Goal: Information Seeking & Learning: Learn about a topic

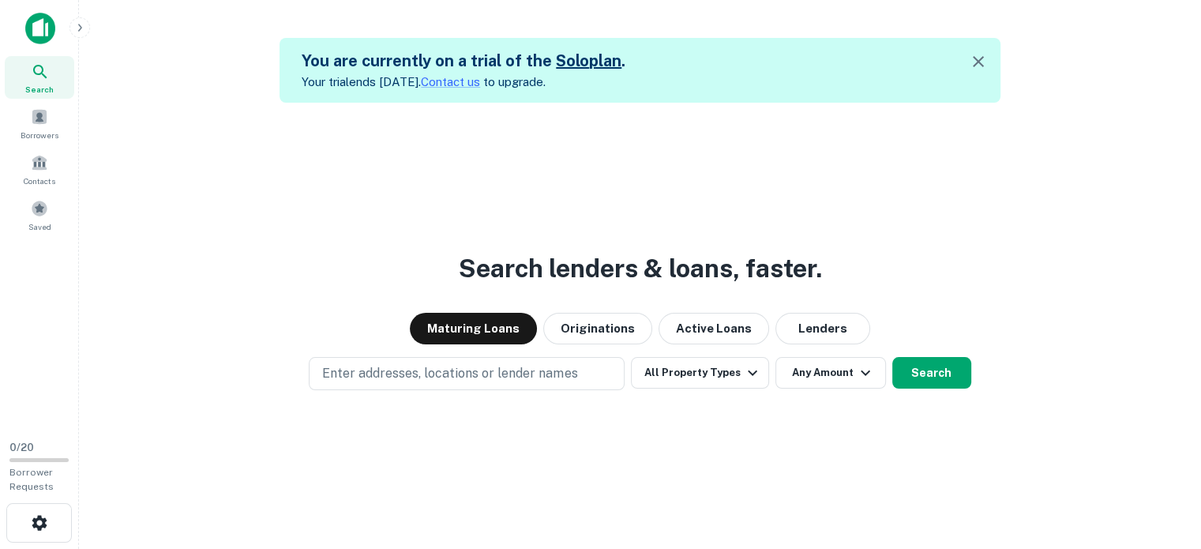
scroll to position [25, 0]
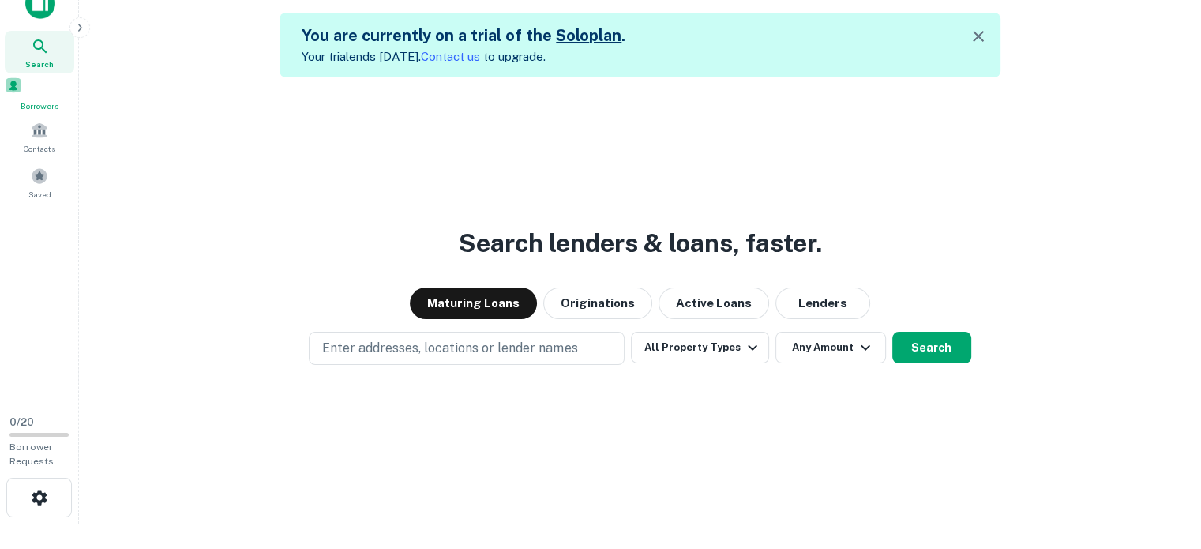
click at [22, 94] on span at bounding box center [13, 85] width 17 height 17
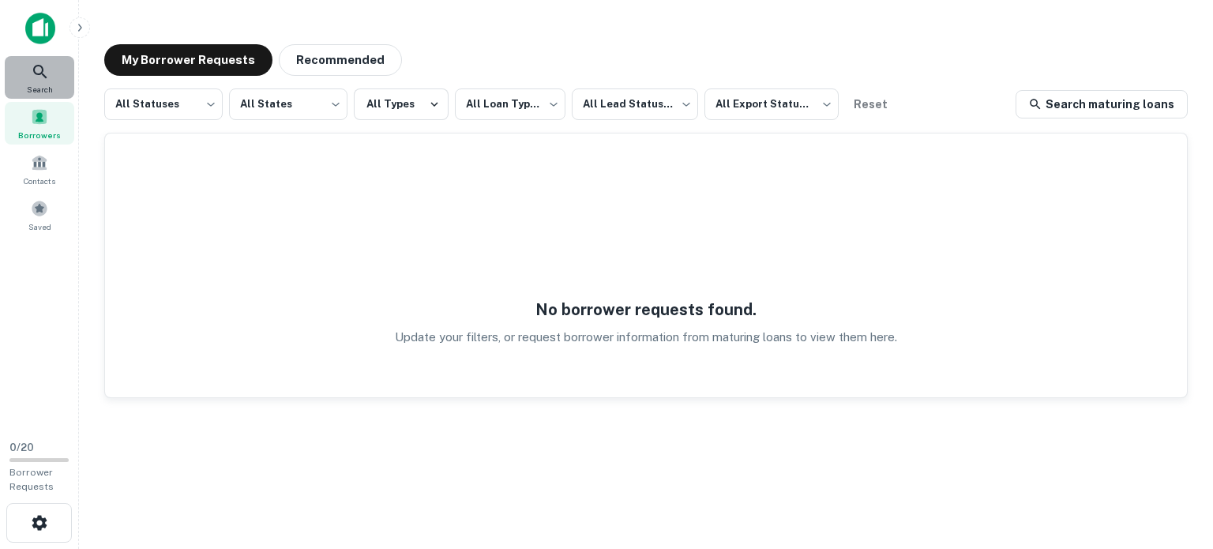
click at [15, 74] on div "Search" at bounding box center [40, 77] width 70 height 43
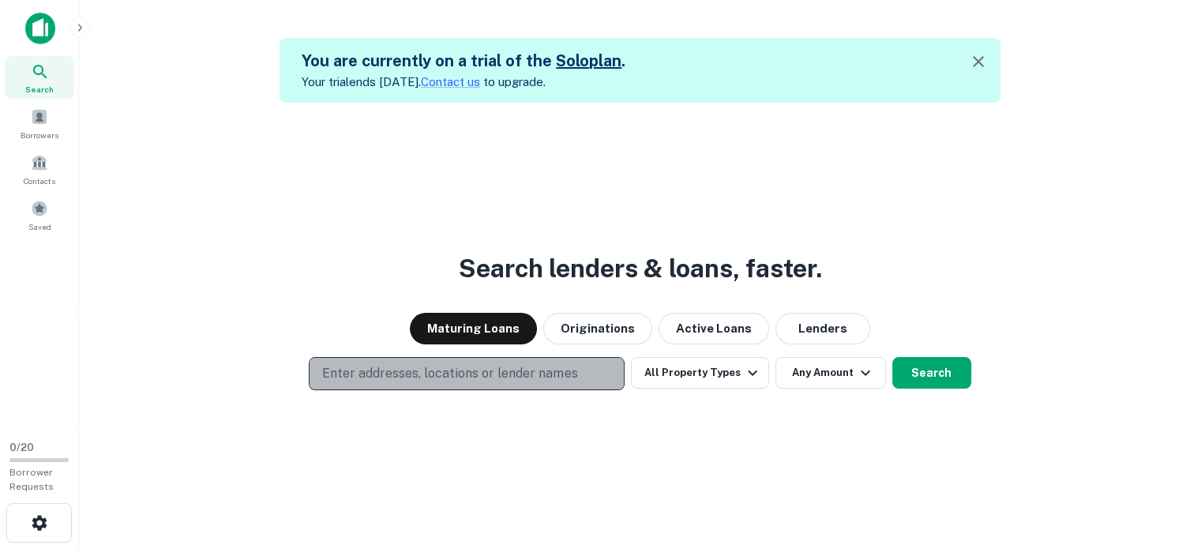
click at [433, 377] on p "Enter addresses, locations or lender names" at bounding box center [449, 373] width 255 height 19
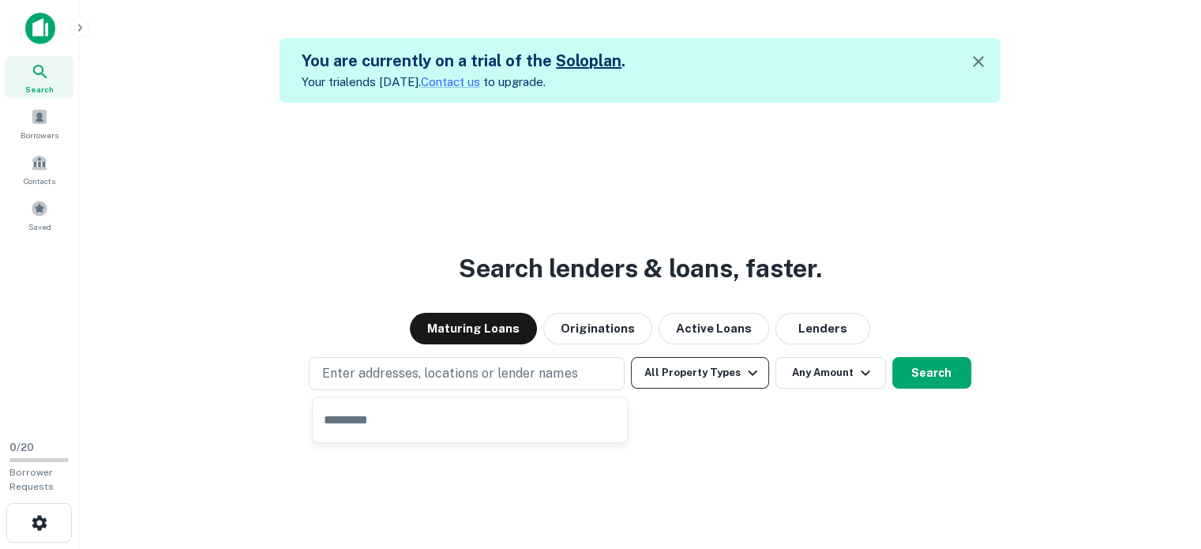
click at [686, 382] on button "All Property Types" at bounding box center [699, 373] width 137 height 32
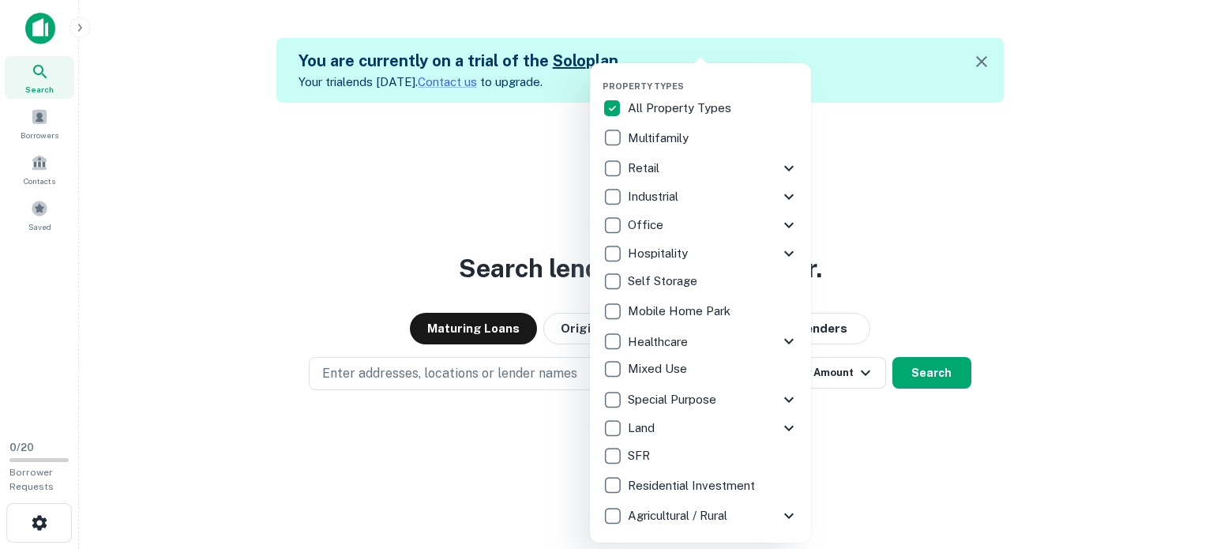
click at [790, 167] on icon at bounding box center [789, 168] width 19 height 19
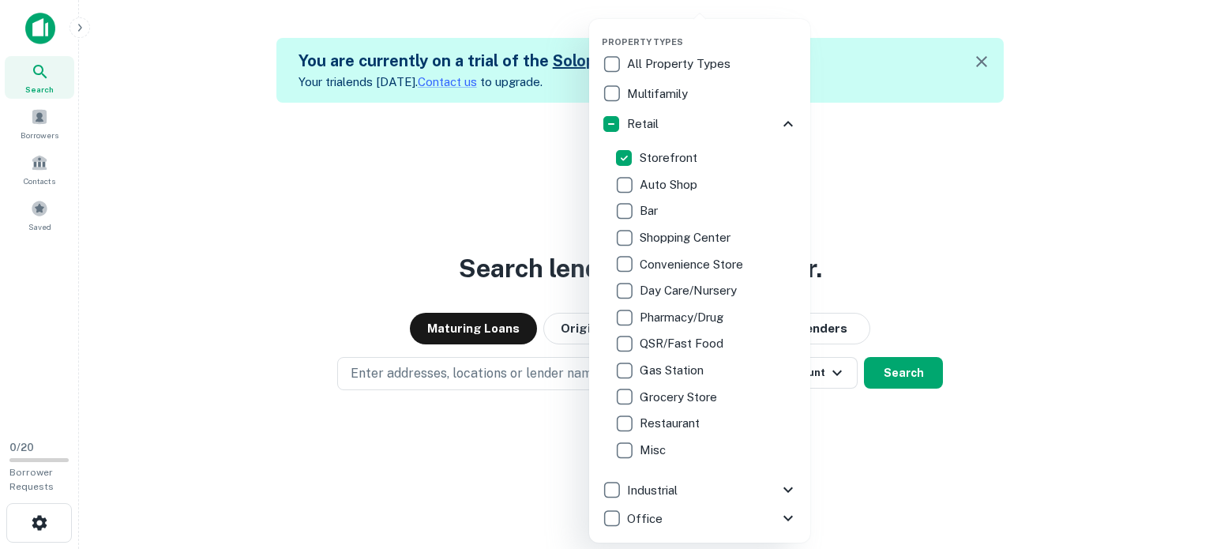
click at [850, 426] on div at bounding box center [606, 274] width 1213 height 549
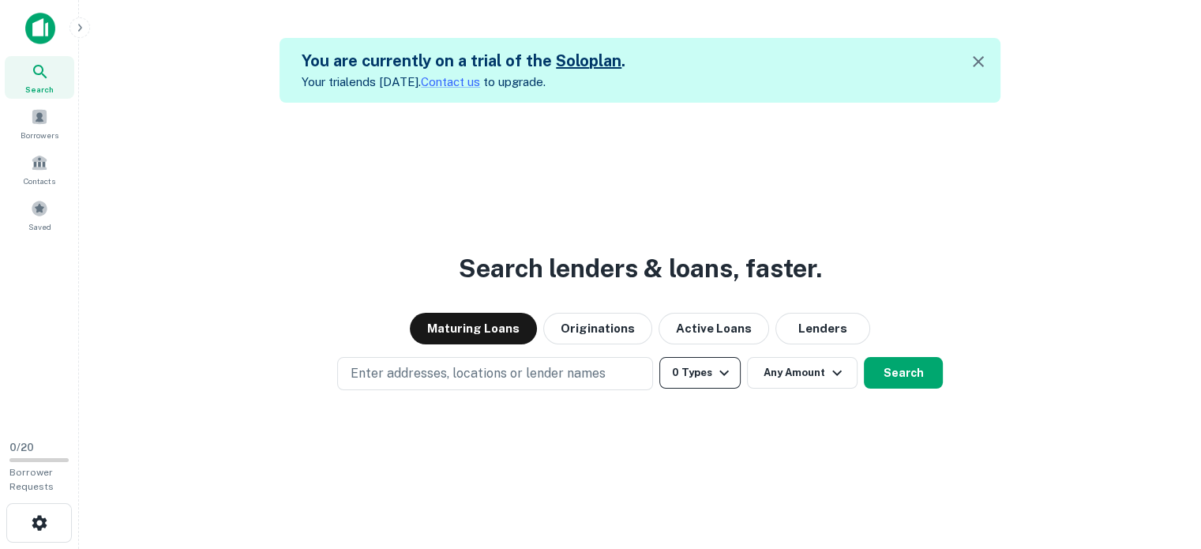
click at [720, 372] on icon "button" at bounding box center [724, 373] width 9 height 6
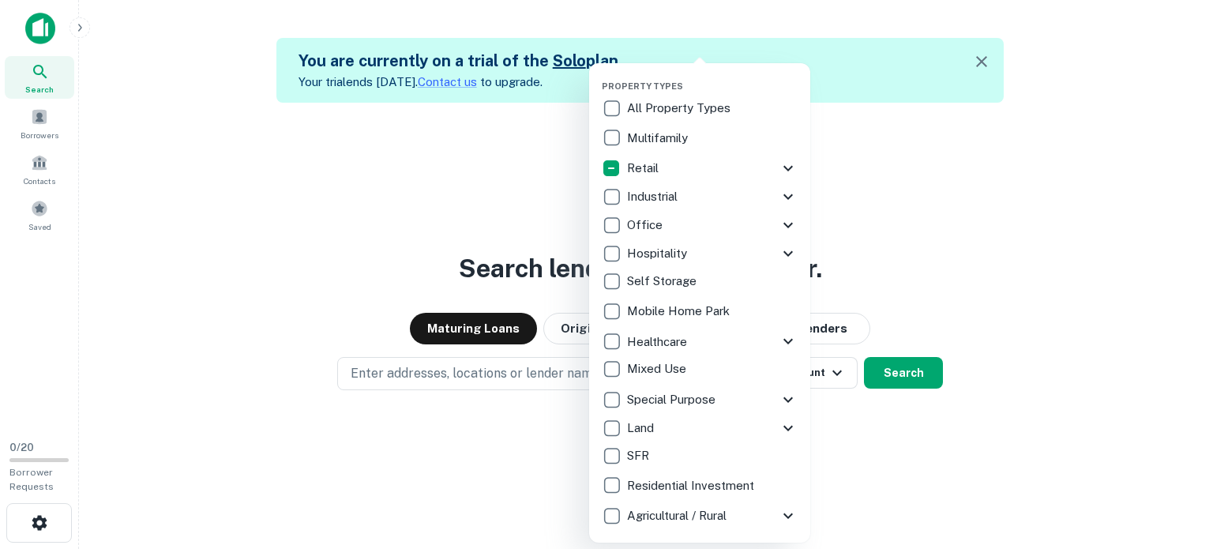
click at [790, 169] on icon at bounding box center [788, 169] width 9 height 6
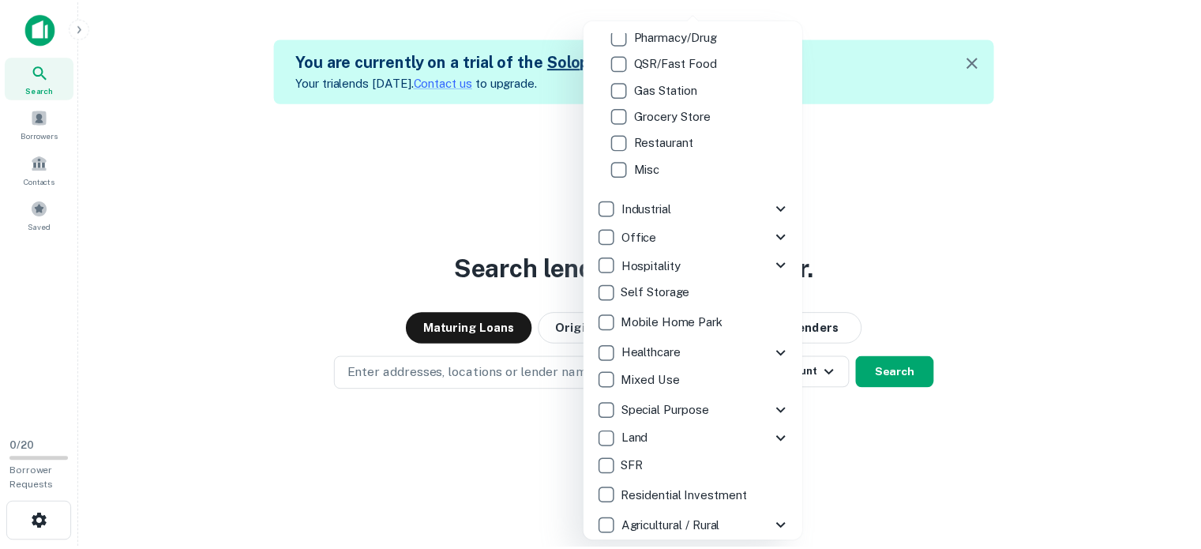
scroll to position [286, 0]
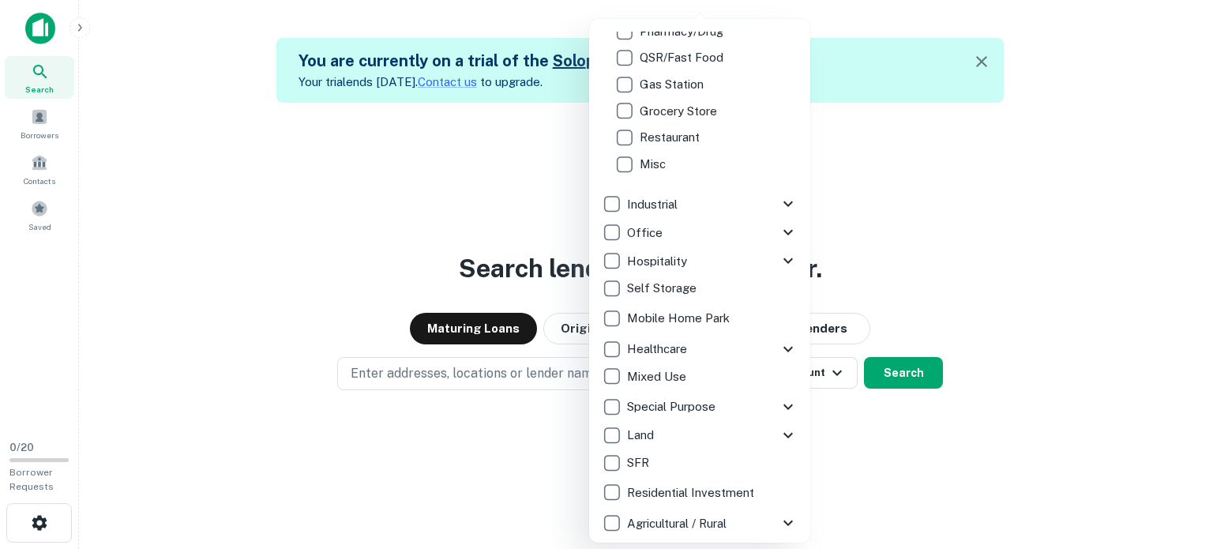
click at [843, 443] on div at bounding box center [606, 274] width 1213 height 549
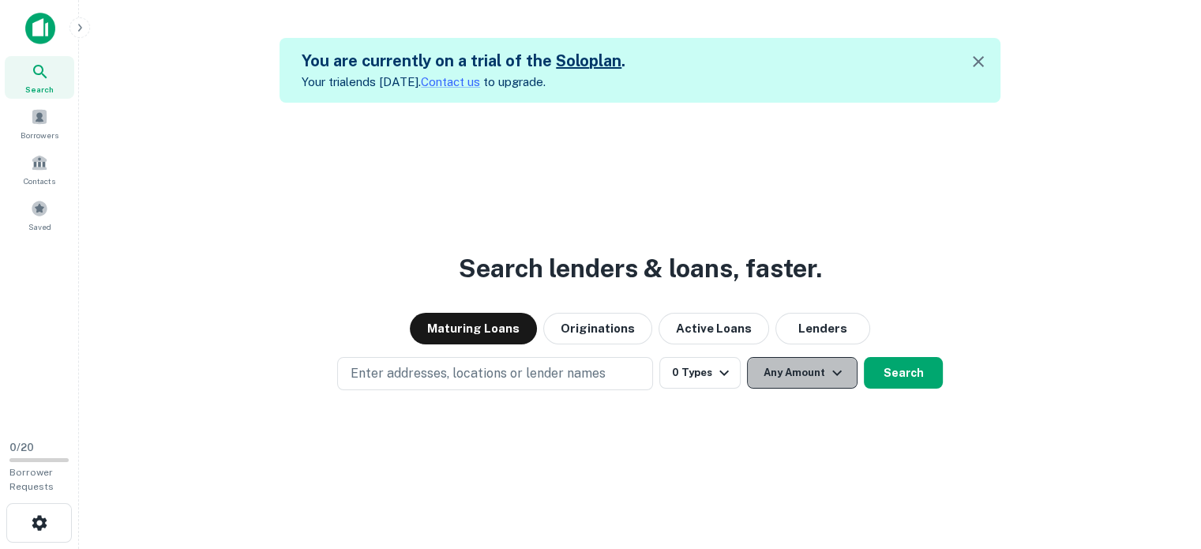
click at [834, 370] on icon "button" at bounding box center [837, 372] width 19 height 19
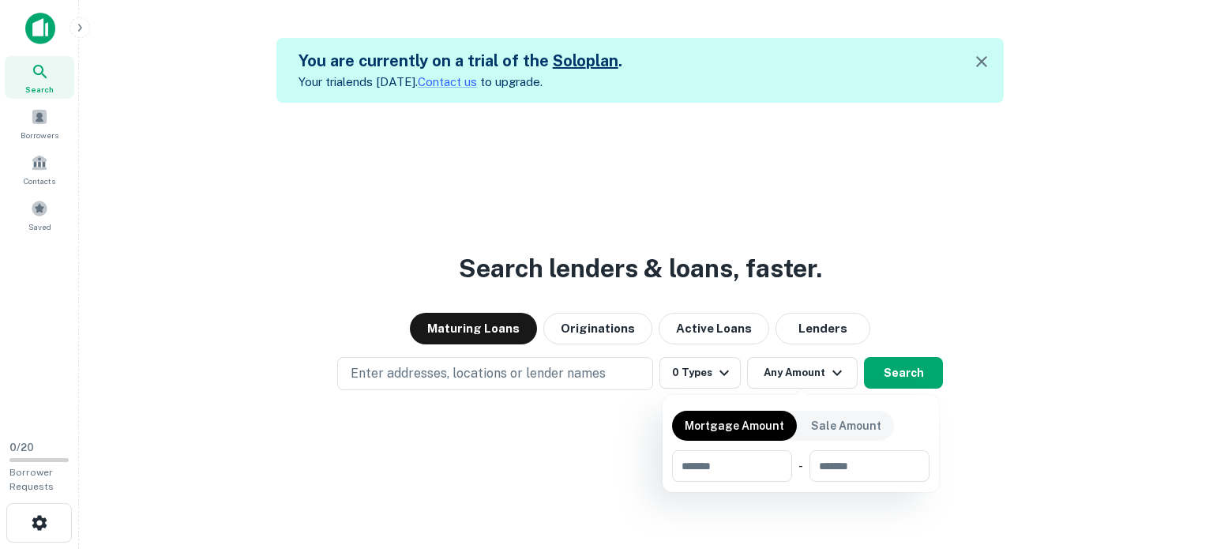
click at [506, 365] on div at bounding box center [606, 274] width 1213 height 549
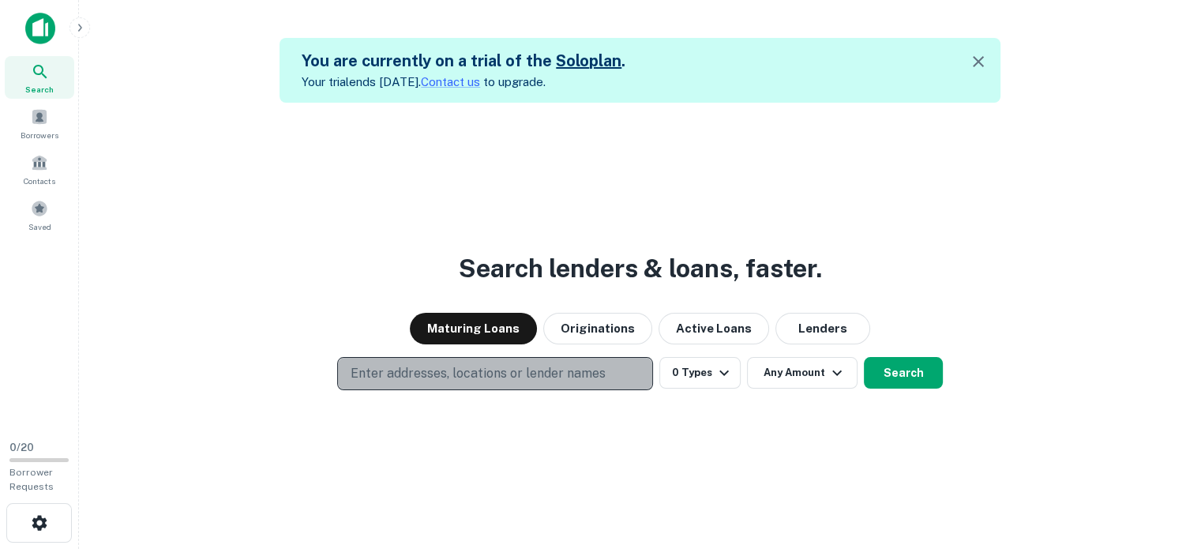
click at [525, 372] on p "Enter addresses, locations or lender names" at bounding box center [478, 373] width 255 height 19
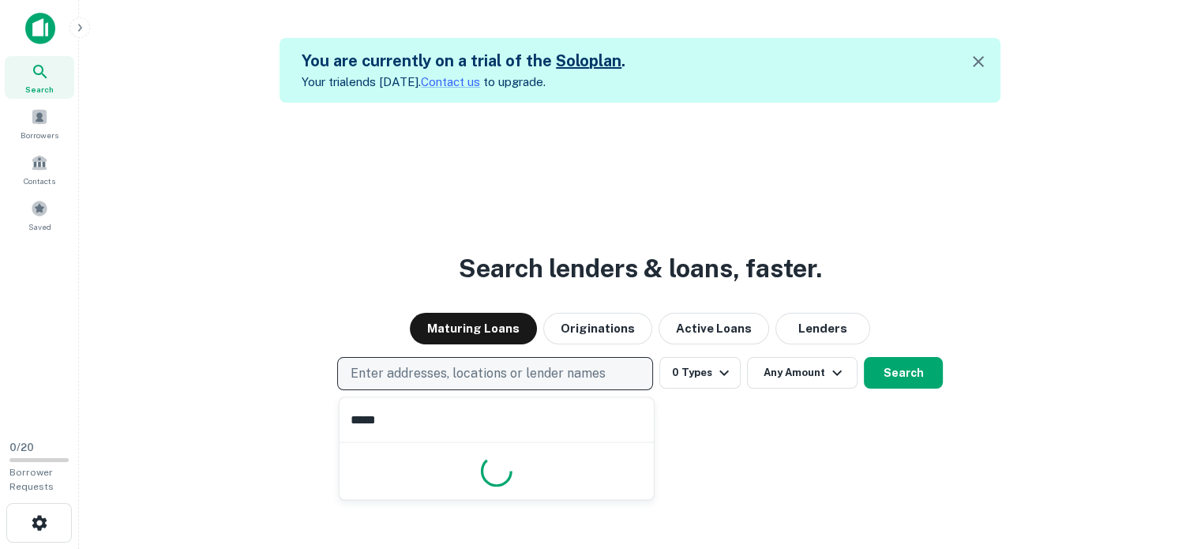
type input "******"
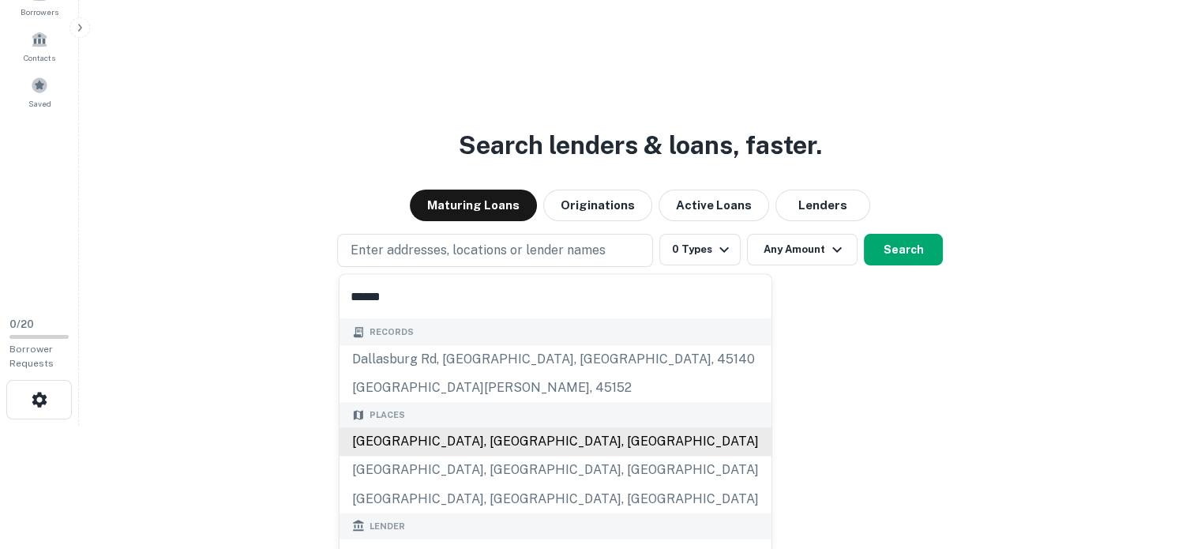
click at [404, 441] on div "Dallas, TX, USA" at bounding box center [556, 441] width 432 height 28
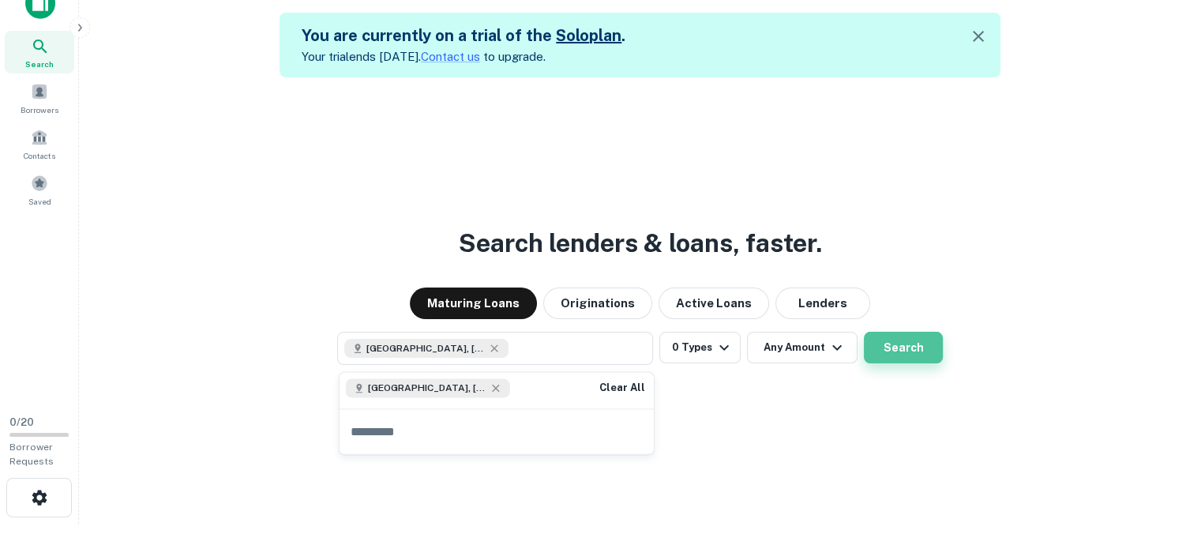
click at [910, 352] on button "Search" at bounding box center [903, 348] width 79 height 32
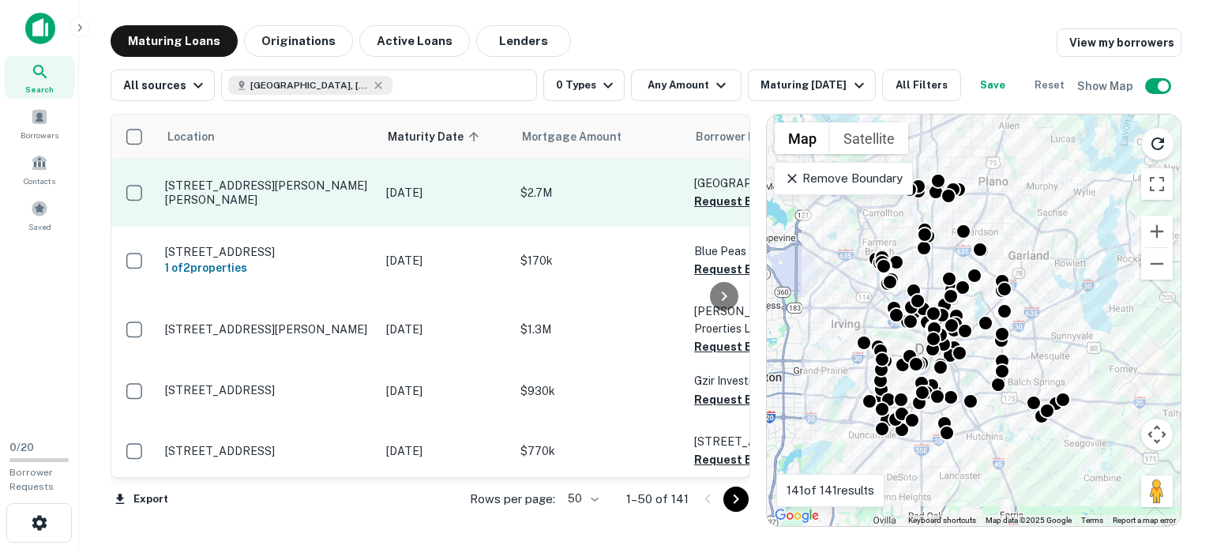
click at [257, 199] on p "8120 S Cockrell Hill Rd Dallas, TX 75236" at bounding box center [267, 193] width 205 height 28
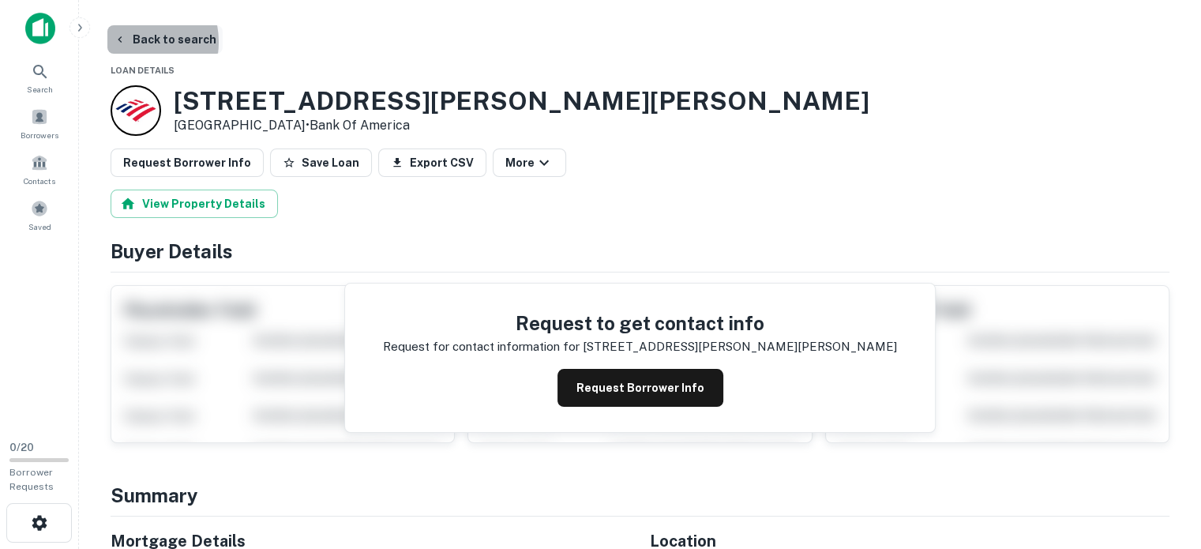
click at [130, 42] on button "Back to search" at bounding box center [164, 39] width 115 height 28
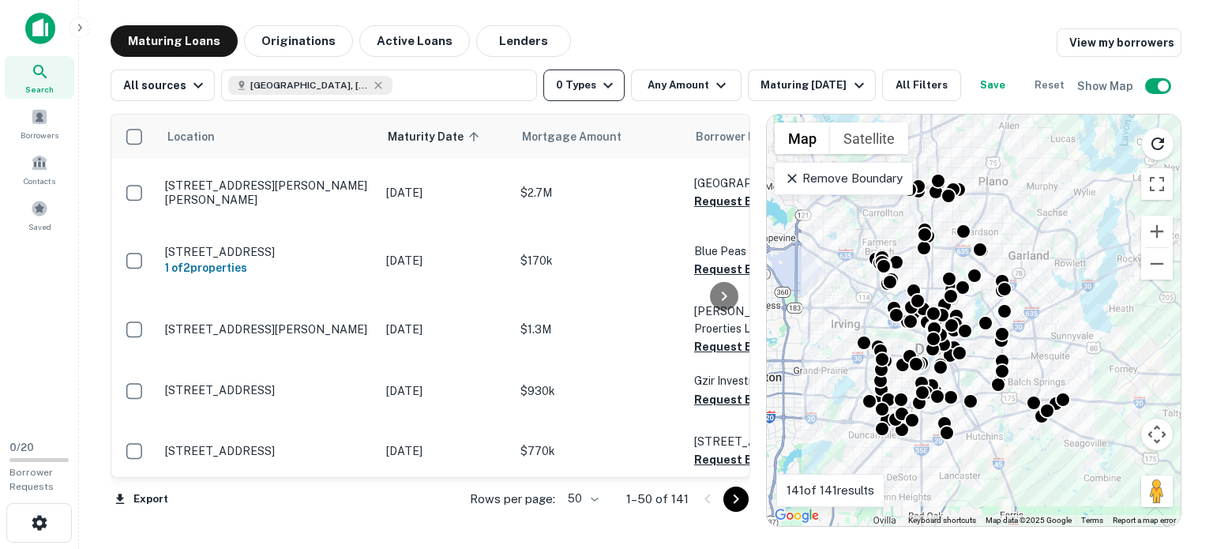
click at [578, 91] on button "0 Types" at bounding box center [583, 86] width 81 height 32
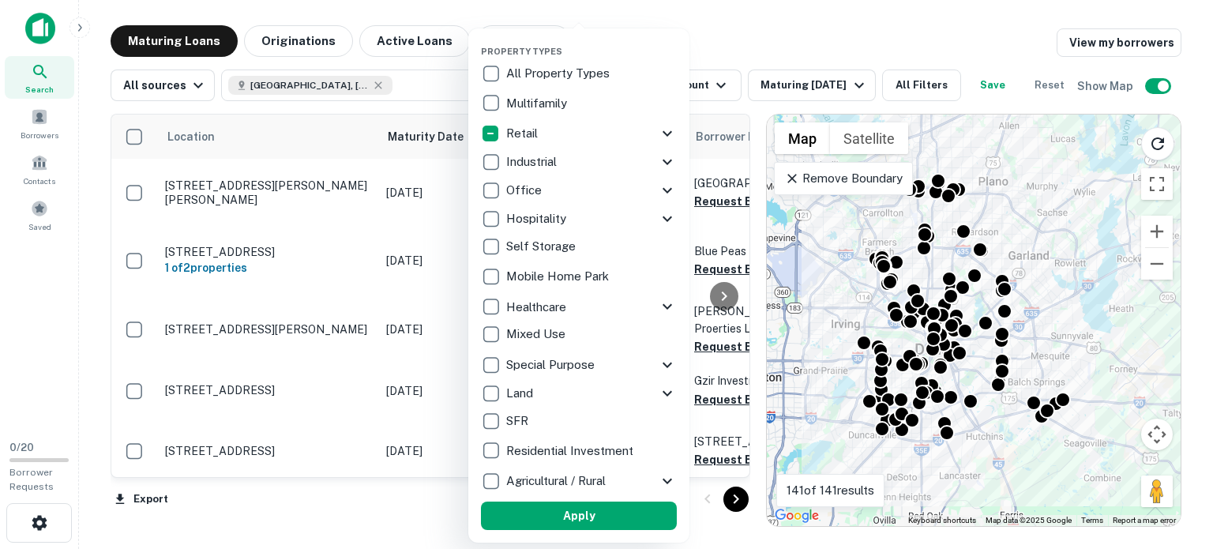
click at [674, 134] on icon at bounding box center [667, 133] width 19 height 19
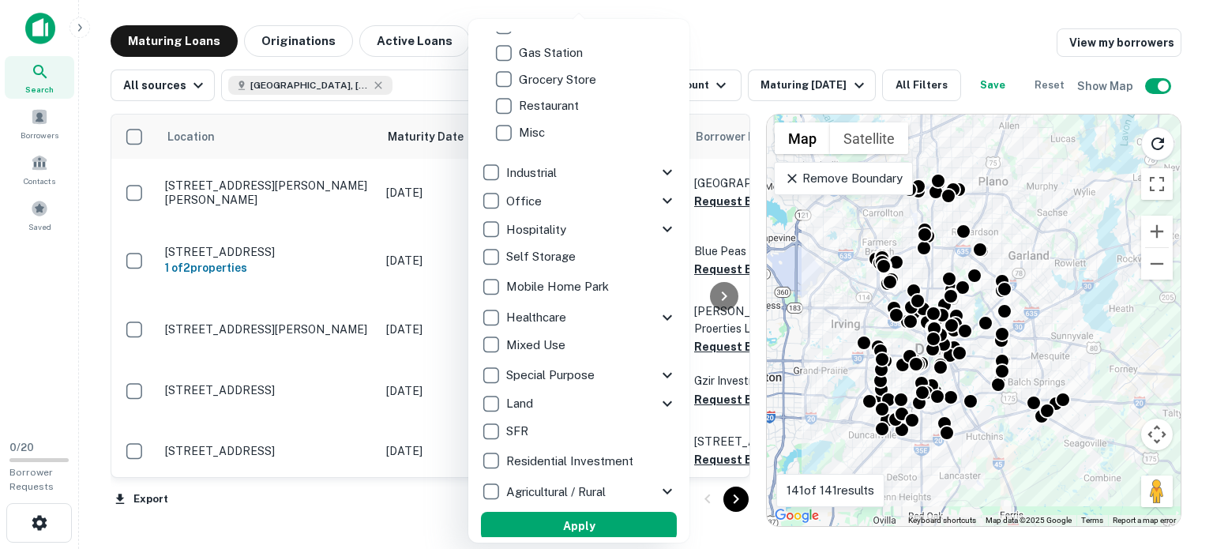
scroll to position [319, 0]
click at [625, 529] on button "Apply" at bounding box center [579, 524] width 196 height 28
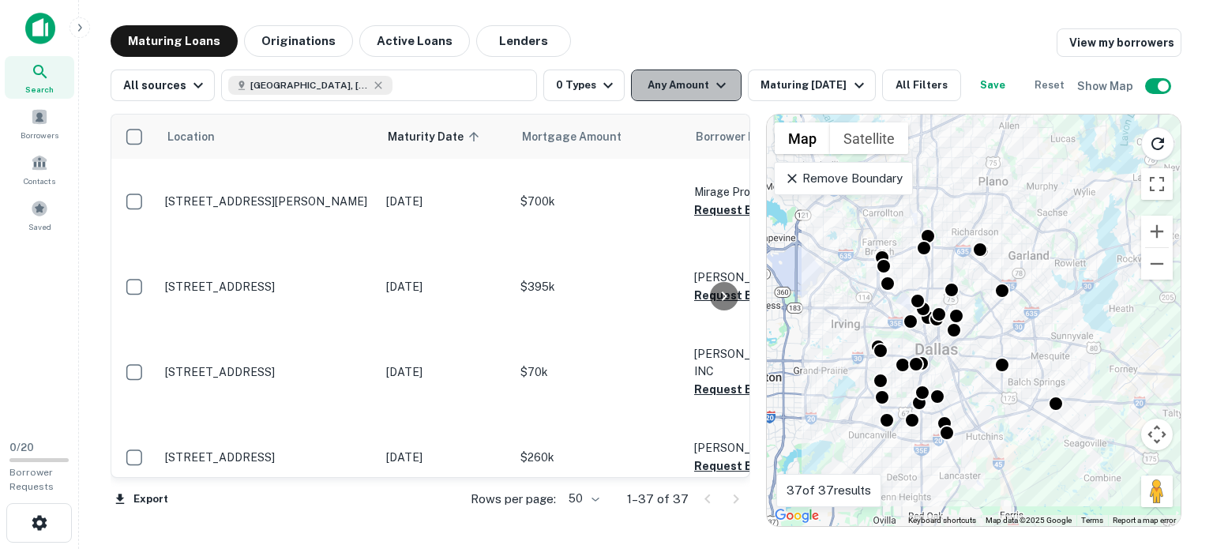
click at [676, 84] on button "Any Amount" at bounding box center [686, 86] width 111 height 32
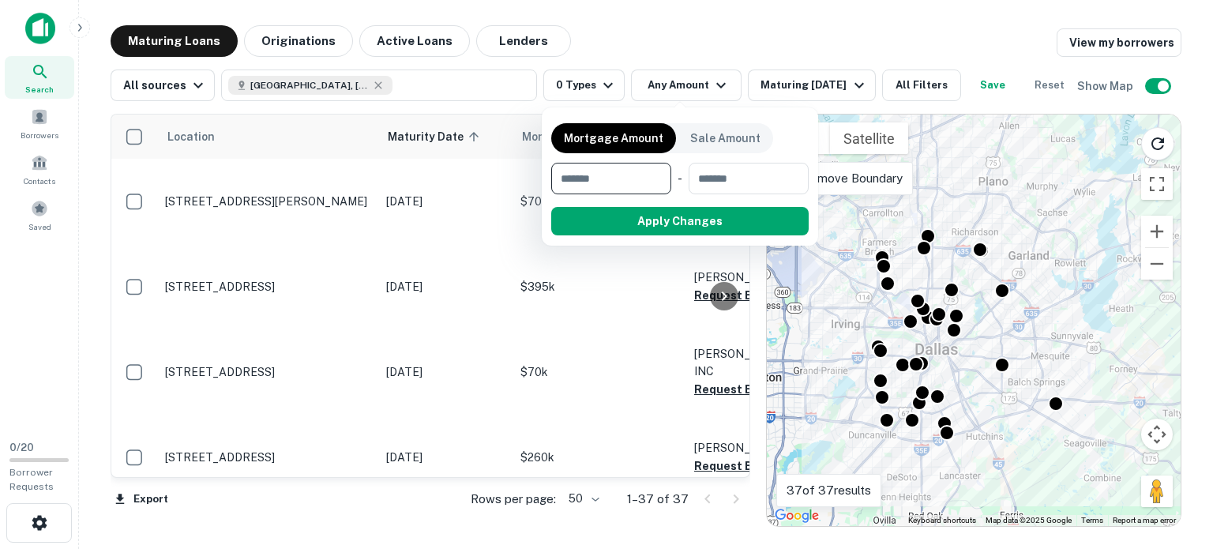
click at [648, 175] on input "number" at bounding box center [605, 179] width 109 height 32
type input "********"
click at [736, 184] on input "number" at bounding box center [748, 179] width 100 height 32
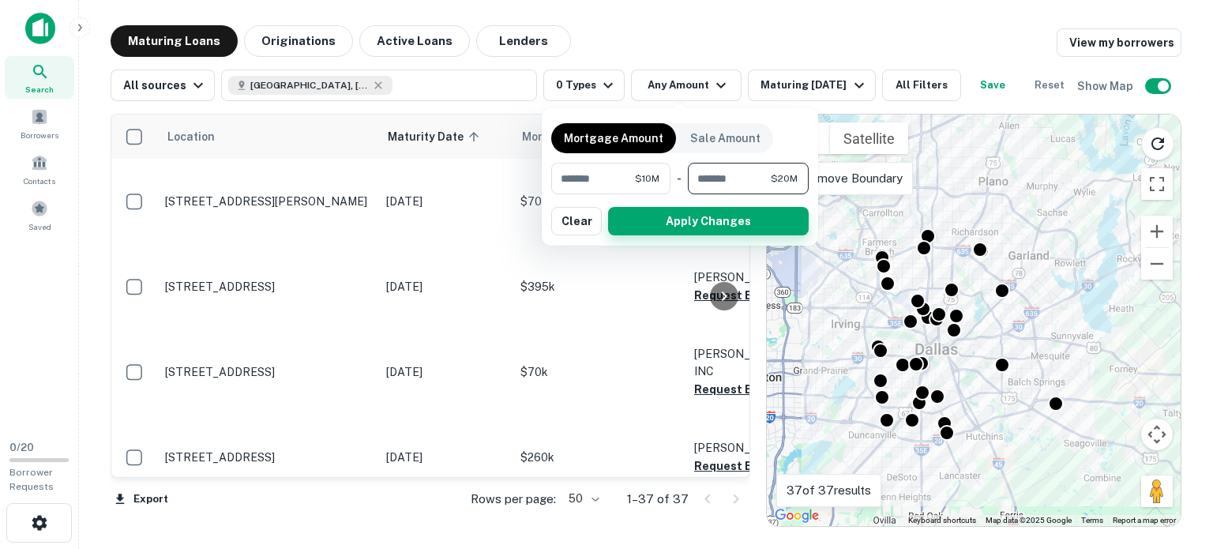
type input "********"
click at [739, 216] on button "Apply Changes" at bounding box center [708, 221] width 201 height 28
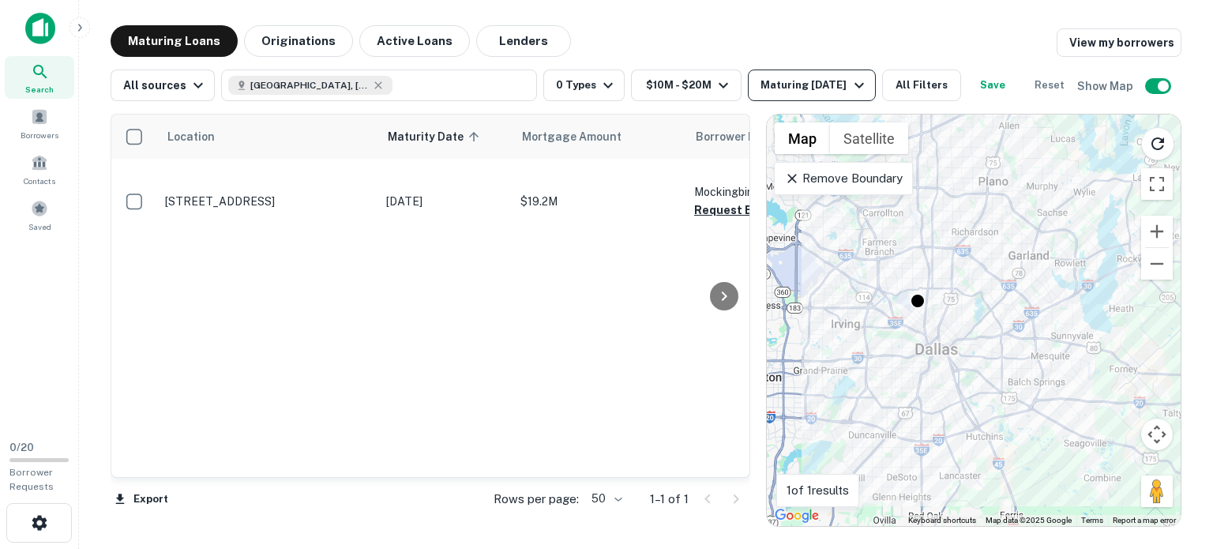
click at [791, 91] on div "Maturing In 1 Year" at bounding box center [814, 85] width 107 height 19
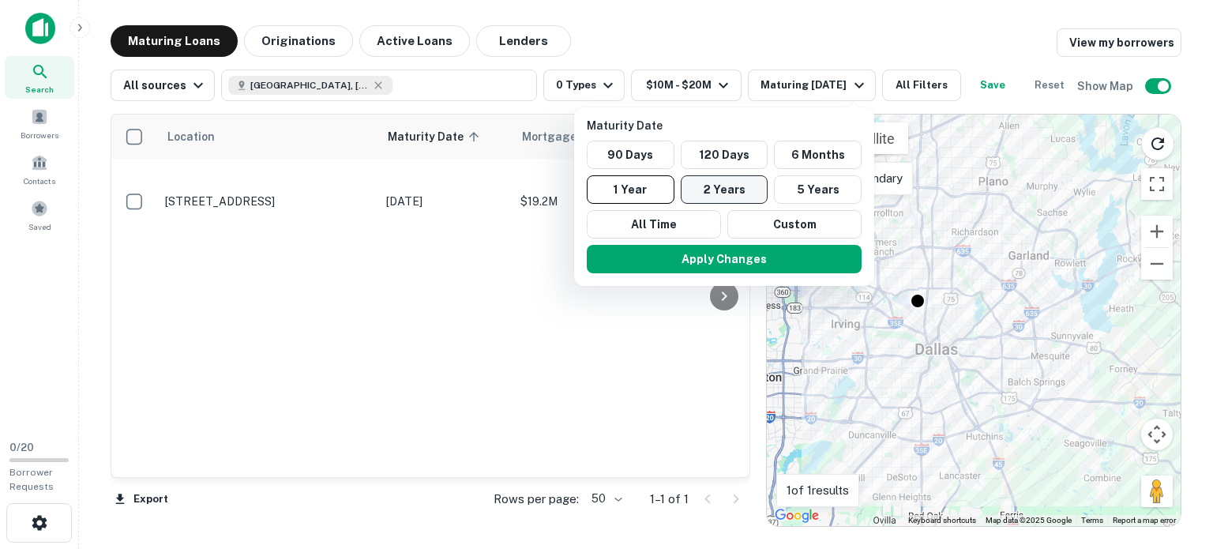
click at [728, 186] on button "2 Years" at bounding box center [725, 189] width 88 height 28
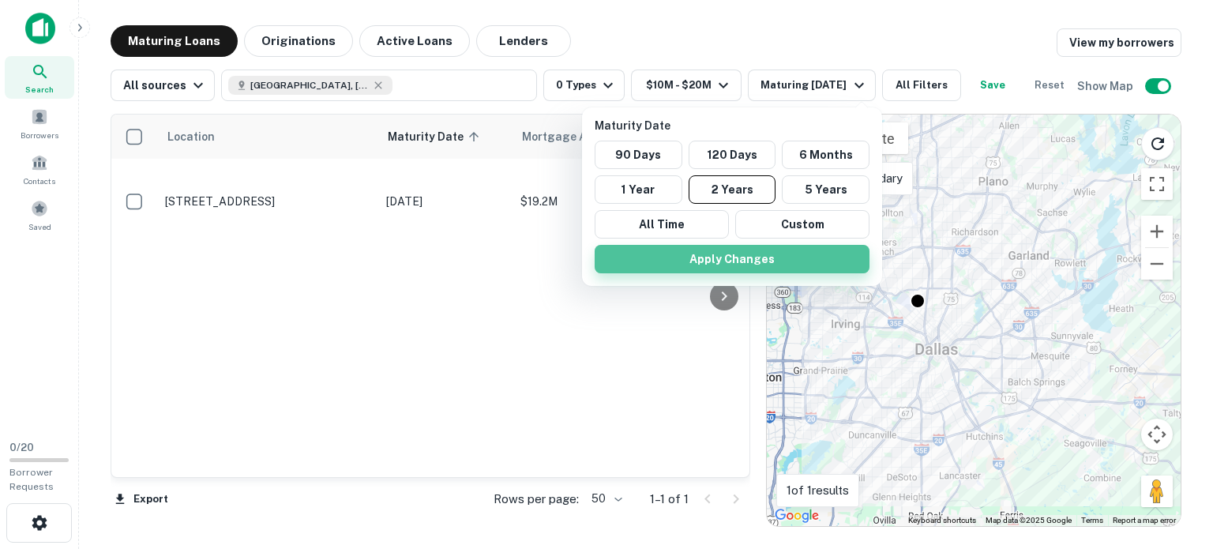
click at [732, 256] on button "Apply Changes" at bounding box center [732, 259] width 275 height 28
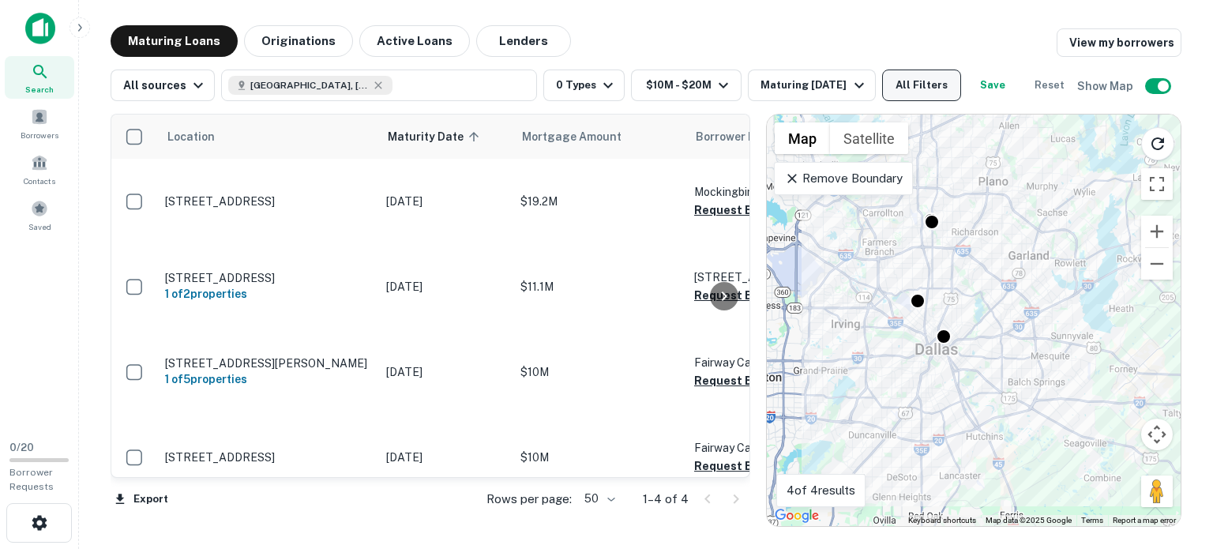
click at [897, 84] on button "All Filters" at bounding box center [921, 86] width 79 height 32
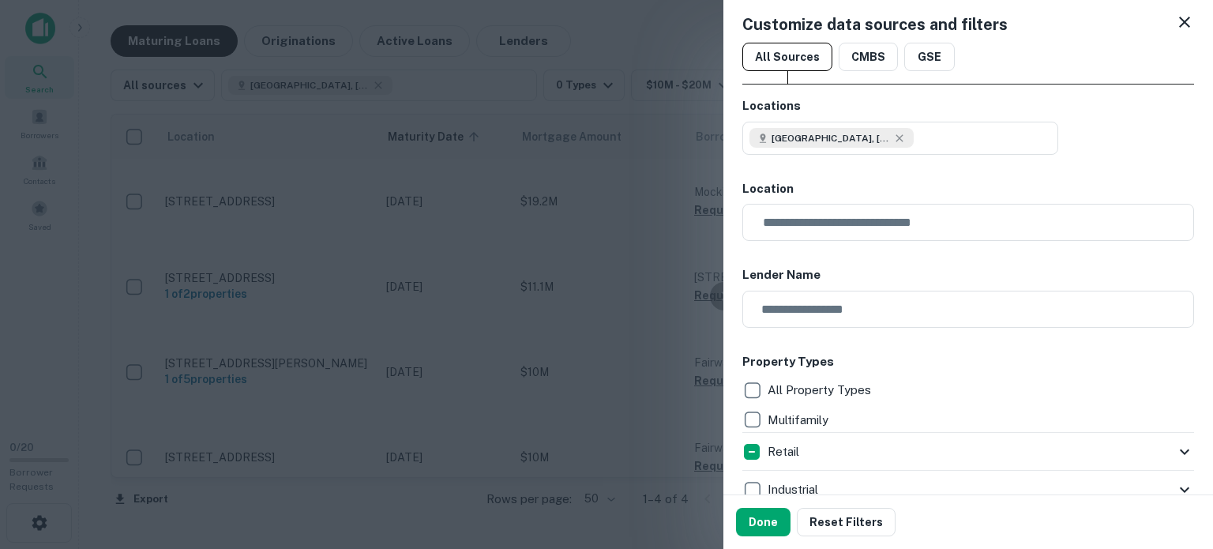
scroll to position [6, 0]
click at [766, 517] on button "Done" at bounding box center [763, 522] width 55 height 28
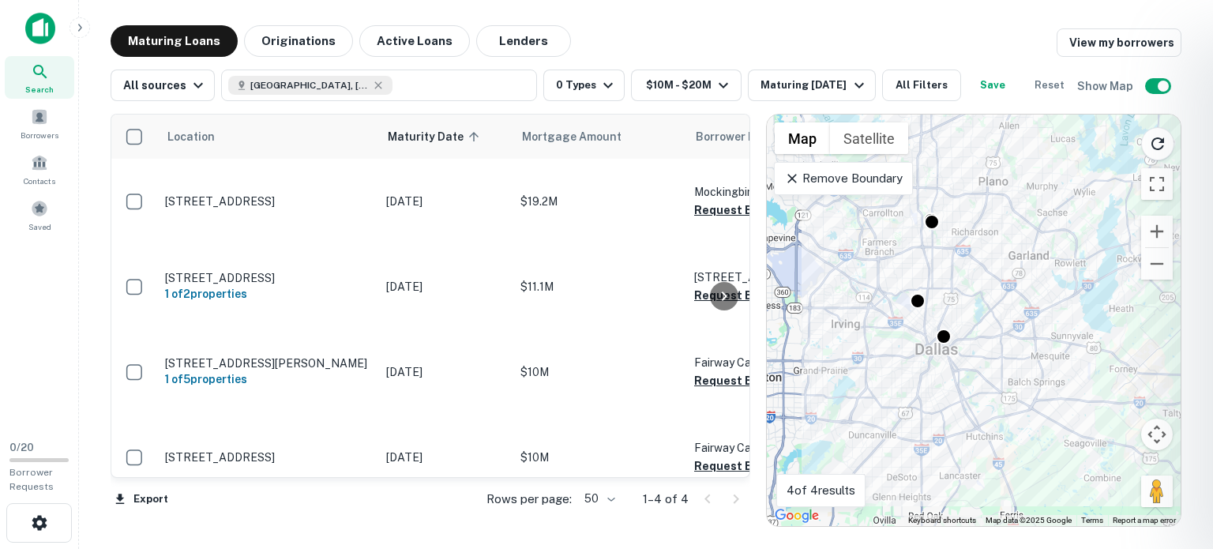
click at [946, 86] on div at bounding box center [606, 274] width 1213 height 549
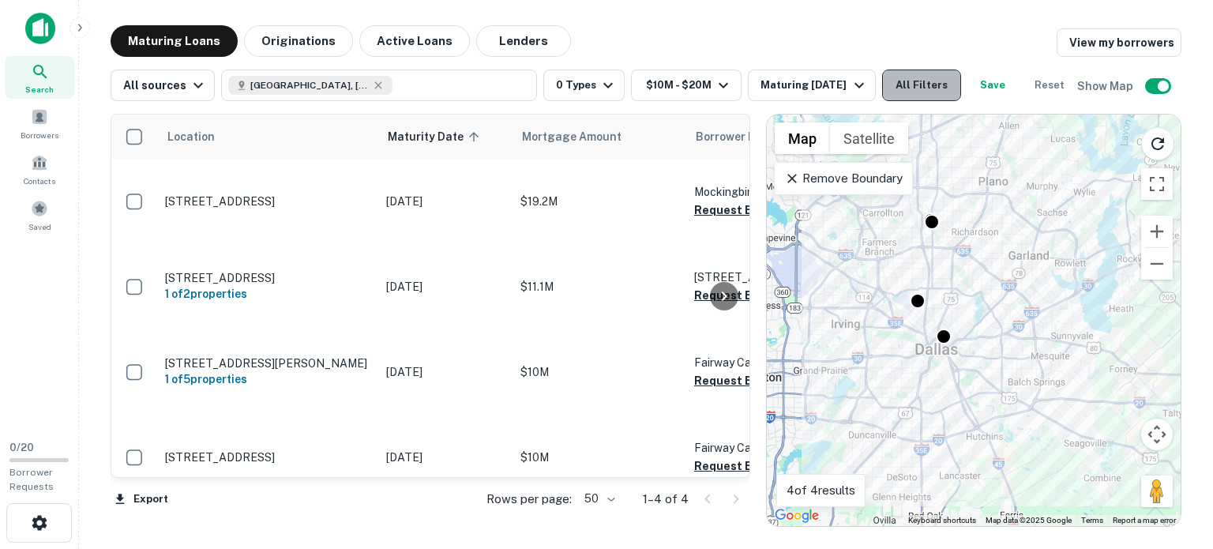
click at [926, 86] on button "All Filters" at bounding box center [921, 86] width 79 height 32
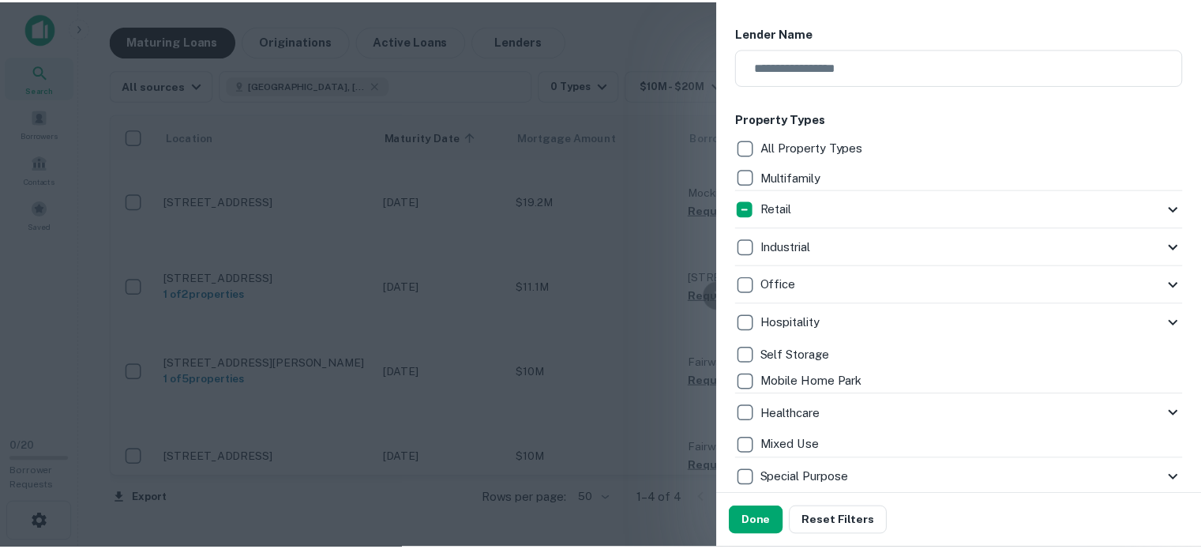
scroll to position [253, 0]
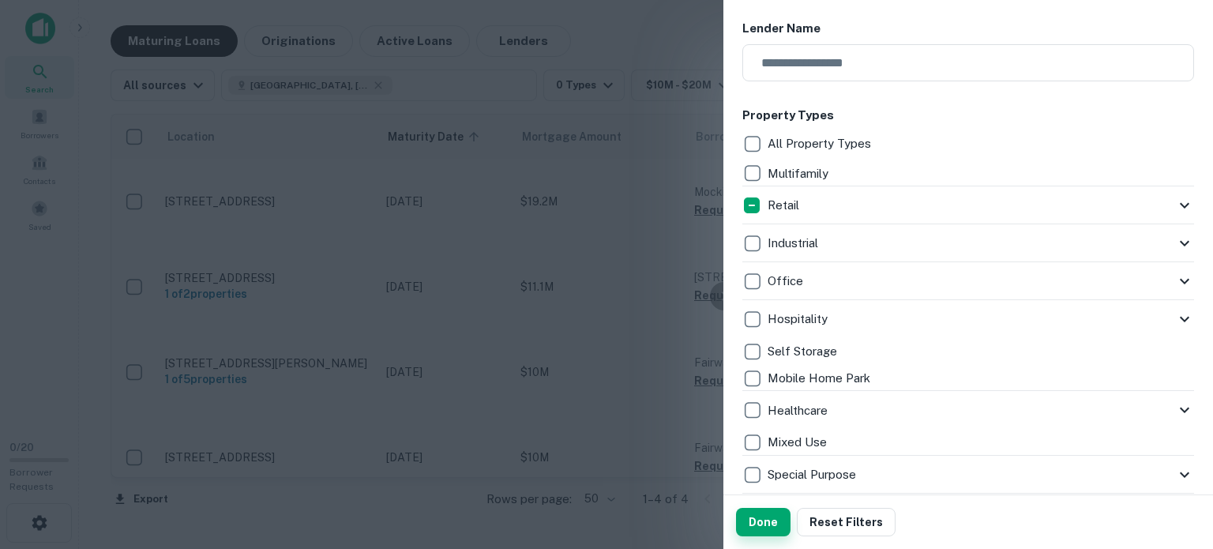
click at [771, 529] on button "Done" at bounding box center [763, 522] width 55 height 28
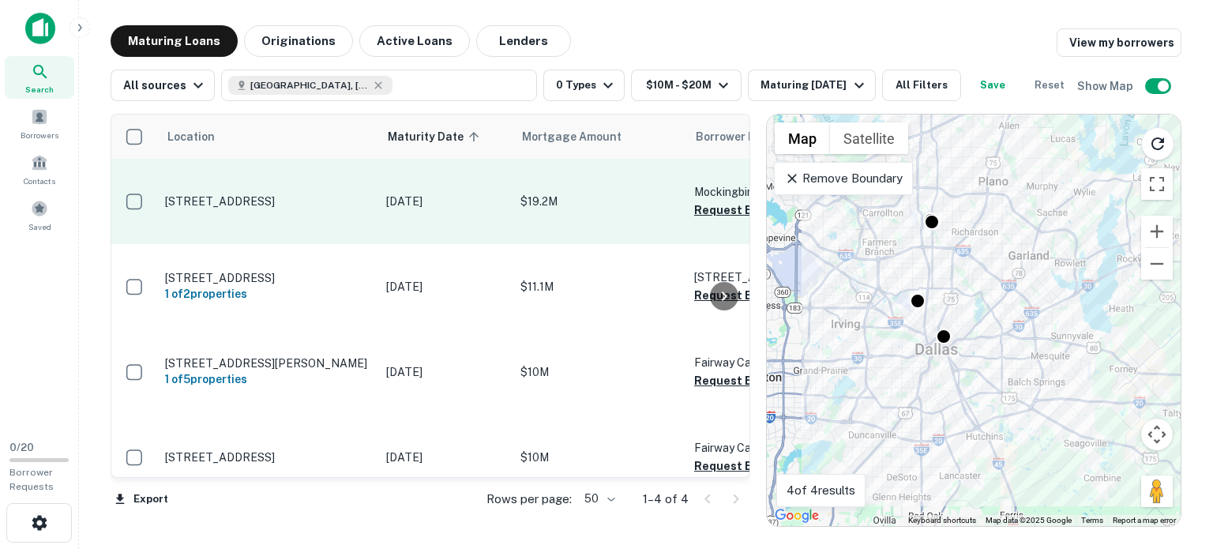
click at [290, 194] on p "[STREET_ADDRESS]" at bounding box center [267, 201] width 205 height 14
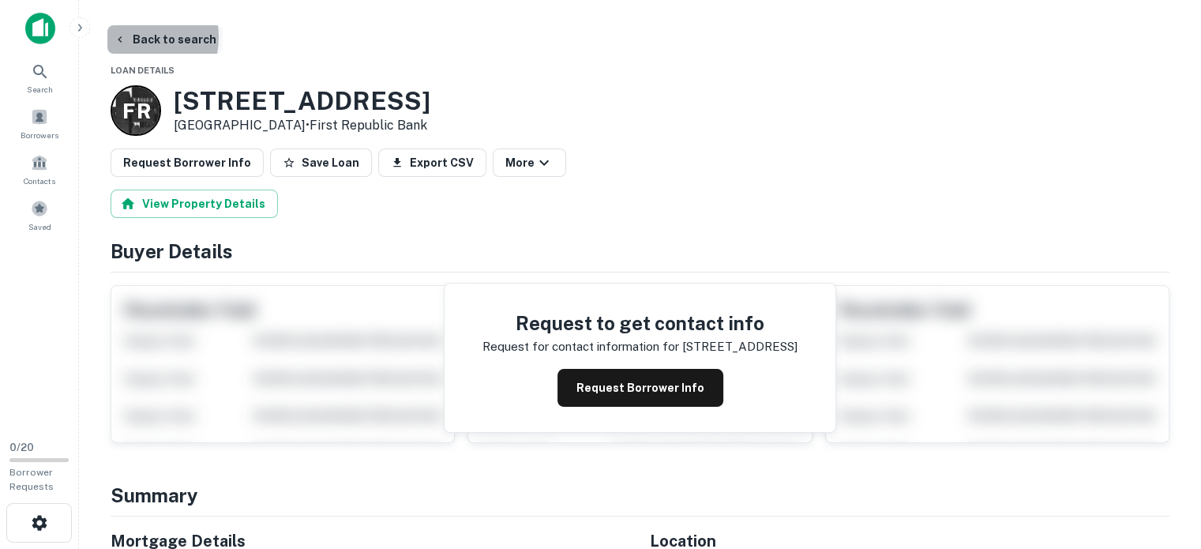
click at [127, 37] on button "Back to search" at bounding box center [164, 39] width 115 height 28
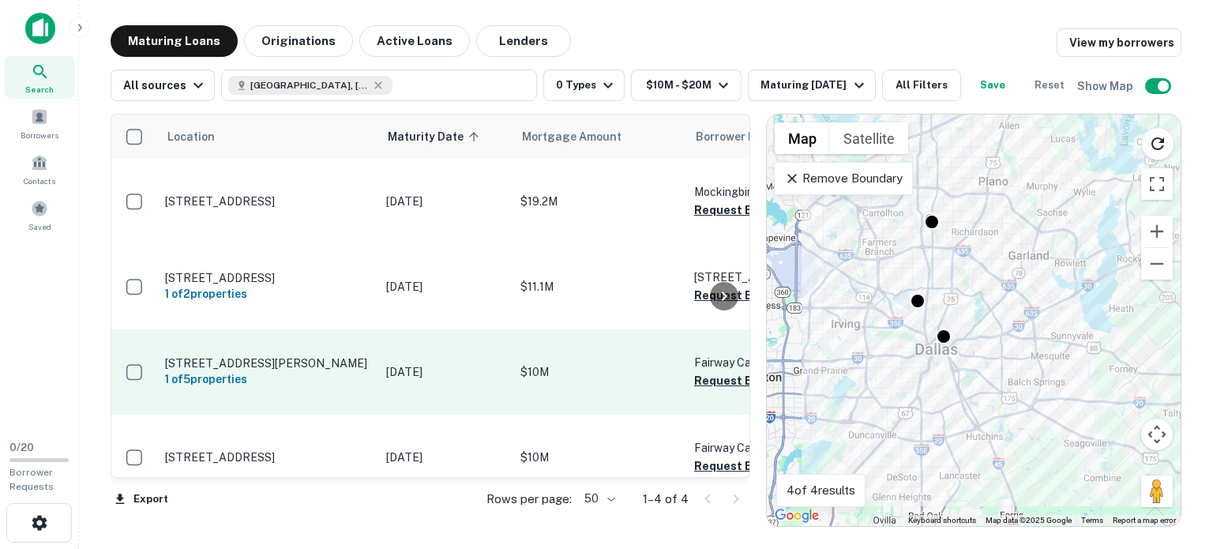
click at [265, 359] on p "14891 Preston Rd Dallas, TX 75254" at bounding box center [267, 363] width 205 height 14
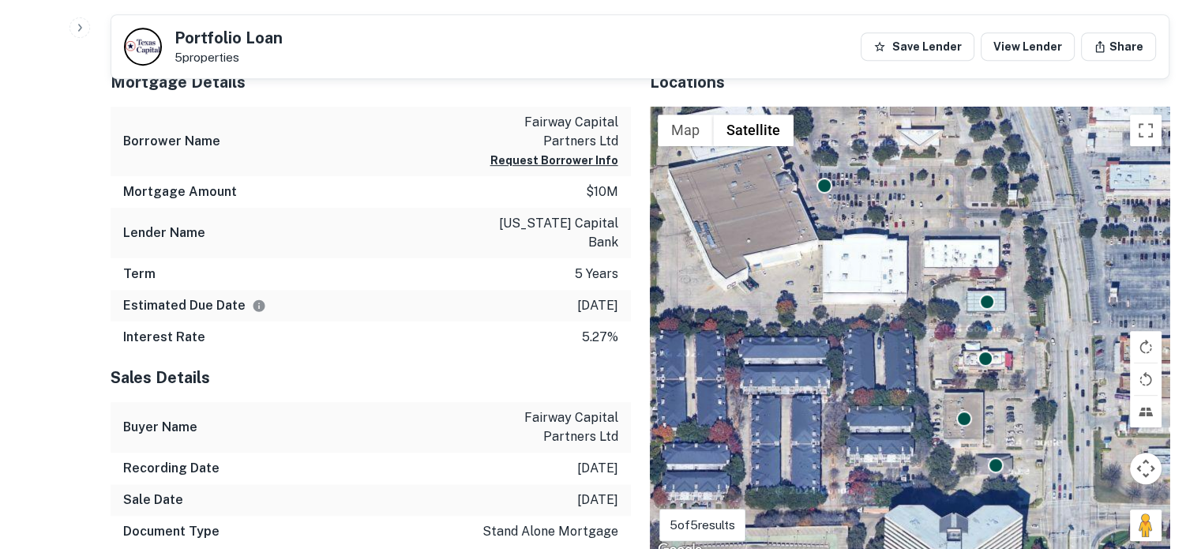
scroll to position [757, 0]
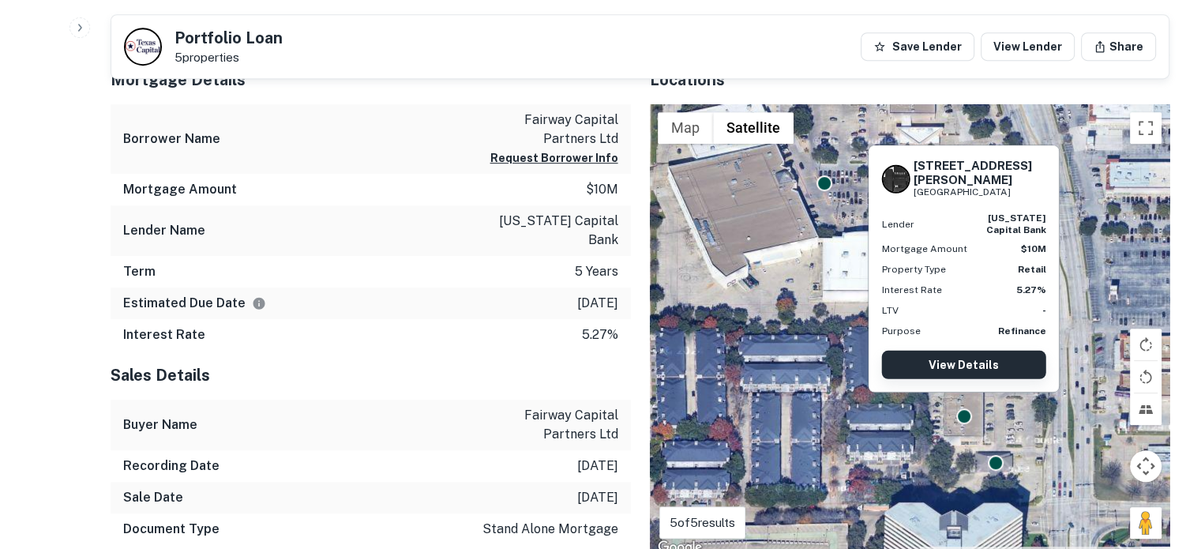
click at [961, 366] on link "View Details" at bounding box center [964, 365] width 164 height 28
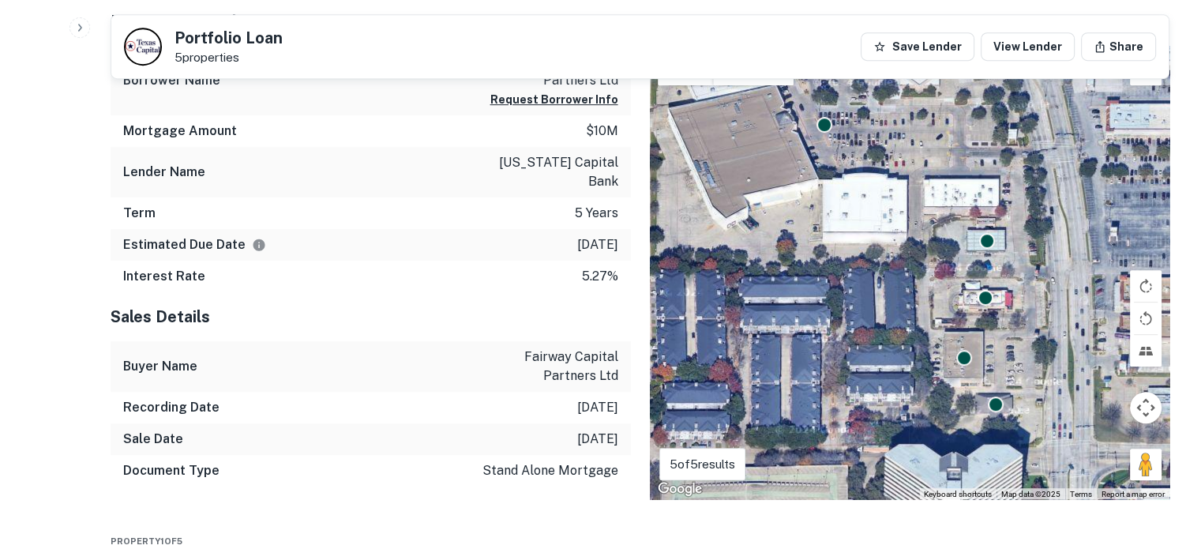
scroll to position [809, 0]
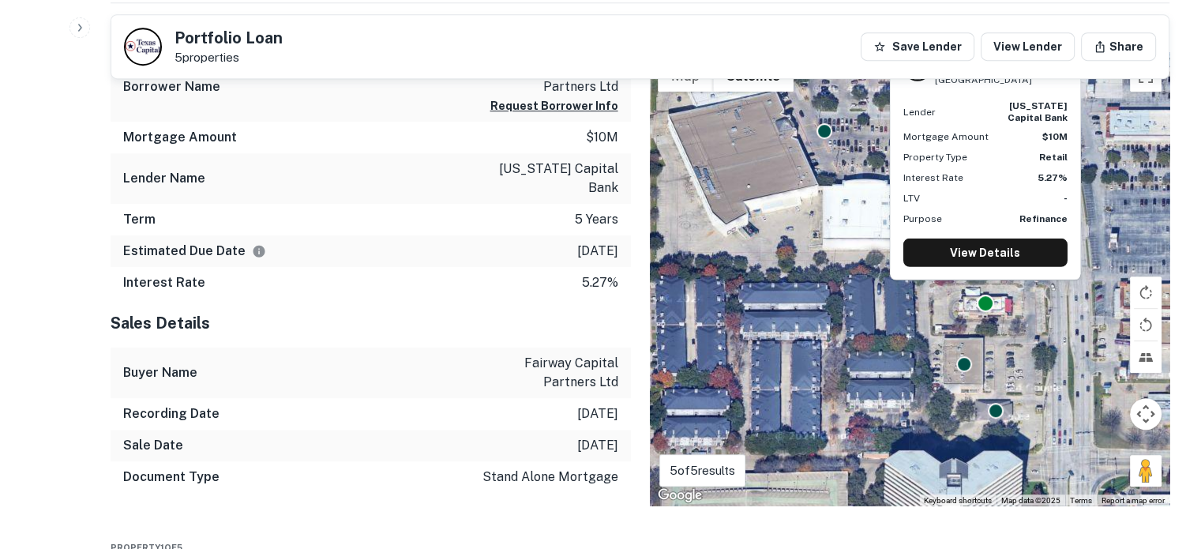
click at [991, 295] on div at bounding box center [985, 303] width 17 height 17
click at [983, 246] on link "View Details" at bounding box center [986, 253] width 164 height 28
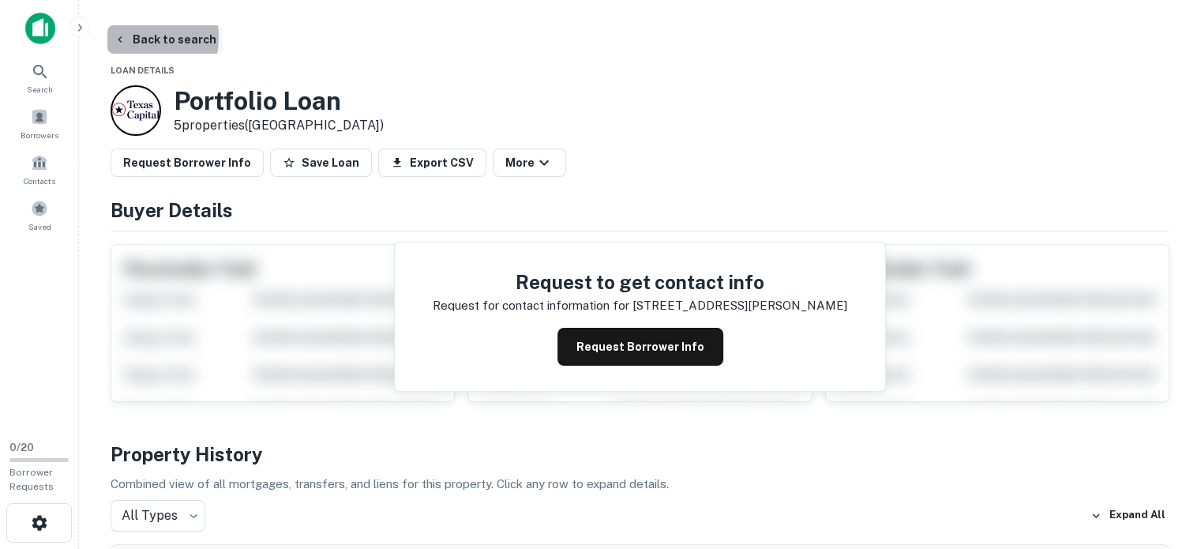
click at [126, 37] on icon "button" at bounding box center [120, 39] width 13 height 13
click at [149, 38] on button "Back to search" at bounding box center [164, 39] width 115 height 28
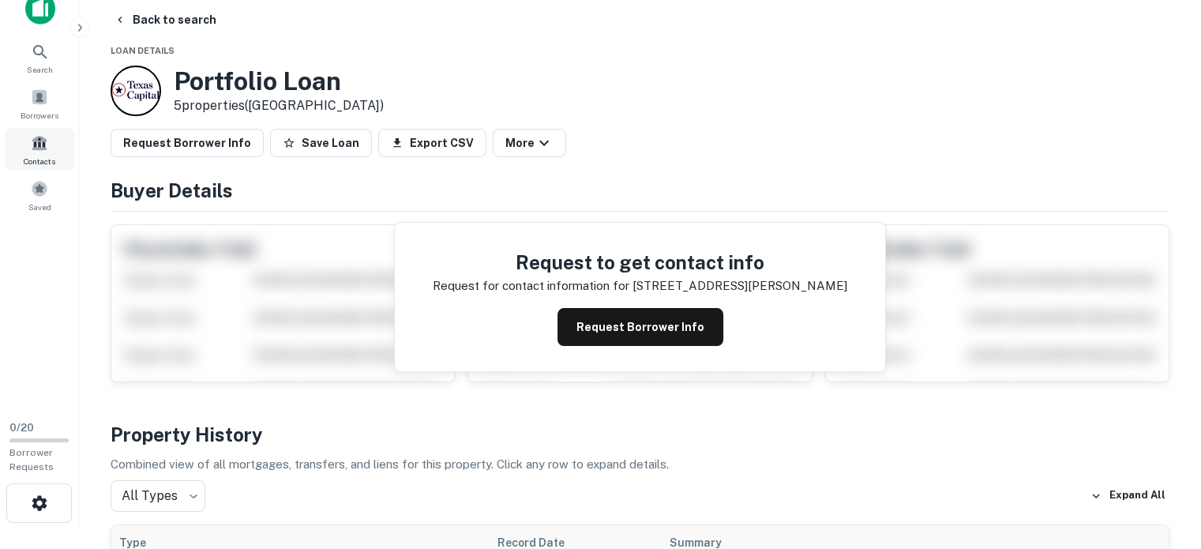
scroll to position [17, 0]
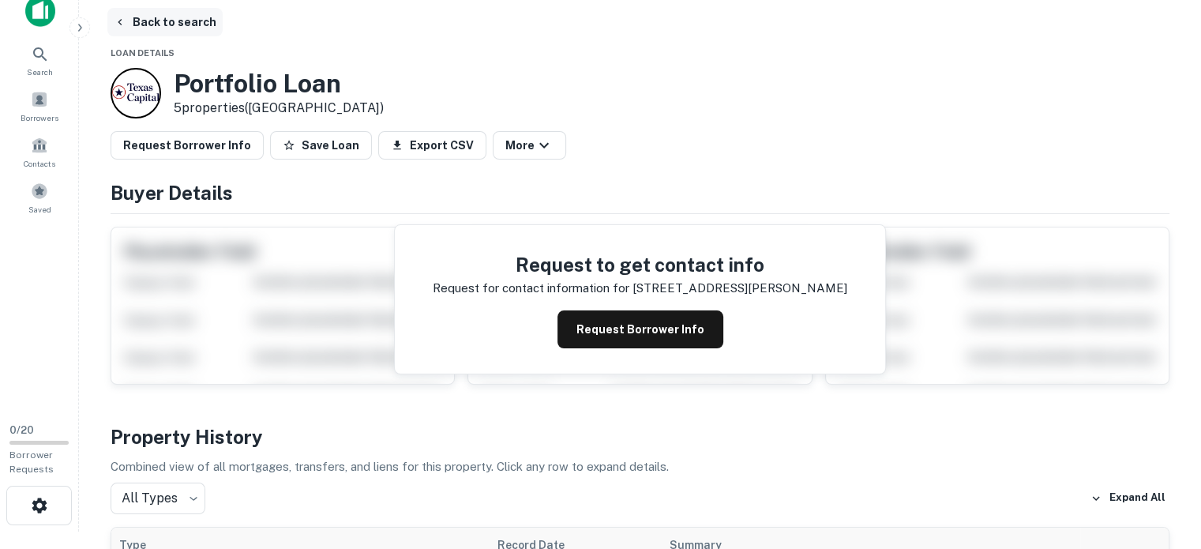
click at [153, 16] on button "Back to search" at bounding box center [164, 22] width 115 height 28
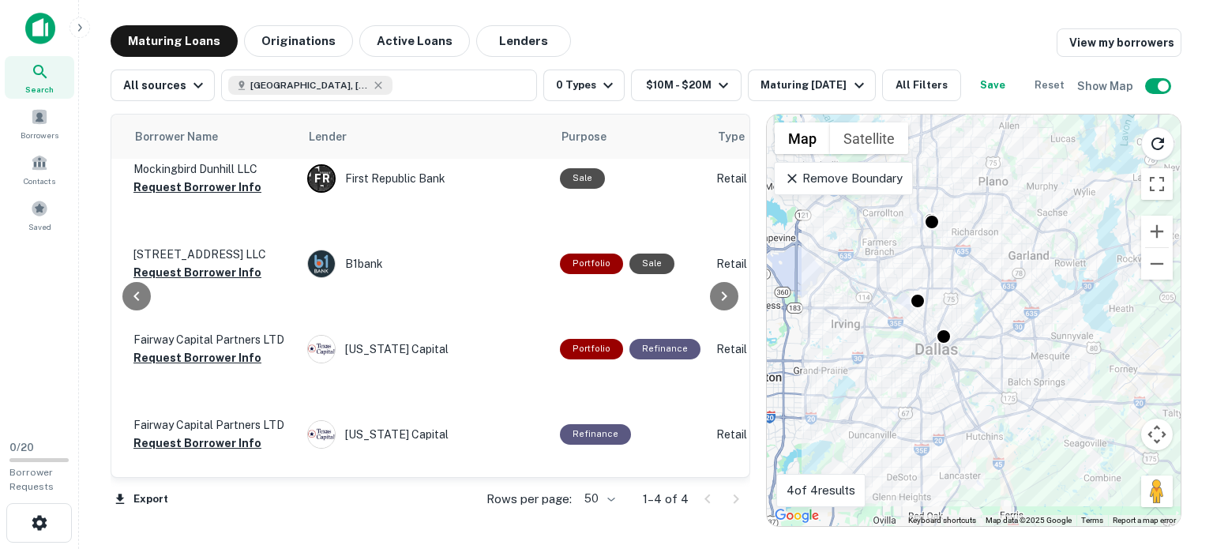
scroll to position [34, 563]
click at [795, 171] on icon at bounding box center [792, 179] width 16 height 16
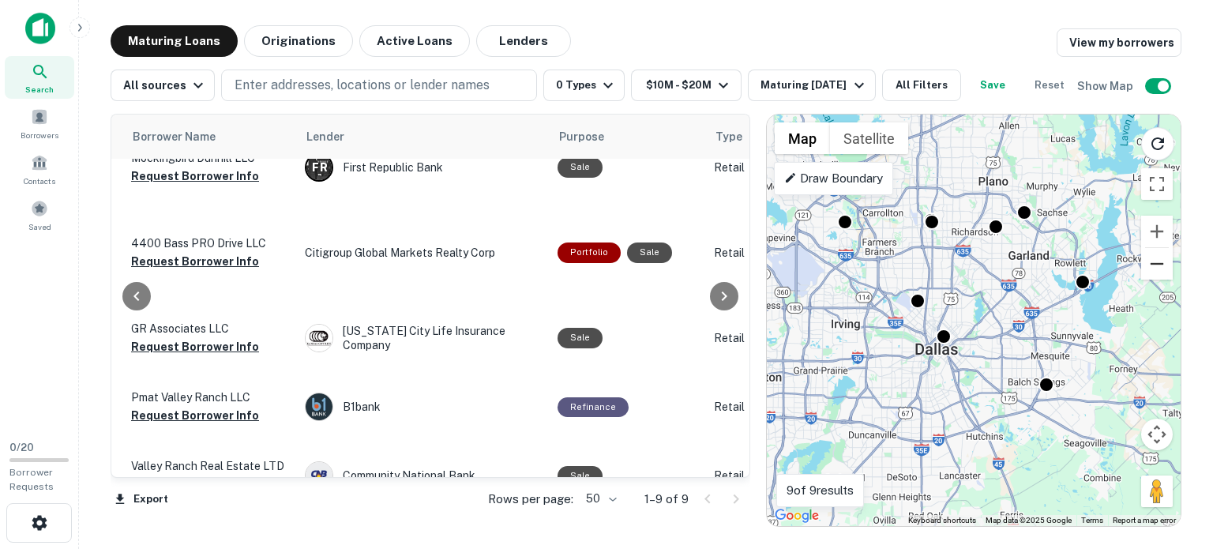
click at [1156, 261] on button "Zoom out" at bounding box center [1157, 264] width 32 height 32
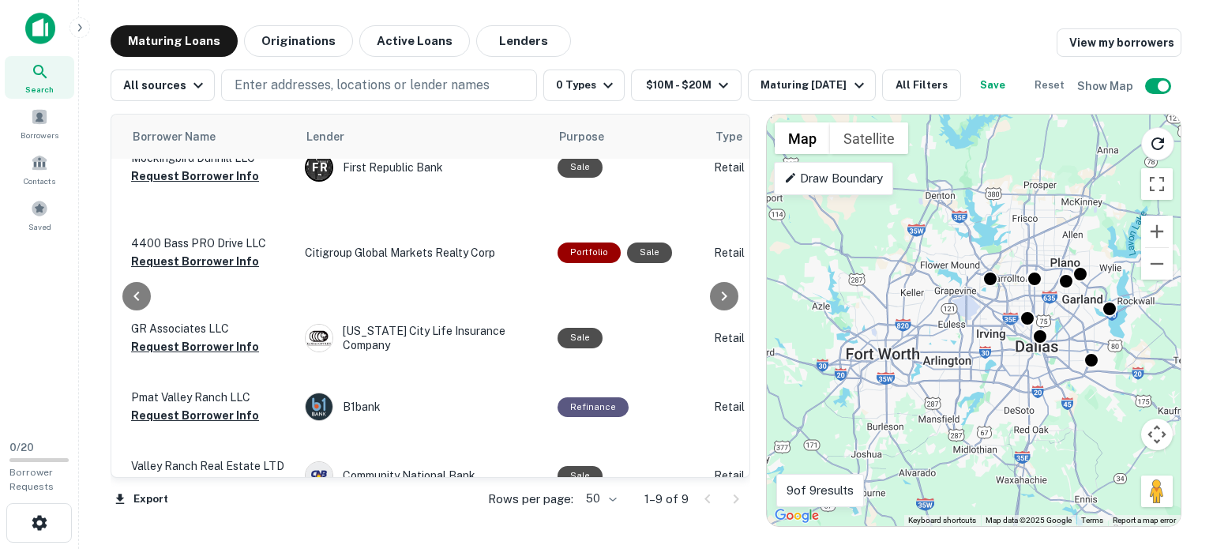
drag, startPoint x: 1017, startPoint y: 382, endPoint x: 1099, endPoint y: 392, distance: 81.9
click at [1099, 392] on div "To activate drag with keyboard, press Alt + Enter. Once in keyboard drag state,…" at bounding box center [974, 321] width 414 height 412
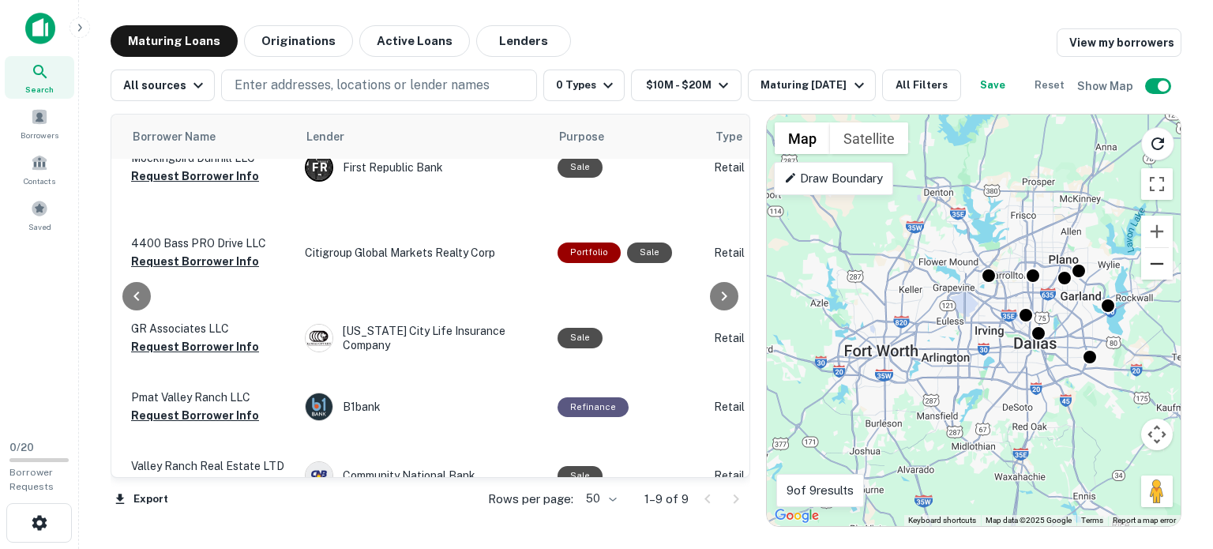
click at [1151, 272] on button "Zoom out" at bounding box center [1157, 264] width 32 height 32
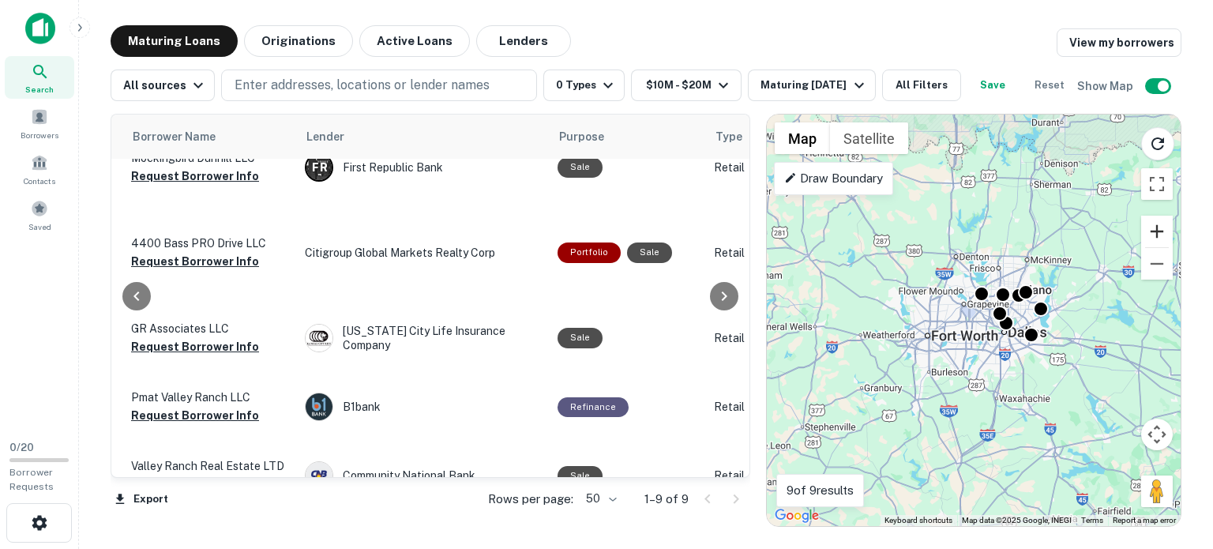
click at [1154, 234] on button "Zoom in" at bounding box center [1157, 232] width 32 height 32
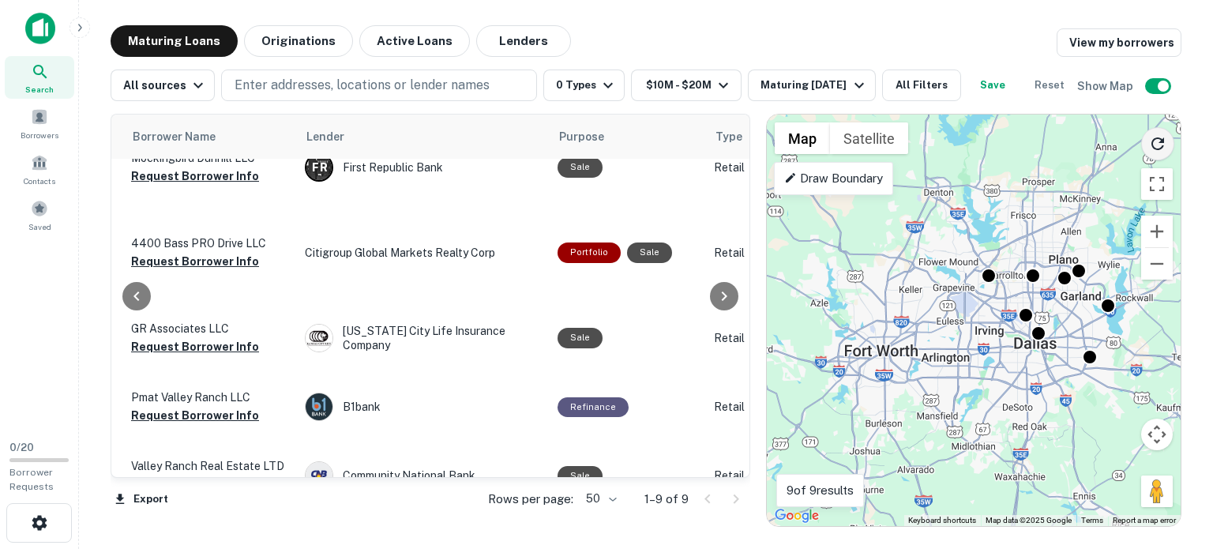
click at [1156, 149] on icon "Reload search area" at bounding box center [1158, 143] width 13 height 13
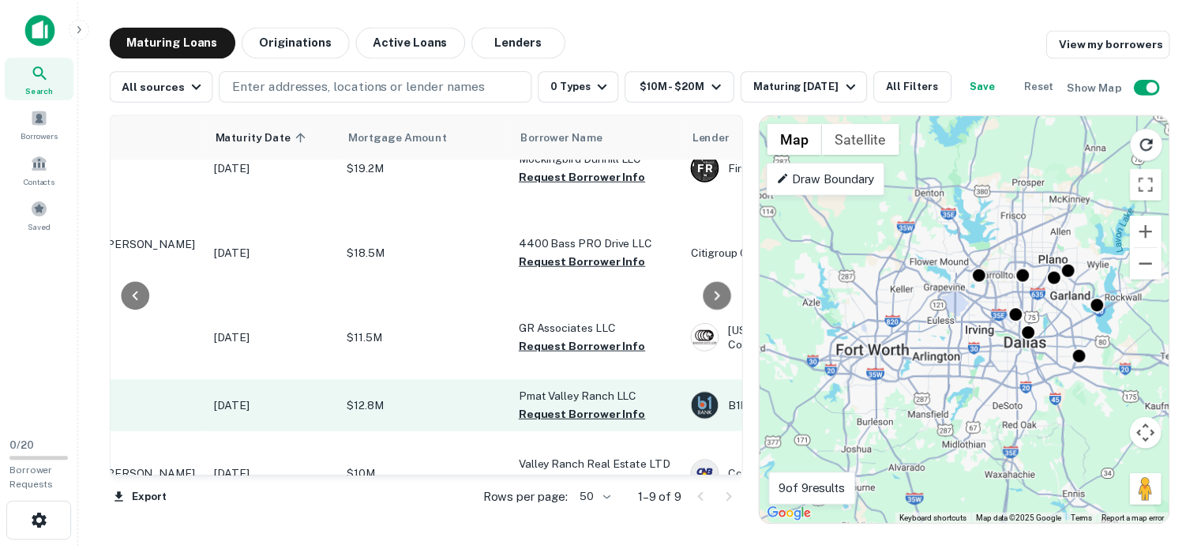
scroll to position [34, 145]
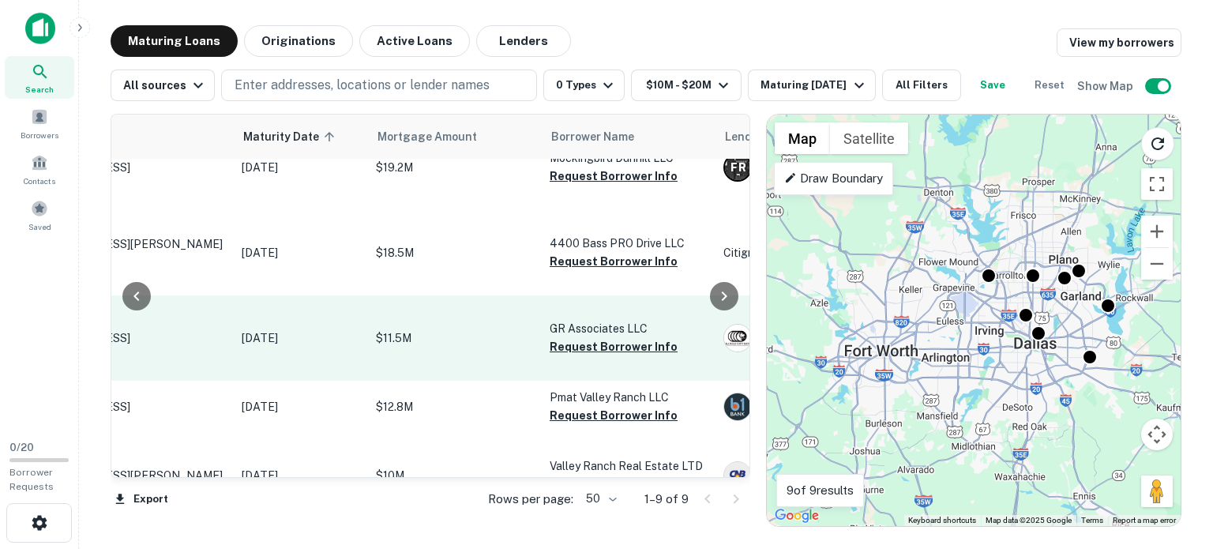
click at [175, 340] on p "[STREET_ADDRESS]" at bounding box center [123, 338] width 205 height 14
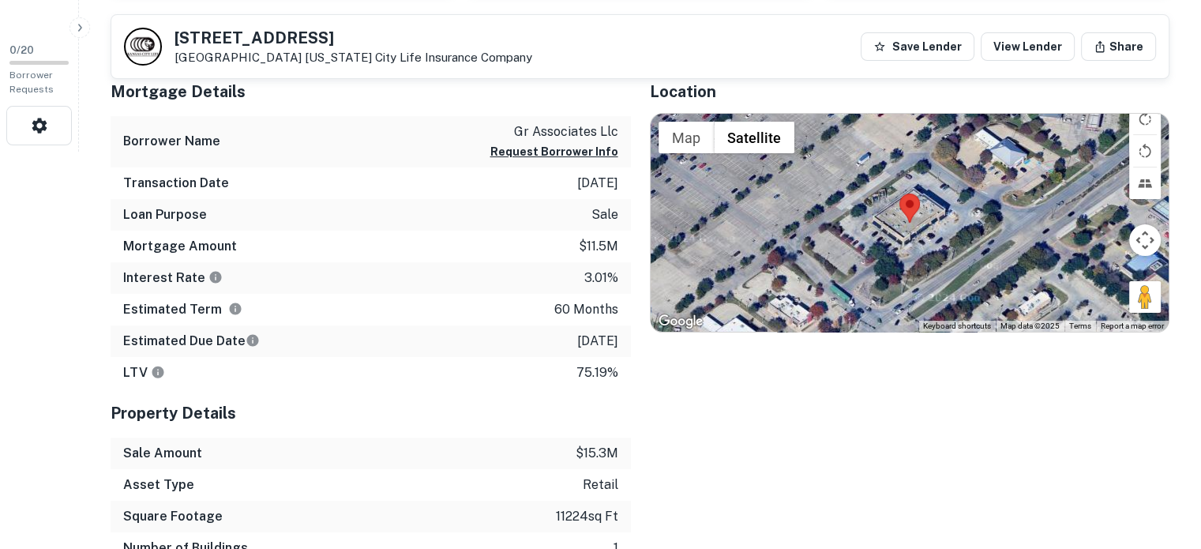
scroll to position [397, 0]
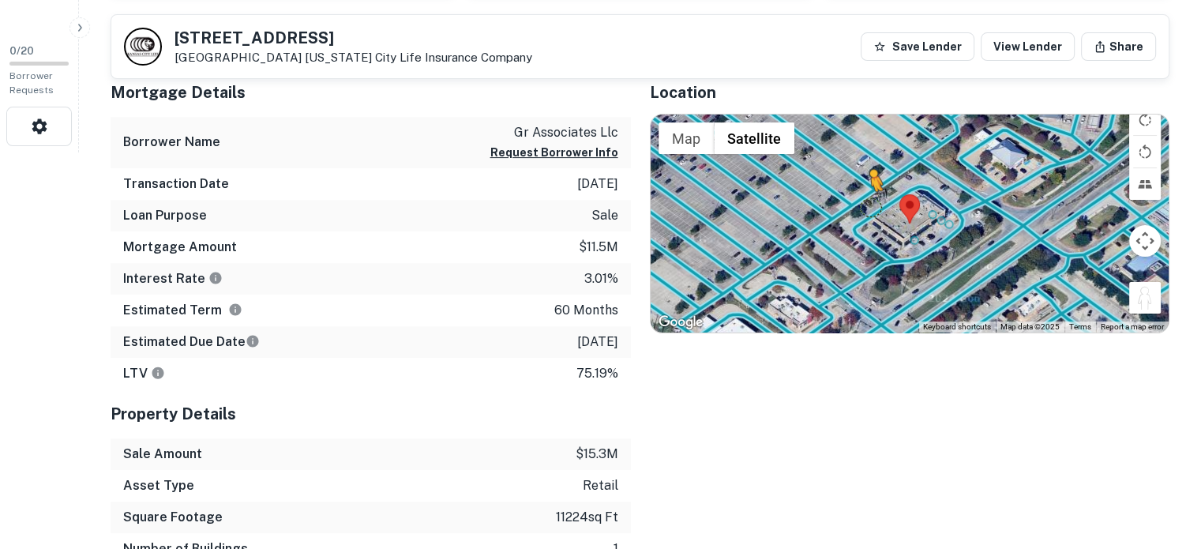
drag, startPoint x: 1150, startPoint y: 306, endPoint x: 868, endPoint y: 205, distance: 299.3
click at [868, 205] on div "To activate drag with keyboard, press Alt + Enter. Once in keyboard drag state,…" at bounding box center [910, 224] width 519 height 218
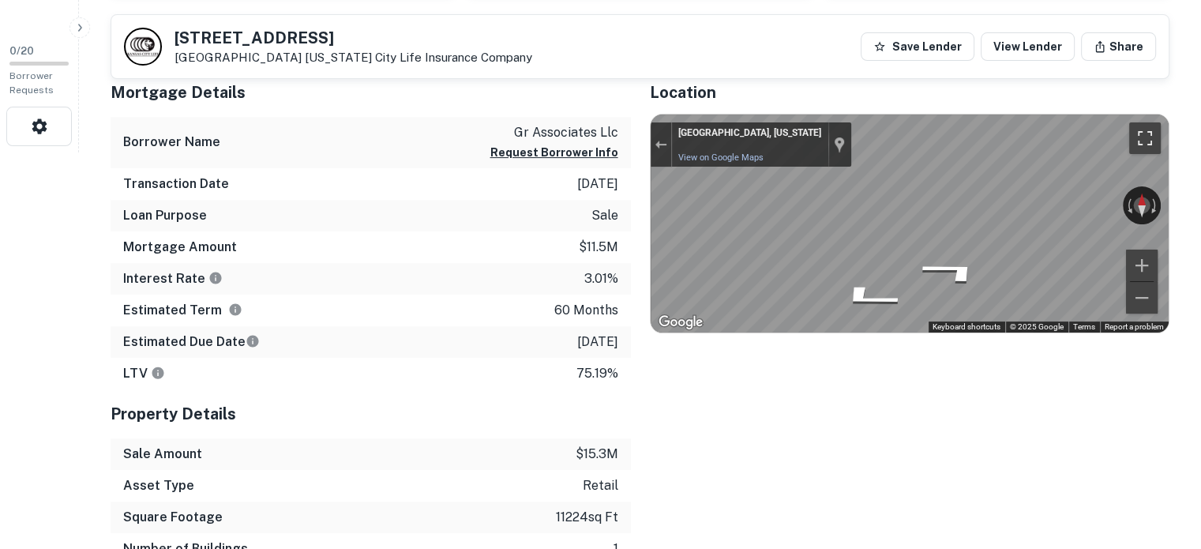
click at [1138, 134] on button "Toggle fullscreen view" at bounding box center [1146, 138] width 32 height 32
click at [660, 142] on div "Exit the Street View" at bounding box center [661, 144] width 12 height 9
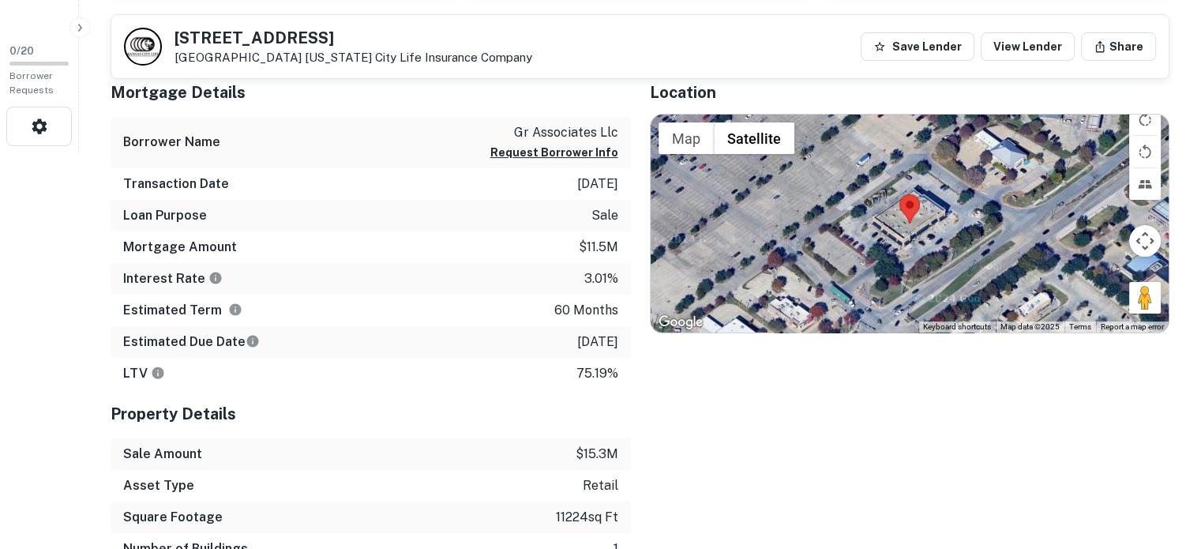
scroll to position [308, 0]
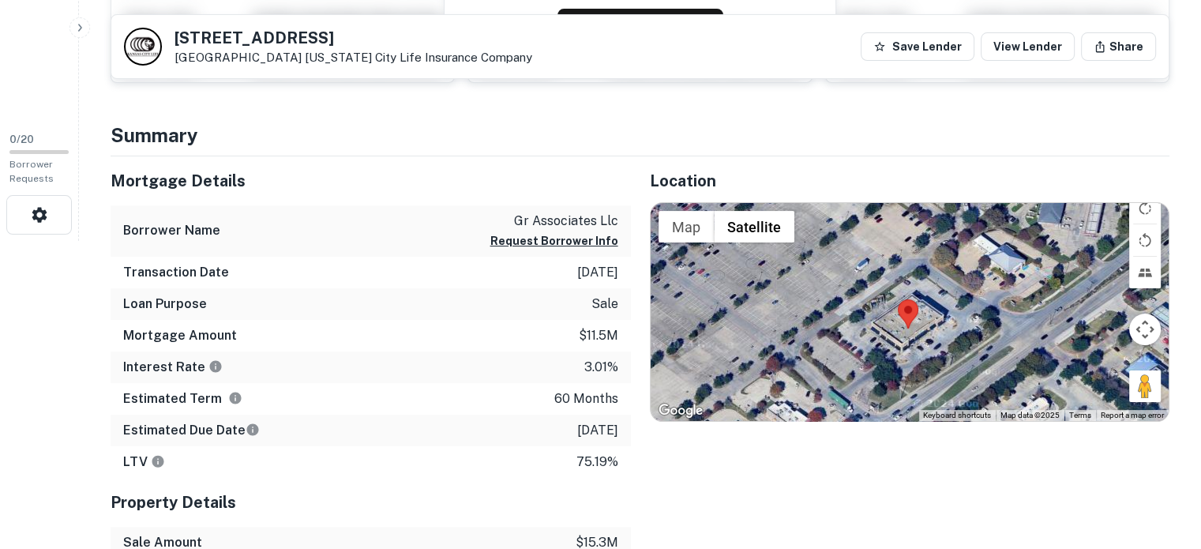
drag, startPoint x: 1035, startPoint y: 296, endPoint x: 1033, endPoint y: 322, distance: 26.1
click at [1033, 322] on div "Loading..." at bounding box center [910, 312] width 519 height 218
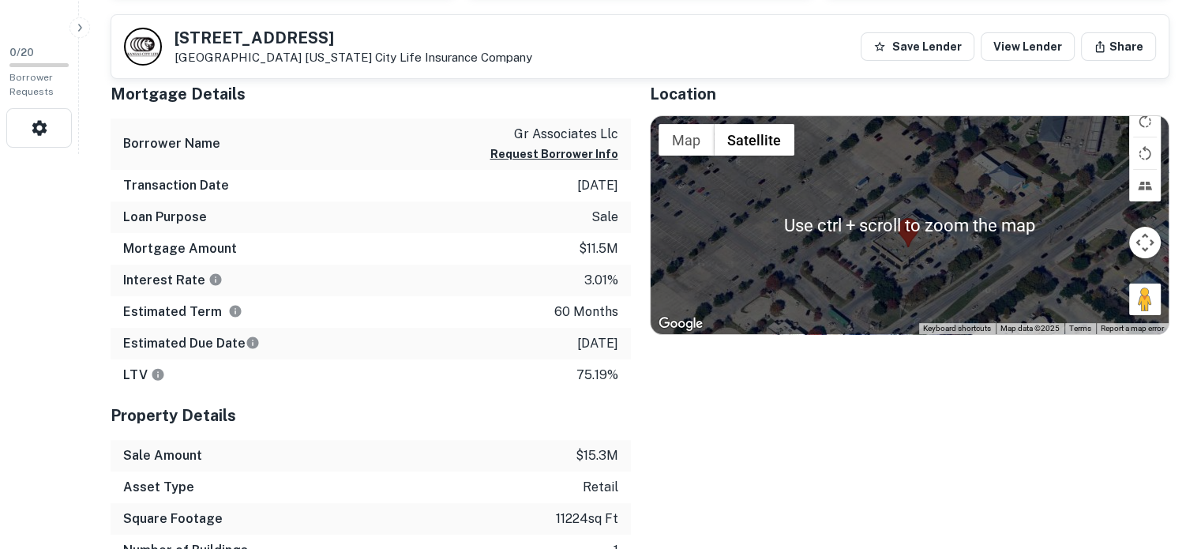
scroll to position [395, 0]
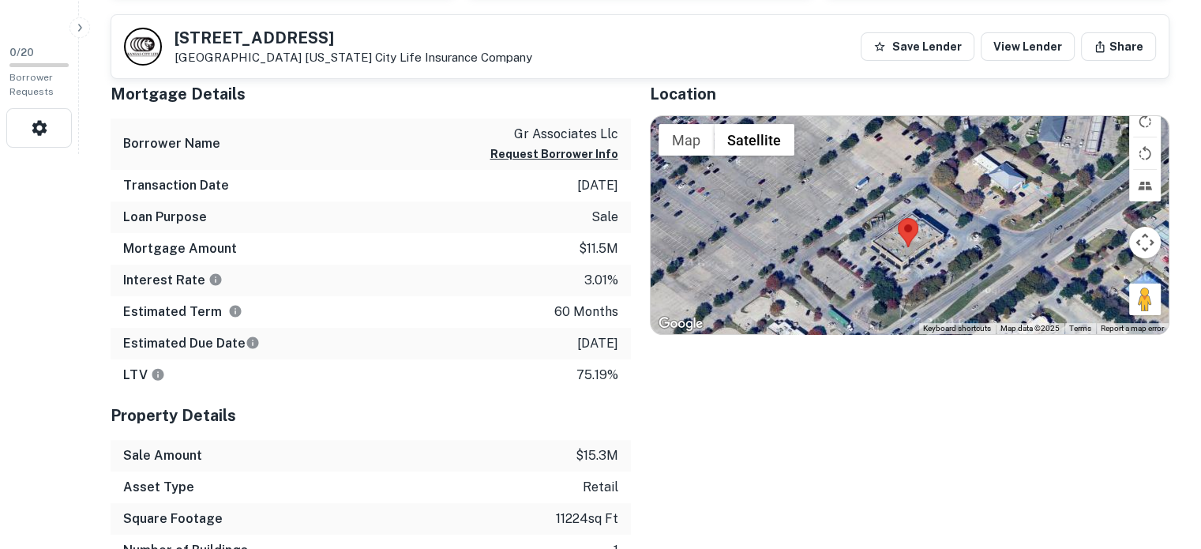
click at [967, 182] on div "Loading..." at bounding box center [910, 225] width 519 height 218
click at [816, 250] on div "Loading..." at bounding box center [910, 225] width 519 height 218
click at [1147, 246] on button "Map camera controls" at bounding box center [1146, 243] width 32 height 32
click at [1101, 277] on button "Zoom out" at bounding box center [1106, 282] width 32 height 32
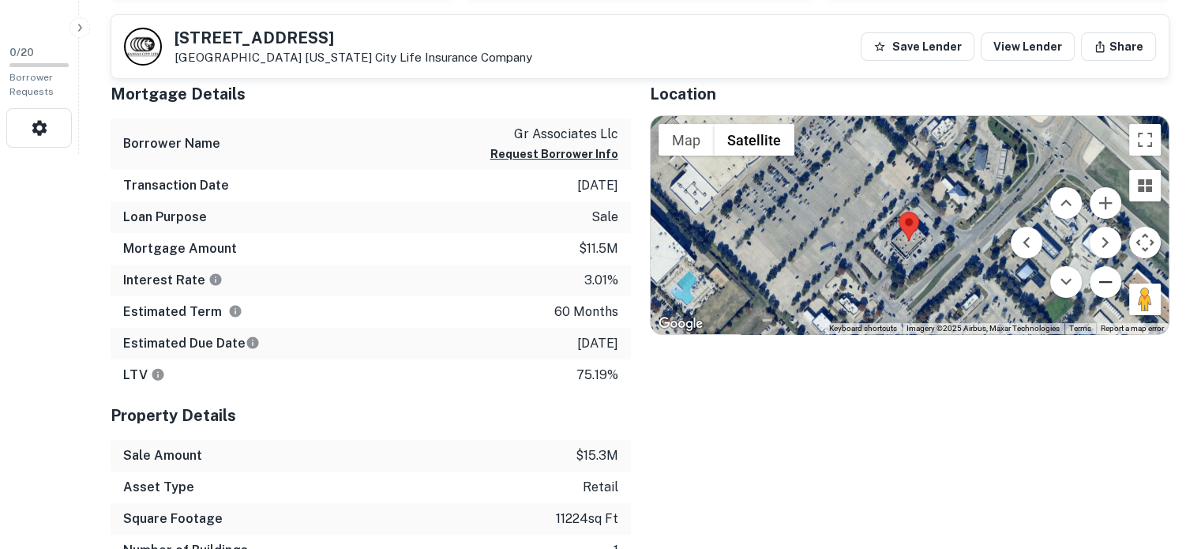
click at [1101, 277] on button "Zoom out" at bounding box center [1106, 282] width 32 height 32
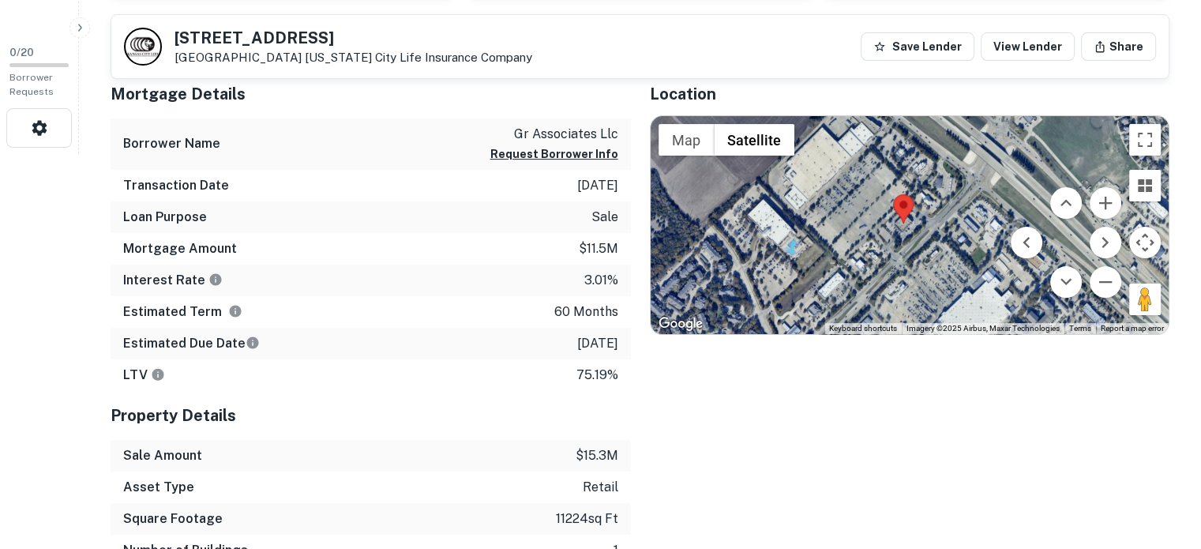
drag, startPoint x: 972, startPoint y: 265, endPoint x: 964, endPoint y: 254, distance: 13.0
click at [964, 254] on div "Loading..." at bounding box center [910, 225] width 519 height 218
click at [557, 154] on button "Request Borrower Info" at bounding box center [555, 154] width 128 height 19
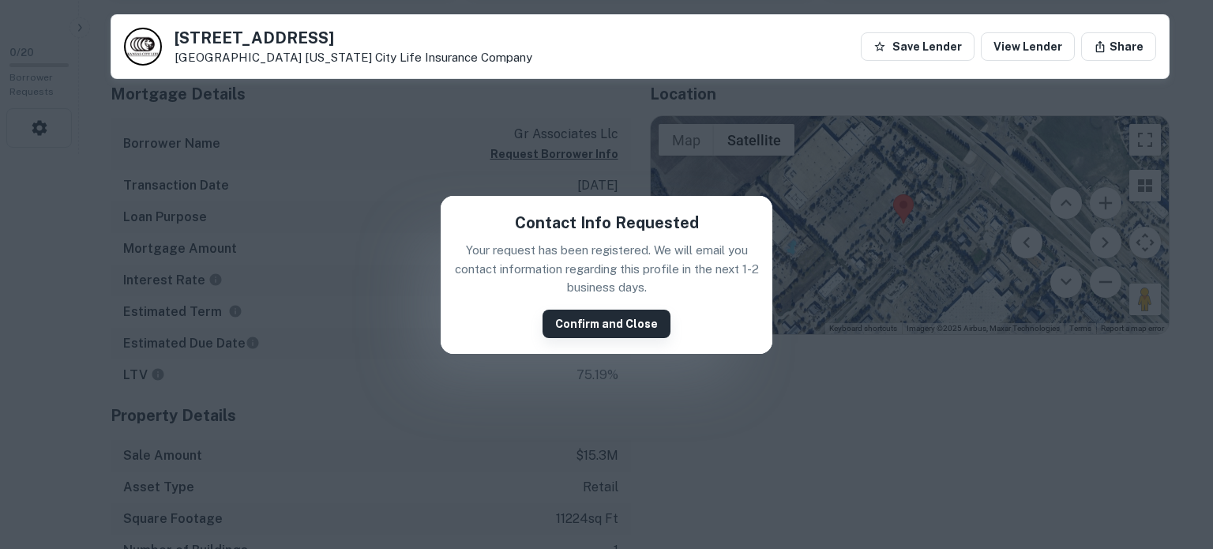
click at [622, 321] on button "Confirm and Close" at bounding box center [607, 324] width 128 height 28
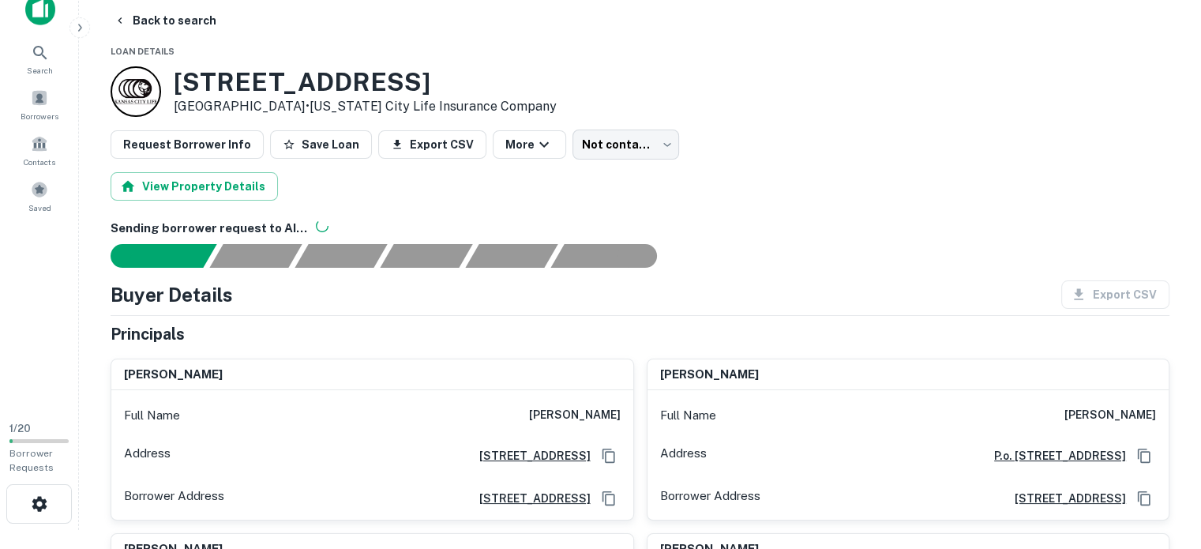
scroll to position [11, 0]
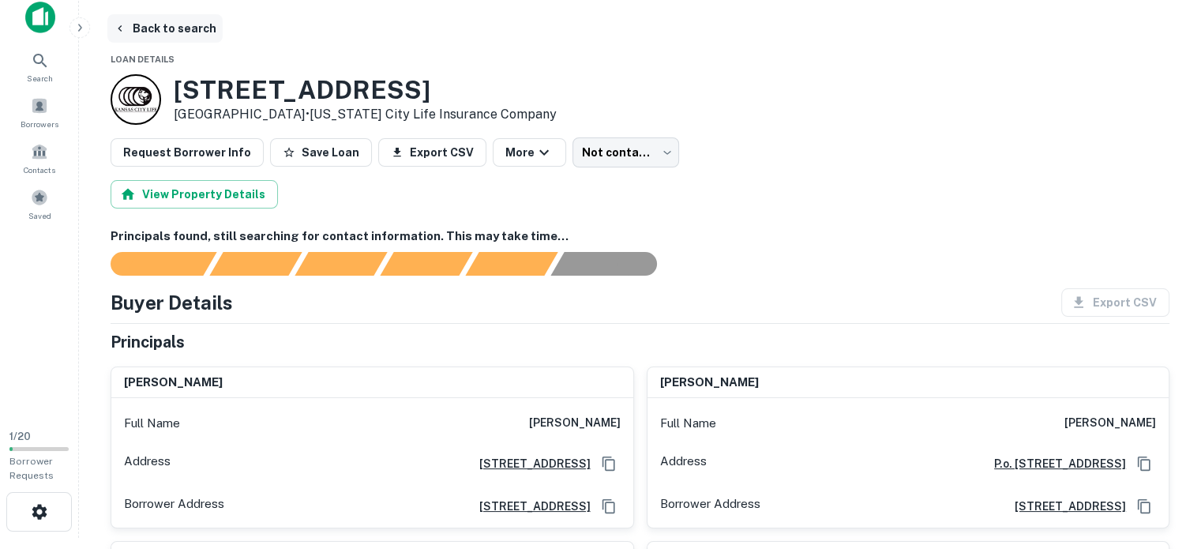
click at [115, 31] on icon "button" at bounding box center [120, 28] width 13 height 13
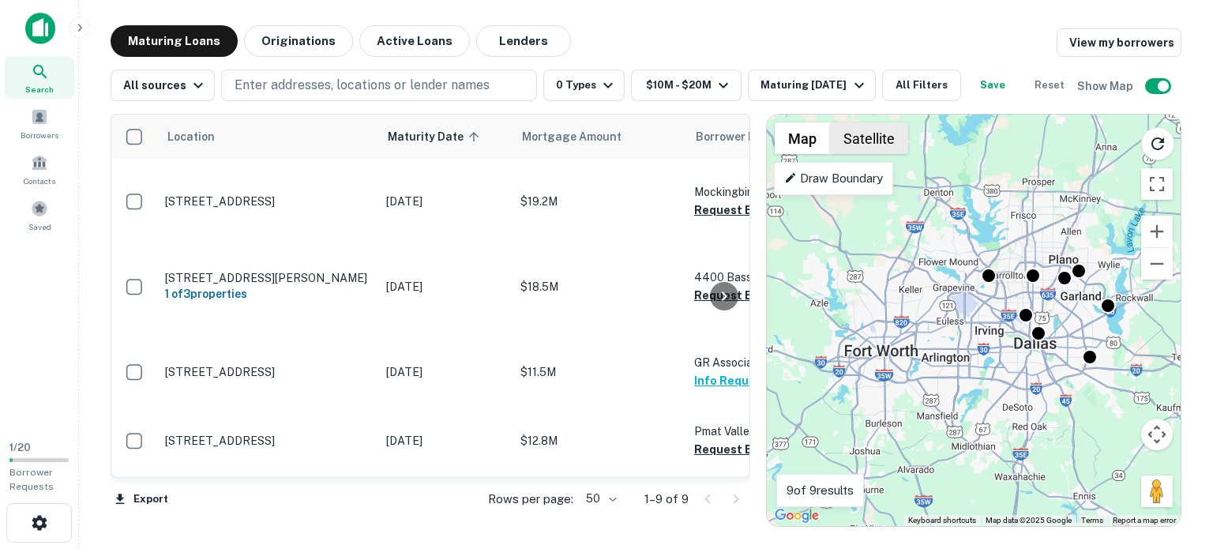
click at [869, 144] on button "Satellite" at bounding box center [869, 138] width 78 height 32
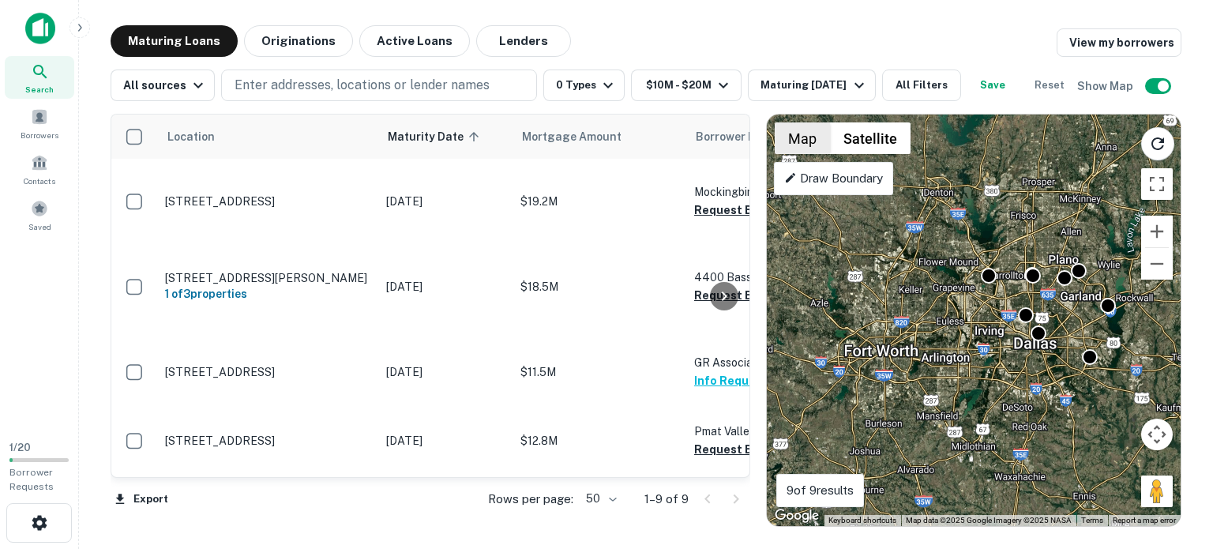
click at [802, 136] on button "Map" at bounding box center [802, 138] width 55 height 32
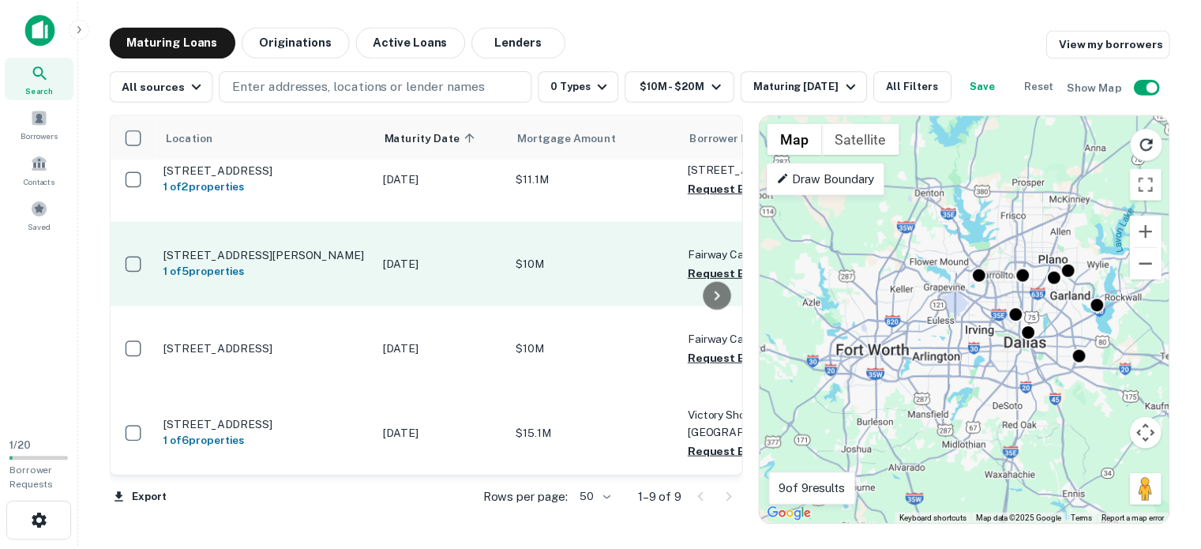
scroll to position [461, 0]
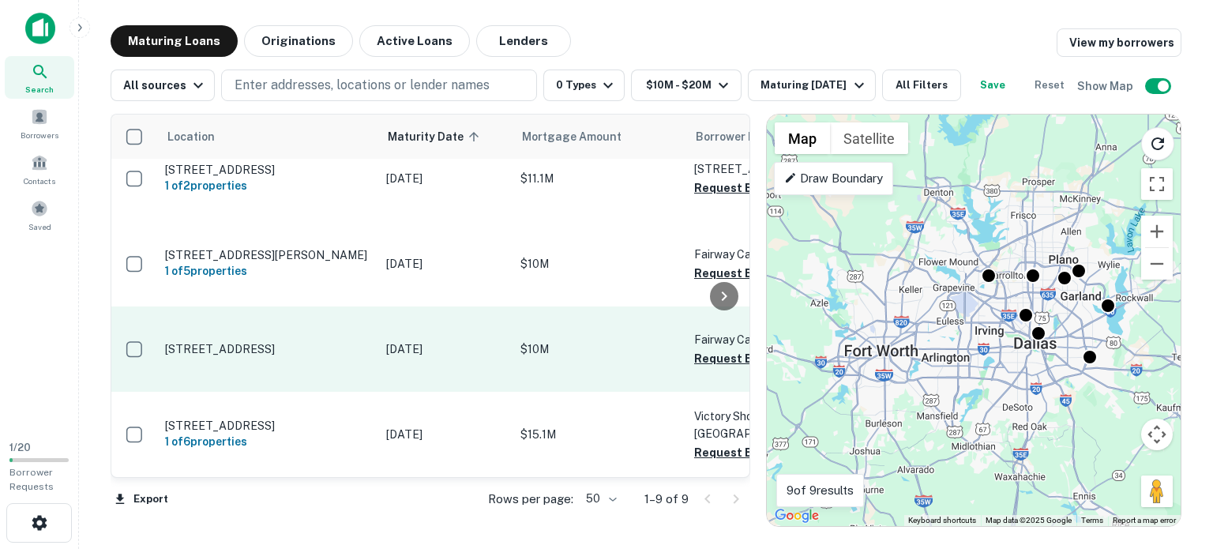
click at [276, 342] on p "5920 Belt Line Rd Dallas, TX 75254" at bounding box center [267, 349] width 205 height 14
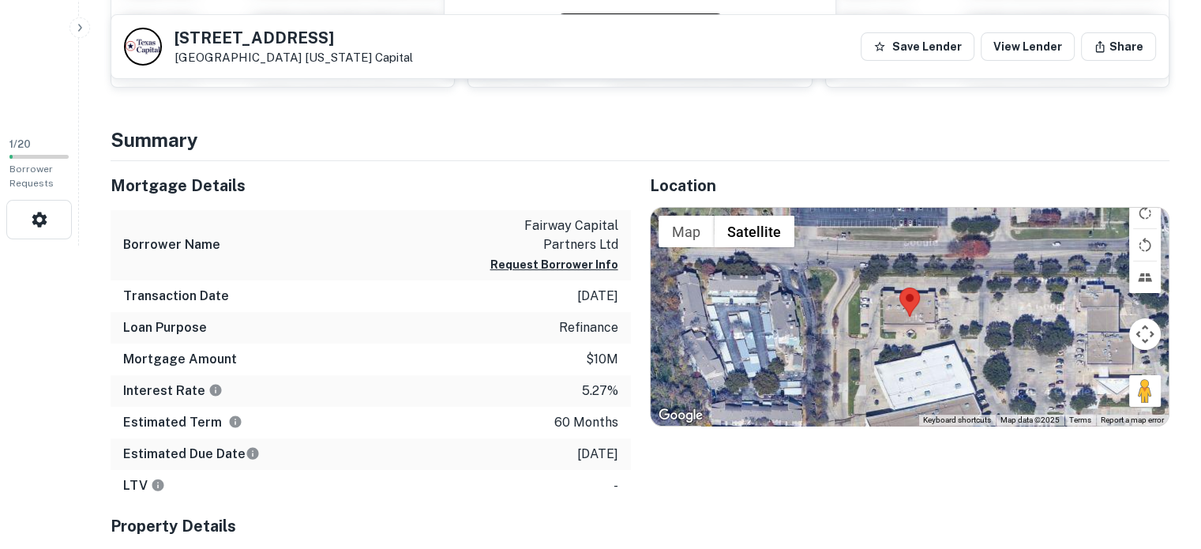
scroll to position [305, 0]
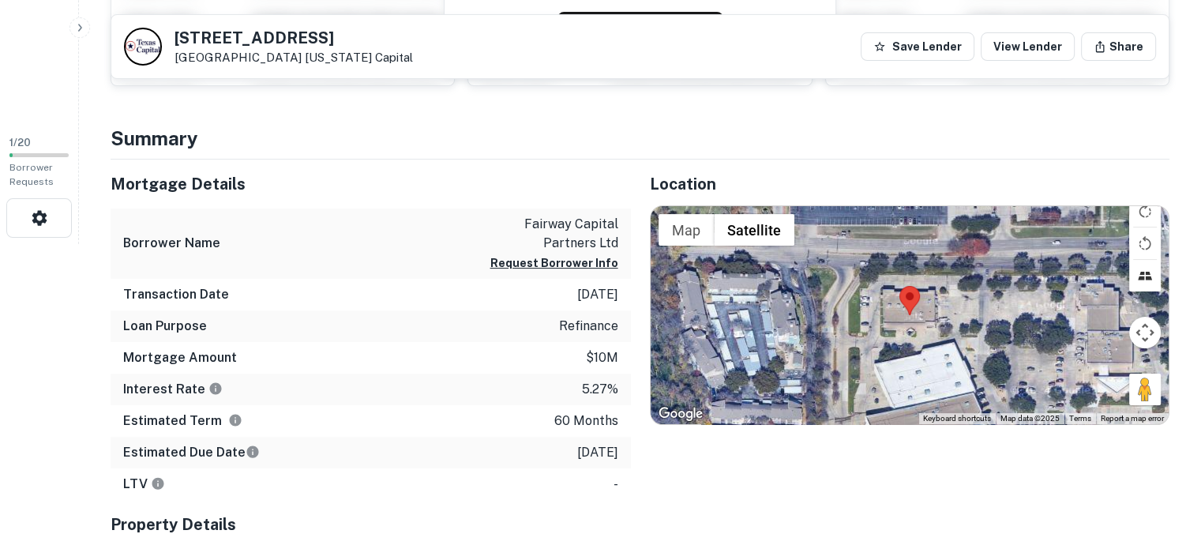
click at [1145, 275] on button "Tilt map" at bounding box center [1146, 276] width 32 height 32
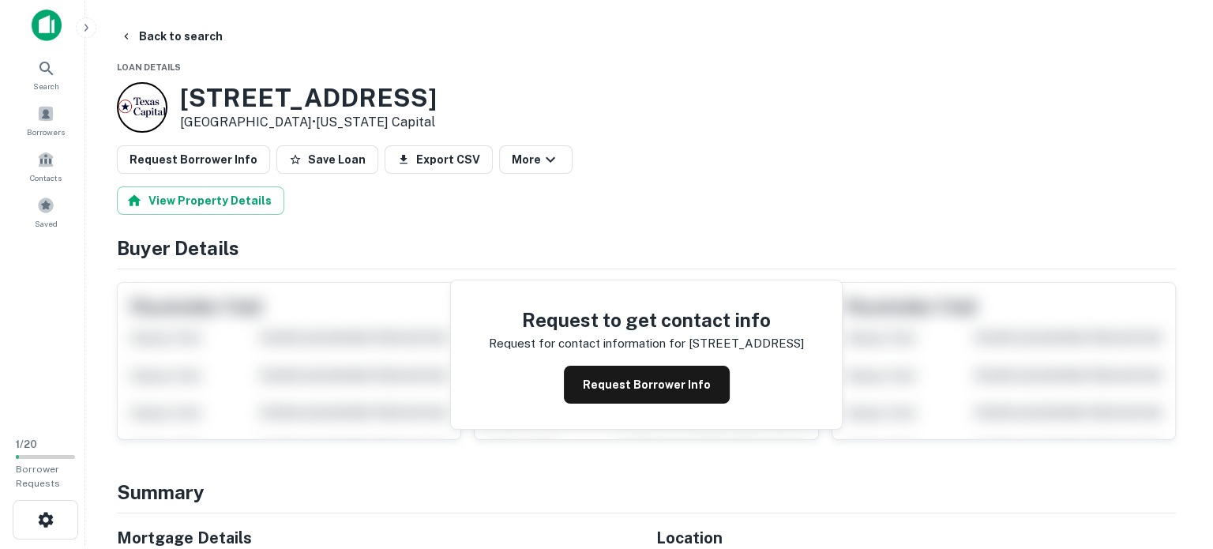
scroll to position [0, 0]
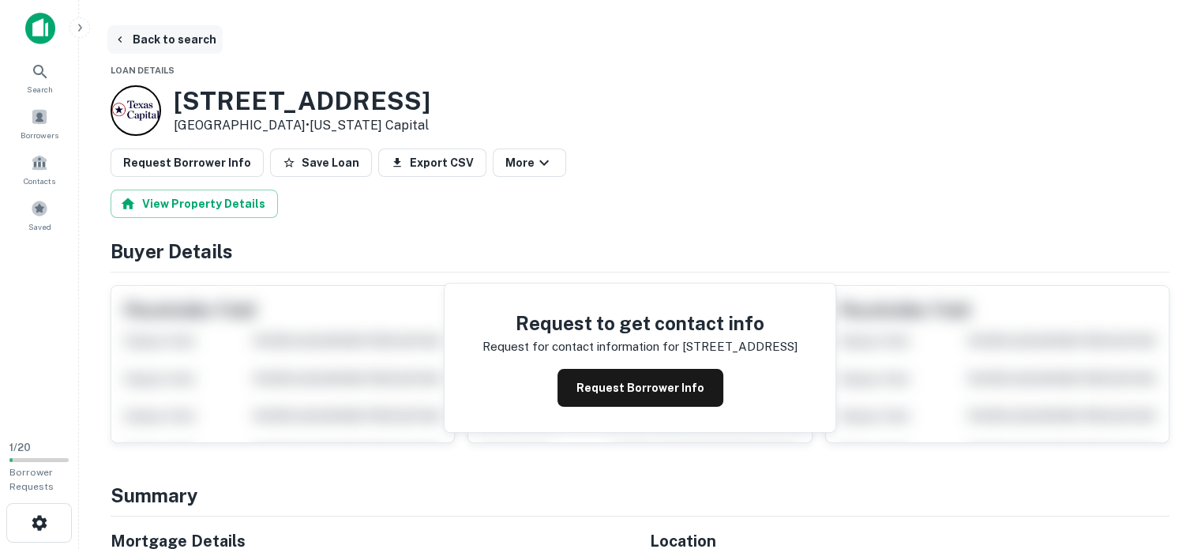
click at [125, 39] on icon "button" at bounding box center [120, 39] width 13 height 13
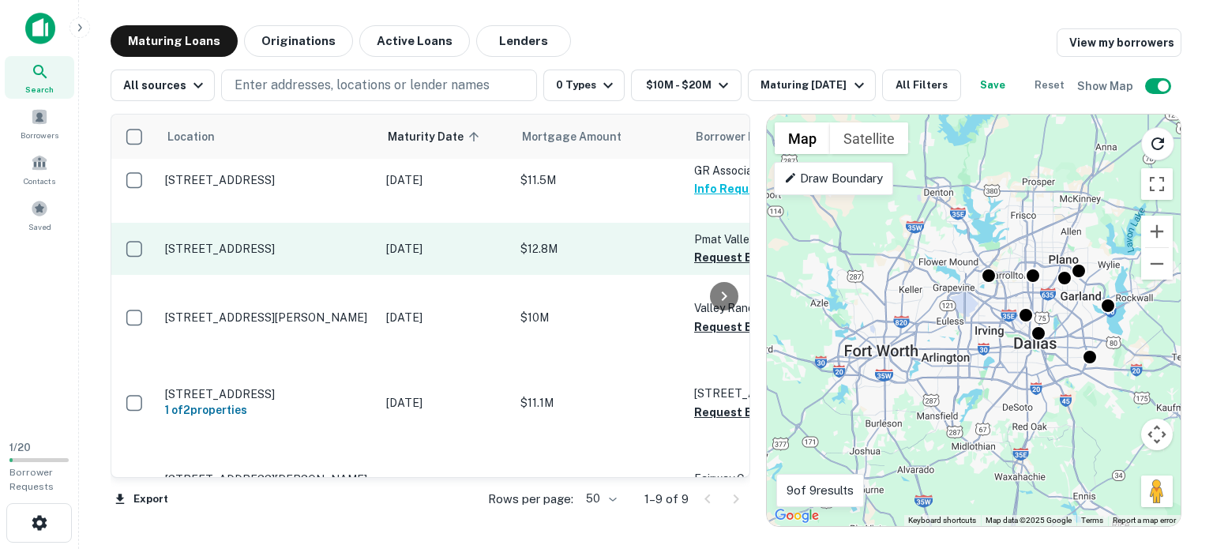
scroll to position [193, 0]
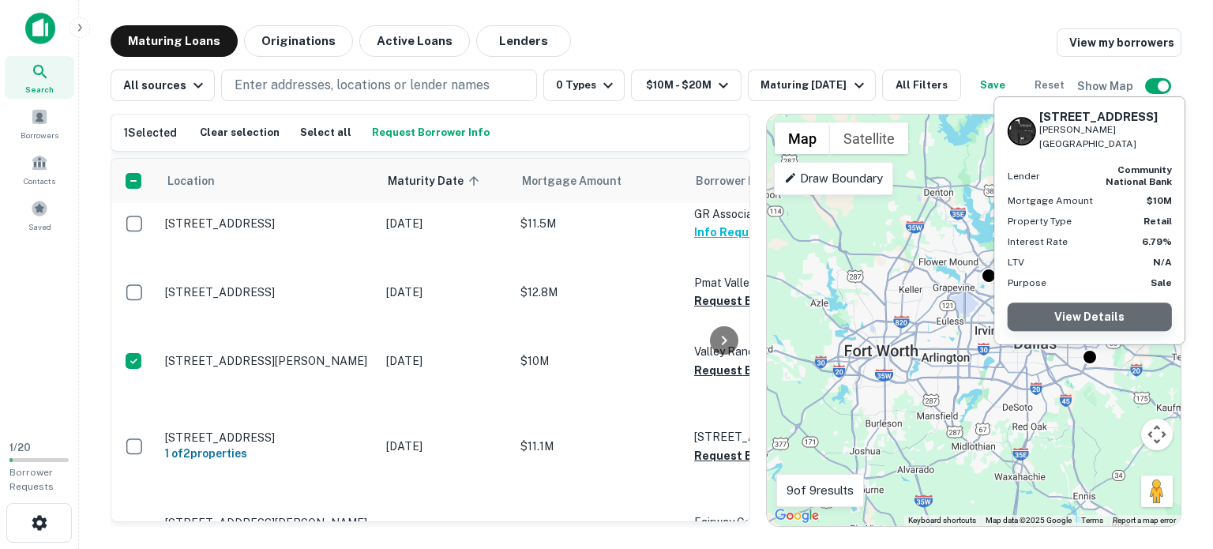
click at [1089, 312] on link "View Details" at bounding box center [1090, 317] width 164 height 28
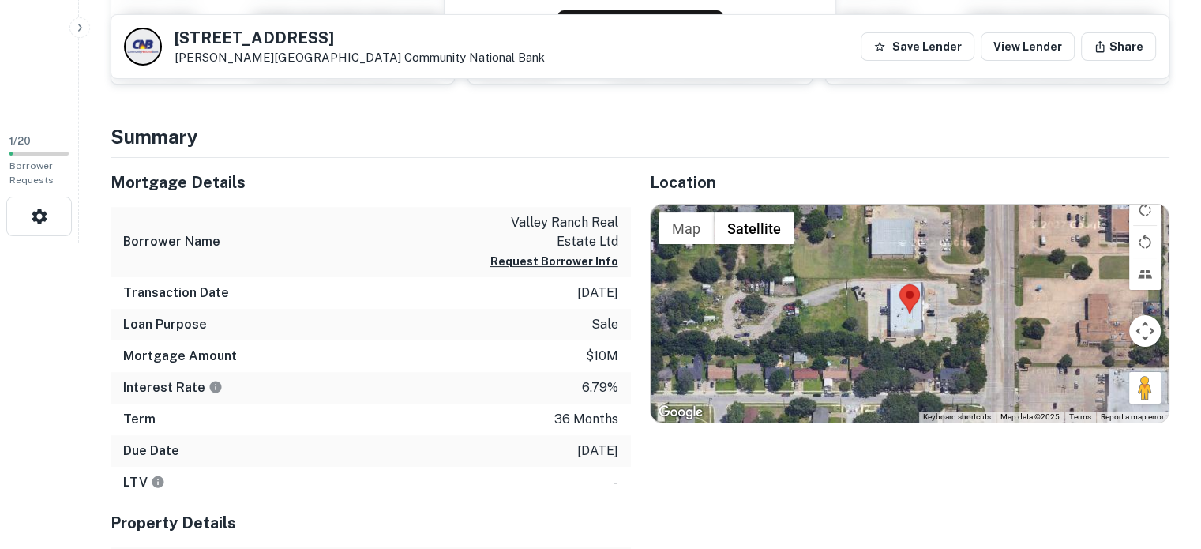
scroll to position [312, 0]
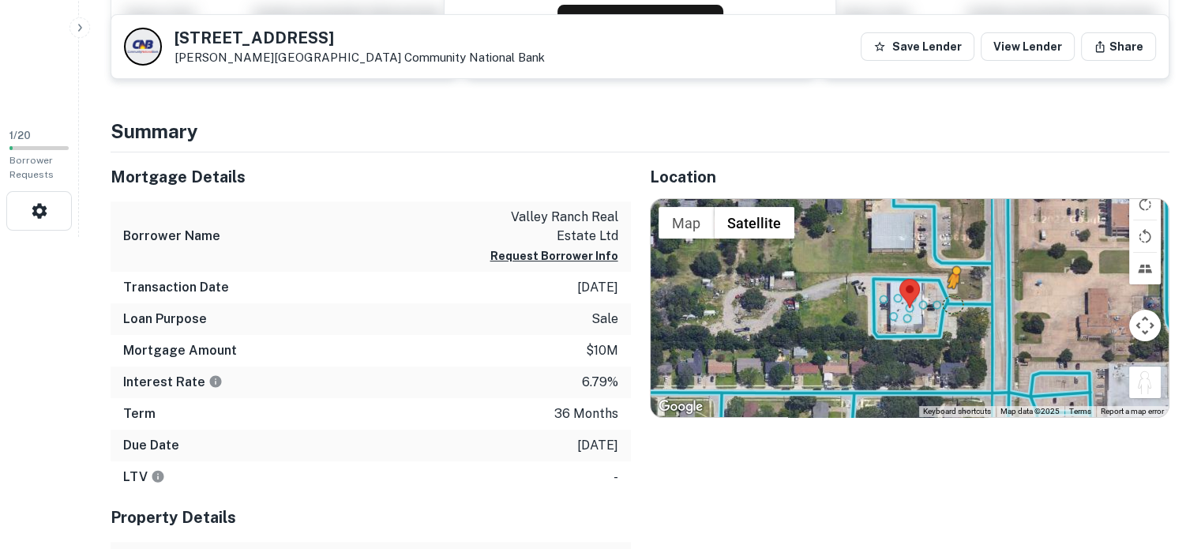
drag, startPoint x: 1147, startPoint y: 374, endPoint x: 950, endPoint y: 303, distance: 209.1
click at [950, 303] on div "To activate drag with keyboard, press Alt + Enter. Once in keyboard drag state,…" at bounding box center [910, 308] width 519 height 218
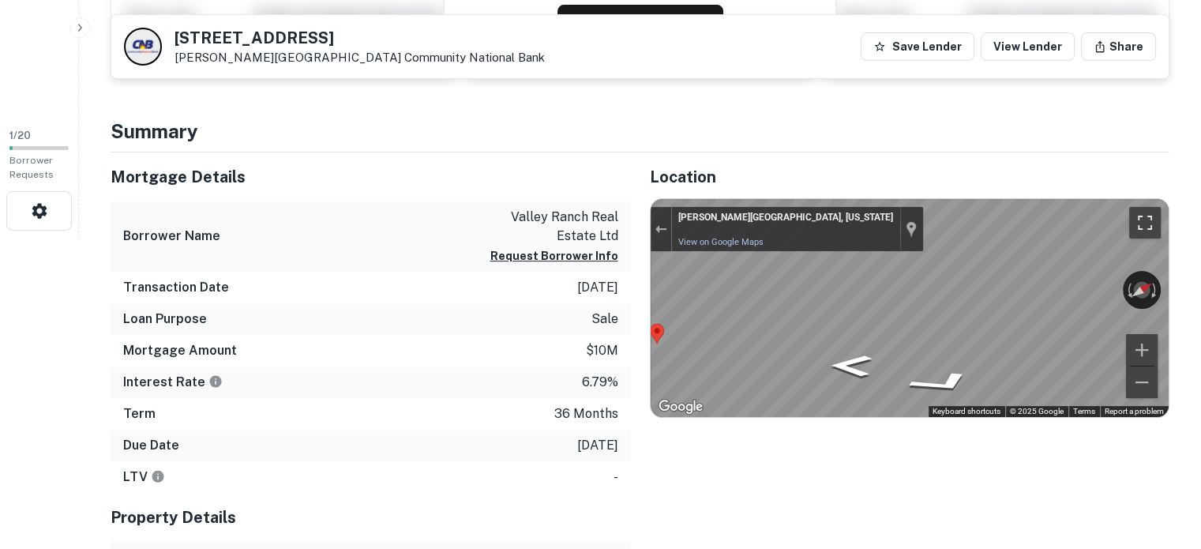
click at [1148, 214] on button "Toggle fullscreen view" at bounding box center [1146, 223] width 32 height 32
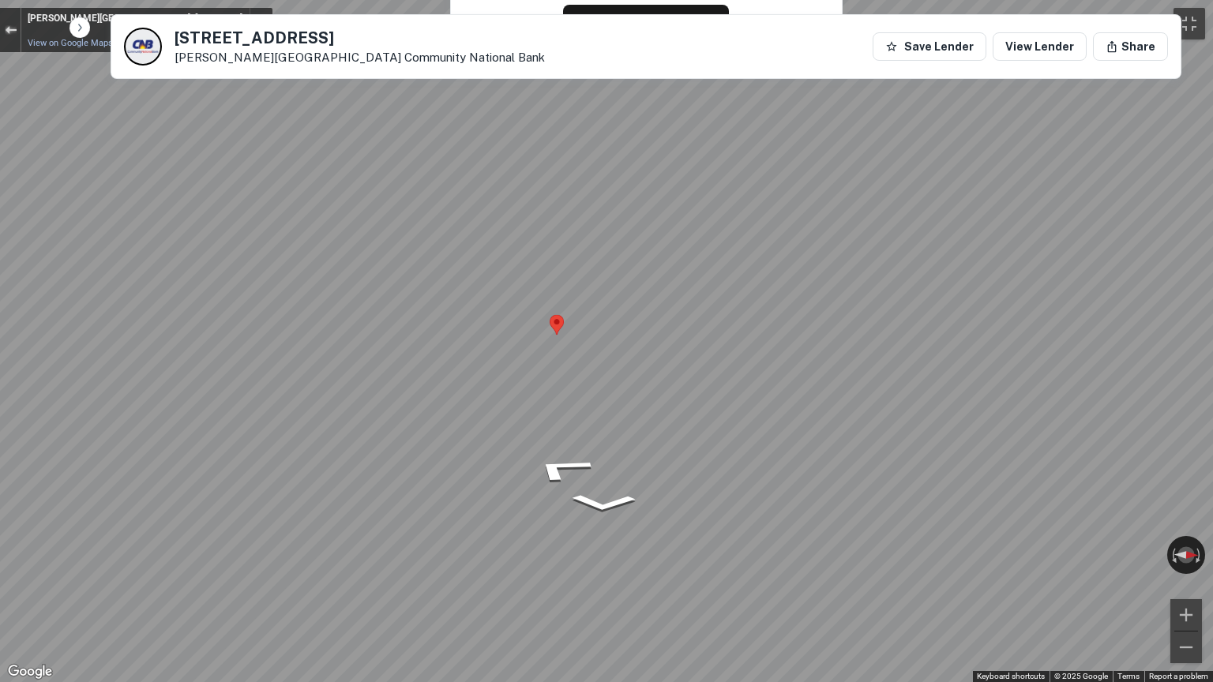
click at [12, 40] on button "Exit the Street View" at bounding box center [10, 30] width 21 height 21
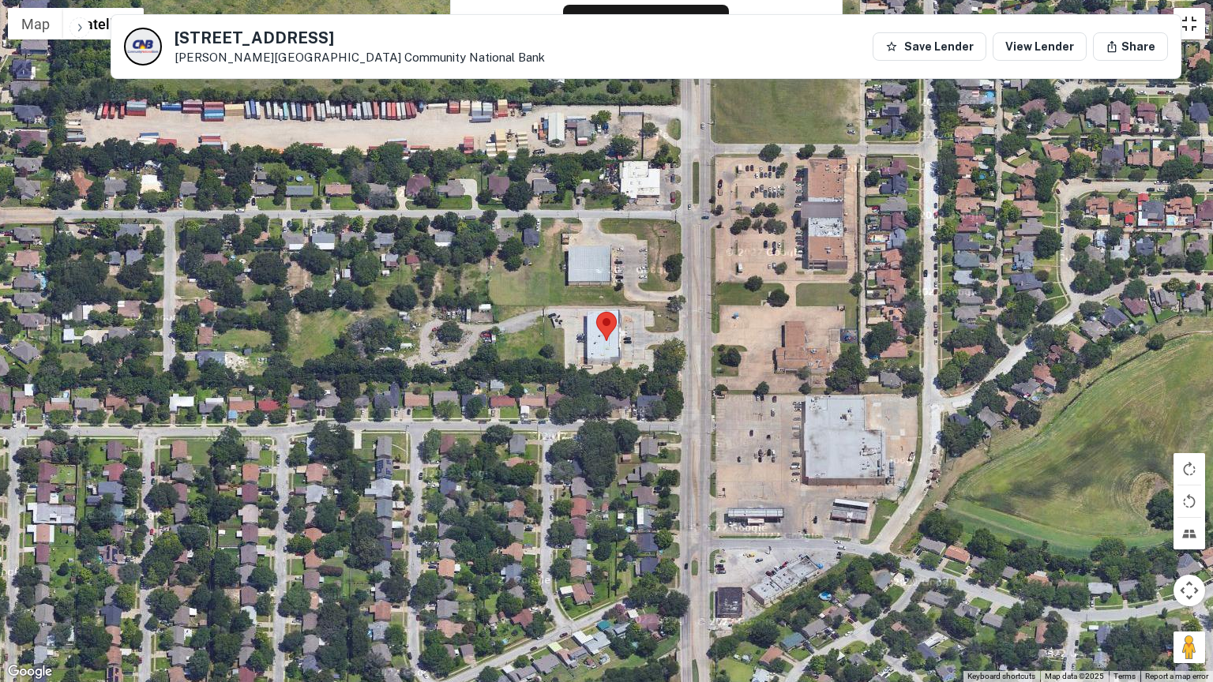
click at [1185, 22] on button "Toggle fullscreen view" at bounding box center [1190, 24] width 32 height 32
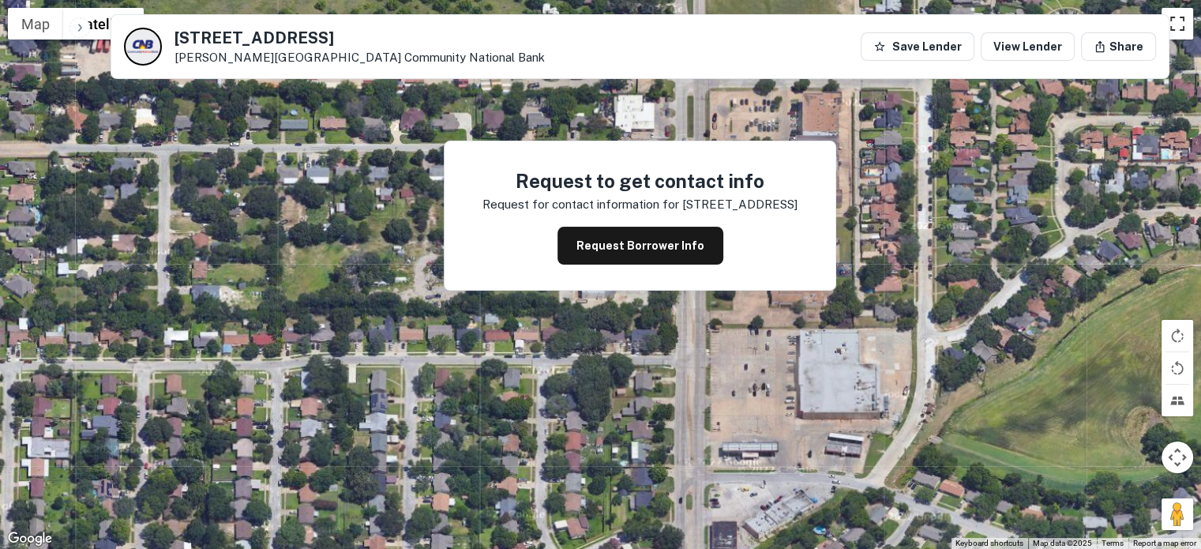
scroll to position [0, 0]
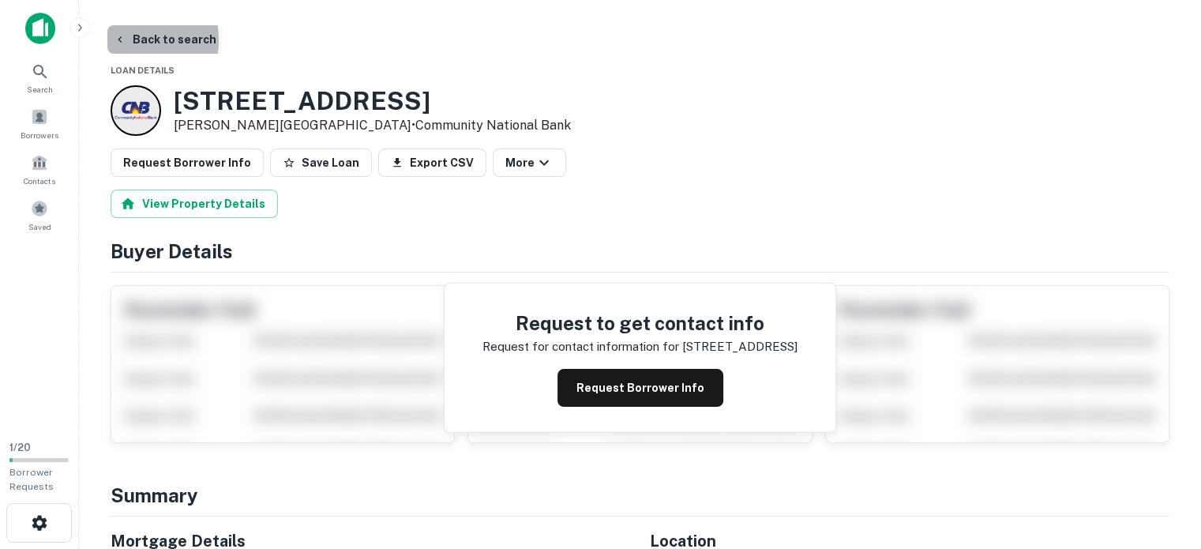
click at [120, 40] on icon "button" at bounding box center [120, 39] width 4 height 6
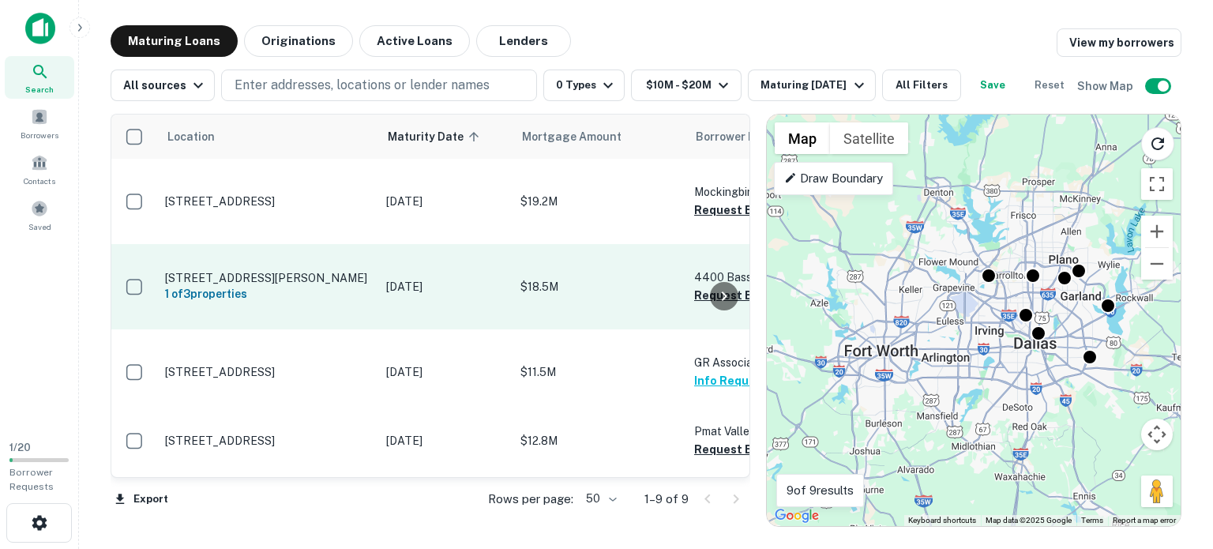
click at [302, 274] on p "4441 Bass Pro Dr Garland, TX 75043" at bounding box center [267, 278] width 205 height 14
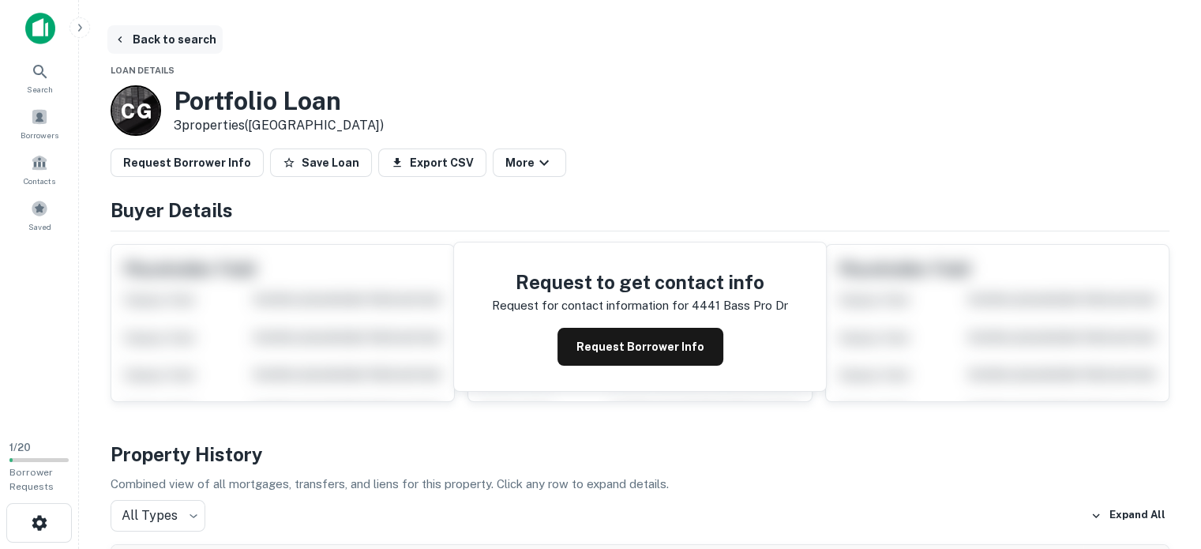
click at [121, 37] on icon "button" at bounding box center [120, 39] width 4 height 6
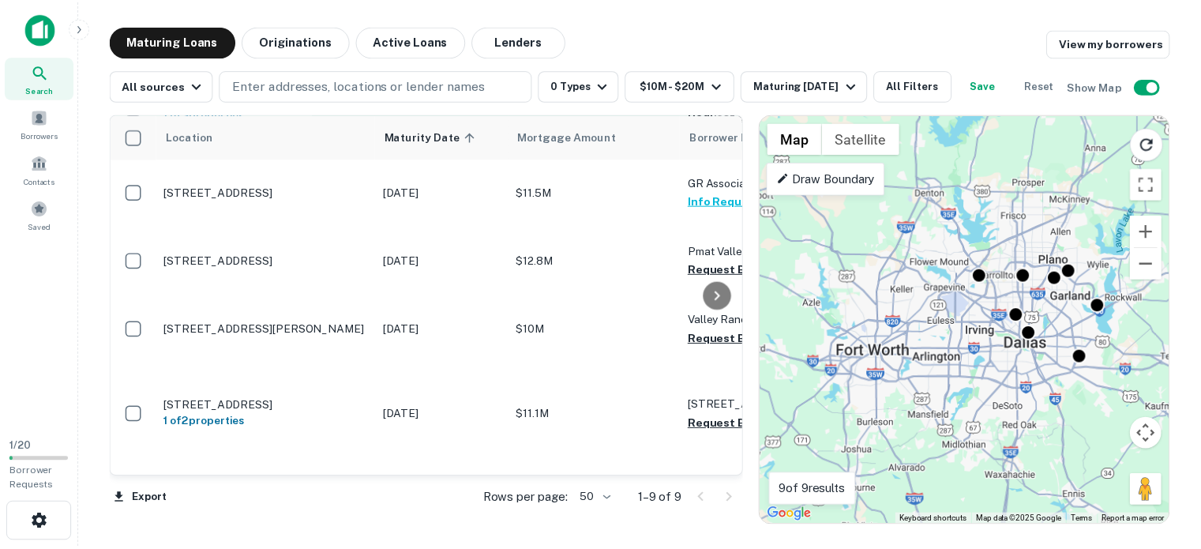
scroll to position [182, 0]
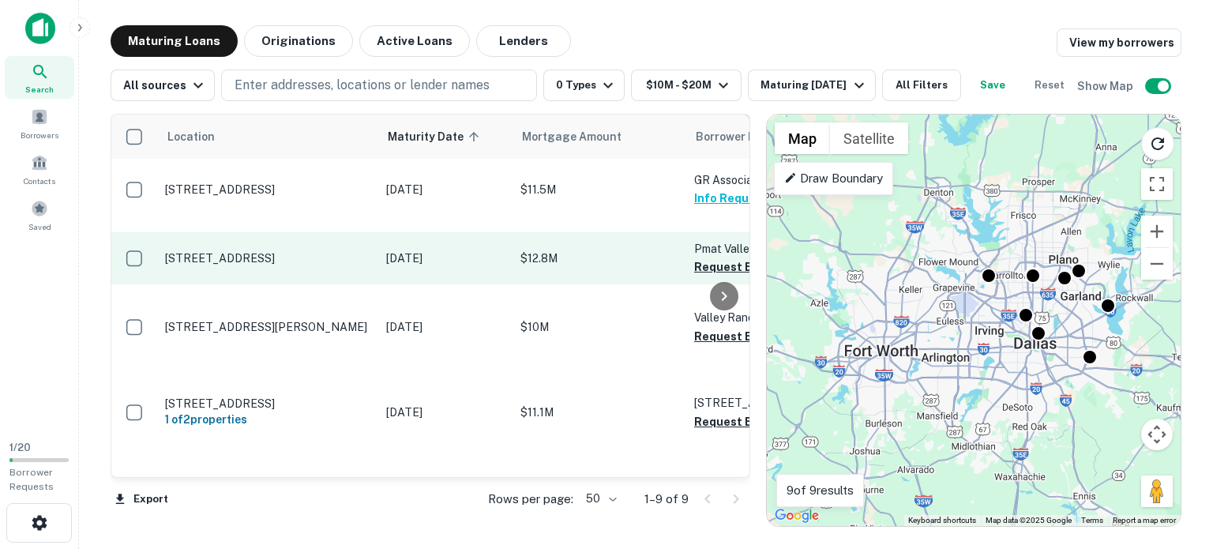
click at [284, 261] on p "820 S Macarthur Blvd Coppell, TX 75019" at bounding box center [267, 258] width 205 height 14
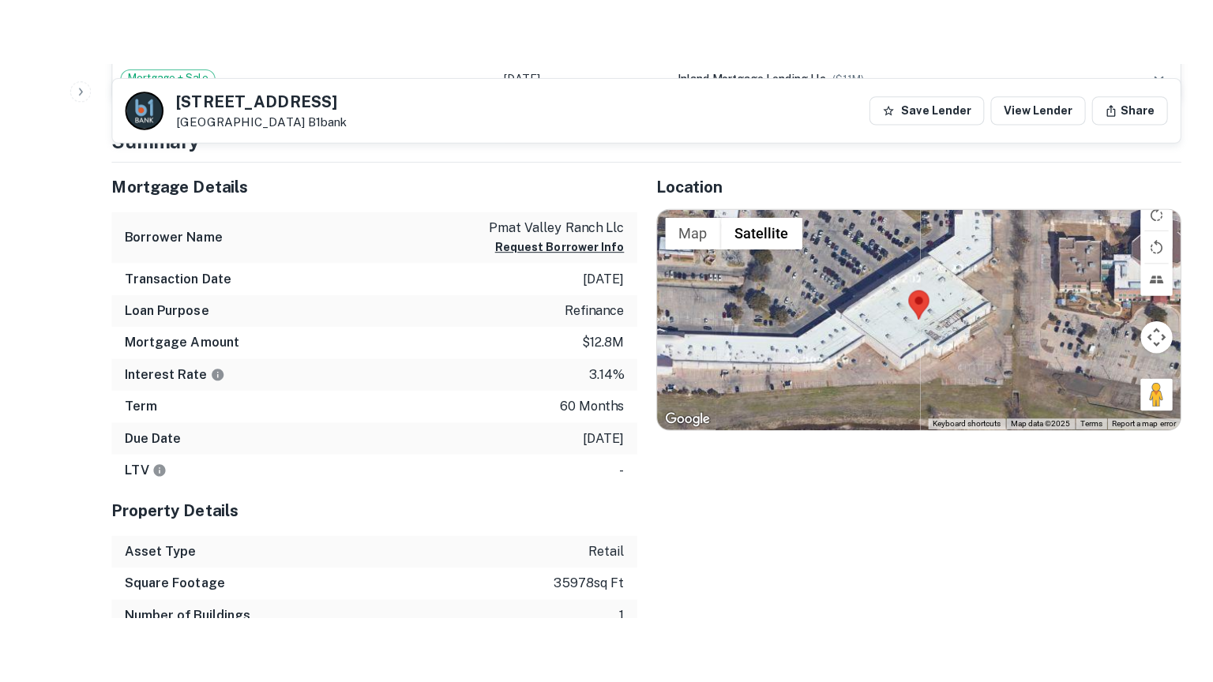
scroll to position [619, 0]
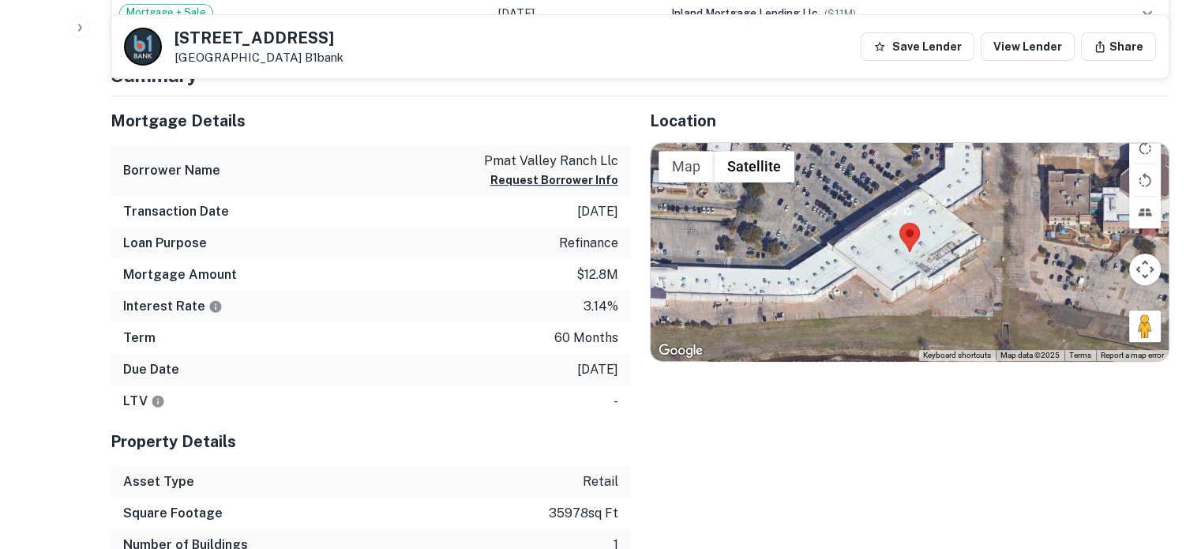
drag, startPoint x: 1151, startPoint y: 332, endPoint x: 859, endPoint y: 201, distance: 320.3
click at [859, 201] on div "Map Terrain Satellite Labels Keyboard shortcuts Map Data Map data ©2025 Map dat…" at bounding box center [910, 252] width 519 height 218
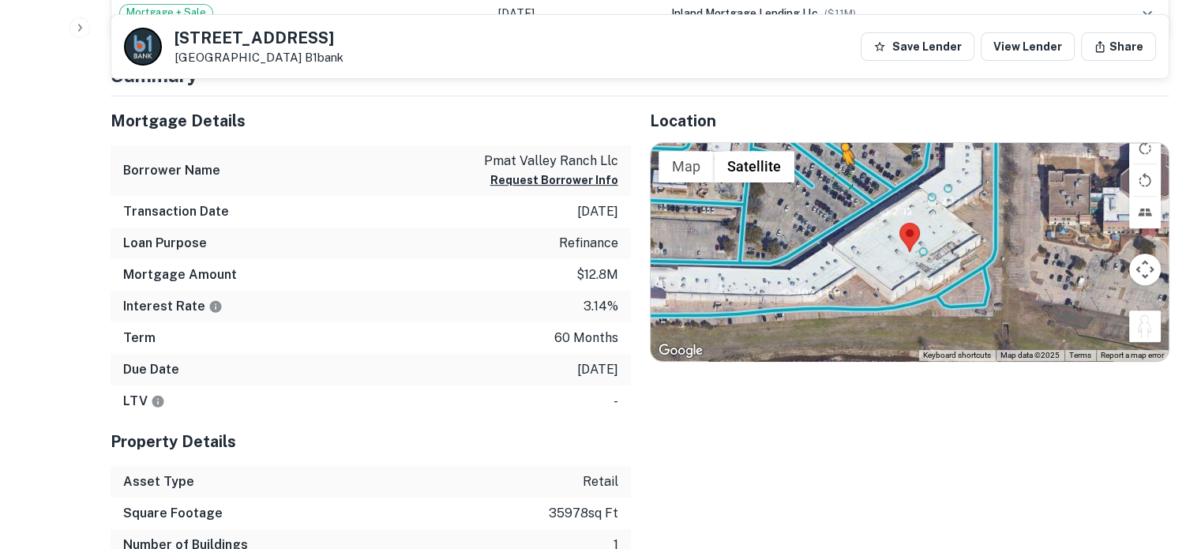
drag, startPoint x: 1156, startPoint y: 326, endPoint x: 834, endPoint y: 175, distance: 355.1
click at [834, 175] on div "To activate drag with keyboard, press Alt + Enter. Once in keyboard drag state,…" at bounding box center [910, 252] width 519 height 218
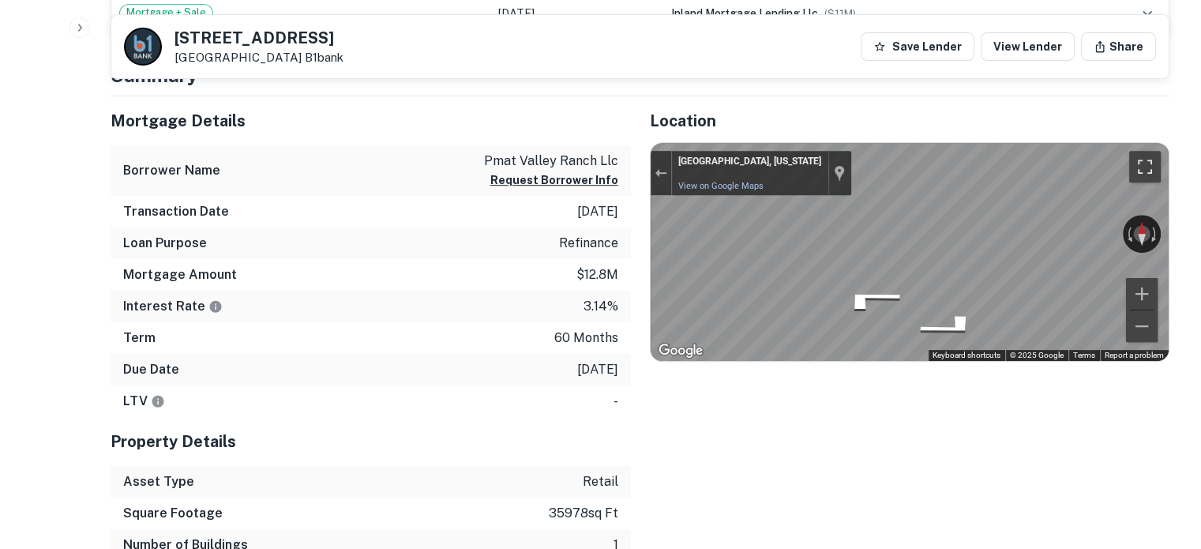
click at [1137, 163] on button "Toggle fullscreen view" at bounding box center [1146, 167] width 32 height 32
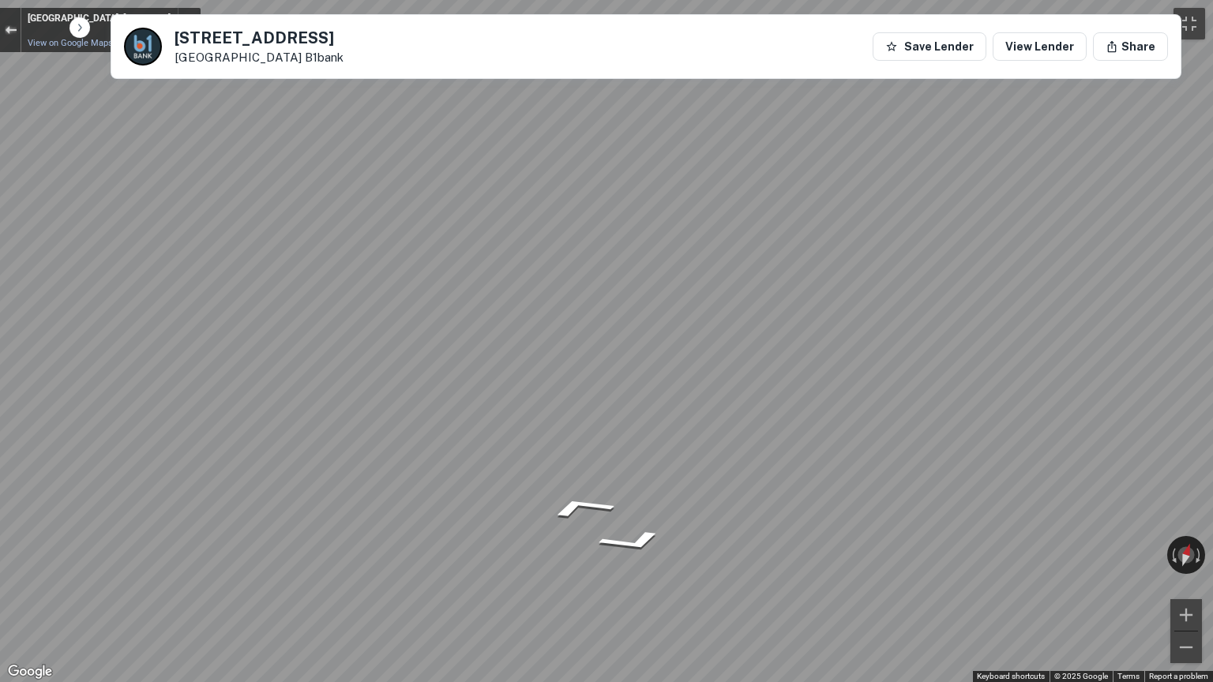
click at [14, 31] on div "Exit the Street View" at bounding box center [11, 29] width 12 height 9
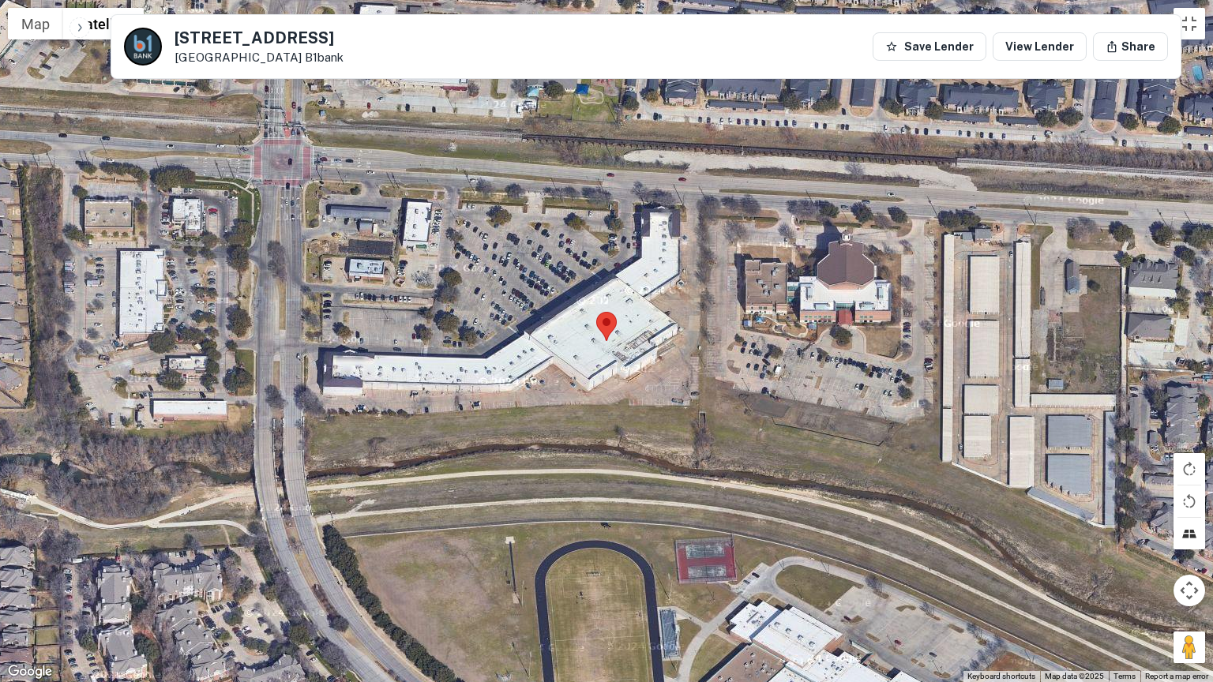
click at [1189, 538] on button "Tilt map" at bounding box center [1190, 534] width 32 height 32
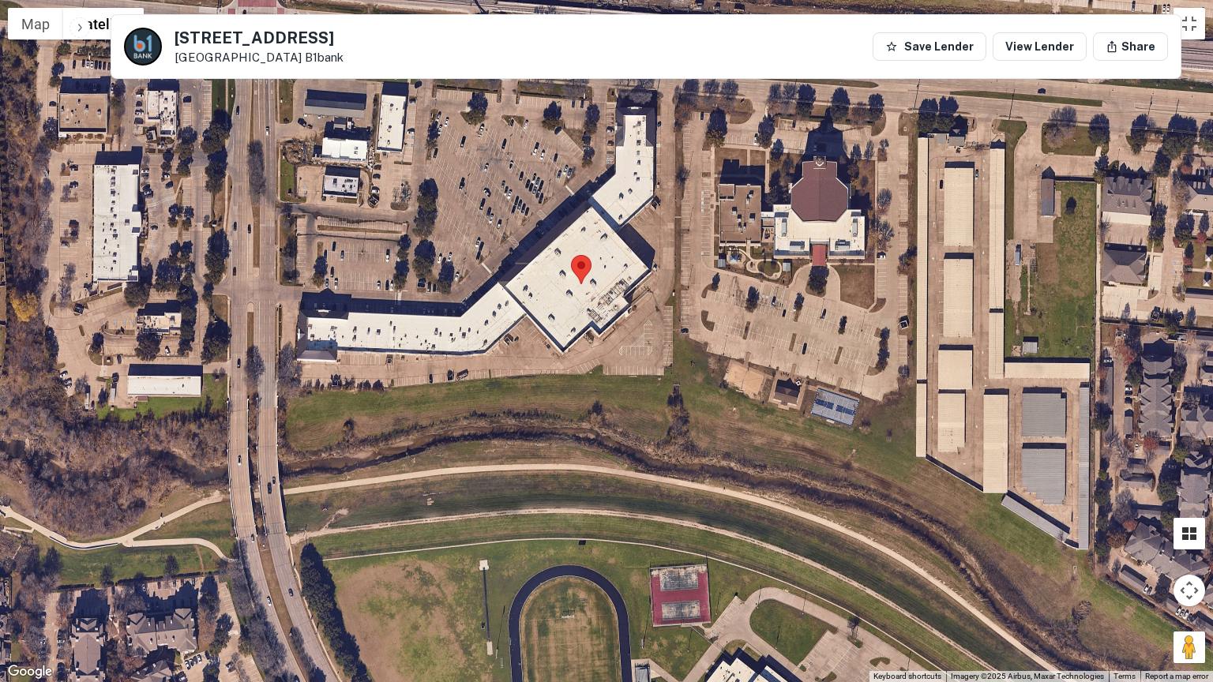
click at [1175, 536] on button "Tilt map" at bounding box center [1190, 534] width 32 height 32
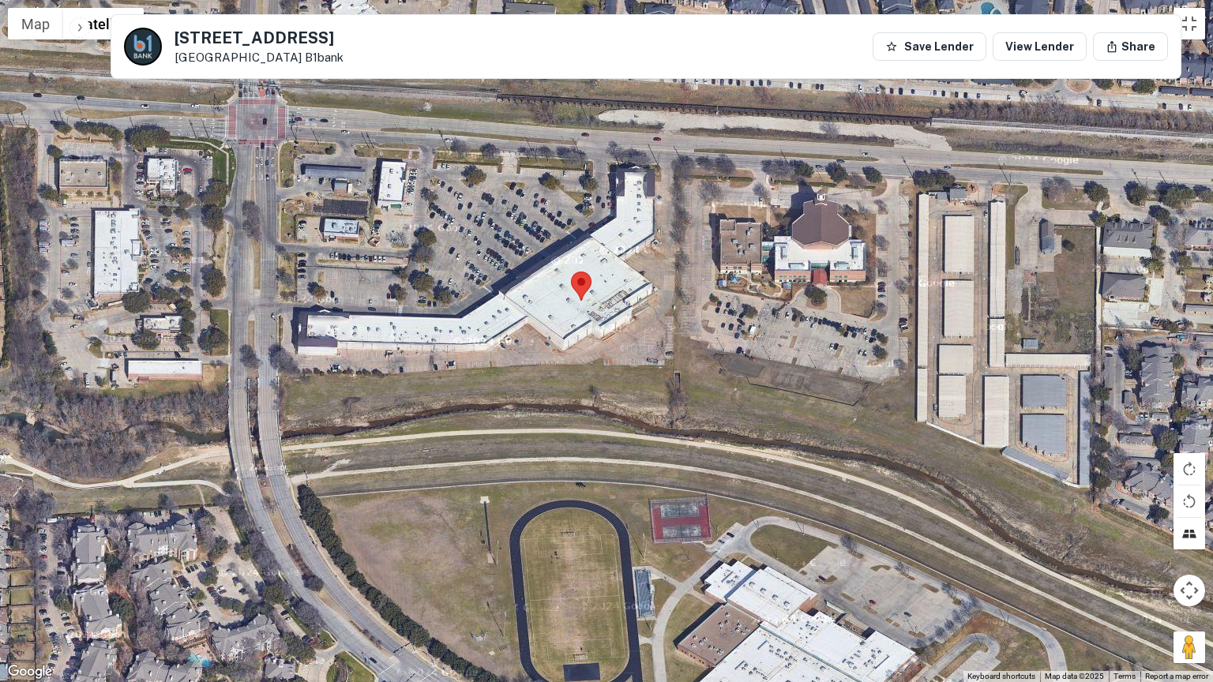
click at [1182, 537] on button "Tilt map" at bounding box center [1190, 534] width 32 height 32
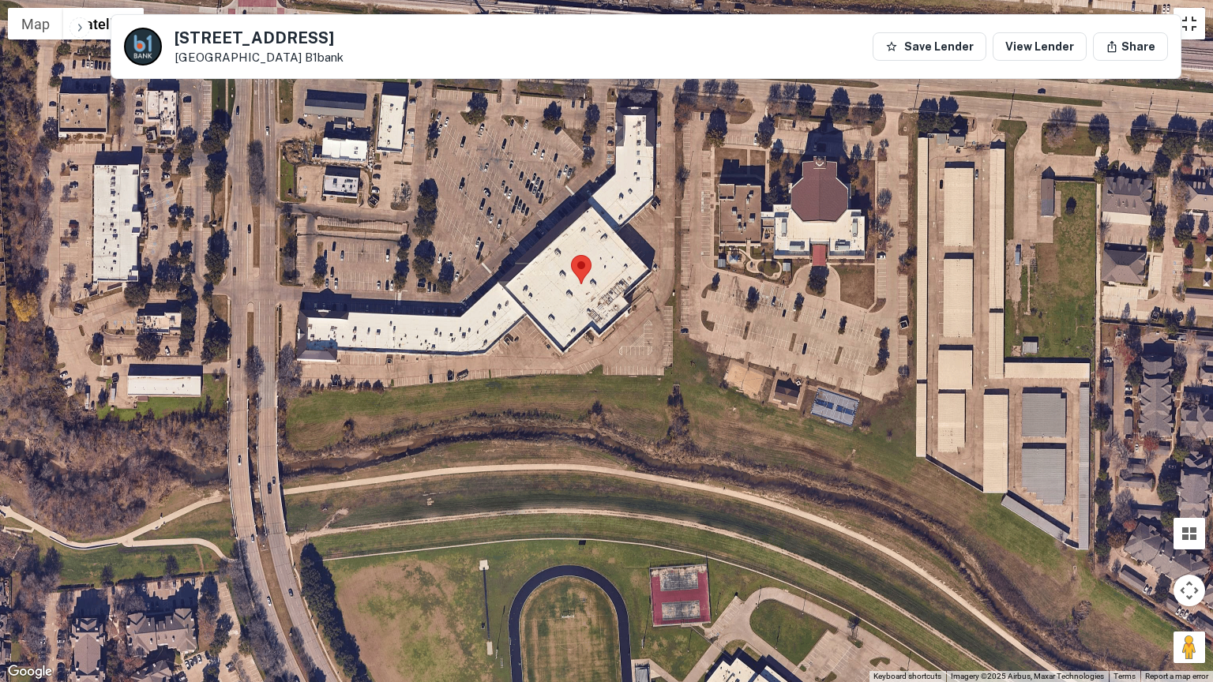
click at [1184, 35] on button "Toggle fullscreen view" at bounding box center [1190, 24] width 32 height 32
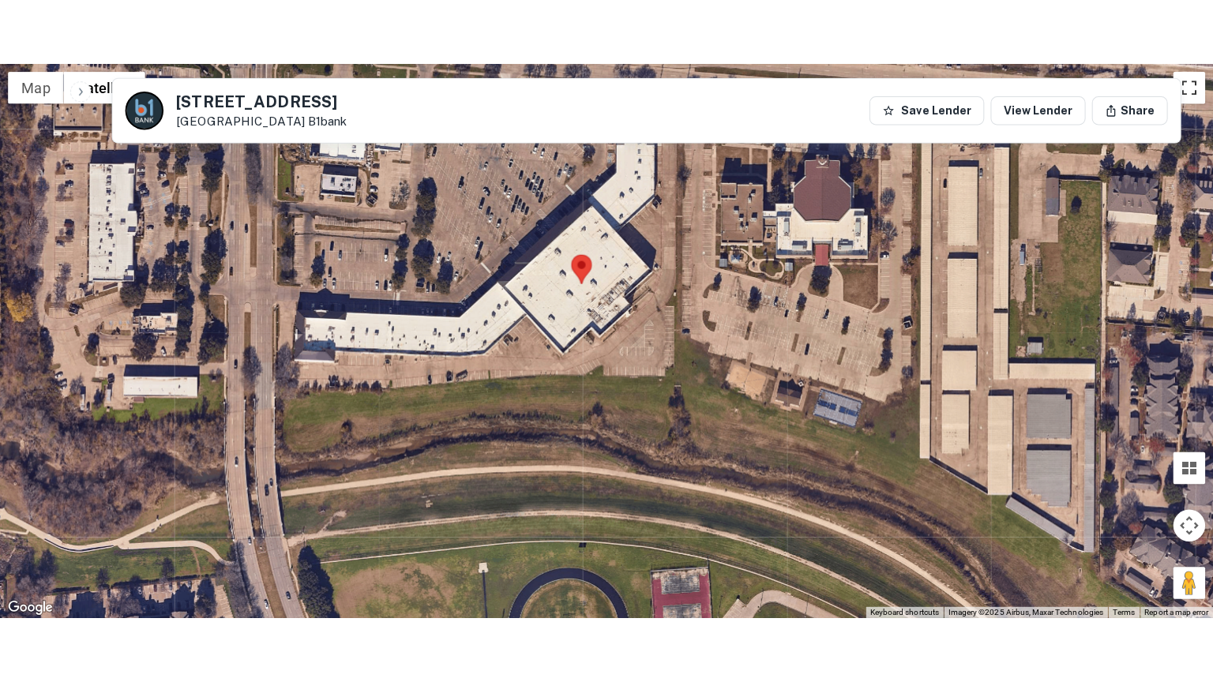
scroll to position [612, 0]
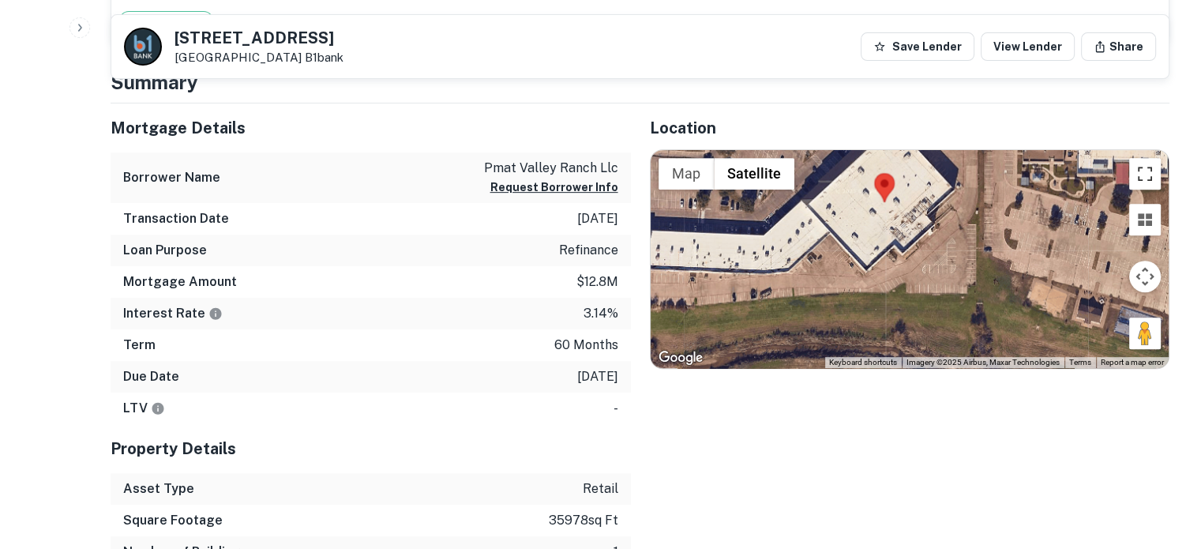
click at [1144, 167] on button "Toggle fullscreen view" at bounding box center [1146, 174] width 32 height 32
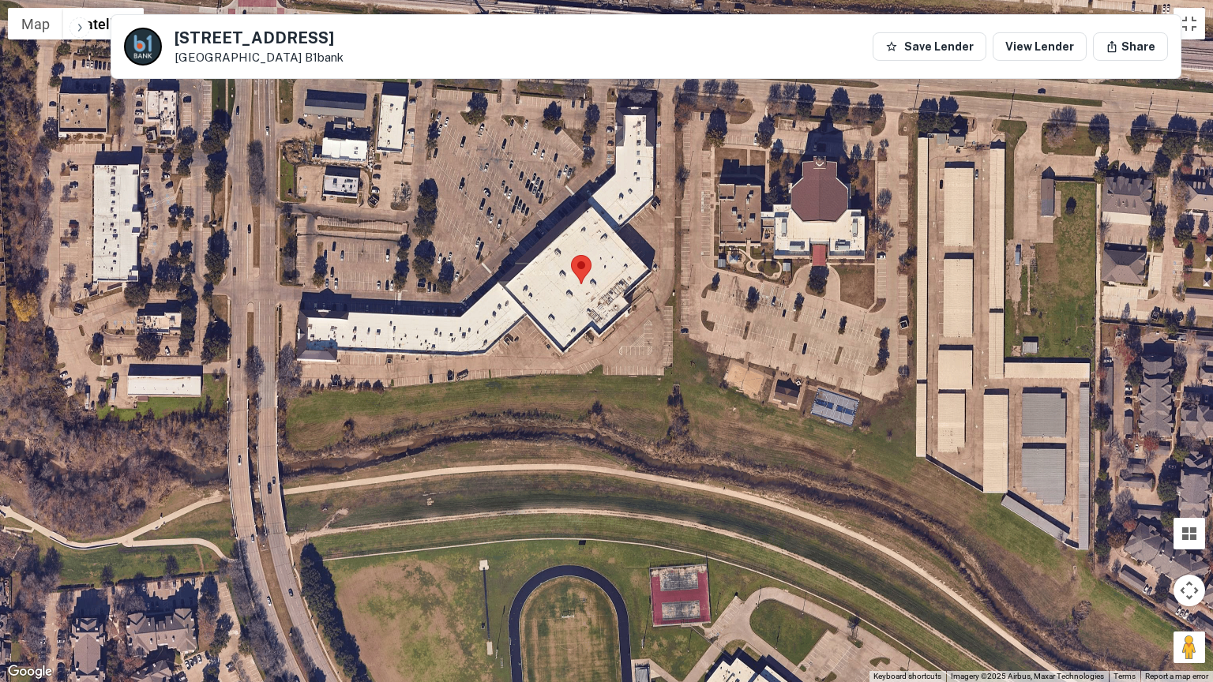
click at [779, 133] on div "Loading..." at bounding box center [606, 341] width 1213 height 682
click at [1198, 23] on button "Toggle fullscreen view" at bounding box center [1190, 24] width 32 height 32
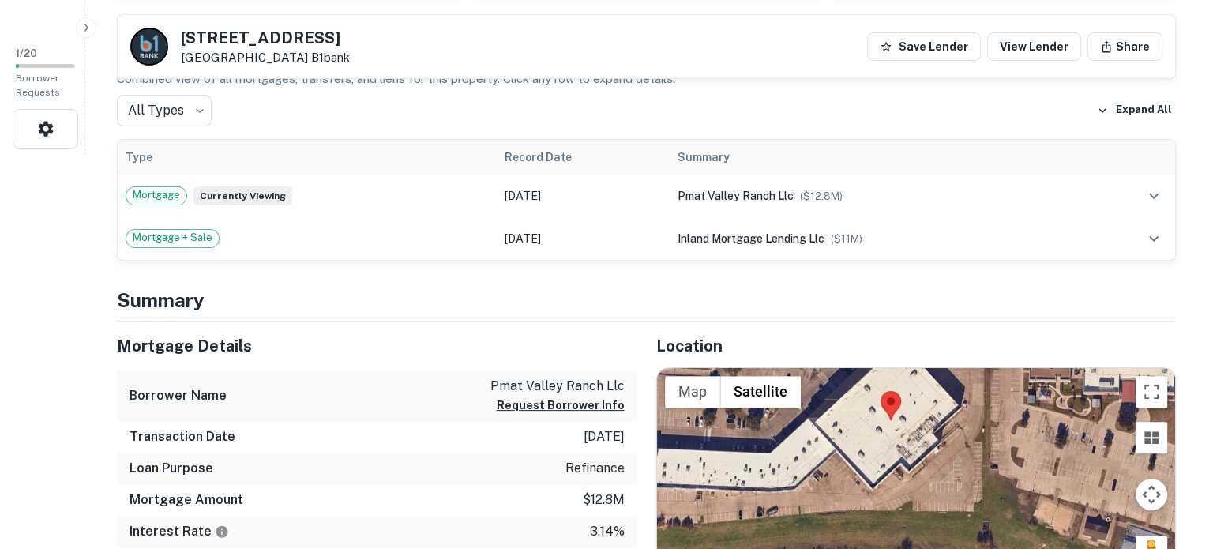
scroll to position [0, 0]
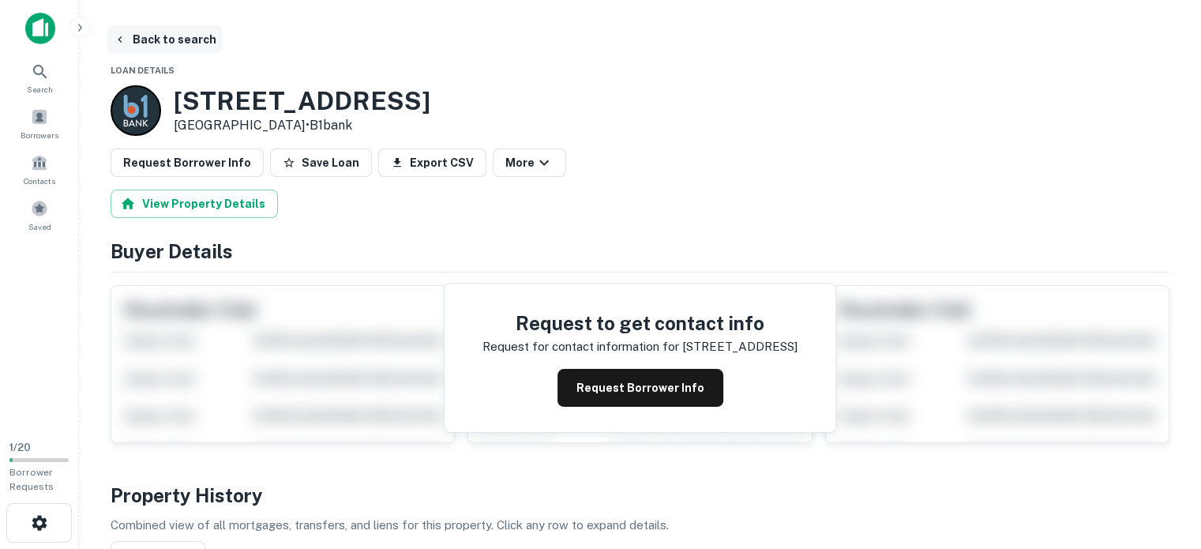
click at [119, 37] on icon "button" at bounding box center [120, 39] width 13 height 13
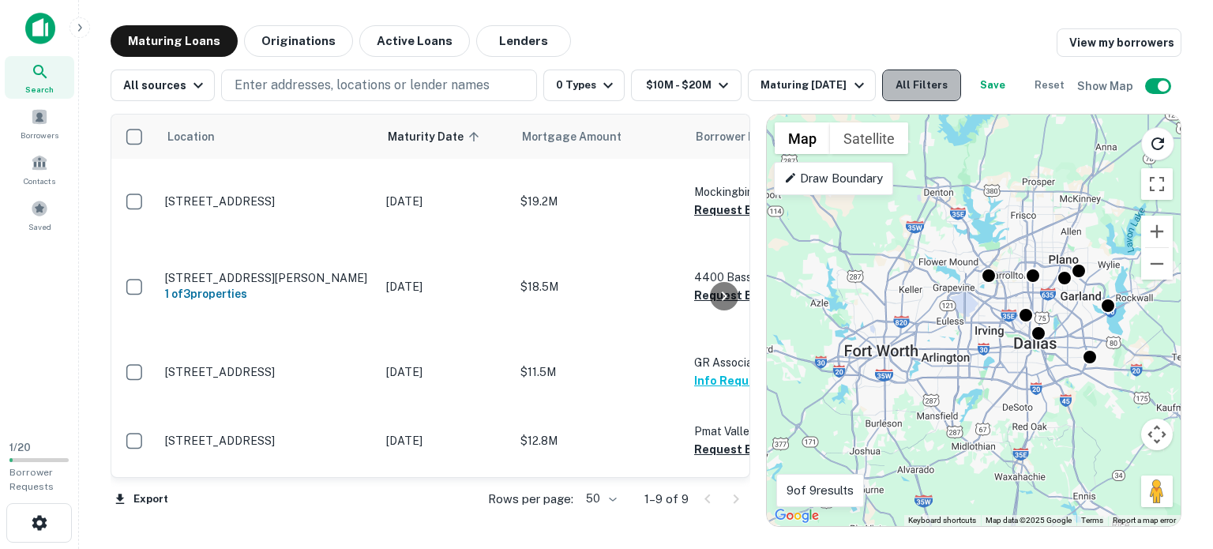
click at [907, 94] on button "All Filters" at bounding box center [921, 86] width 79 height 32
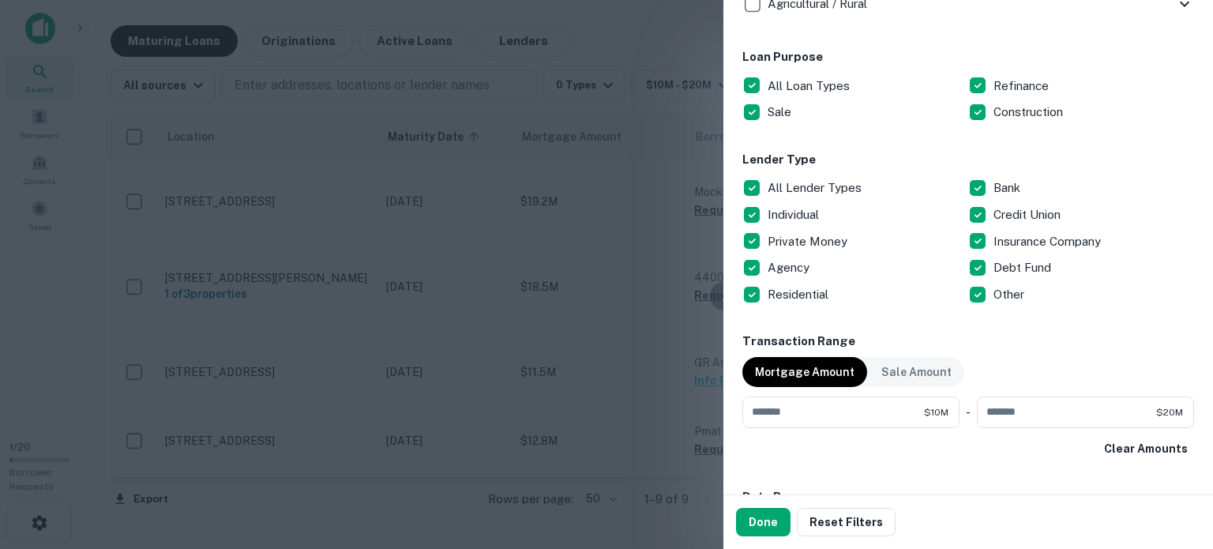
scroll to position [859, 0]
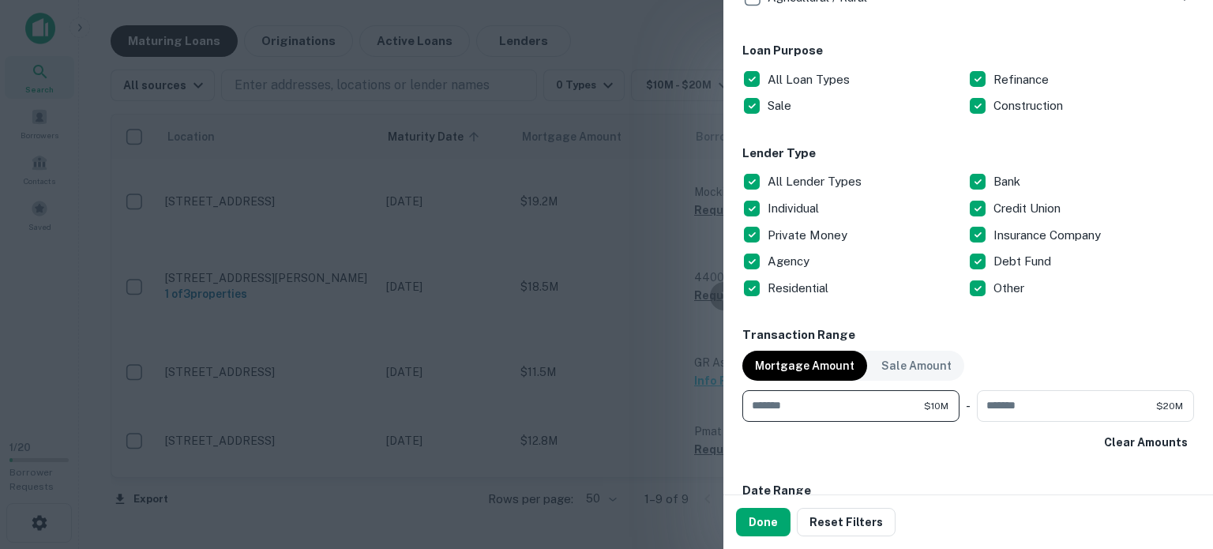
click at [809, 409] on input "********" at bounding box center [834, 406] width 182 height 32
type input "*"
click at [912, 360] on p "Sale Amount" at bounding box center [917, 365] width 70 height 17
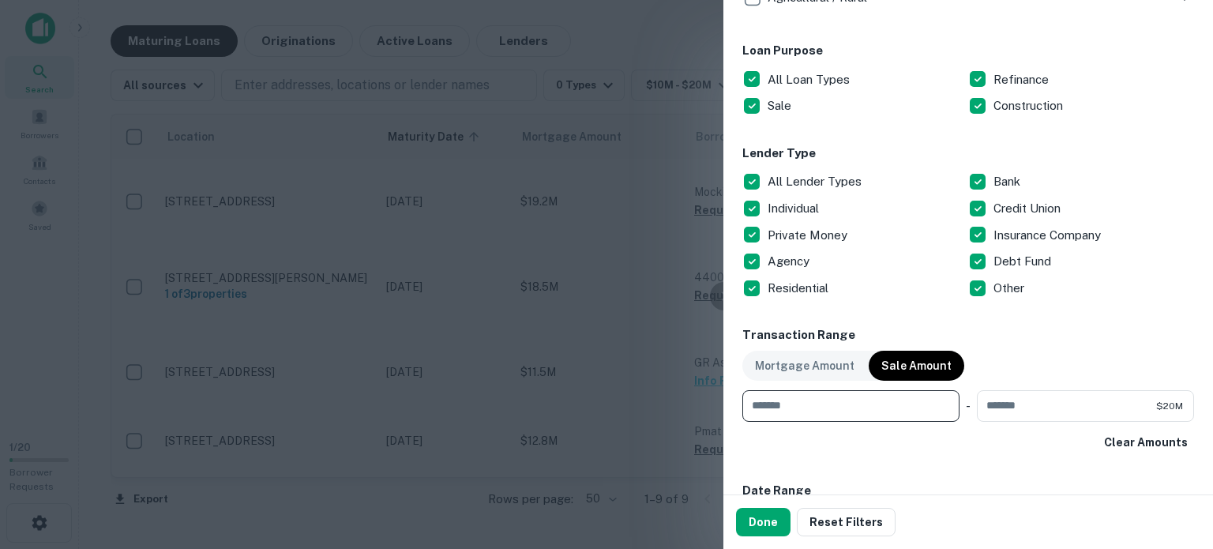
click at [836, 416] on input "number" at bounding box center [846, 406] width 206 height 32
type input "*******"
click at [1017, 408] on input "********" at bounding box center [1066, 406] width 179 height 32
click at [983, 402] on input "********" at bounding box center [1066, 406] width 179 height 32
type input "********"
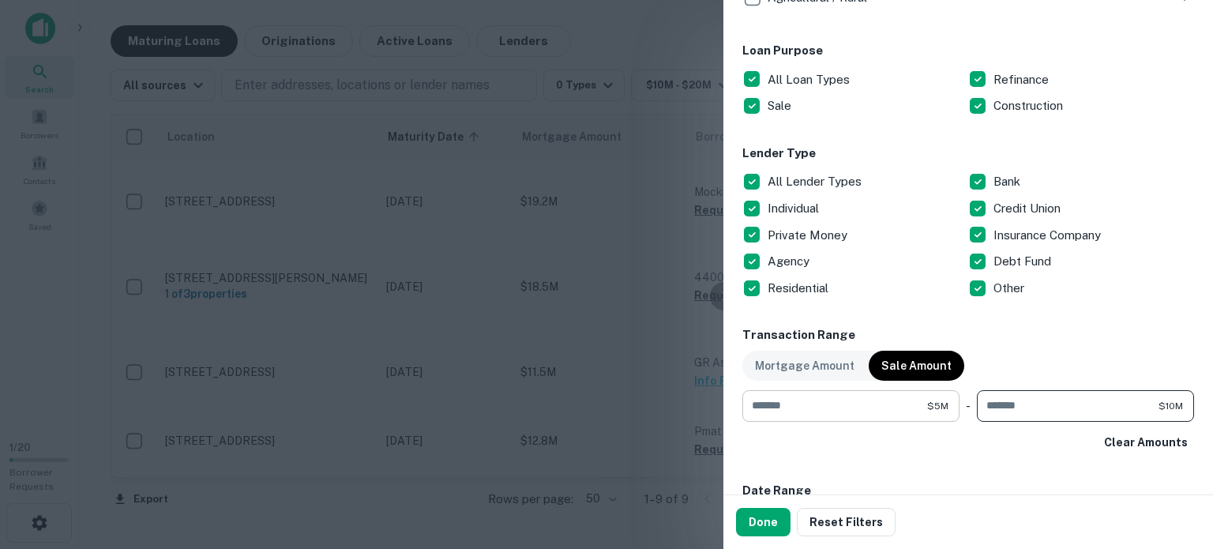
click at [765, 414] on input "*******" at bounding box center [835, 406] width 185 height 32
click at [772, 407] on input "*******" at bounding box center [835, 406] width 185 height 32
type input "********"
click at [986, 408] on input "********" at bounding box center [1068, 406] width 182 height 32
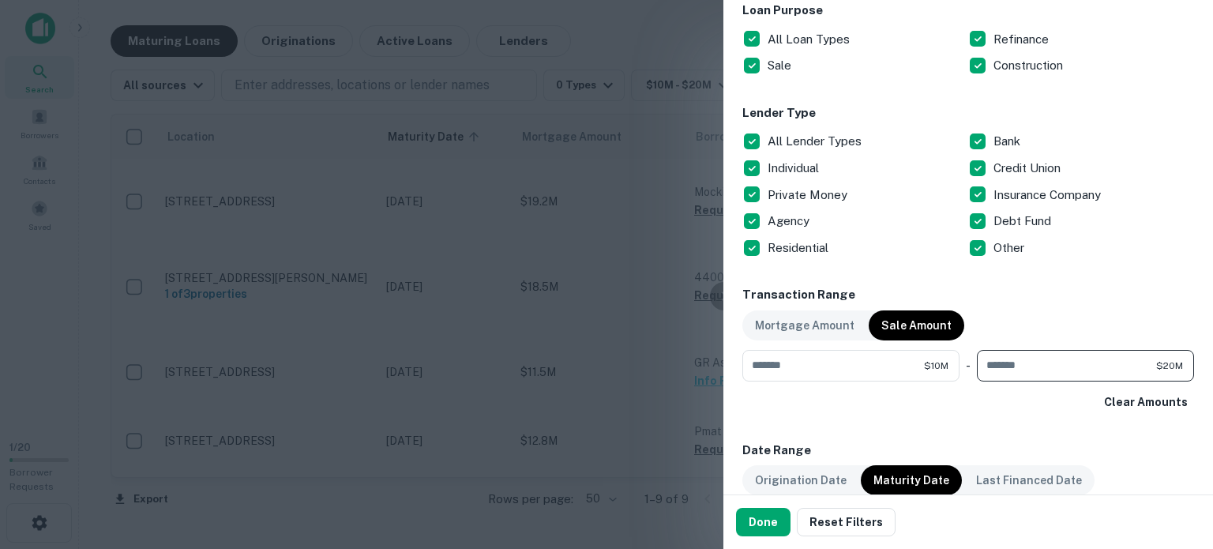
scroll to position [900, 0]
type input "********"
drag, startPoint x: 773, startPoint y: 526, endPoint x: 849, endPoint y: 406, distance: 142.4
click at [773, 526] on button "Done" at bounding box center [763, 522] width 55 height 28
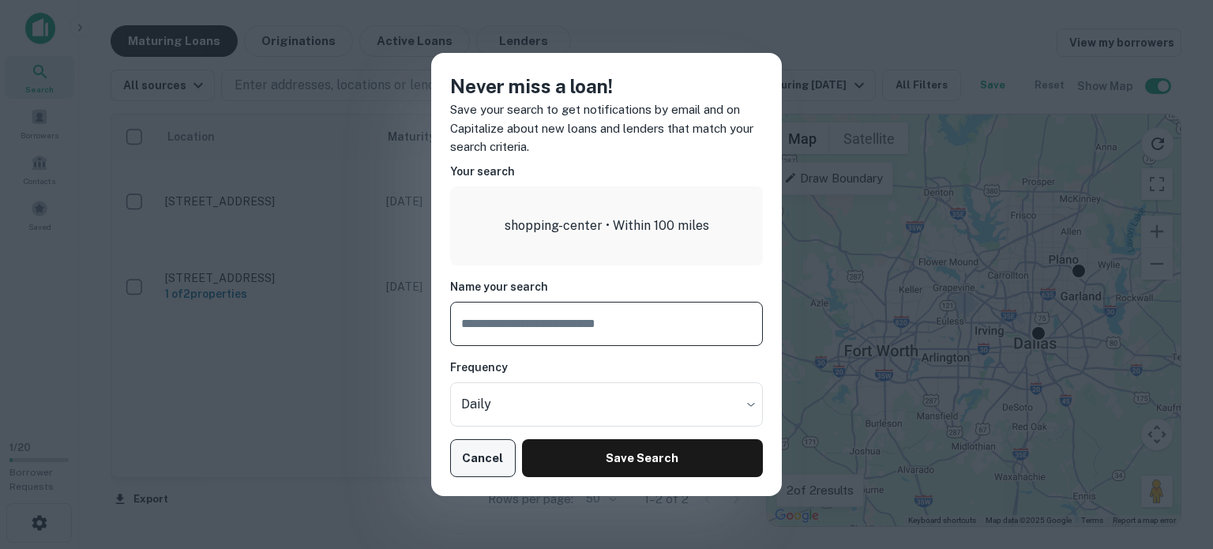
click at [479, 463] on button "Cancel" at bounding box center [483, 458] width 66 height 38
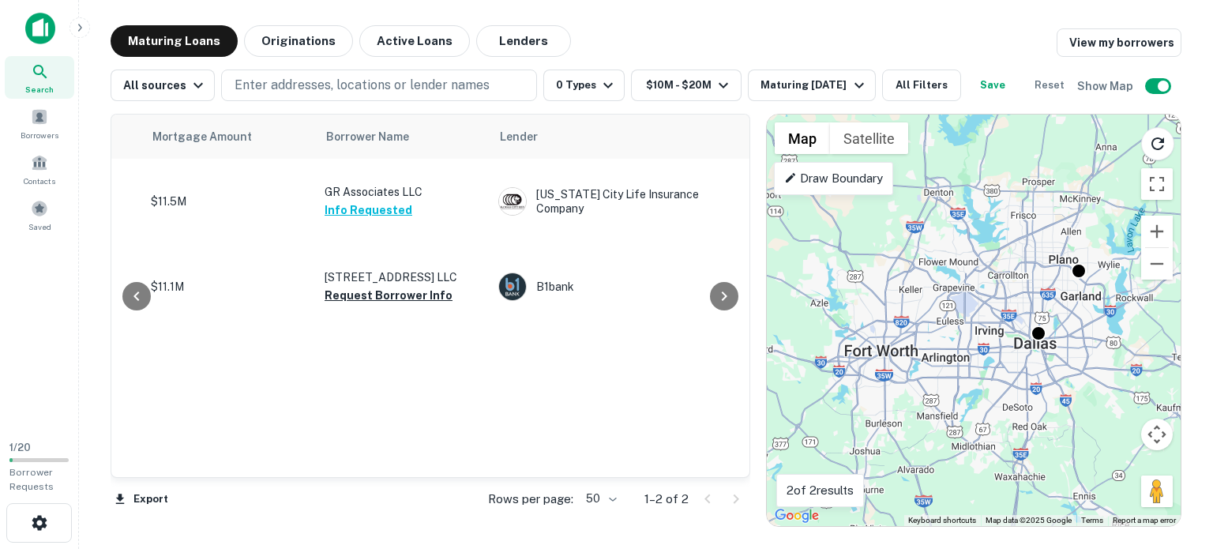
scroll to position [0, 367]
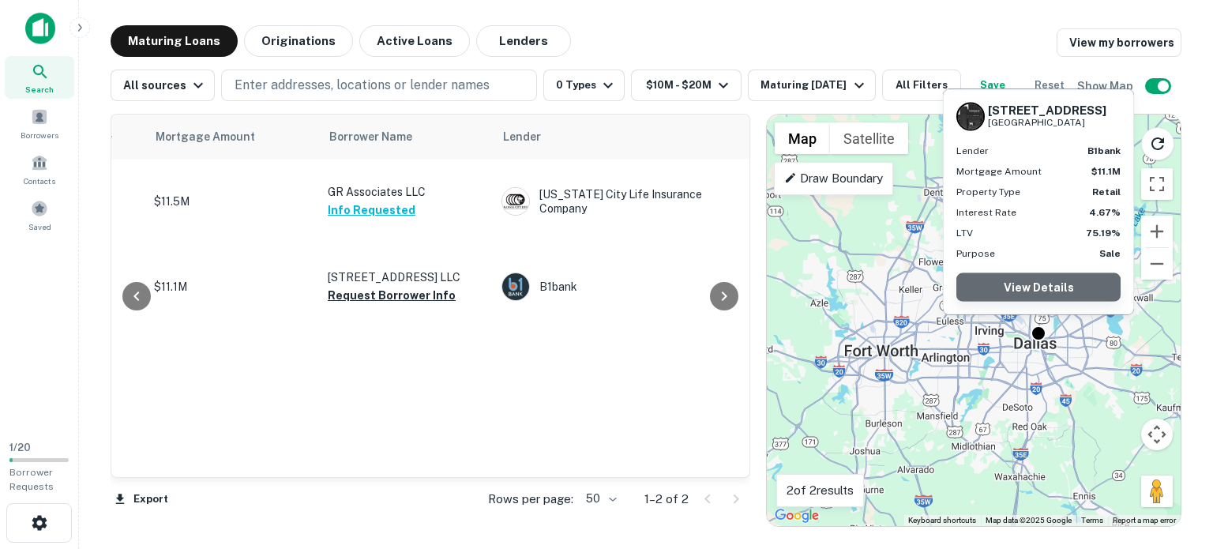
click at [1033, 289] on link "View Details" at bounding box center [1039, 287] width 164 height 28
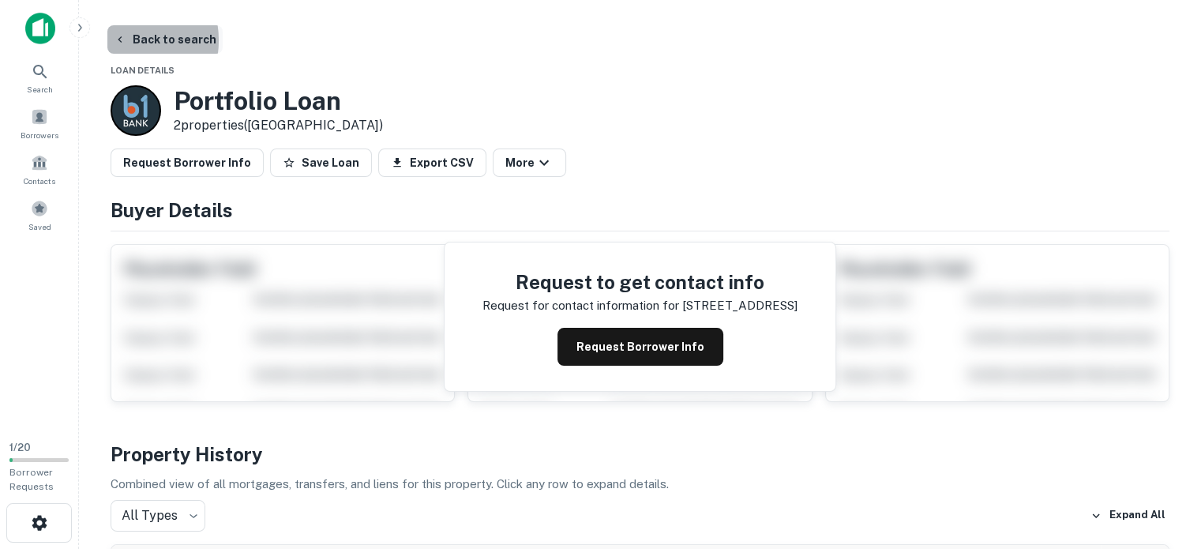
click at [121, 40] on icon "button" at bounding box center [120, 39] width 13 height 13
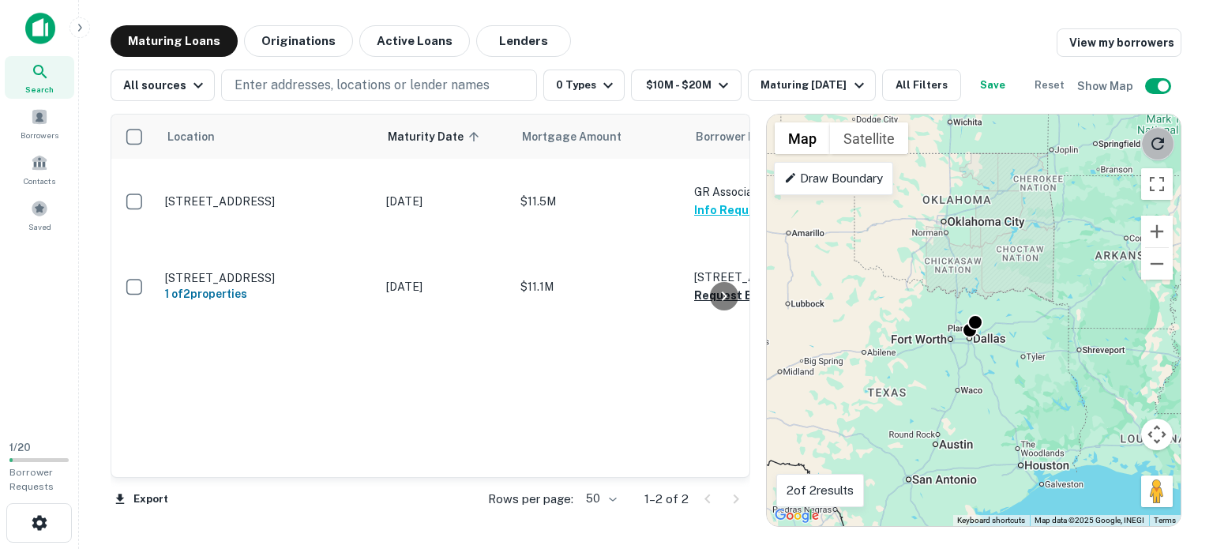
click at [1160, 141] on icon "Reload search area" at bounding box center [1158, 143] width 13 height 13
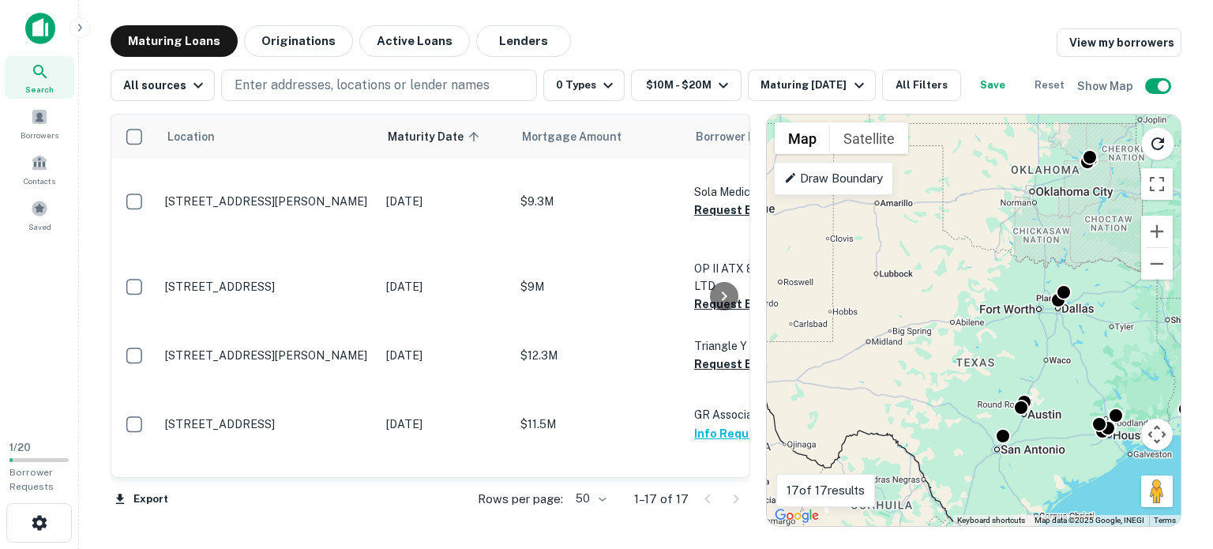
drag, startPoint x: 867, startPoint y: 346, endPoint x: 964, endPoint y: 317, distance: 100.7
click at [964, 317] on div "To activate drag with keyboard, press Alt + Enter. Once in keyboard drag state,…" at bounding box center [974, 321] width 414 height 412
click at [942, 90] on button "All Filters" at bounding box center [921, 86] width 79 height 32
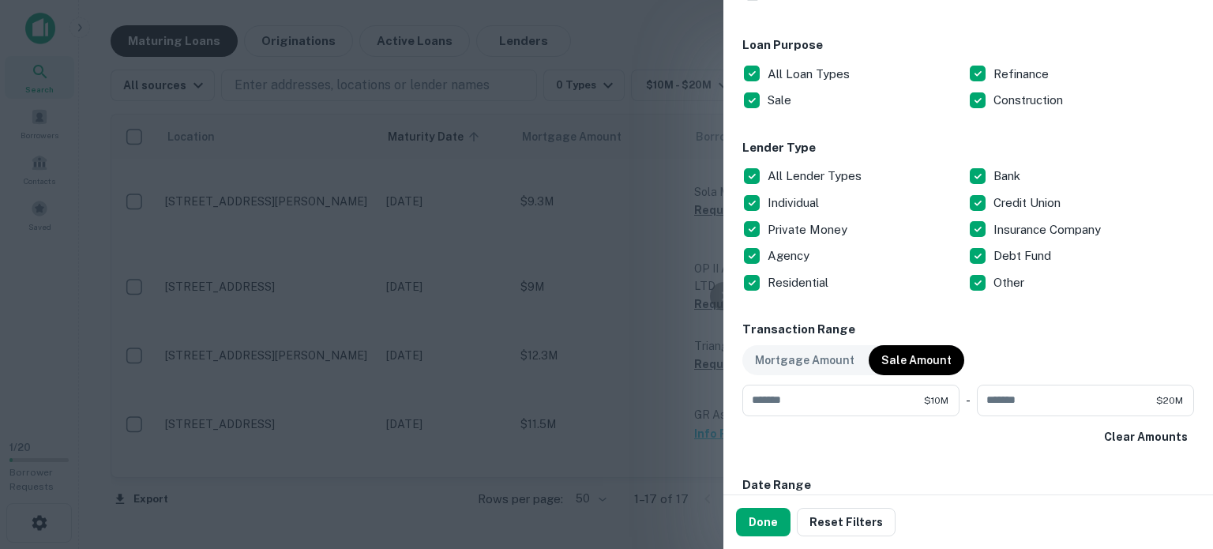
scroll to position [865, 0]
drag, startPoint x: 761, startPoint y: 398, endPoint x: 750, endPoint y: 399, distance: 11.9
click at [750, 399] on input "********" at bounding box center [834, 400] width 182 height 32
type input "*******"
click at [998, 398] on input "********" at bounding box center [1066, 400] width 179 height 32
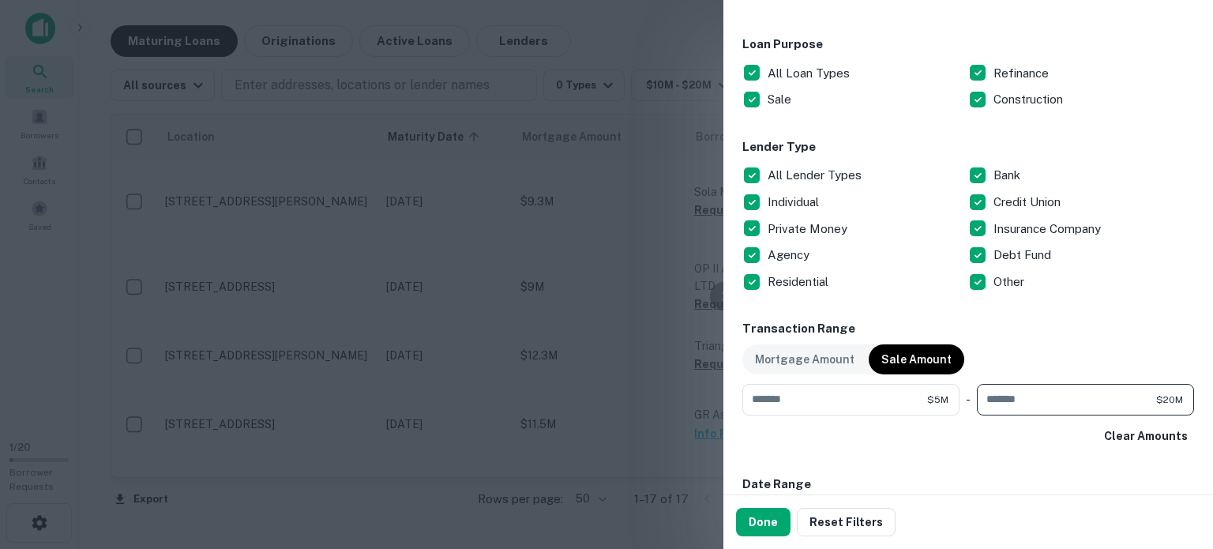
click at [991, 397] on input "********" at bounding box center [1066, 400] width 179 height 32
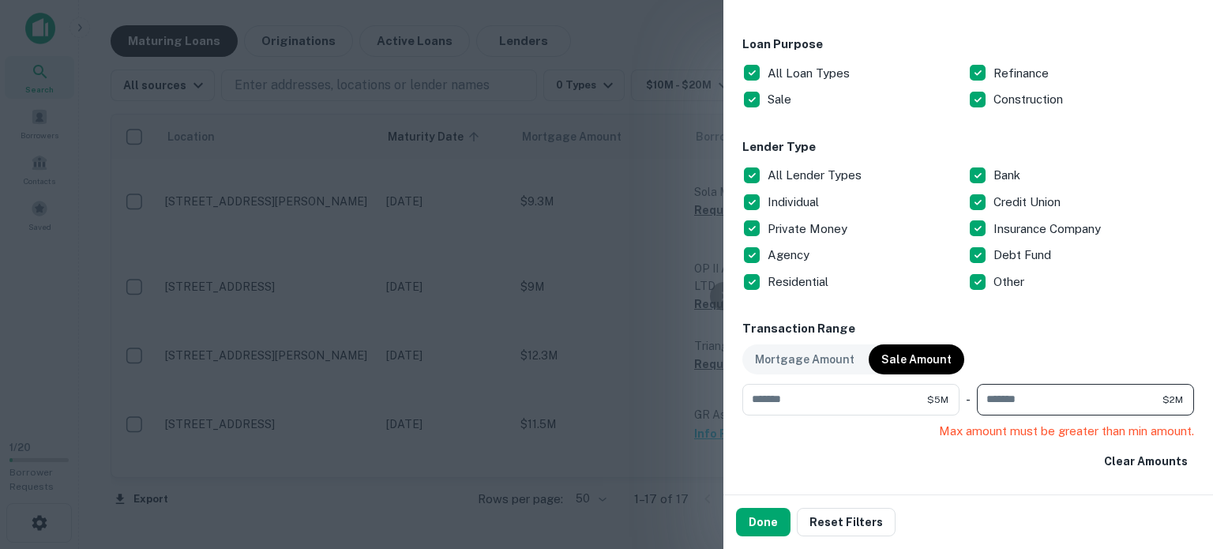
type input "********"
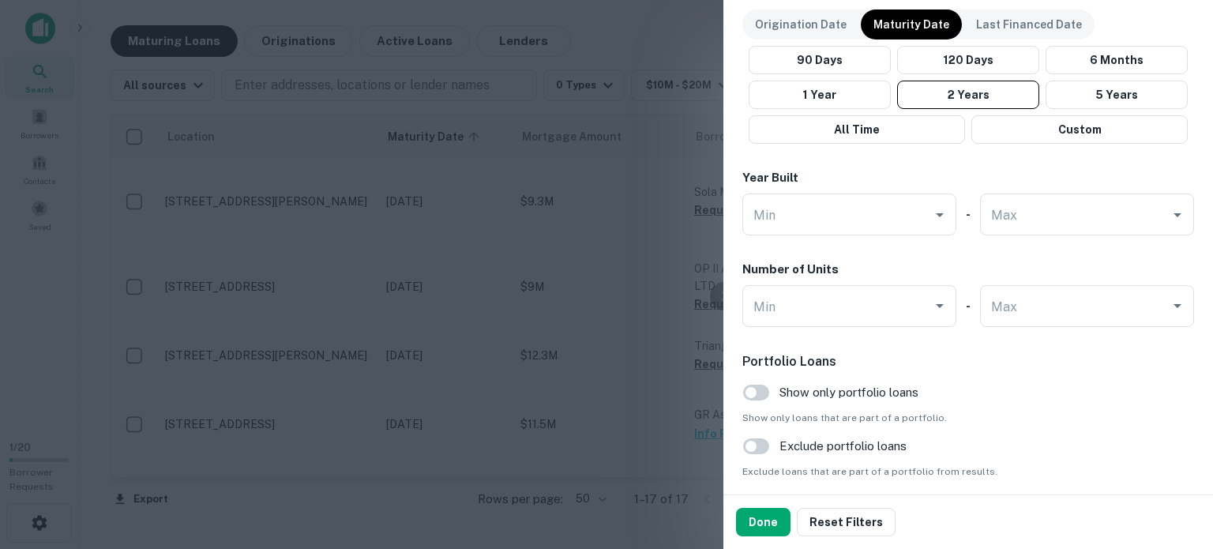
scroll to position [1356, 0]
click at [774, 528] on button "Done" at bounding box center [763, 522] width 55 height 28
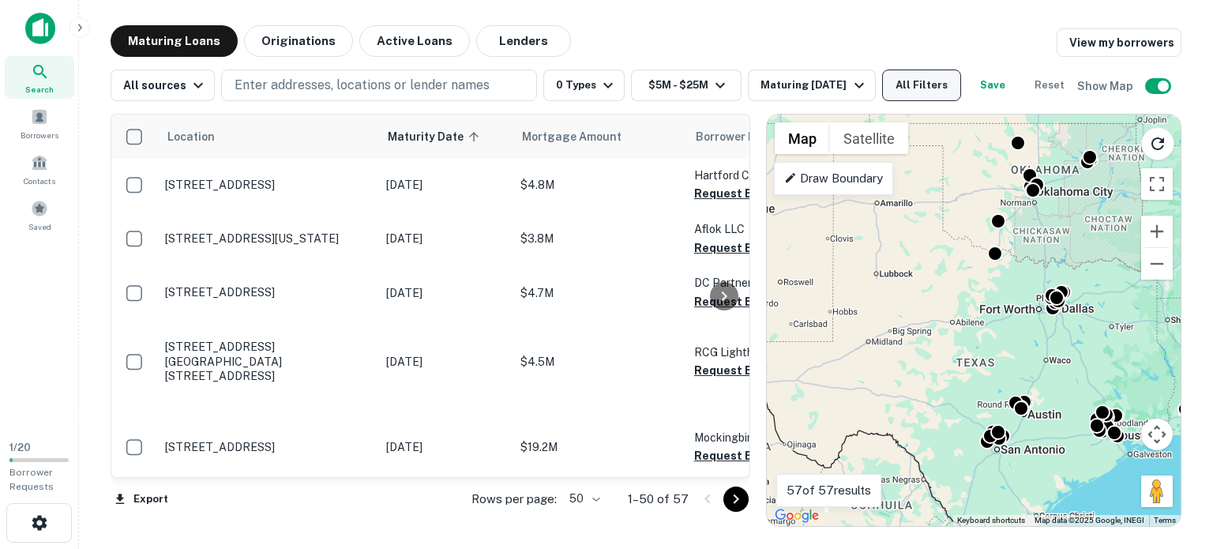
click at [931, 81] on button "All Filters" at bounding box center [921, 86] width 79 height 32
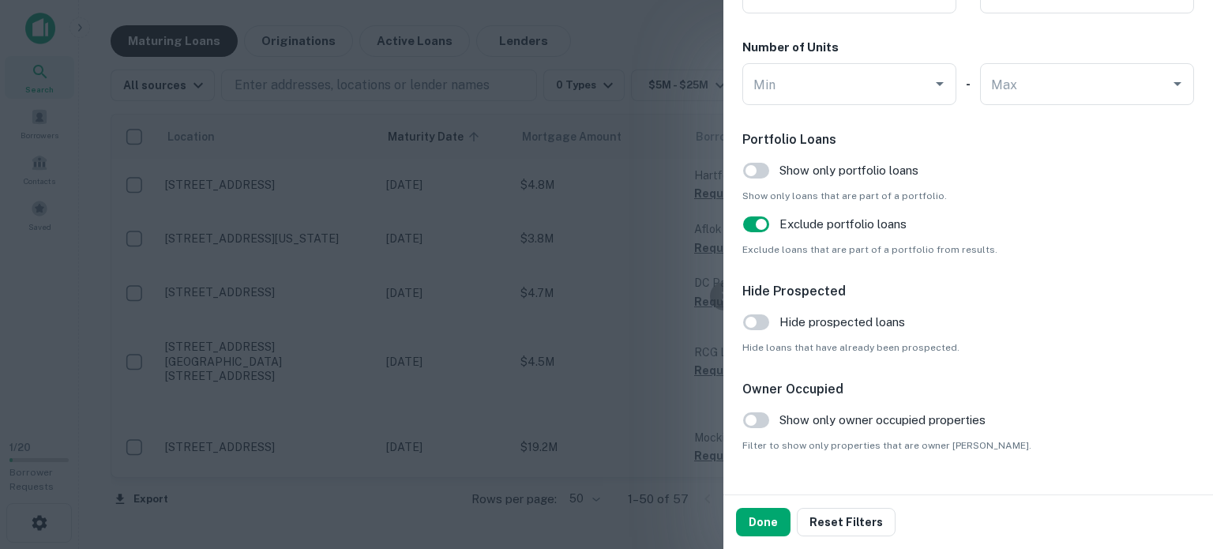
scroll to position [1576, 0]
click at [763, 521] on button "Done" at bounding box center [763, 522] width 55 height 28
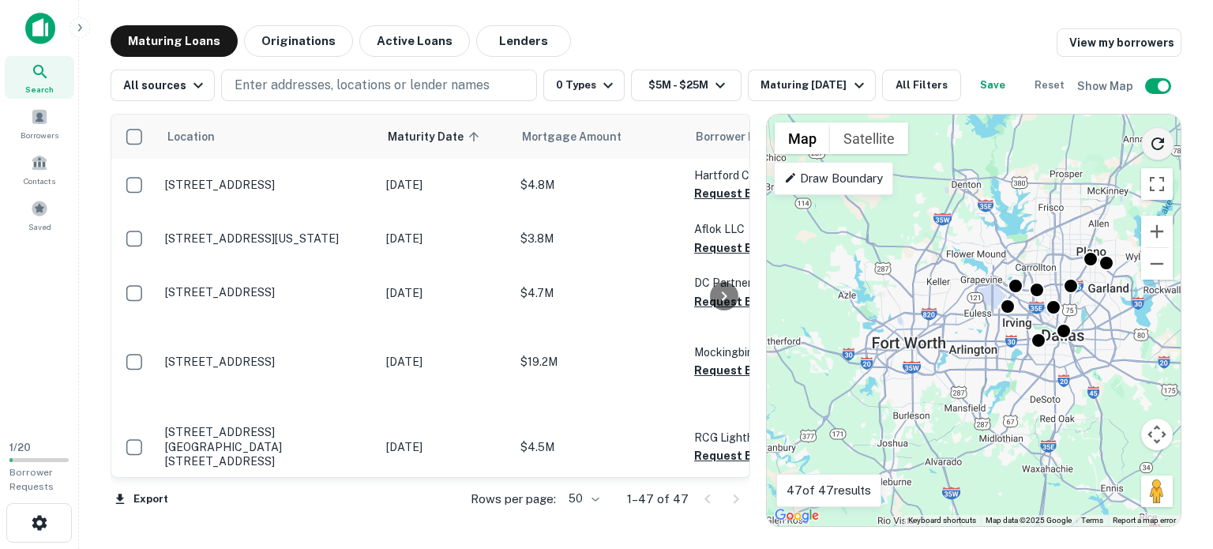
click at [1156, 148] on icon "Reload search area" at bounding box center [1158, 143] width 19 height 19
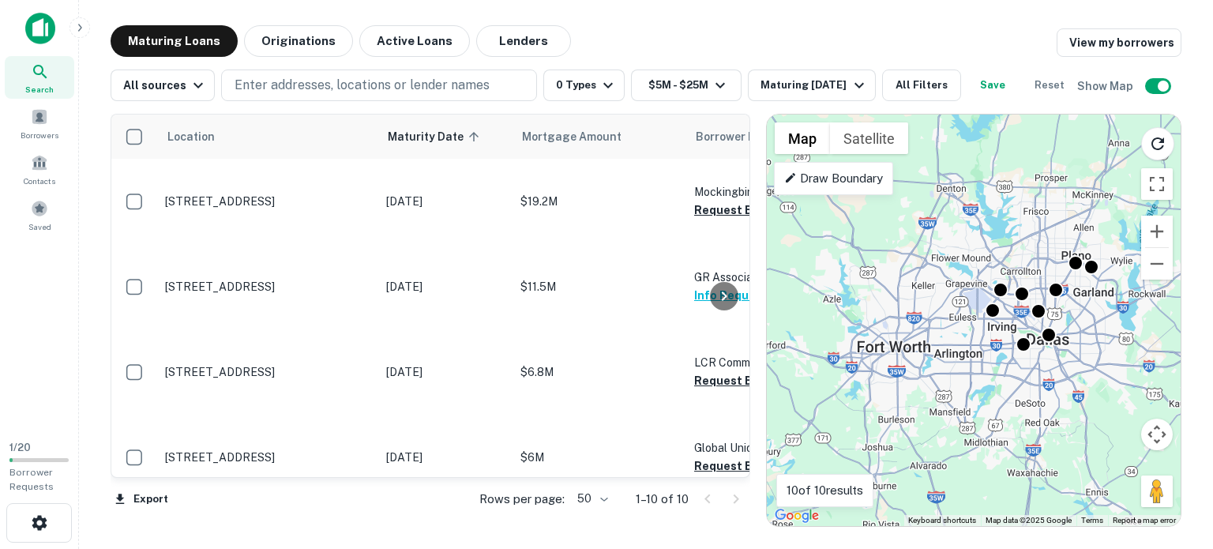
drag, startPoint x: 1119, startPoint y: 385, endPoint x: 1100, endPoint y: 389, distance: 18.6
click at [1100, 389] on div "To activate drag with keyboard, press Alt + Enter. Once in keyboard drag state,…" at bounding box center [974, 321] width 414 height 412
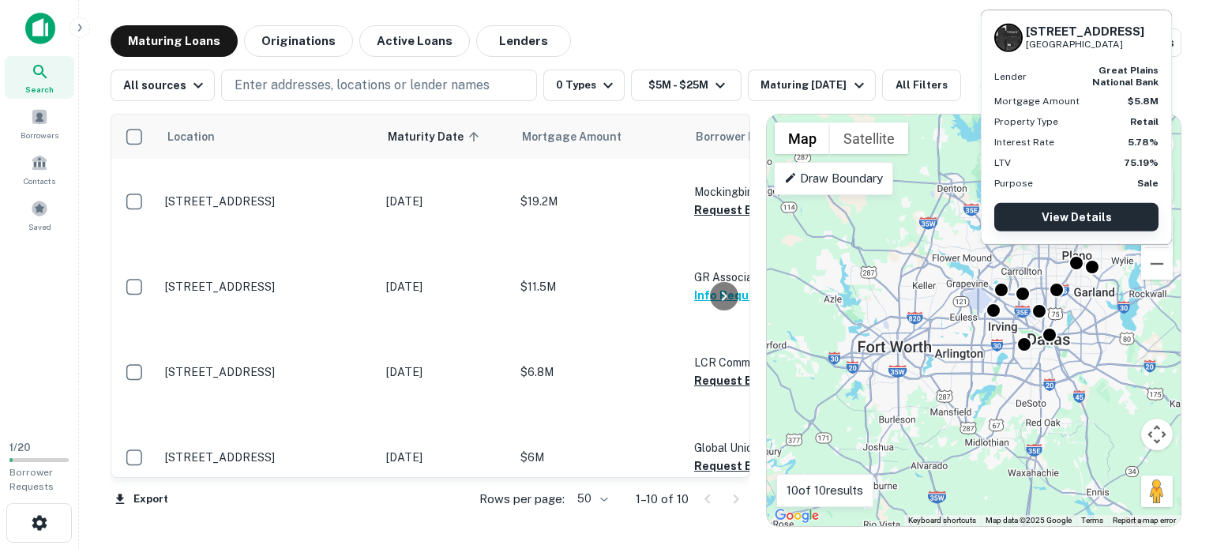
click at [1068, 217] on link "View Details" at bounding box center [1077, 217] width 164 height 28
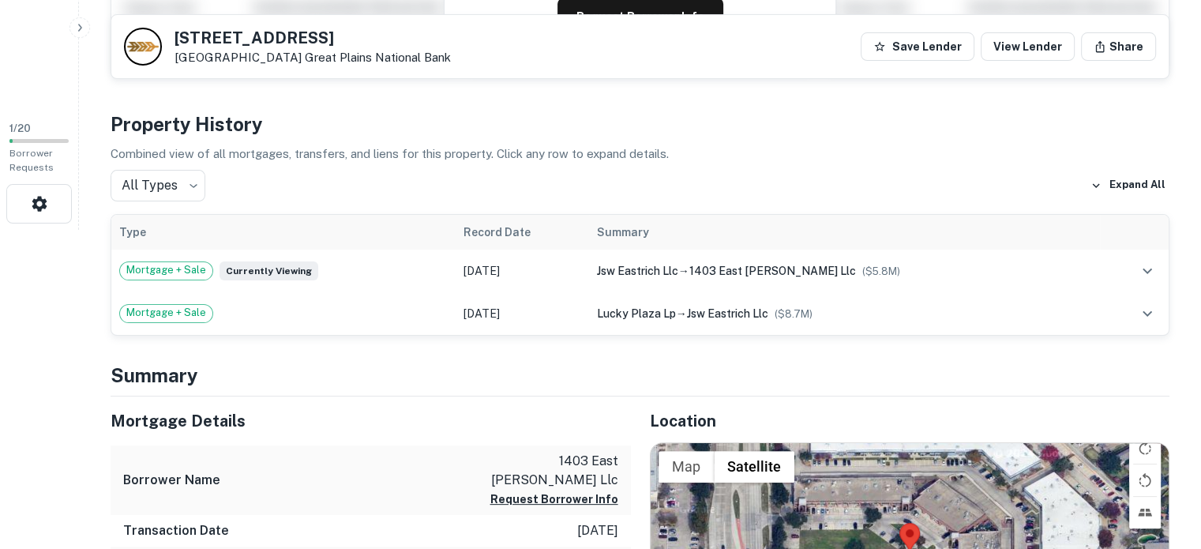
scroll to position [321, 0]
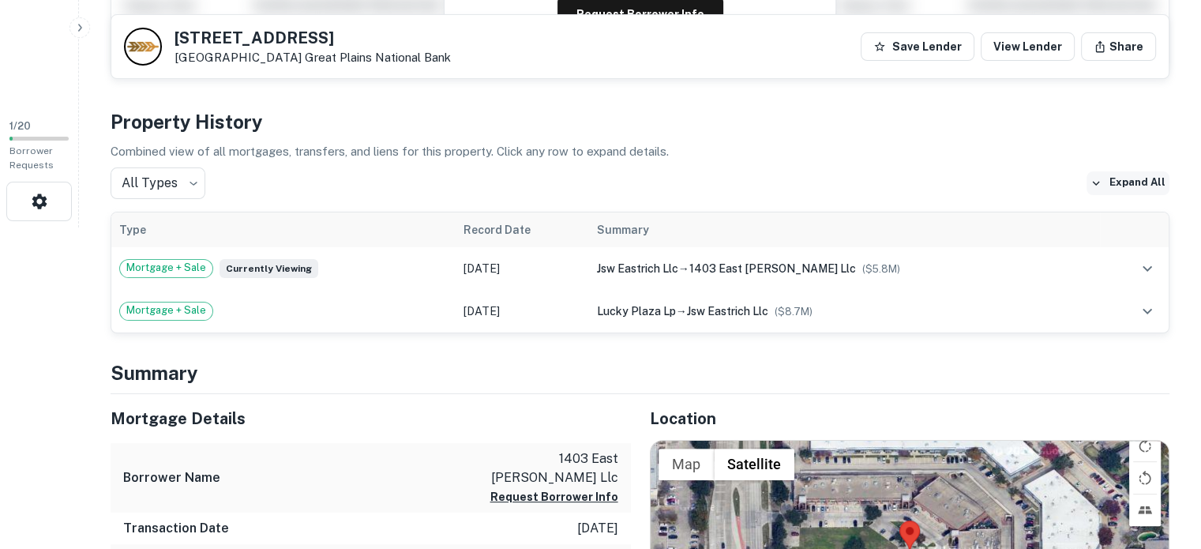
click at [1100, 180] on icon "button" at bounding box center [1096, 183] width 14 height 14
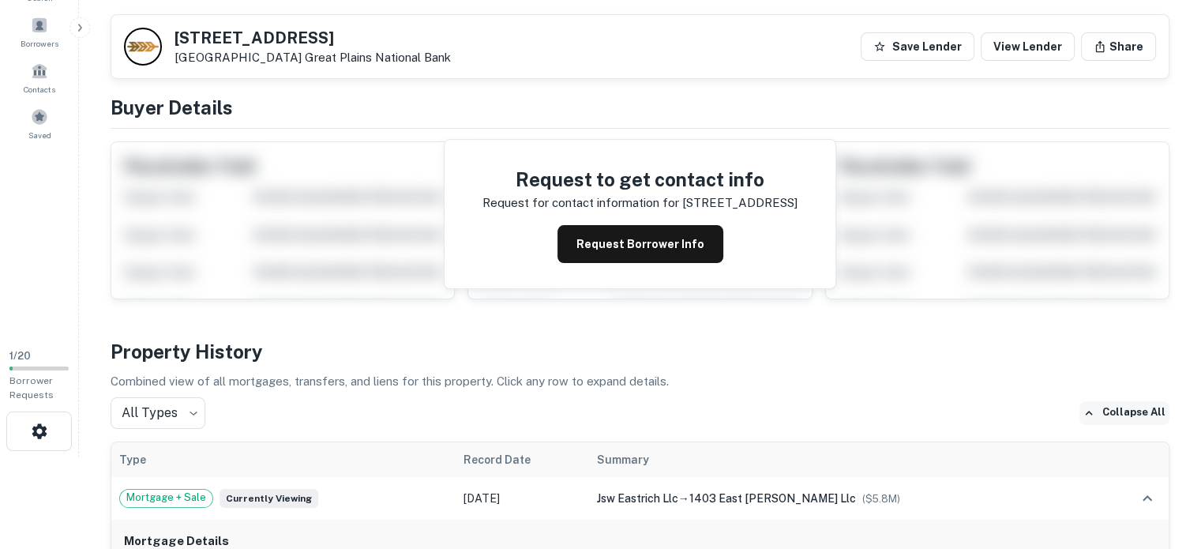
scroll to position [0, 0]
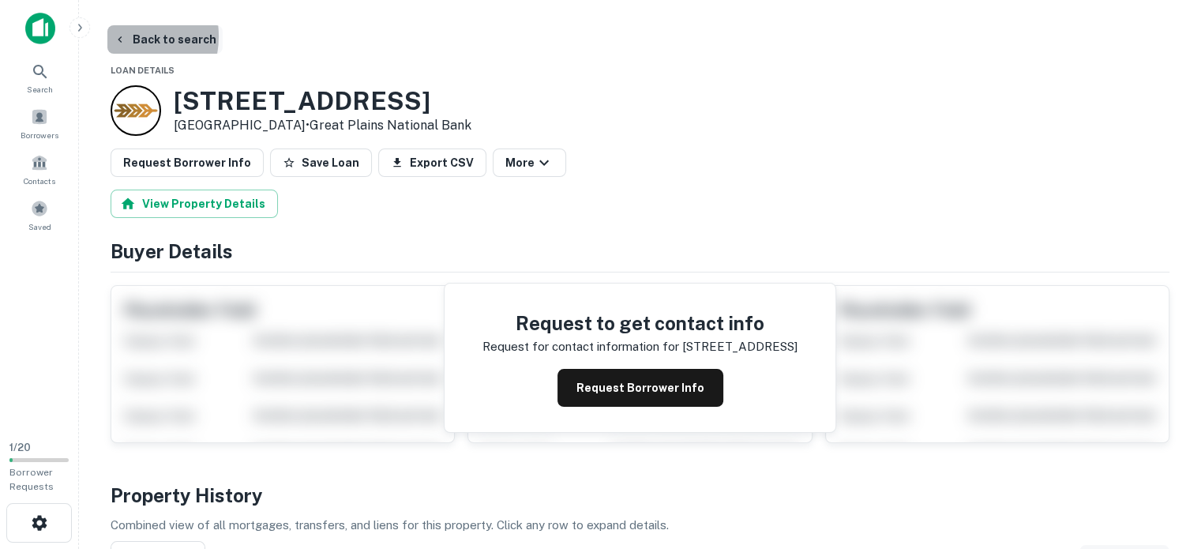
click at [117, 36] on icon "button" at bounding box center [120, 39] width 13 height 13
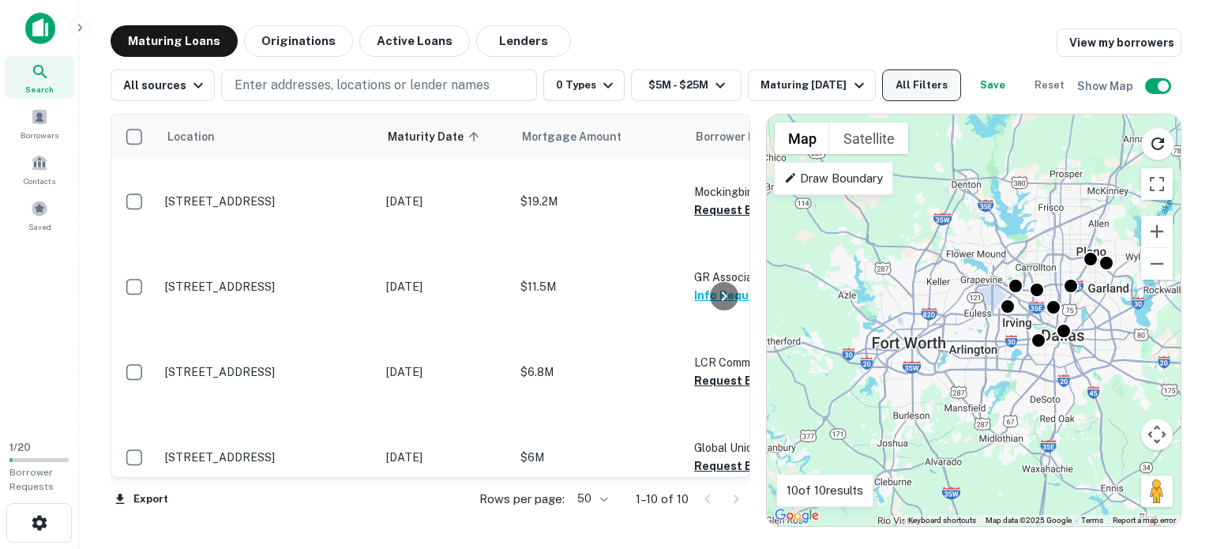
click at [929, 82] on button "All Filters" at bounding box center [921, 86] width 79 height 32
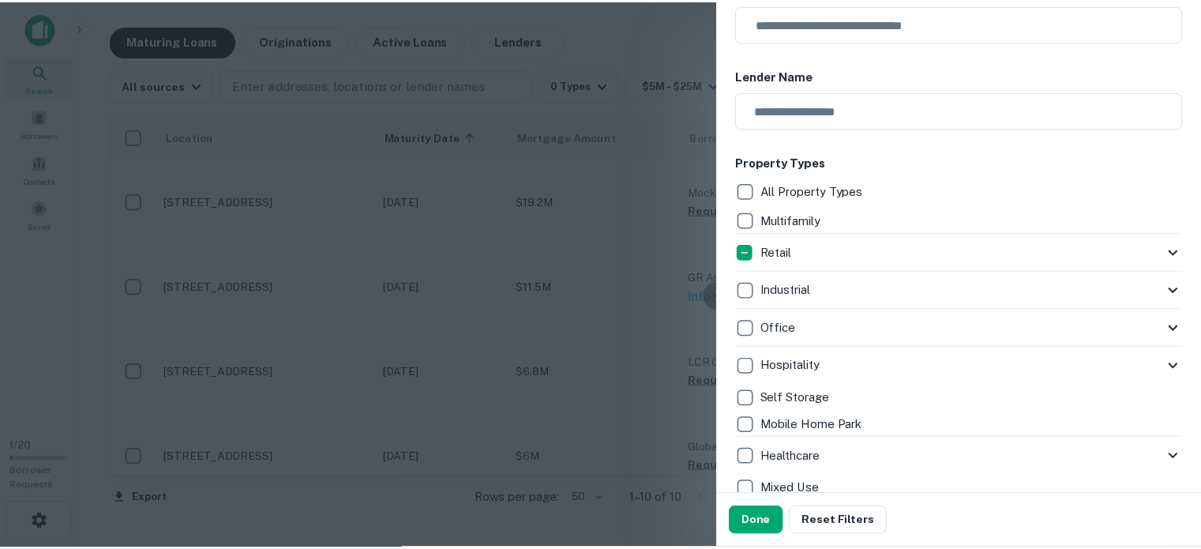
scroll to position [207, 0]
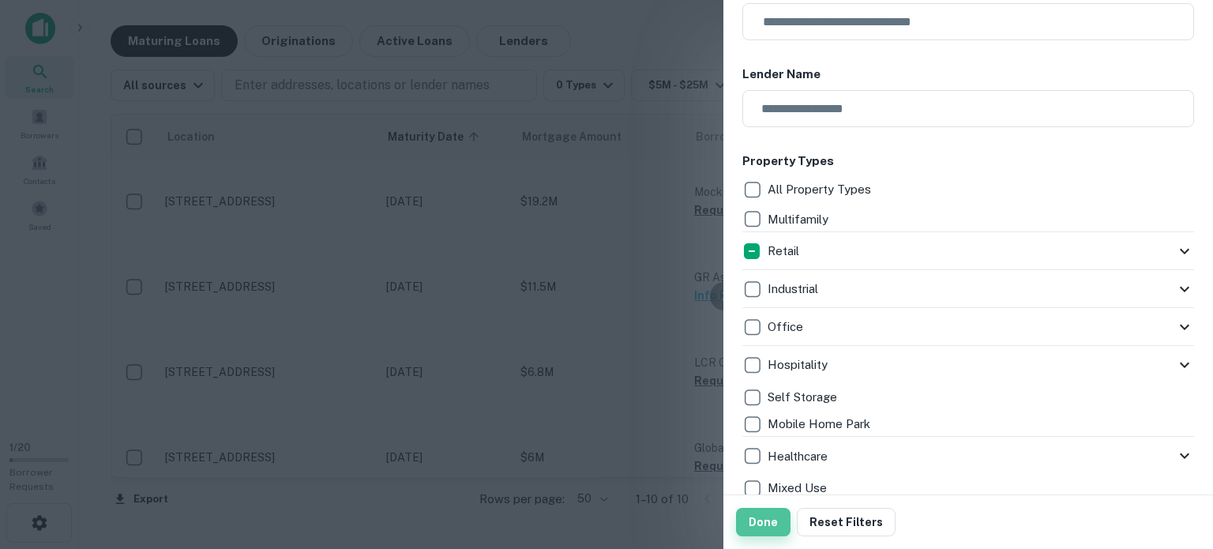
click at [746, 520] on button "Done" at bounding box center [763, 522] width 55 height 28
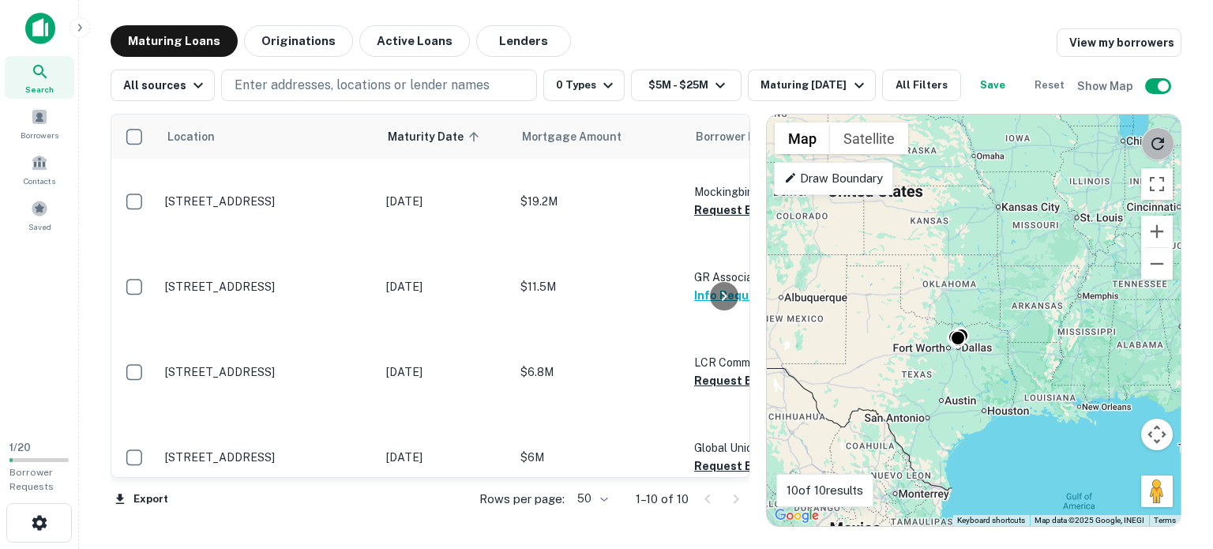
click at [1160, 146] on icon "Reload search area" at bounding box center [1158, 143] width 19 height 19
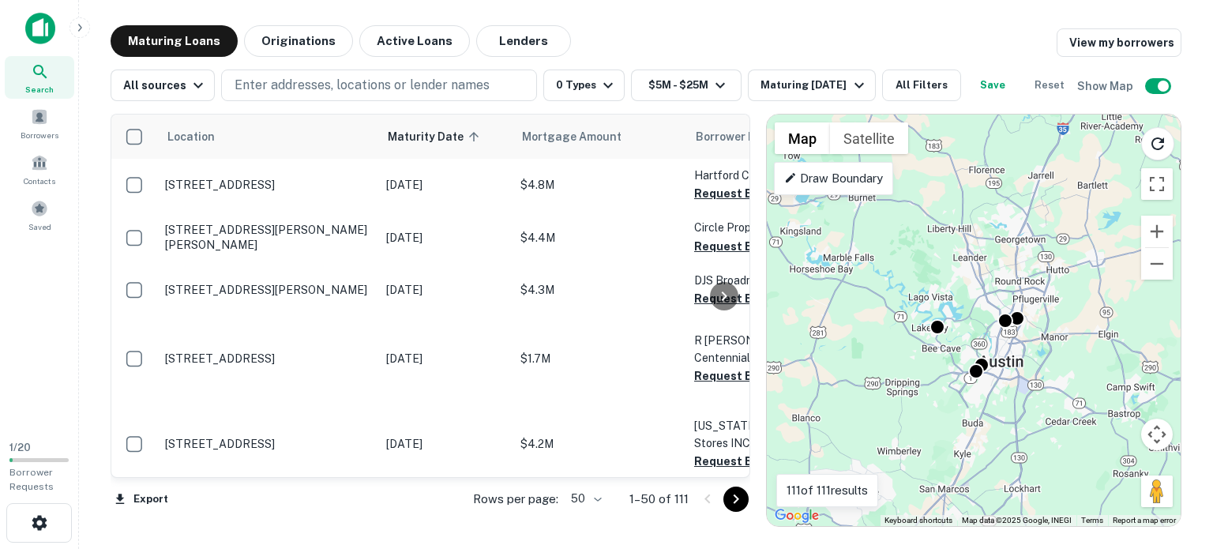
drag, startPoint x: 1091, startPoint y: 400, endPoint x: 1038, endPoint y: 407, distance: 53.4
click at [1038, 407] on div "To activate drag with keyboard, press Alt + Enter. Once in keyboard drag state,…" at bounding box center [974, 321] width 414 height 412
drag, startPoint x: 1148, startPoint y: 147, endPoint x: 1137, endPoint y: 344, distance: 197.0
click at [1148, 147] on button "Reload search area" at bounding box center [1157, 143] width 33 height 33
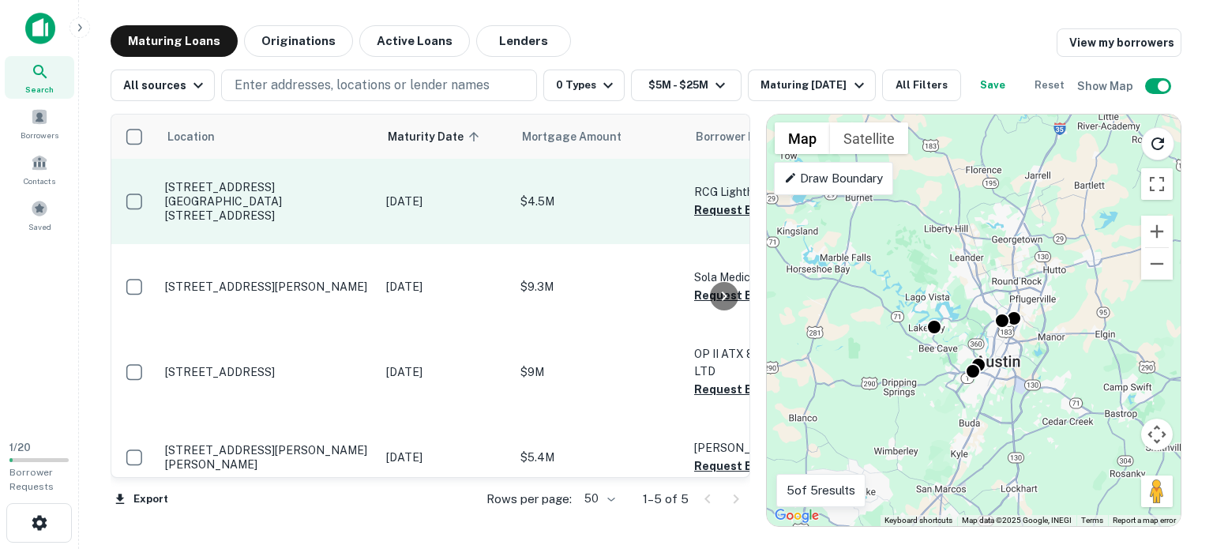
click at [240, 187] on p "1700 Ranch Road 620 N Lakeway, TX 78734" at bounding box center [267, 201] width 205 height 43
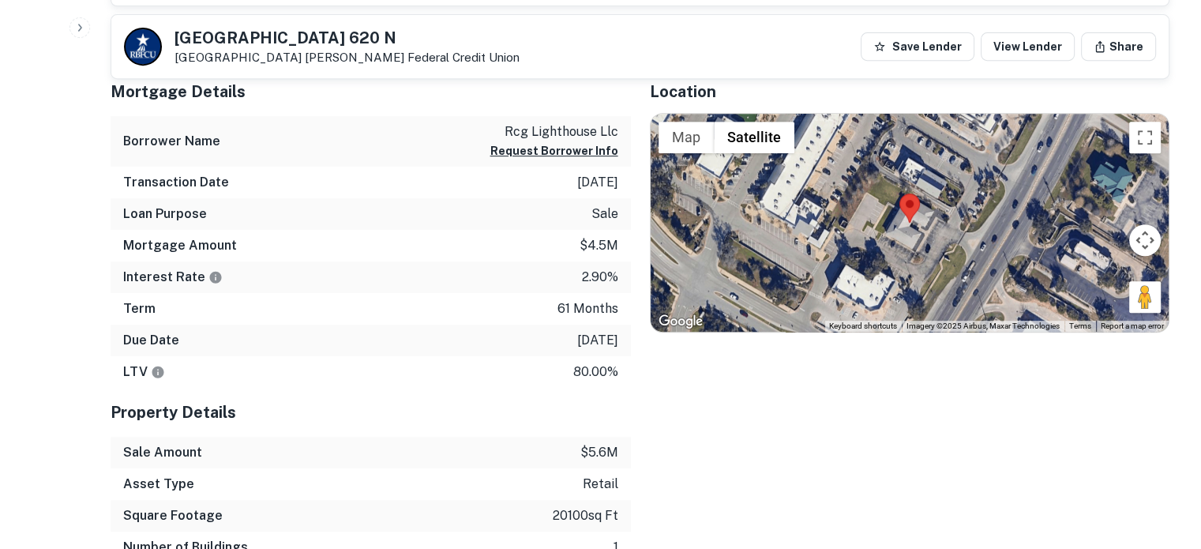
scroll to position [692, 0]
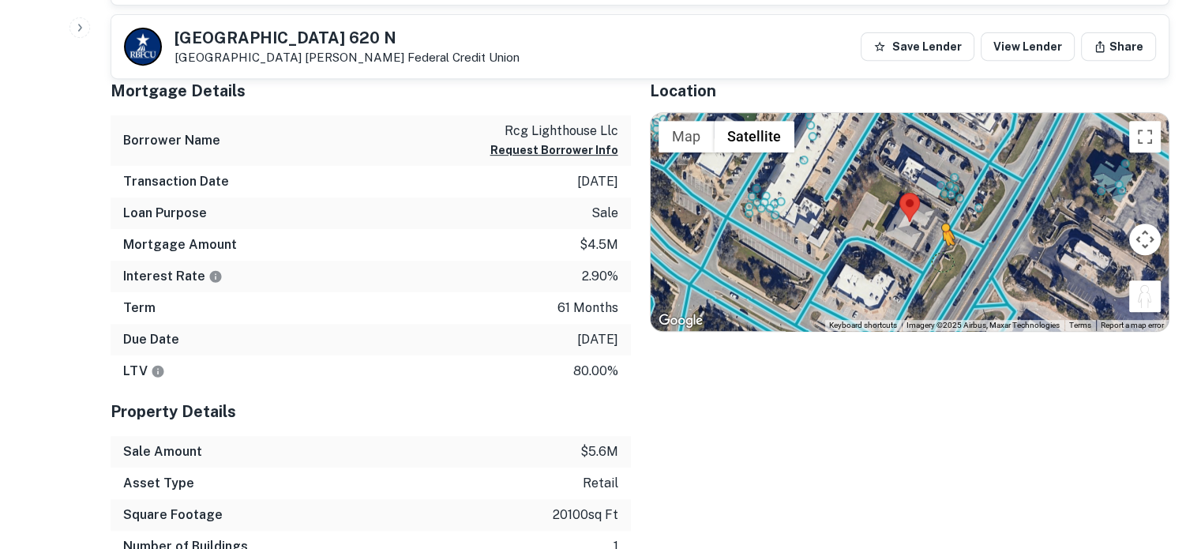
drag, startPoint x: 1150, startPoint y: 308, endPoint x: 931, endPoint y: 258, distance: 224.6
click at [931, 258] on div "To activate drag with keyboard, press Alt + Enter. Once in keyboard drag state,…" at bounding box center [910, 222] width 519 height 218
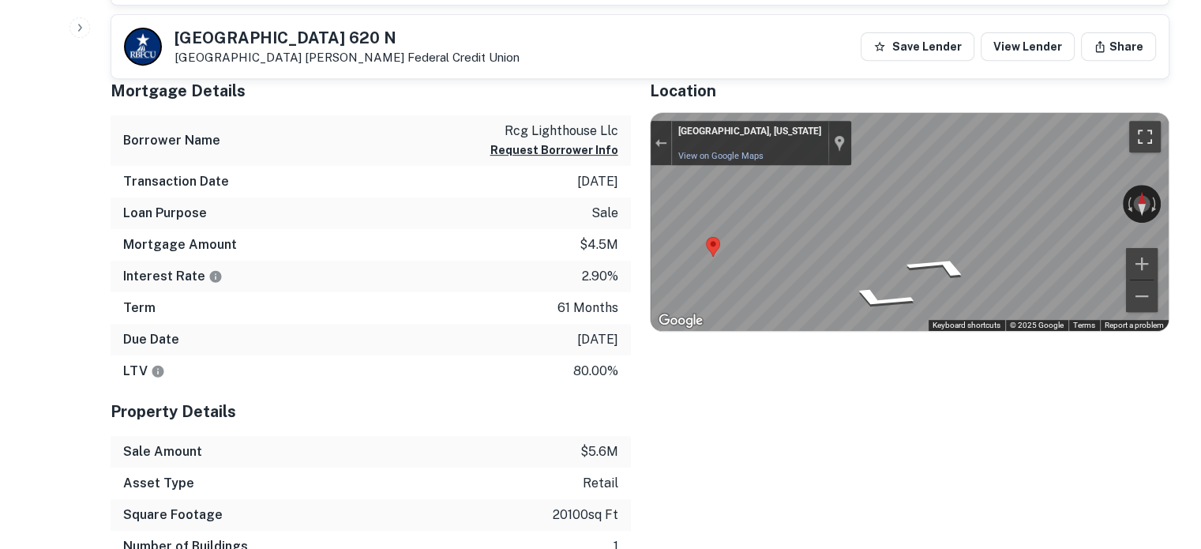
click at [1133, 129] on button "Toggle fullscreen view" at bounding box center [1146, 137] width 32 height 32
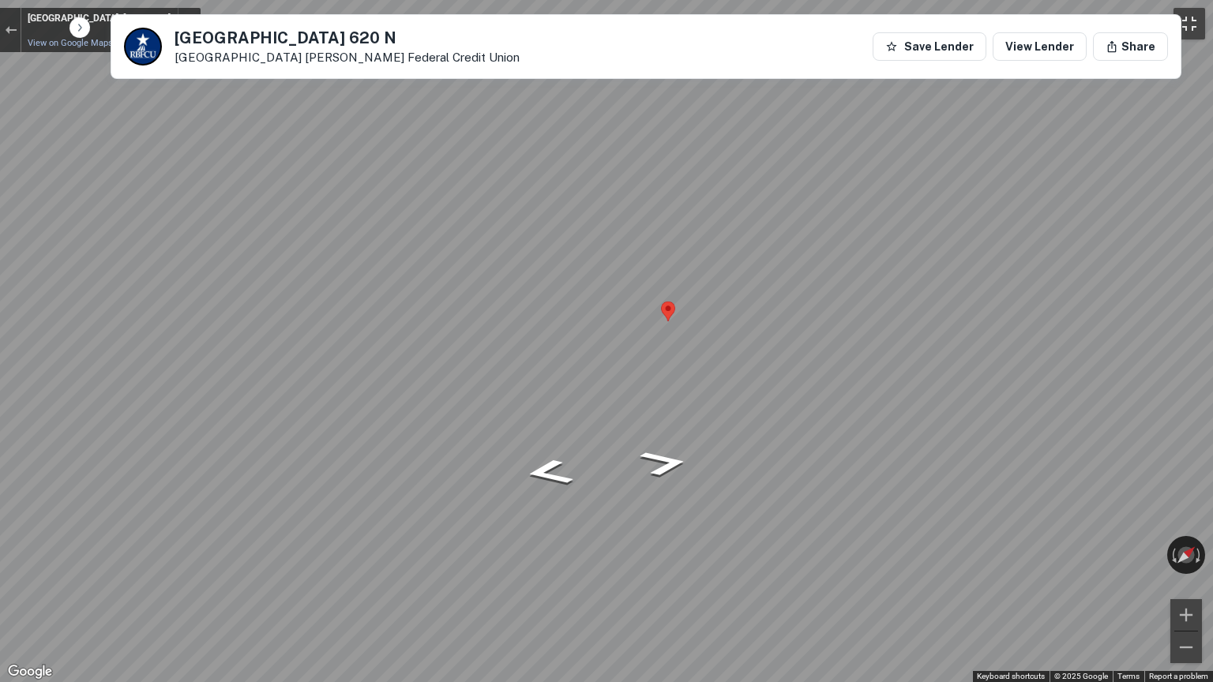
click at [1201, 19] on button "Toggle fullscreen view" at bounding box center [1190, 24] width 32 height 32
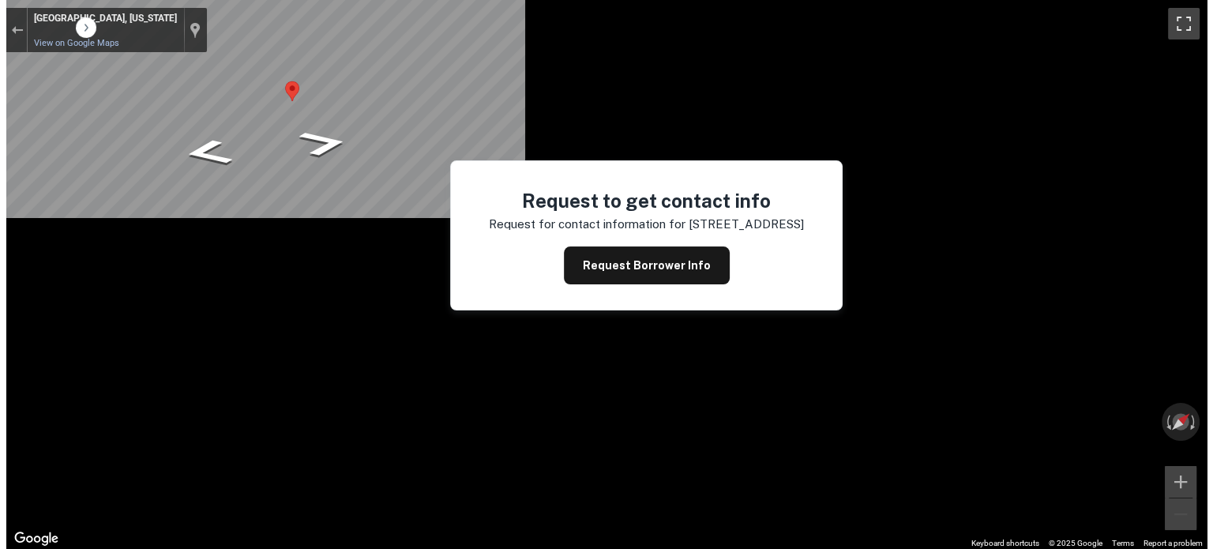
scroll to position [0, 0]
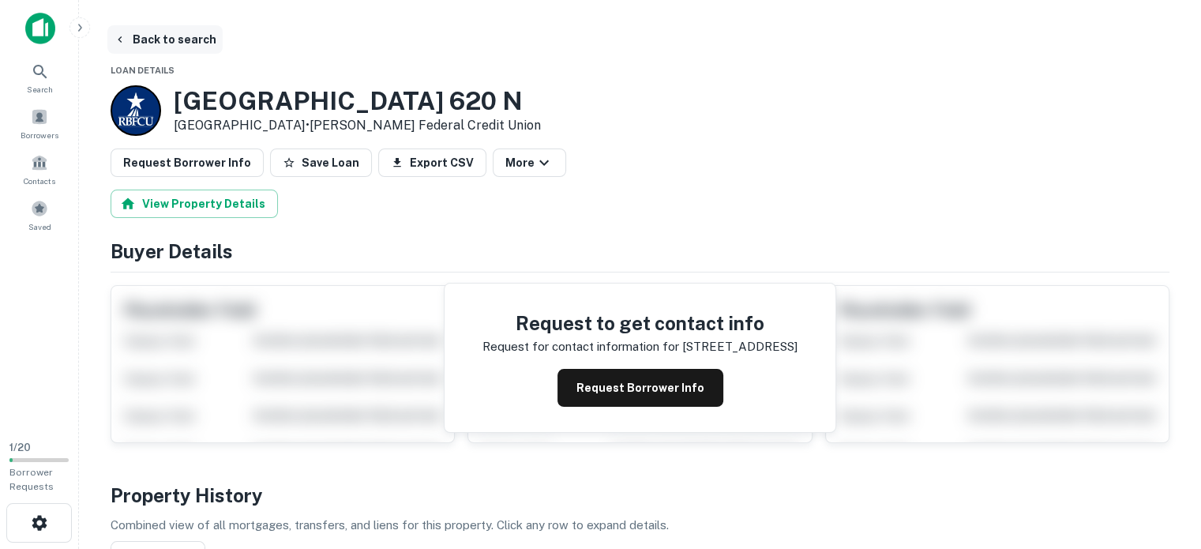
click at [124, 37] on icon "button" at bounding box center [120, 39] width 13 height 13
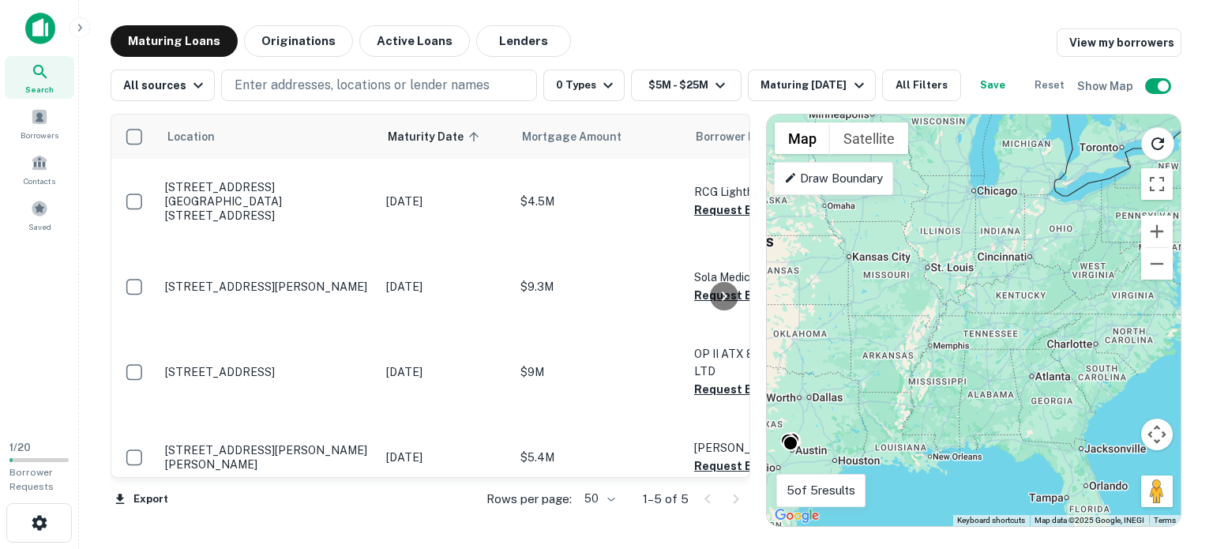
drag, startPoint x: 1098, startPoint y: 198, endPoint x: 897, endPoint y: 354, distance: 253.9
click at [897, 354] on div "To activate drag with keyboard, press Alt + Enter. Once in keyboard drag state,…" at bounding box center [974, 321] width 414 height 412
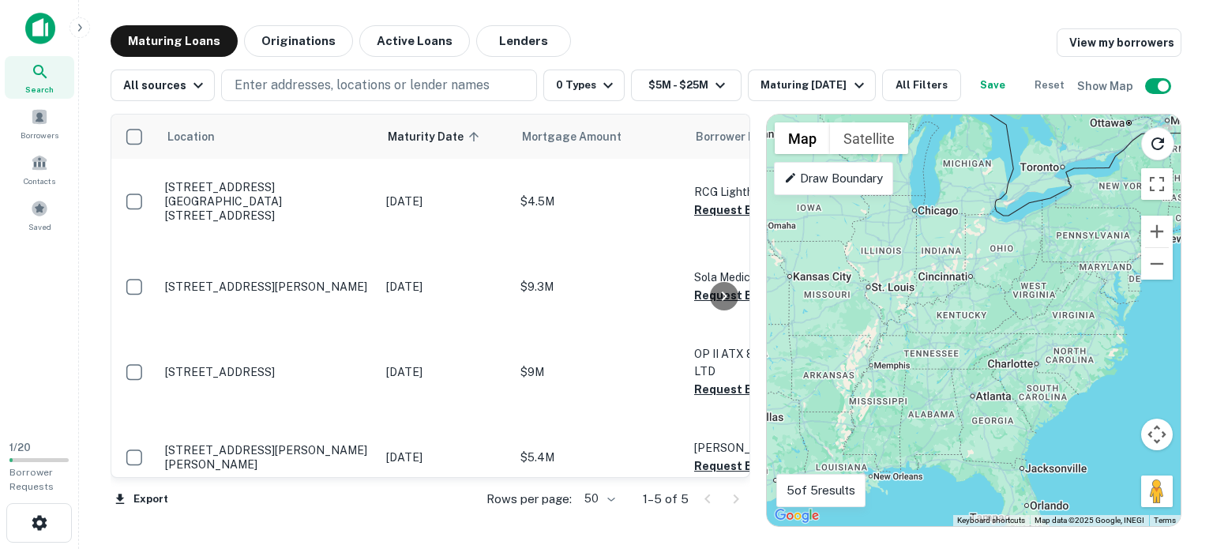
drag, startPoint x: 1095, startPoint y: 260, endPoint x: 1062, endPoint y: 261, distance: 33.2
click at [1062, 261] on div "To activate drag with keyboard, press Alt + Enter. Once in keyboard drag state,…" at bounding box center [974, 321] width 414 height 412
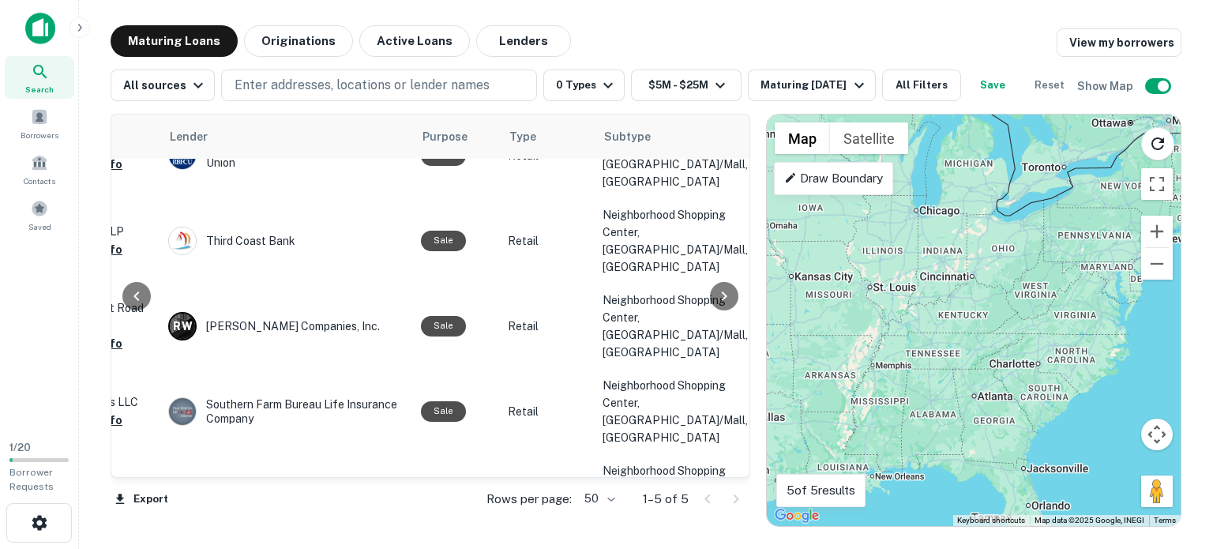
scroll to position [46, 698]
click at [31, 458] on div at bounding box center [38, 460] width 59 height 4
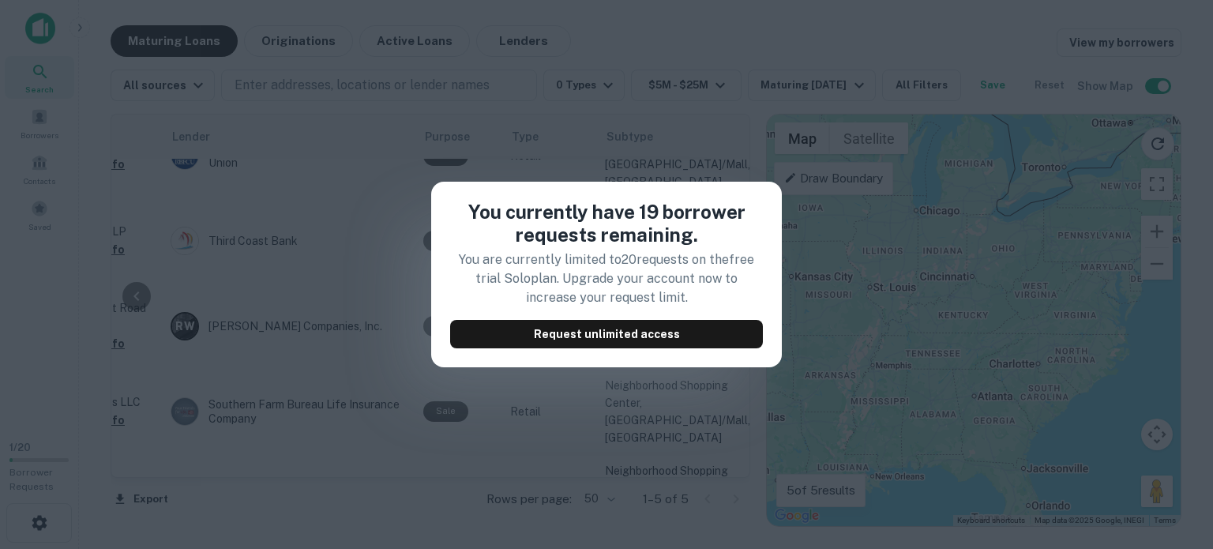
click at [14, 410] on div "You currently have 19 borrower requests remaining. You are currently limited to…" at bounding box center [606, 274] width 1213 height 549
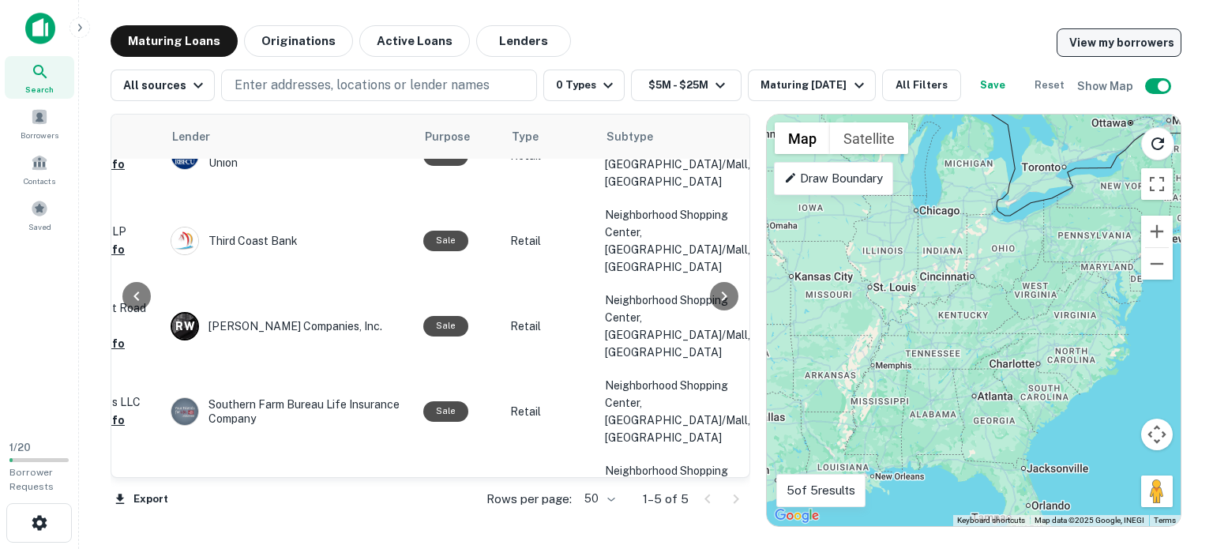
click at [1085, 50] on link "View my borrowers" at bounding box center [1119, 42] width 125 height 28
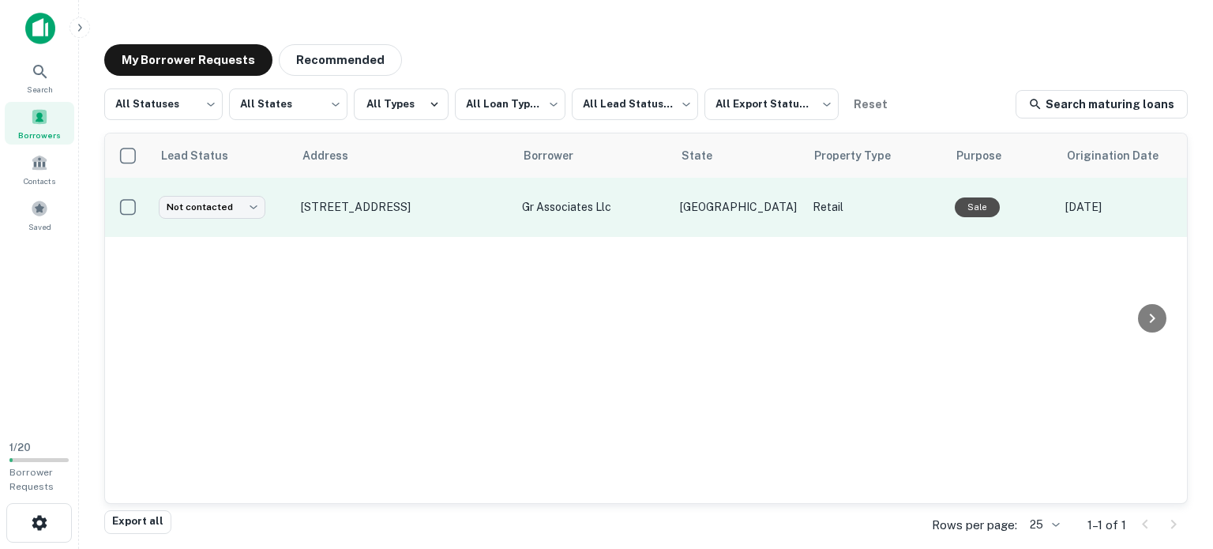
click at [399, 210] on td "[STREET_ADDRESS]" at bounding box center [403, 207] width 221 height 59
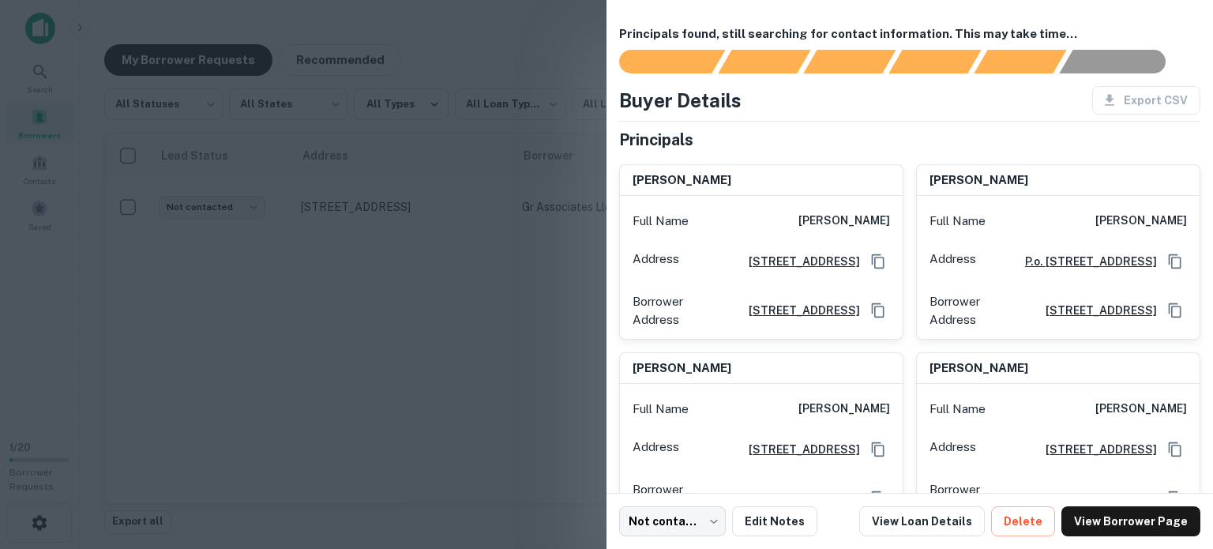
click at [426, 383] on div at bounding box center [606, 274] width 1213 height 549
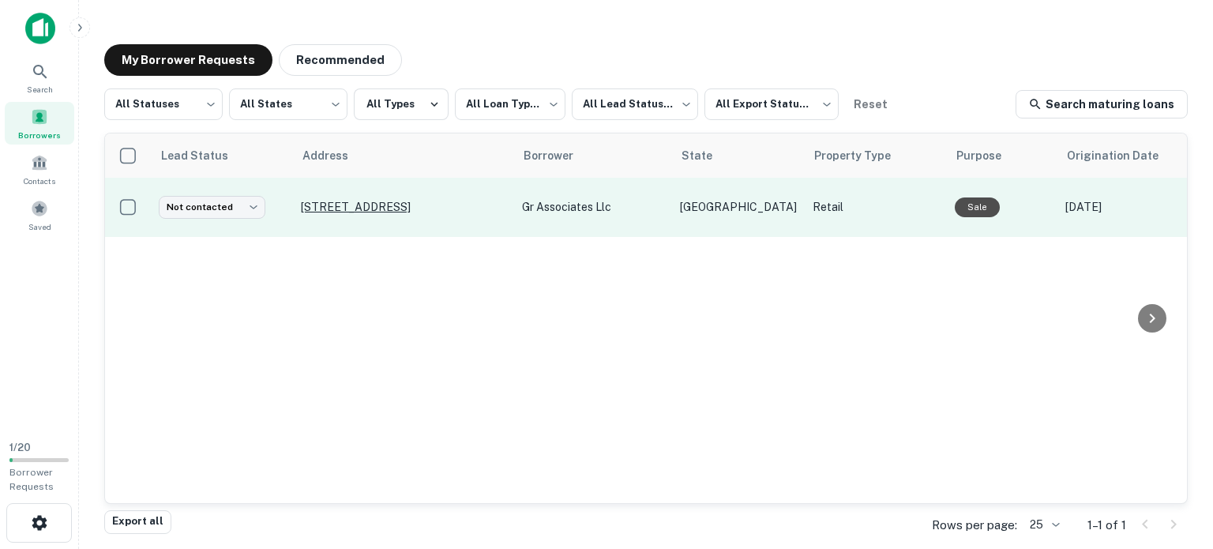
click at [410, 200] on p "[STREET_ADDRESS]" at bounding box center [403, 207] width 205 height 14
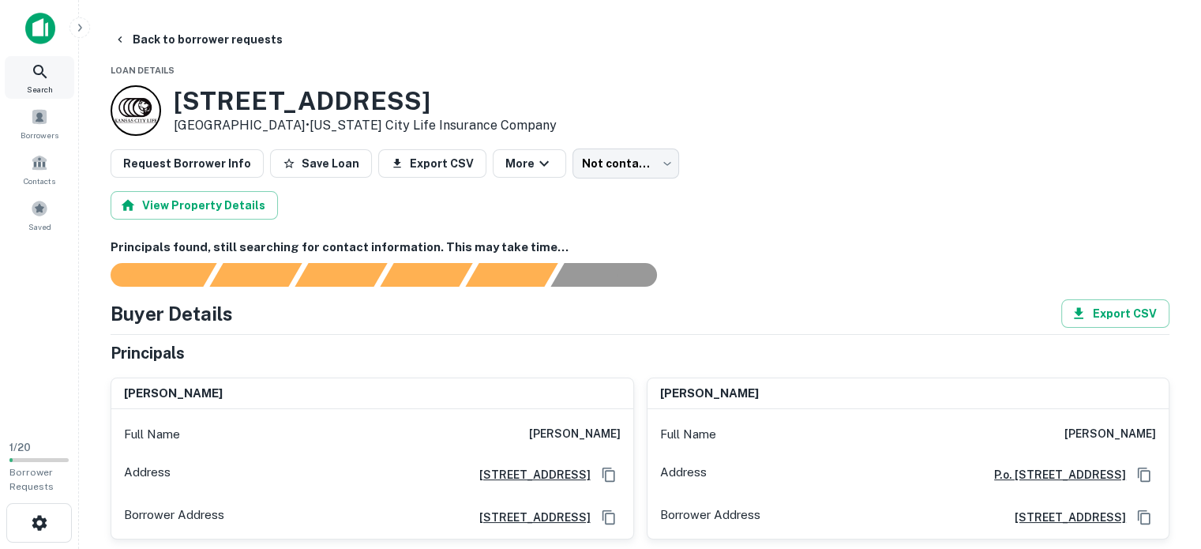
click at [36, 77] on icon at bounding box center [40, 71] width 19 height 19
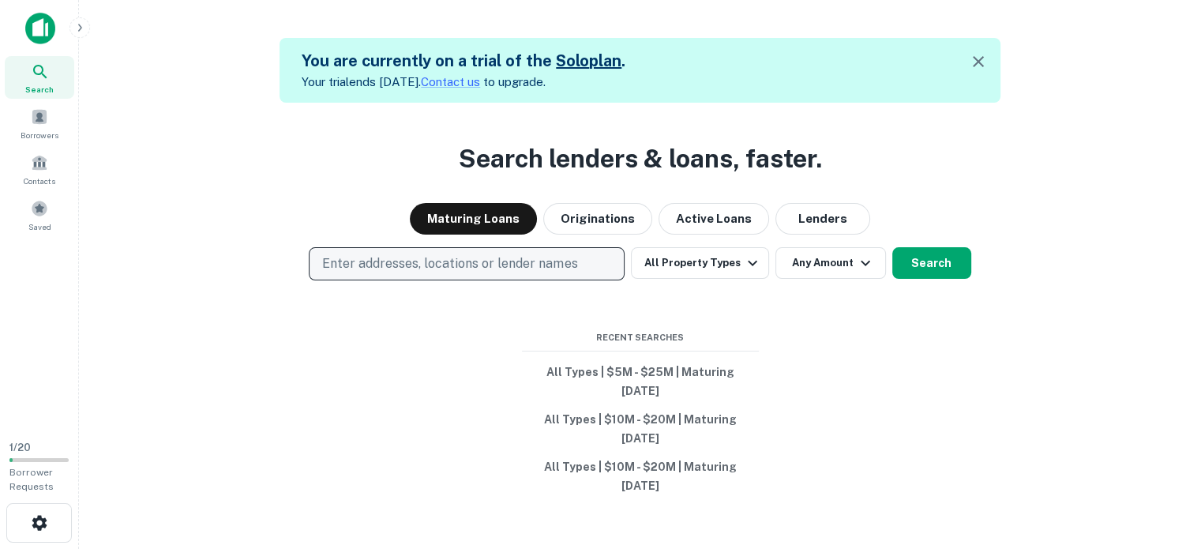
click at [395, 269] on p "Enter addresses, locations or lender names" at bounding box center [449, 263] width 255 height 19
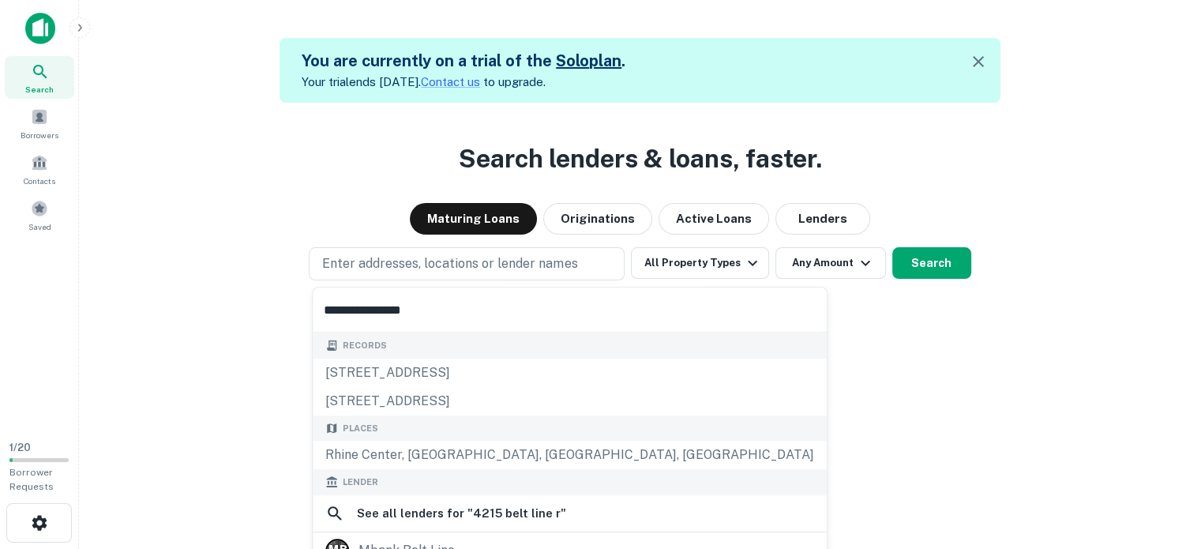
click at [351, 314] on input "**********" at bounding box center [570, 310] width 514 height 44
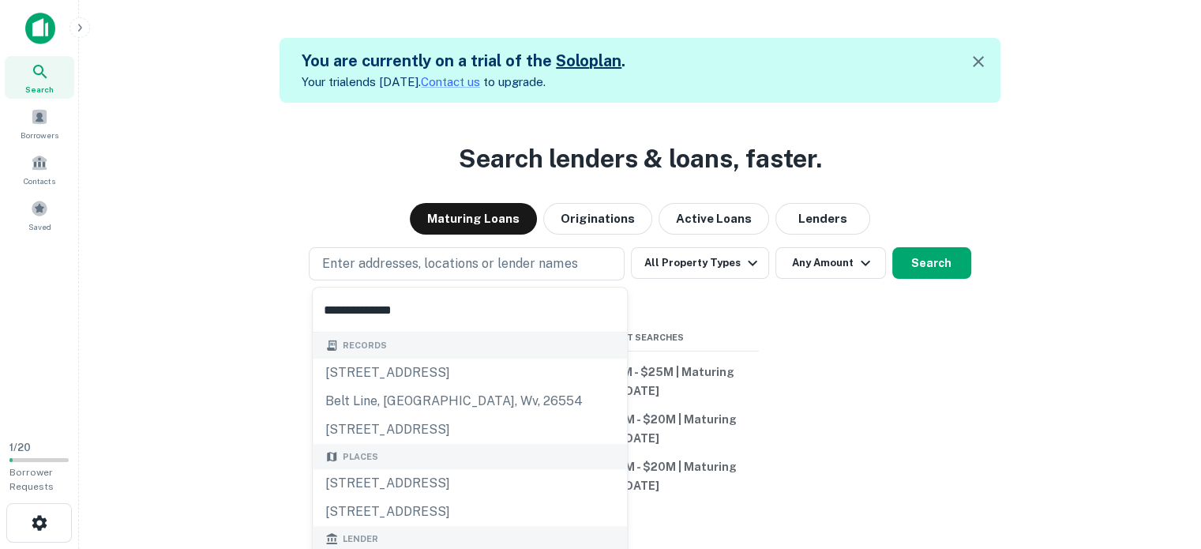
type input "**********"
click at [446, 487] on div "Places 4930 Belt Line Road, Dallas, TX, USA 4930 North Belt Line Road, Irving, …" at bounding box center [470, 485] width 314 height 83
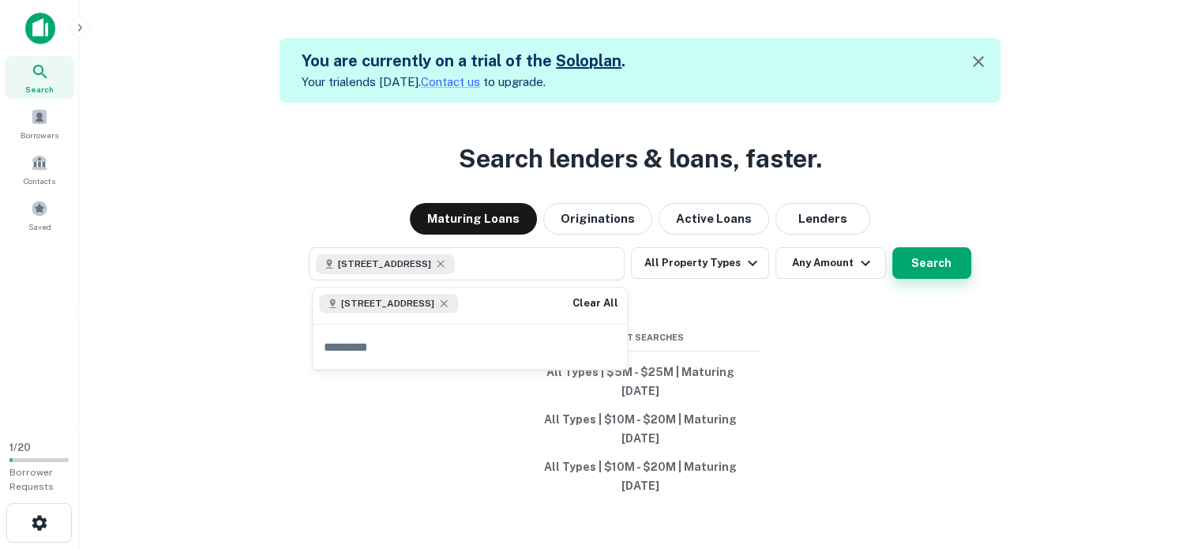
click at [938, 264] on button "Search" at bounding box center [932, 263] width 79 height 32
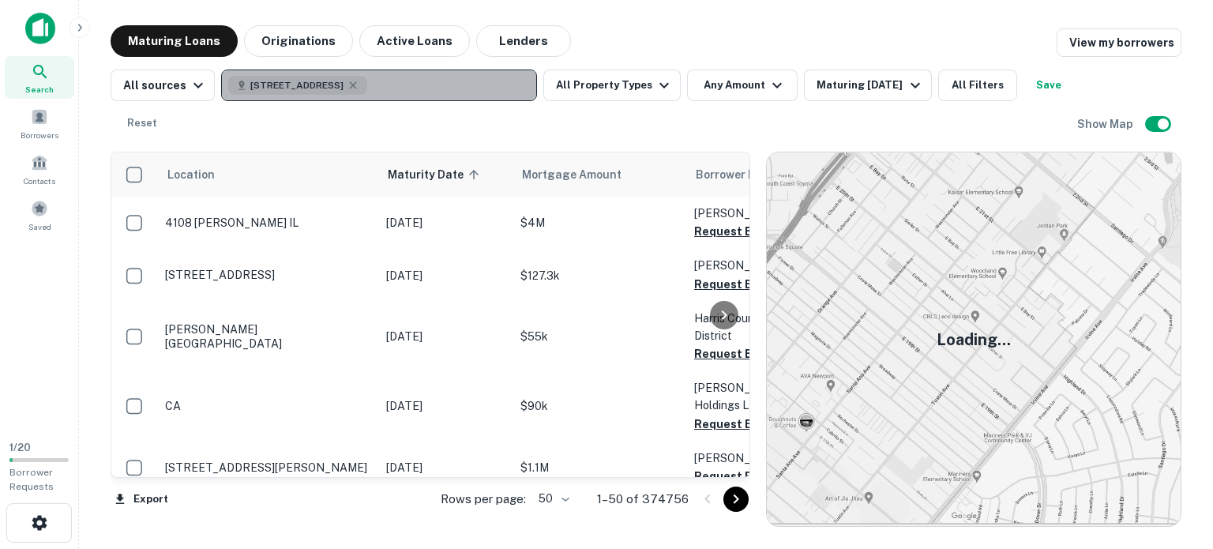
click at [411, 90] on button "4930 Belt Line Rd, Dallas, TX 75254, USA" at bounding box center [379, 86] width 316 height 32
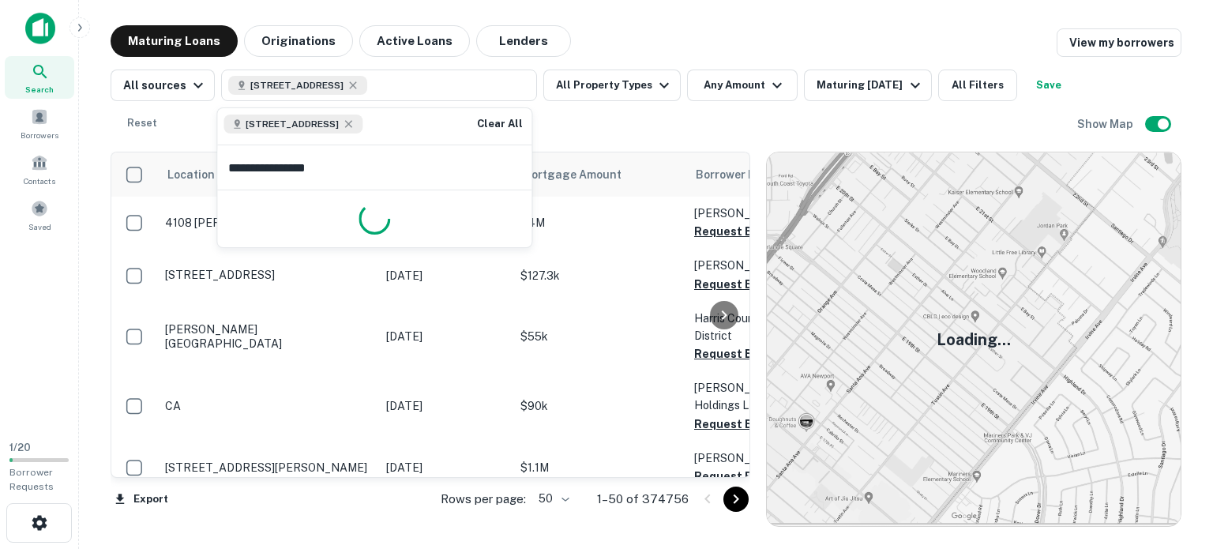
type input "**********"
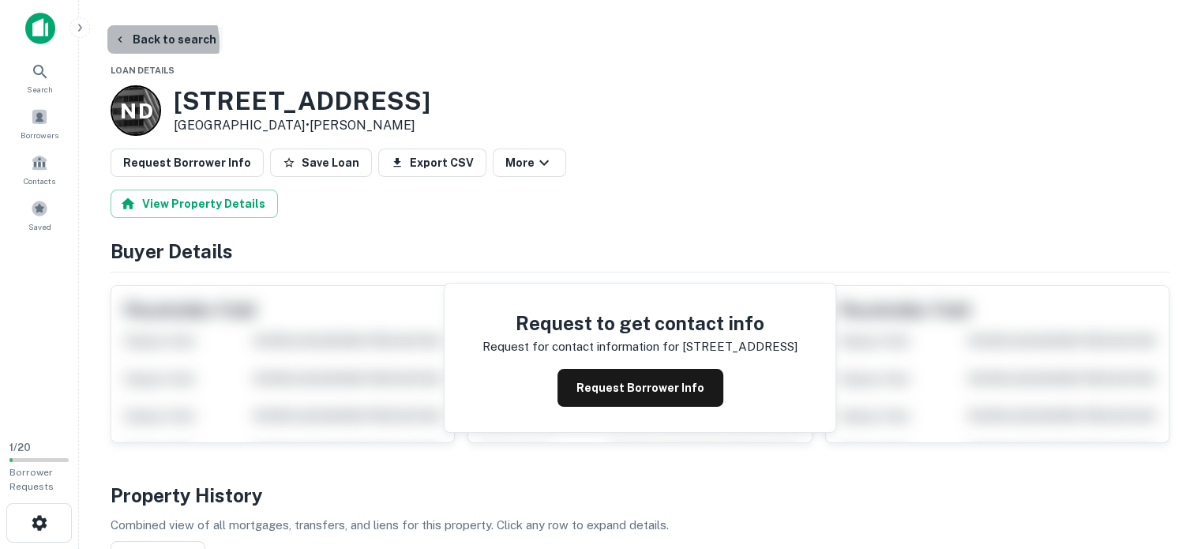
click at [136, 44] on button "Back to search" at bounding box center [164, 39] width 115 height 28
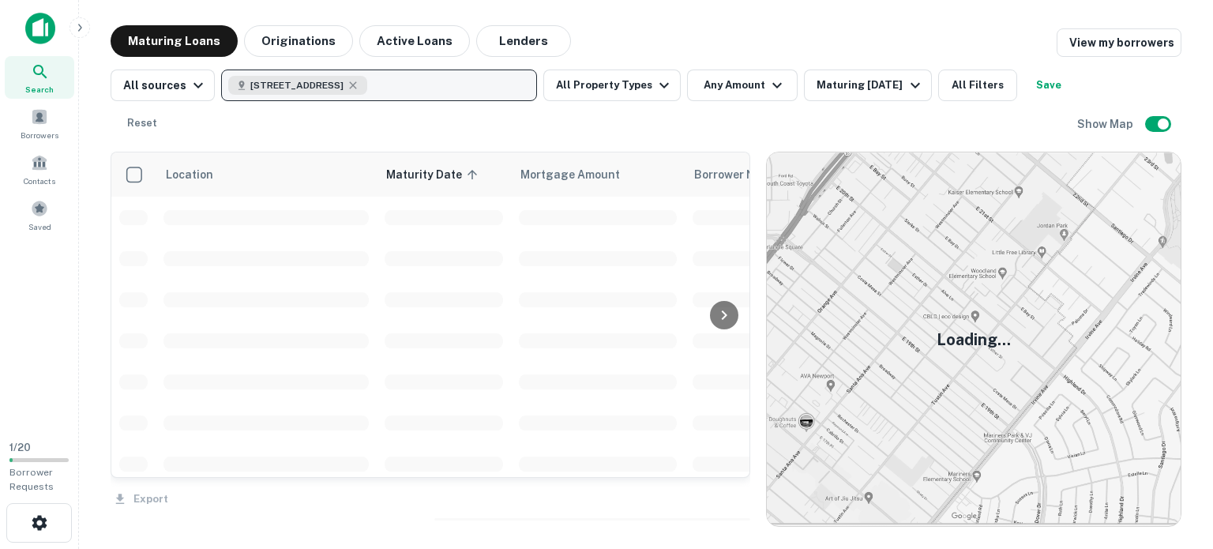
click at [414, 86] on button "4930 Belt Line Rd, Dallas, TX 75254, USA" at bounding box center [379, 86] width 316 height 32
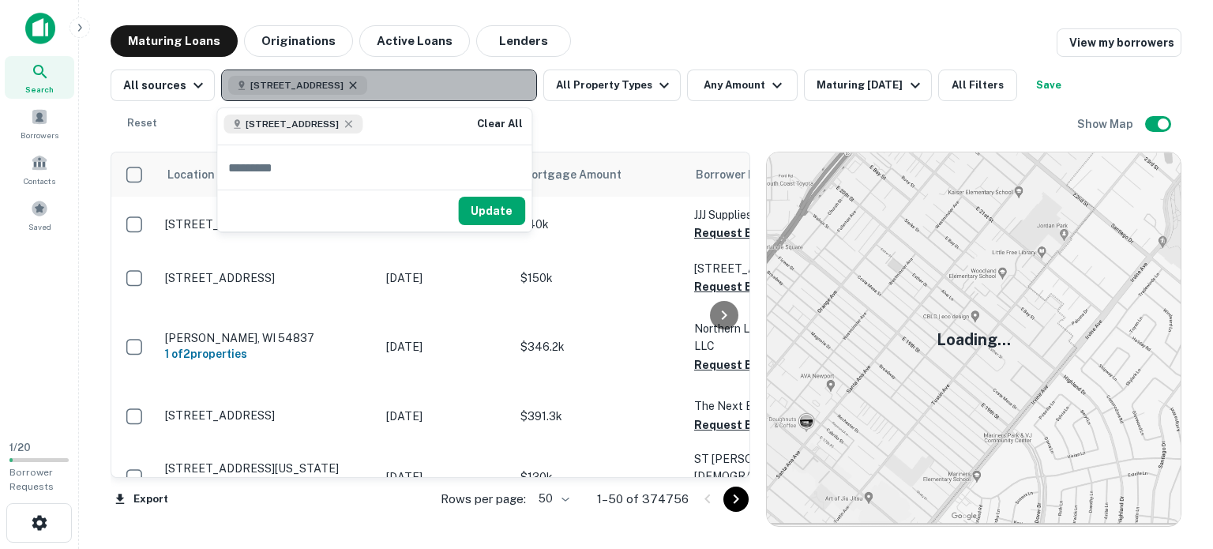
click at [357, 85] on icon "button" at bounding box center [353, 84] width 7 height 7
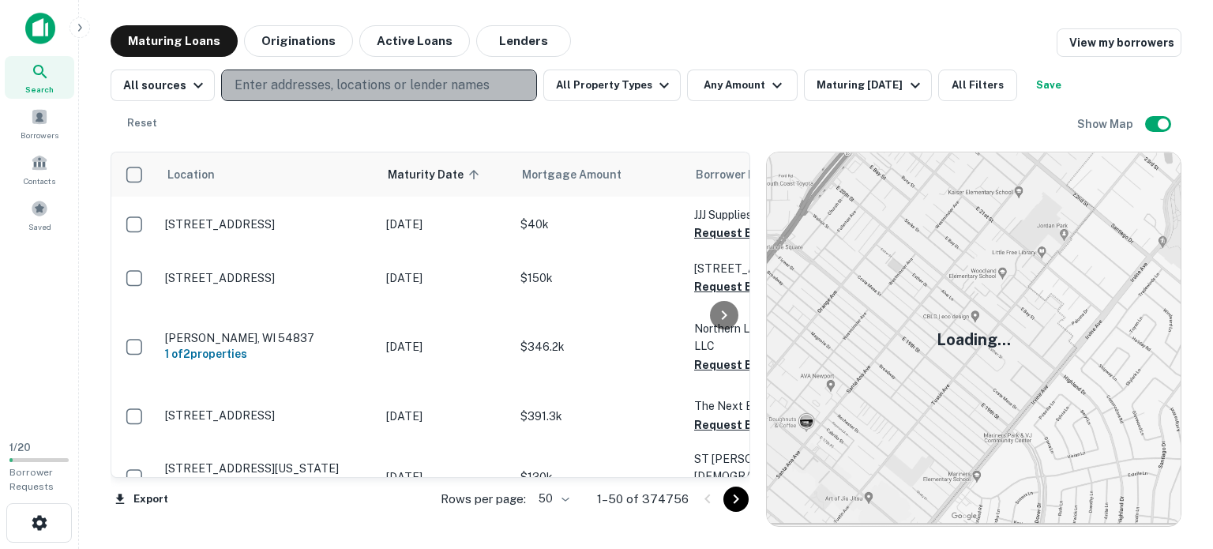
click at [374, 85] on p "Enter addresses, locations or lender names" at bounding box center [362, 85] width 255 height 19
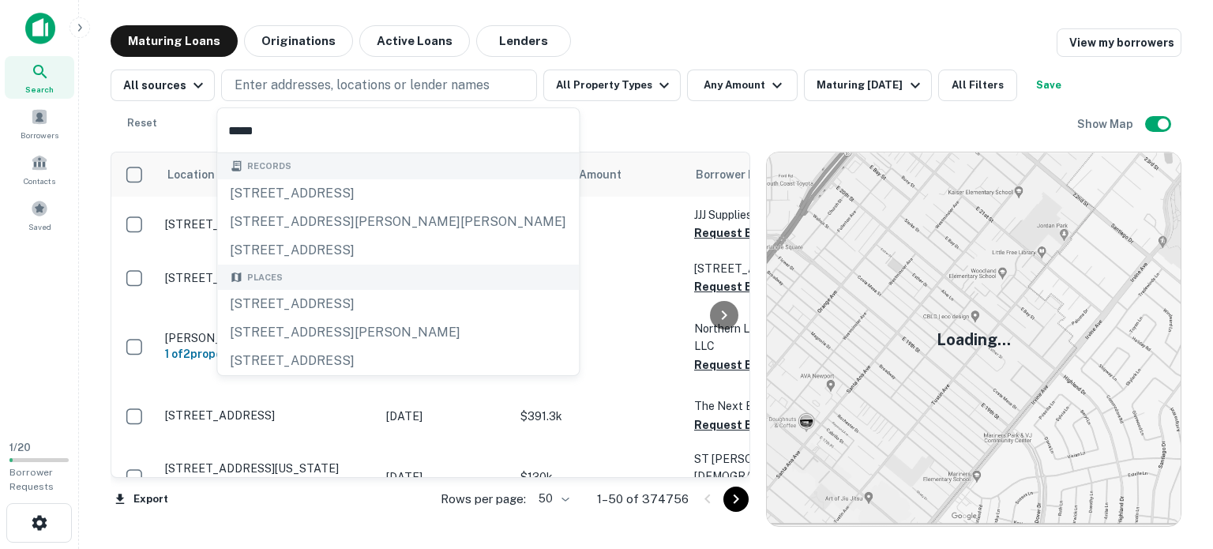
type input "****"
click at [40, 80] on icon at bounding box center [40, 71] width 19 height 19
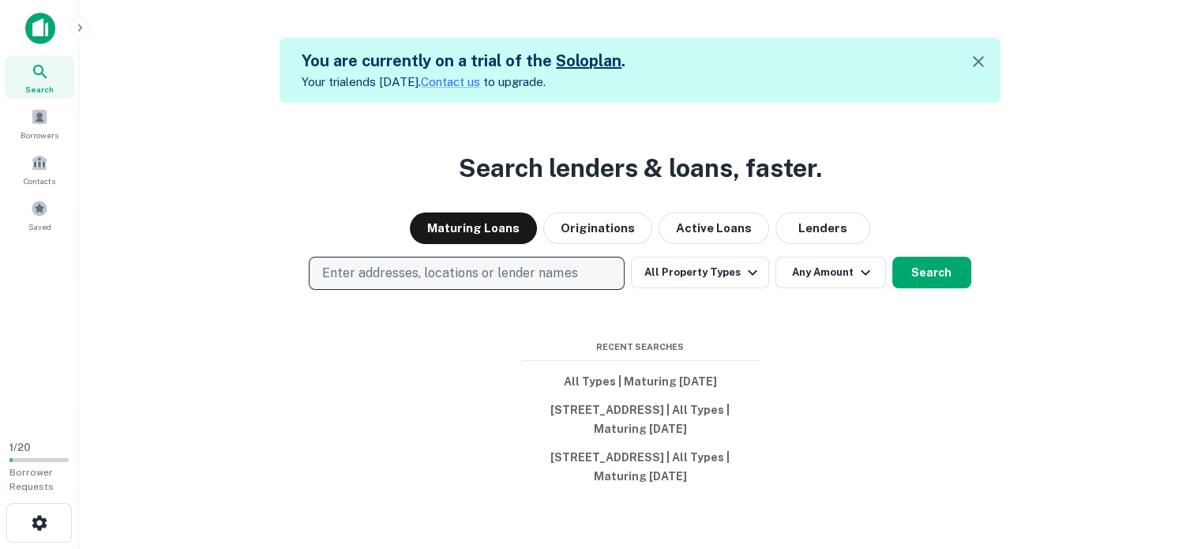
click at [503, 274] on p "Enter addresses, locations or lender names" at bounding box center [449, 273] width 255 height 19
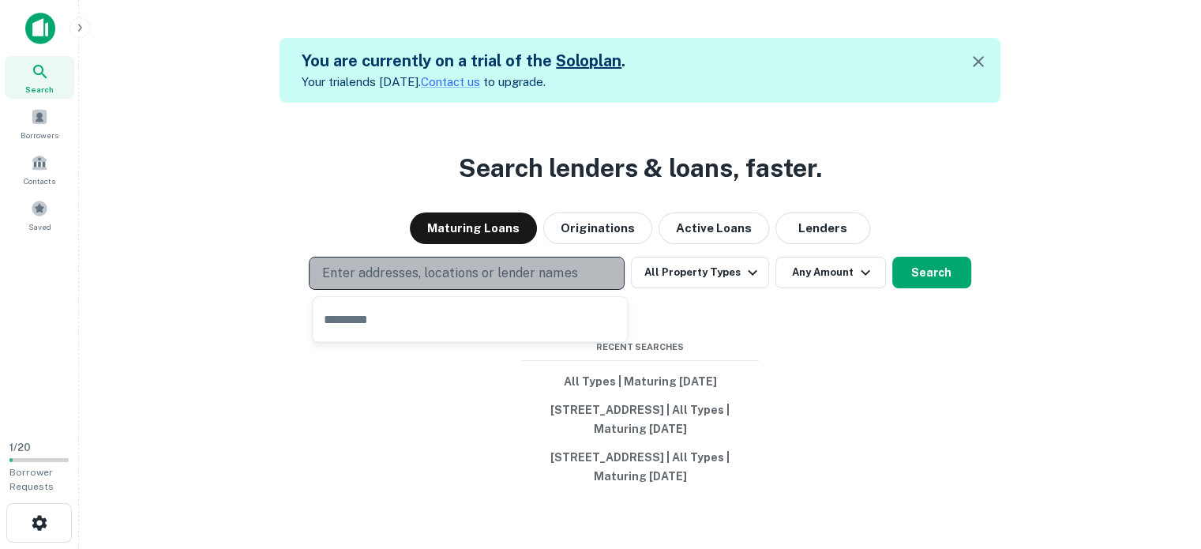
click at [562, 273] on p "Enter addresses, locations or lender names" at bounding box center [449, 273] width 255 height 19
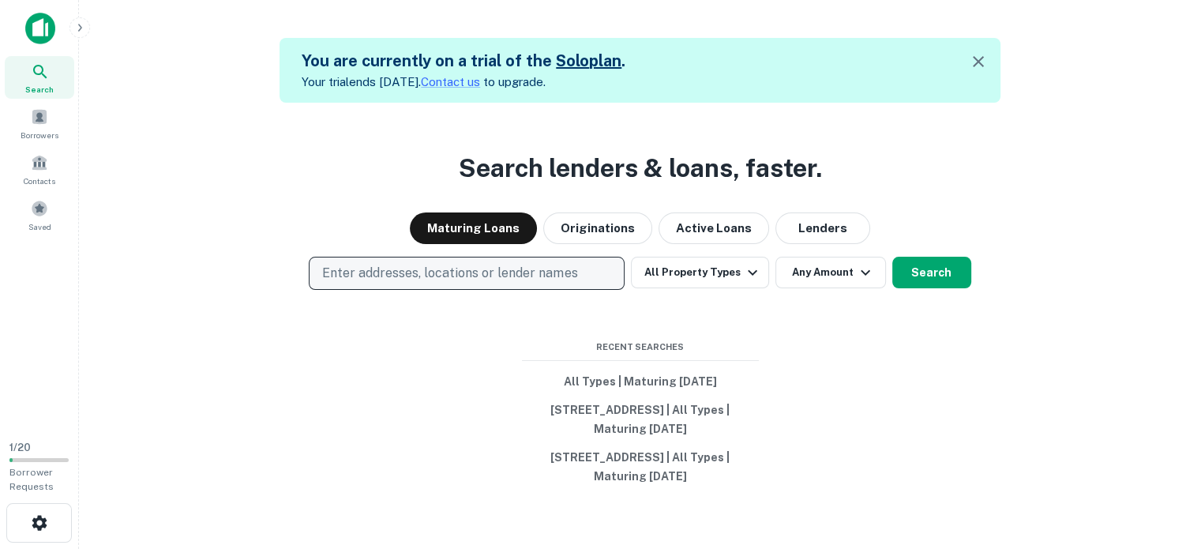
click at [524, 276] on p "Enter addresses, locations or lender names" at bounding box center [449, 273] width 255 height 19
type input "**********"
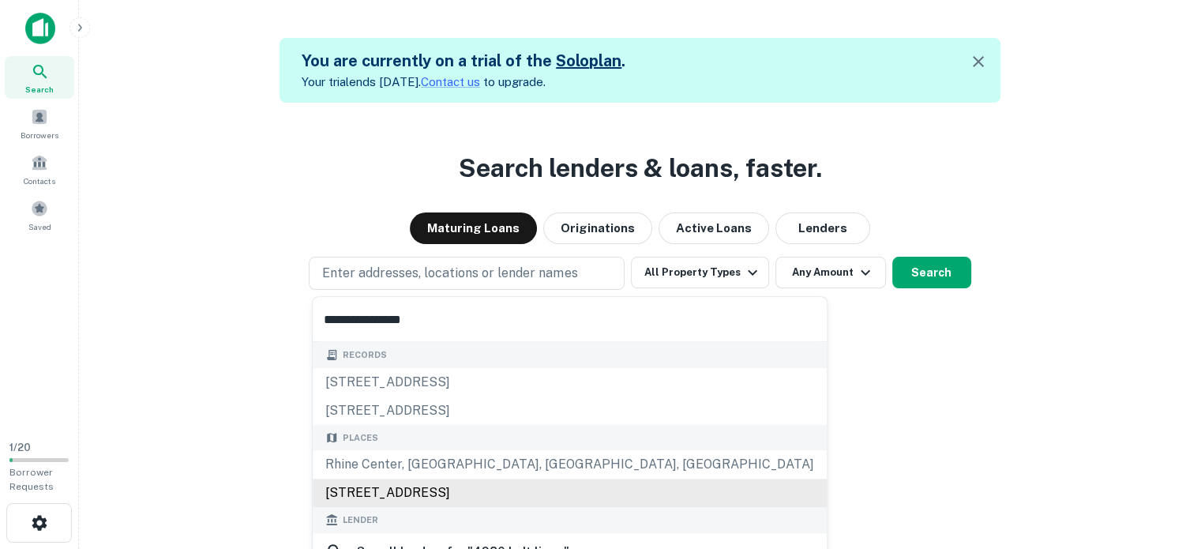
click at [464, 489] on div "Places [GEOGRAPHIC_DATA] [STREET_ADDRESS]" at bounding box center [570, 466] width 514 height 83
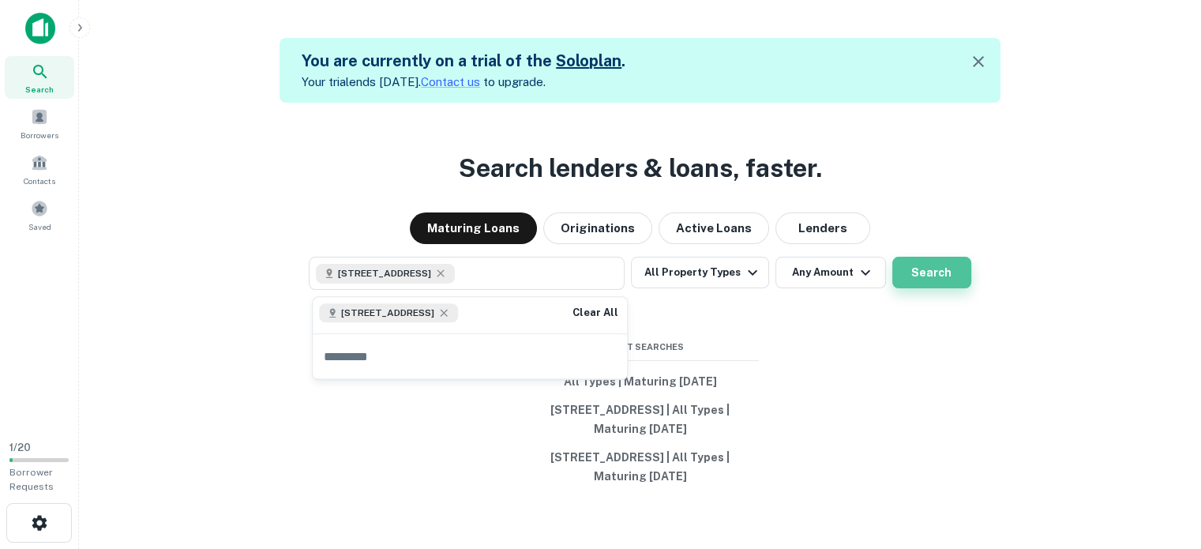
click at [951, 280] on button "Search" at bounding box center [932, 273] width 79 height 32
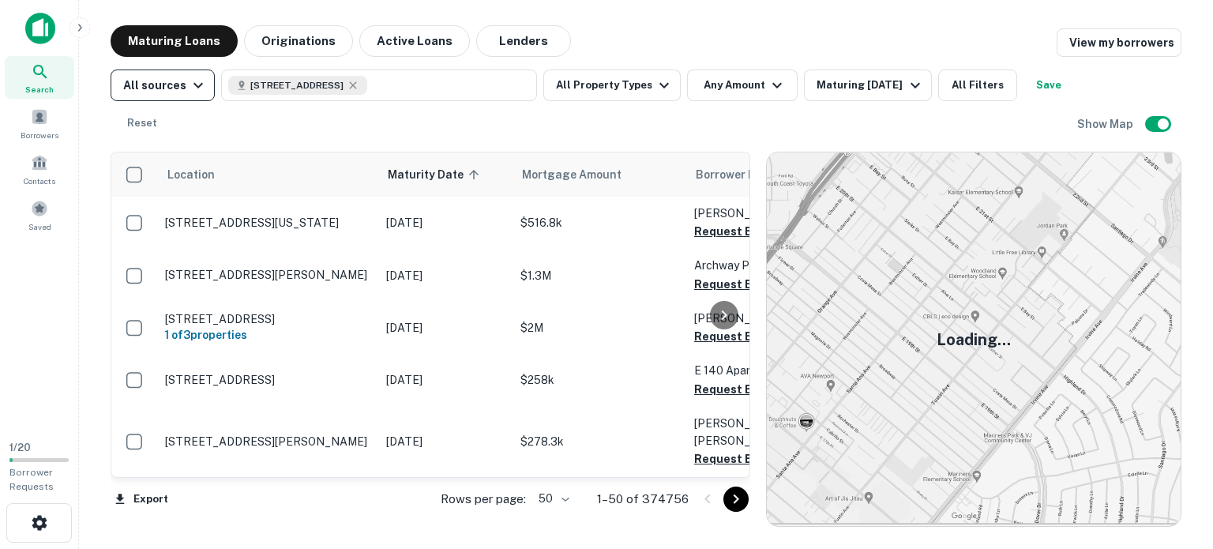
click at [193, 88] on icon "button" at bounding box center [198, 85] width 19 height 19
click at [271, 119] on div at bounding box center [606, 274] width 1213 height 549
click at [894, 96] on button "Maturing In 1 Year" at bounding box center [867, 86] width 127 height 32
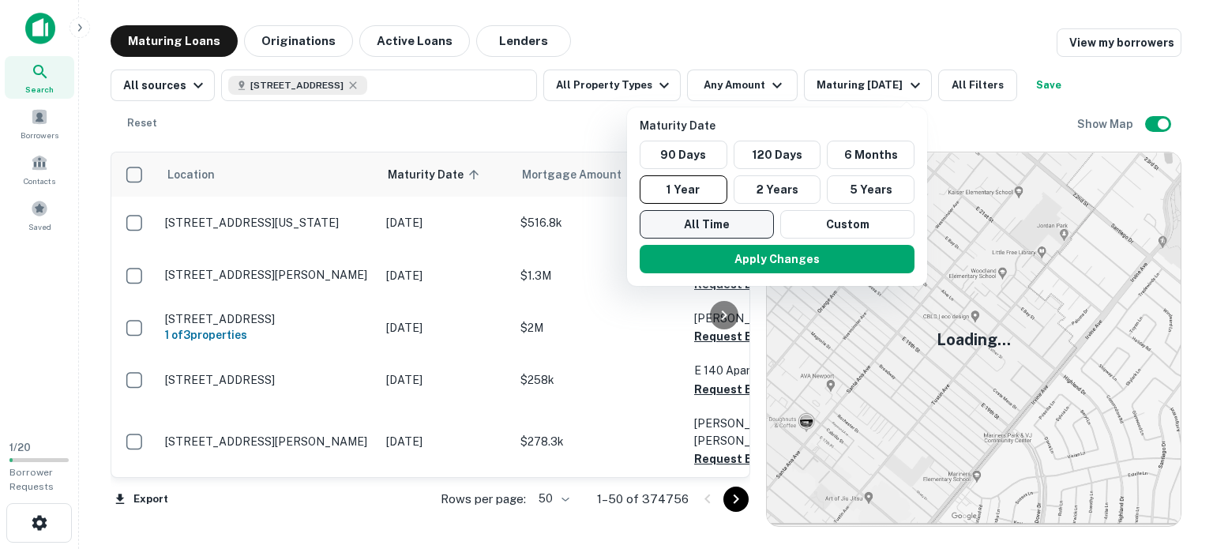
click at [737, 220] on button "All Time" at bounding box center [707, 224] width 134 height 28
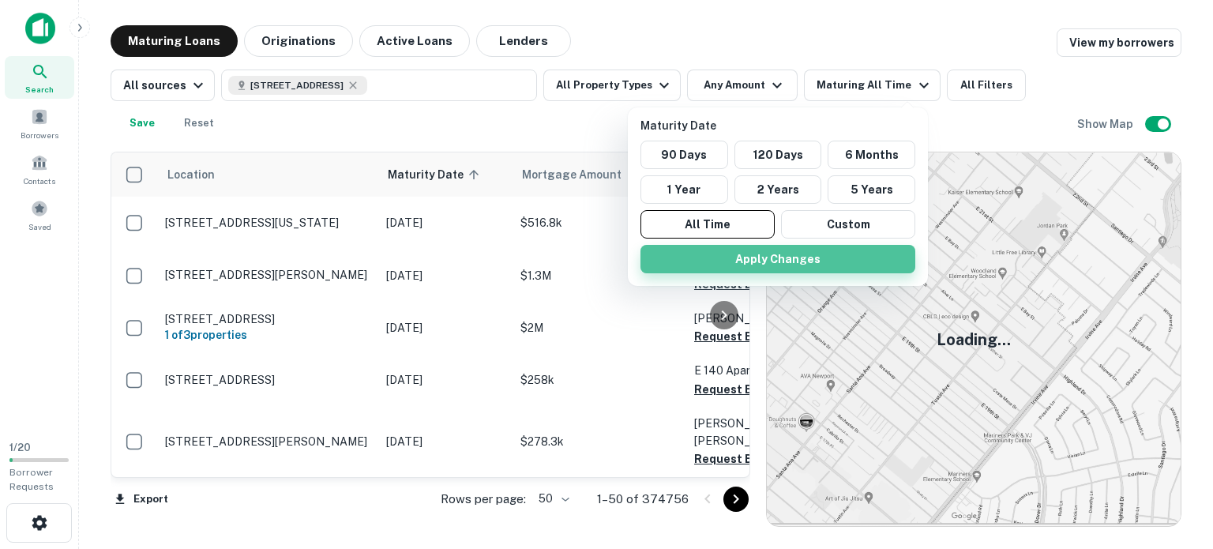
click at [768, 259] on button "Apply Changes" at bounding box center [778, 259] width 275 height 28
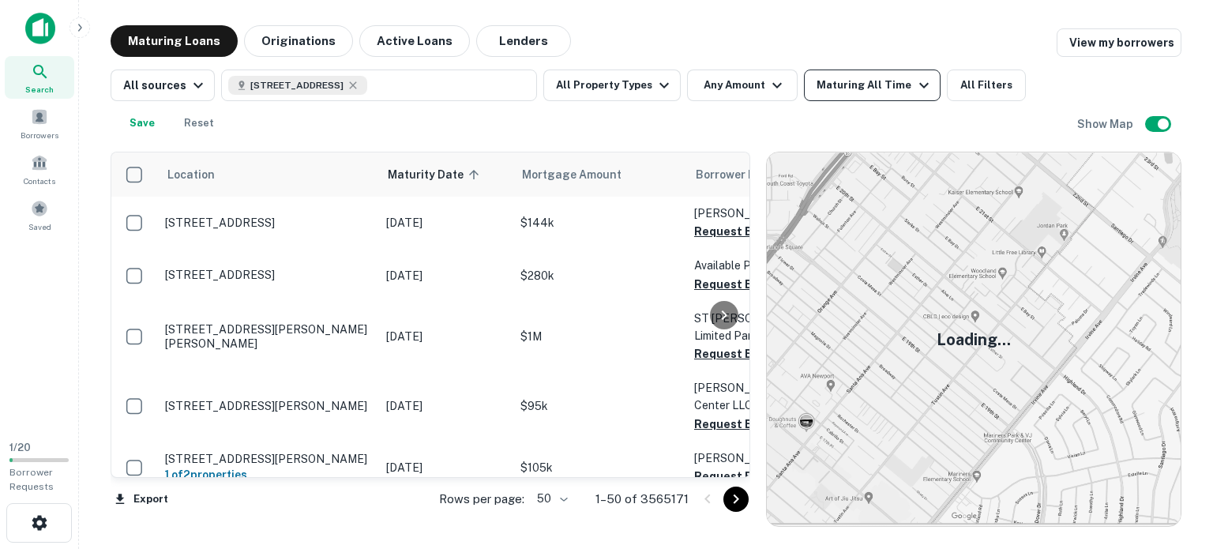
click at [859, 70] on button "Maturing All Time" at bounding box center [872, 86] width 136 height 32
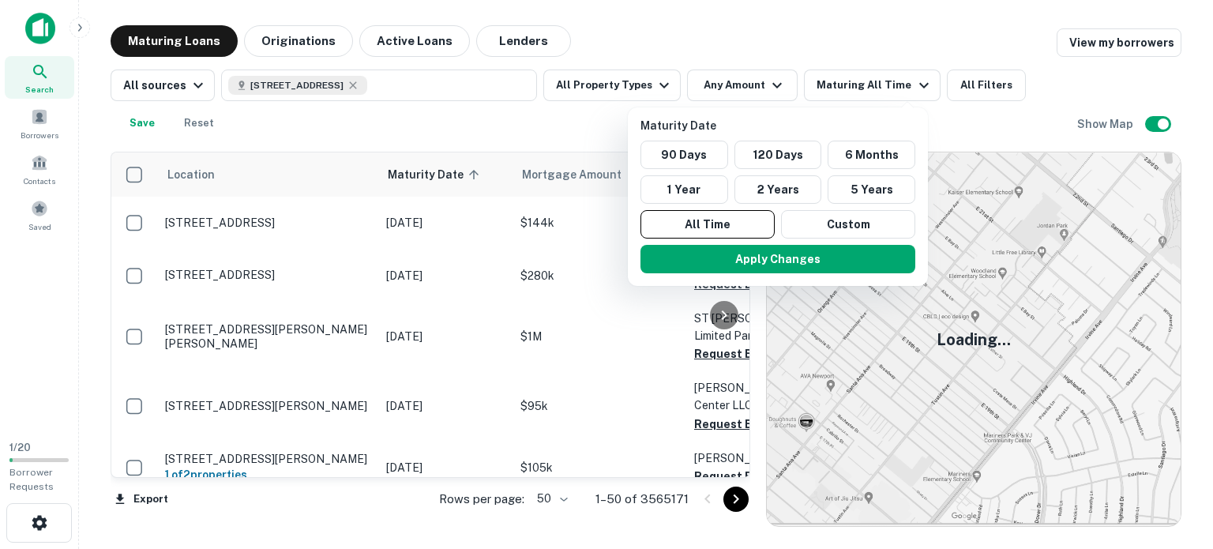
click at [835, 51] on div at bounding box center [606, 274] width 1213 height 549
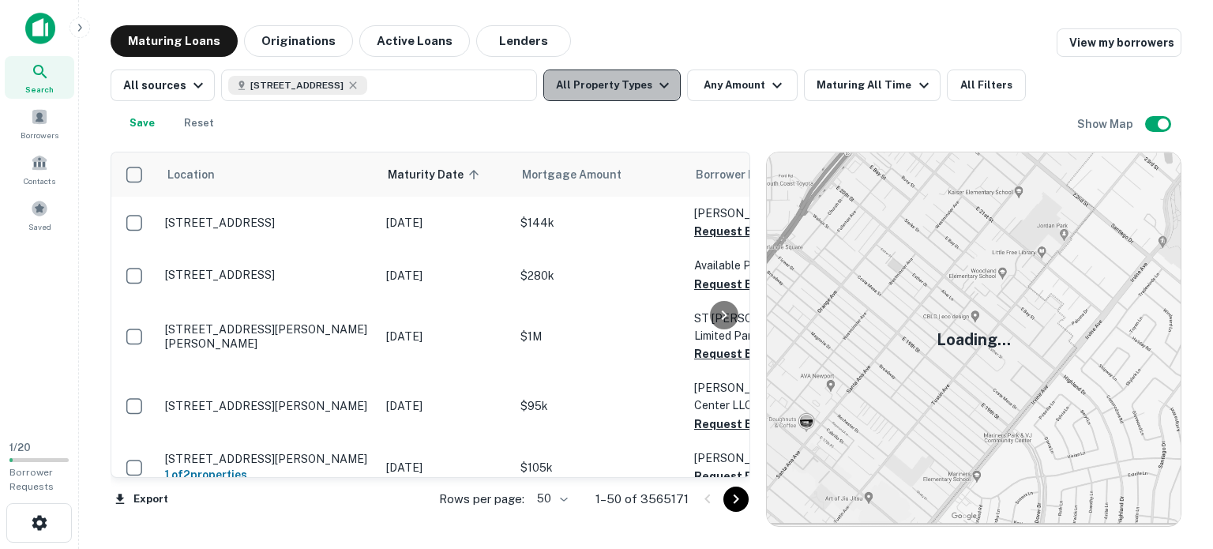
click at [655, 91] on icon "button" at bounding box center [664, 85] width 19 height 19
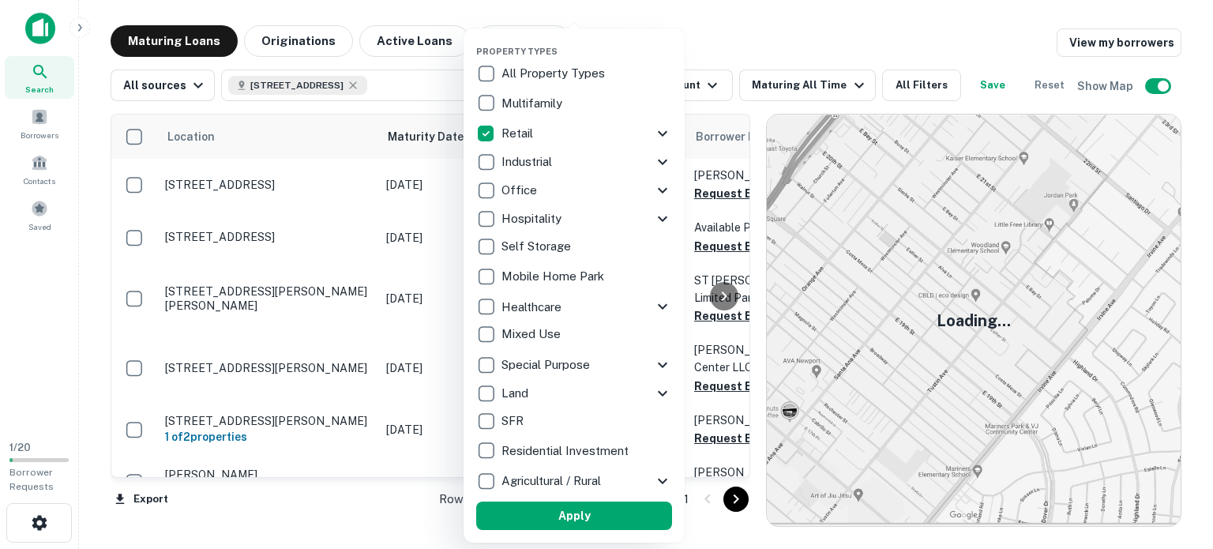
click at [618, 514] on button "Apply" at bounding box center [574, 516] width 196 height 28
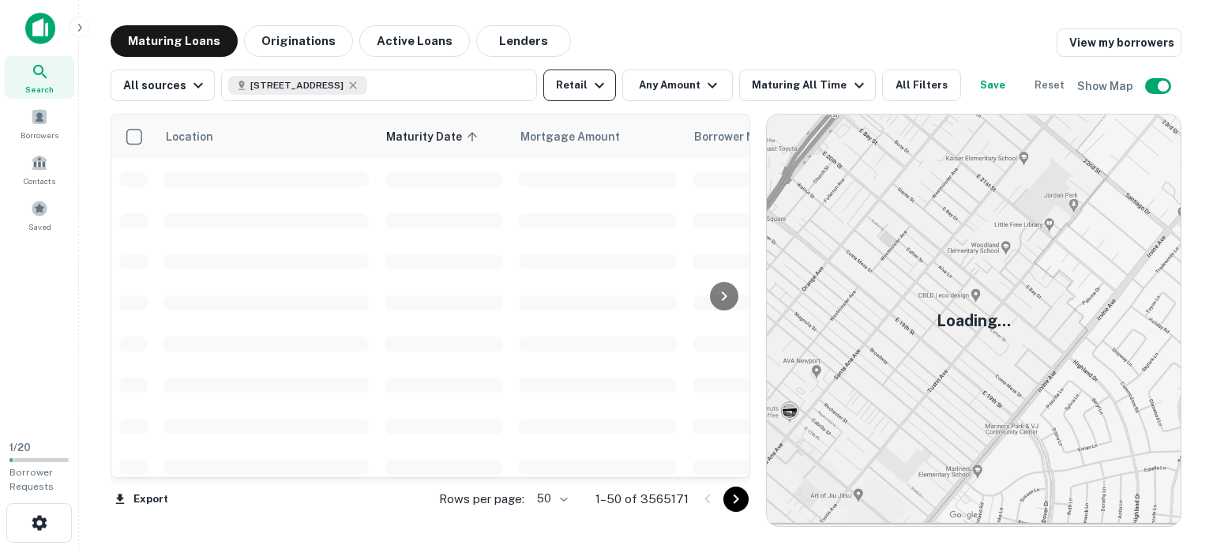
click at [590, 82] on icon "button" at bounding box center [599, 85] width 19 height 19
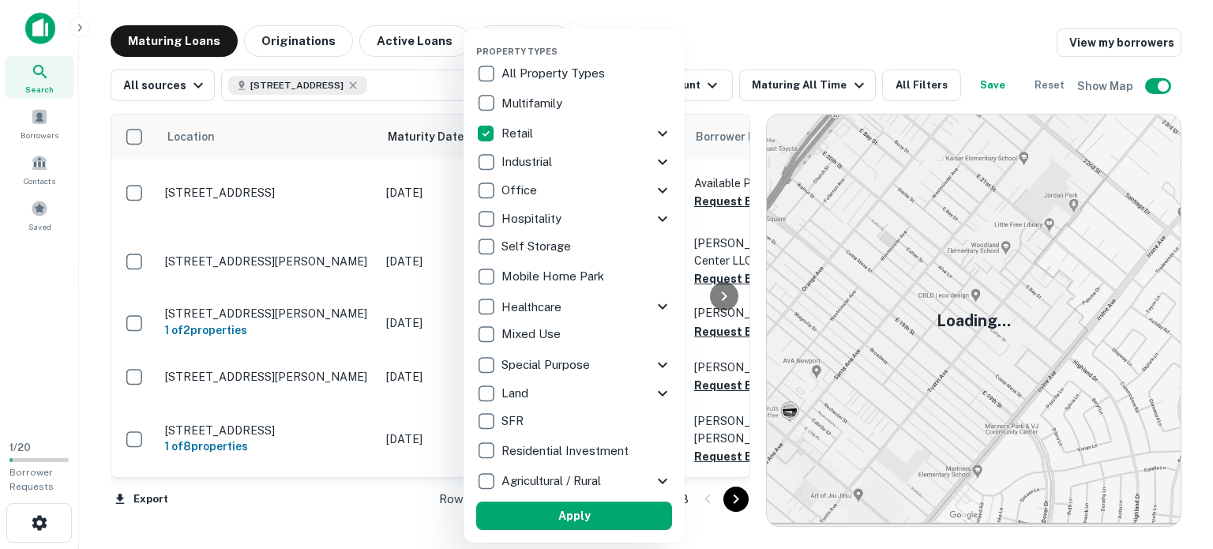
click at [668, 130] on icon at bounding box center [662, 133] width 19 height 19
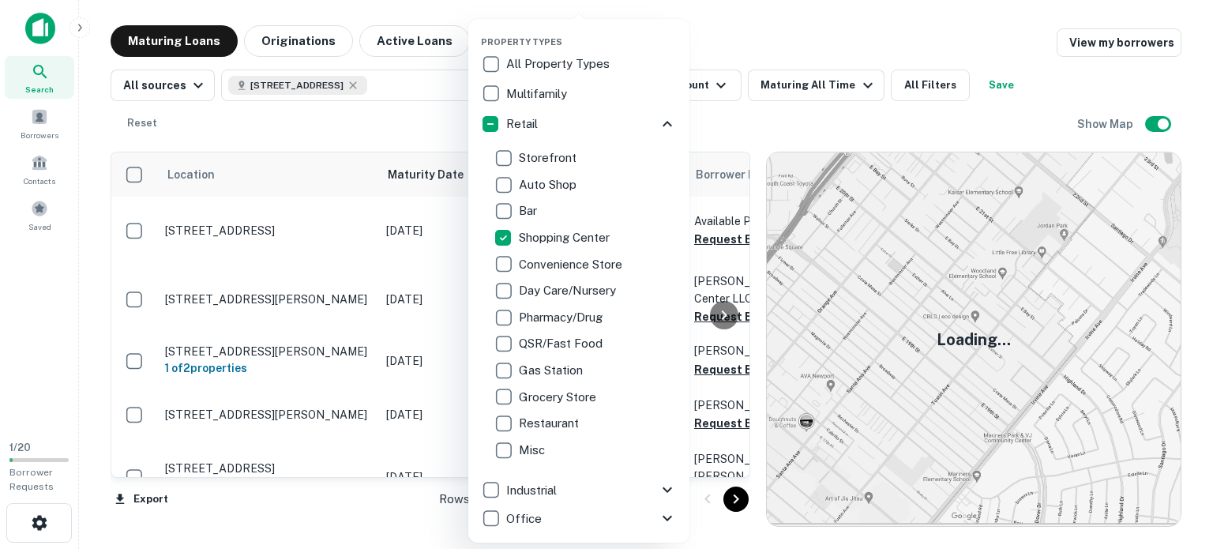
scroll to position [321, 0]
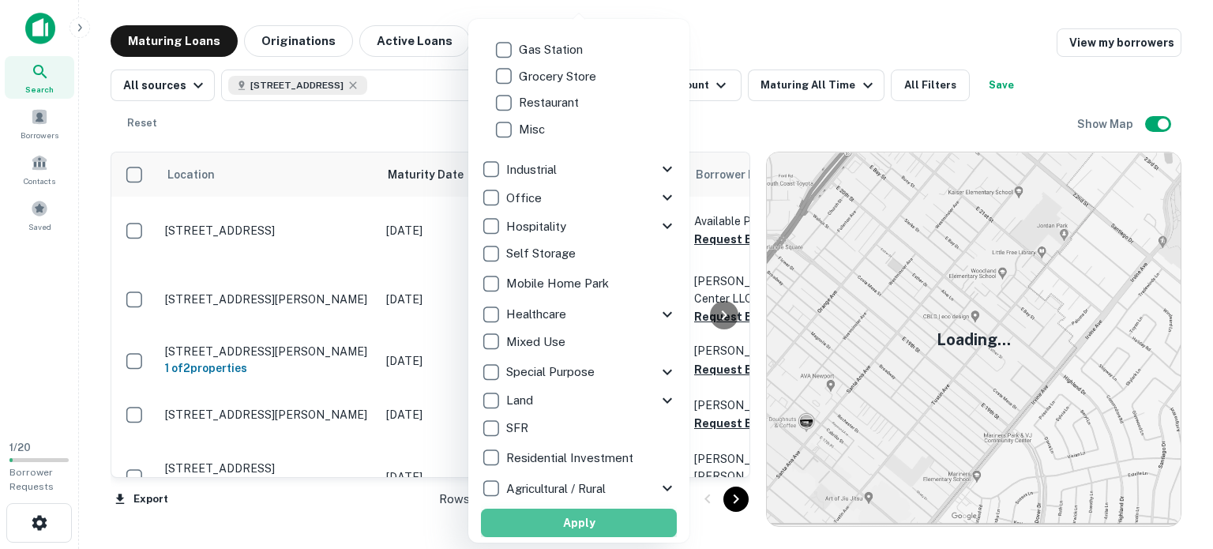
click at [596, 529] on button "Apply" at bounding box center [579, 523] width 196 height 28
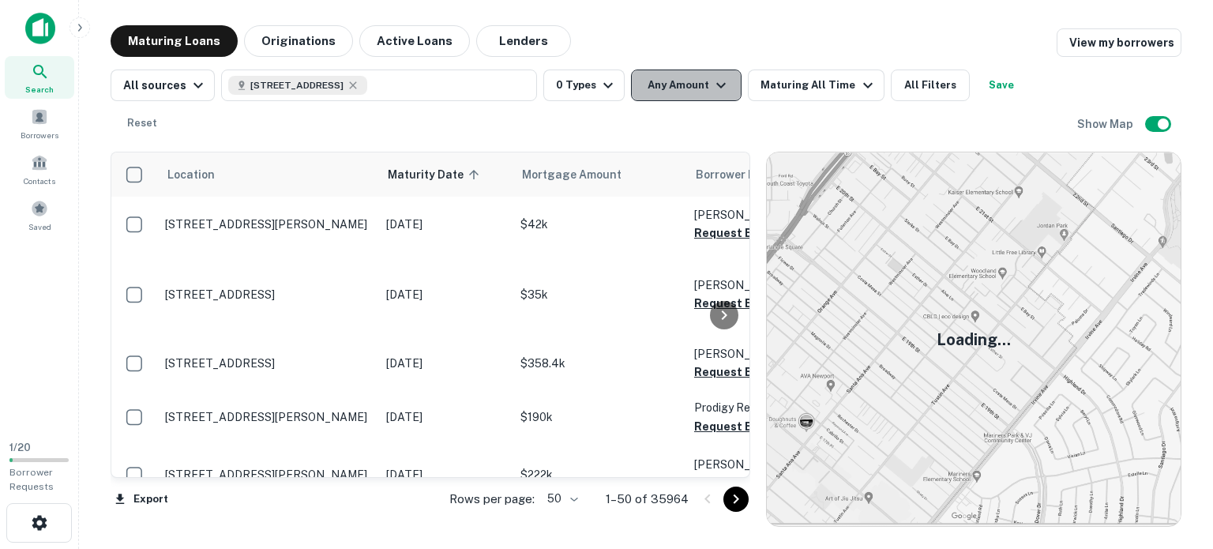
click at [712, 85] on icon "button" at bounding box center [721, 85] width 19 height 19
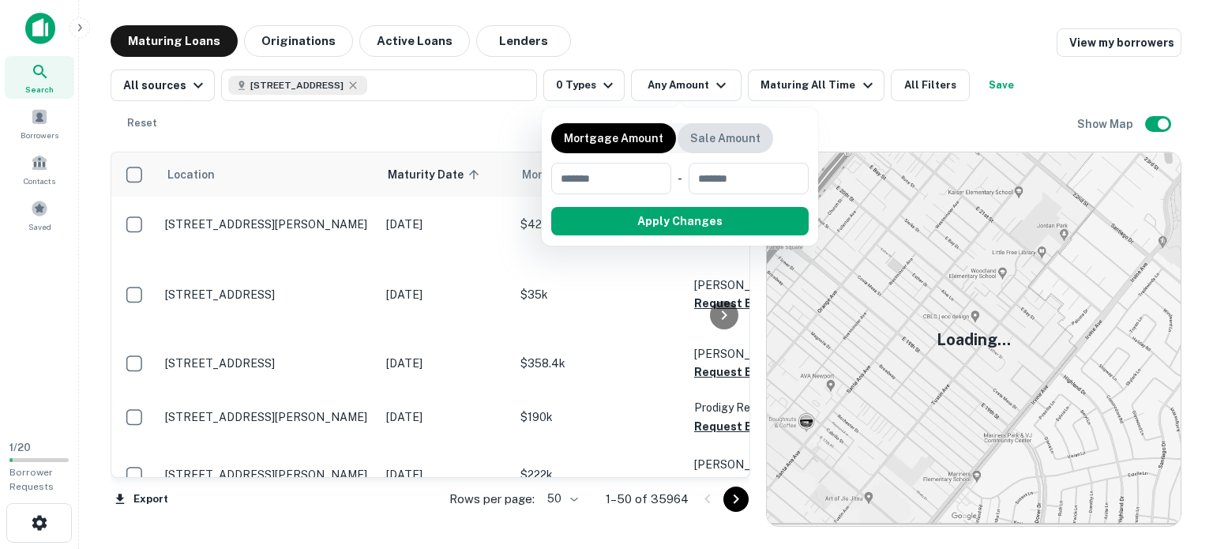
click at [713, 133] on p "Sale Amount" at bounding box center [725, 138] width 70 height 17
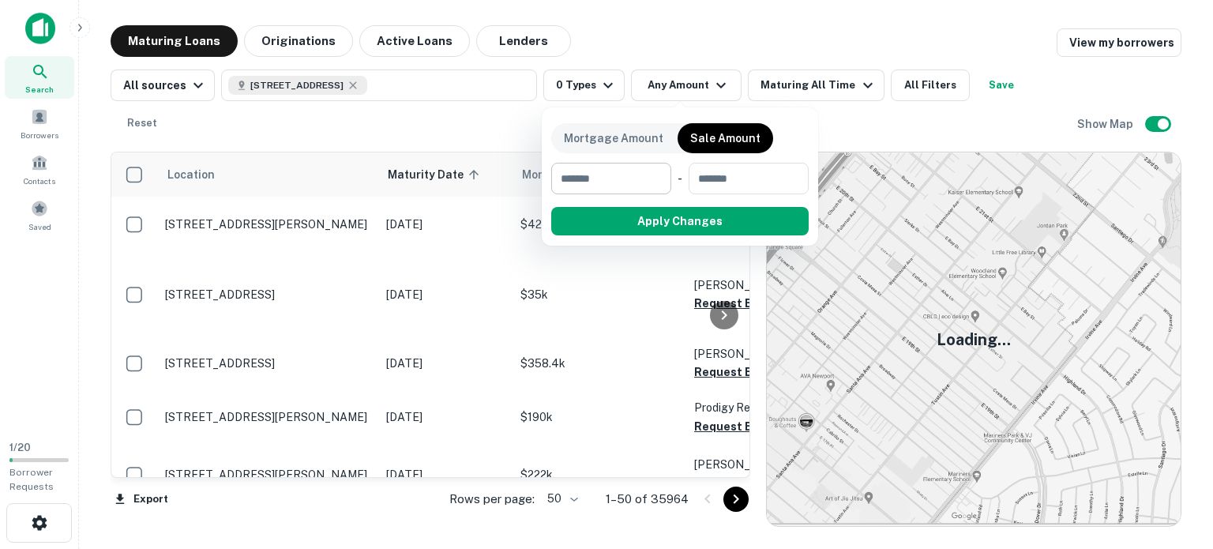
click at [615, 184] on input "number" at bounding box center [605, 179] width 109 height 32
type input "********"
click at [731, 179] on input "number" at bounding box center [748, 179] width 99 height 32
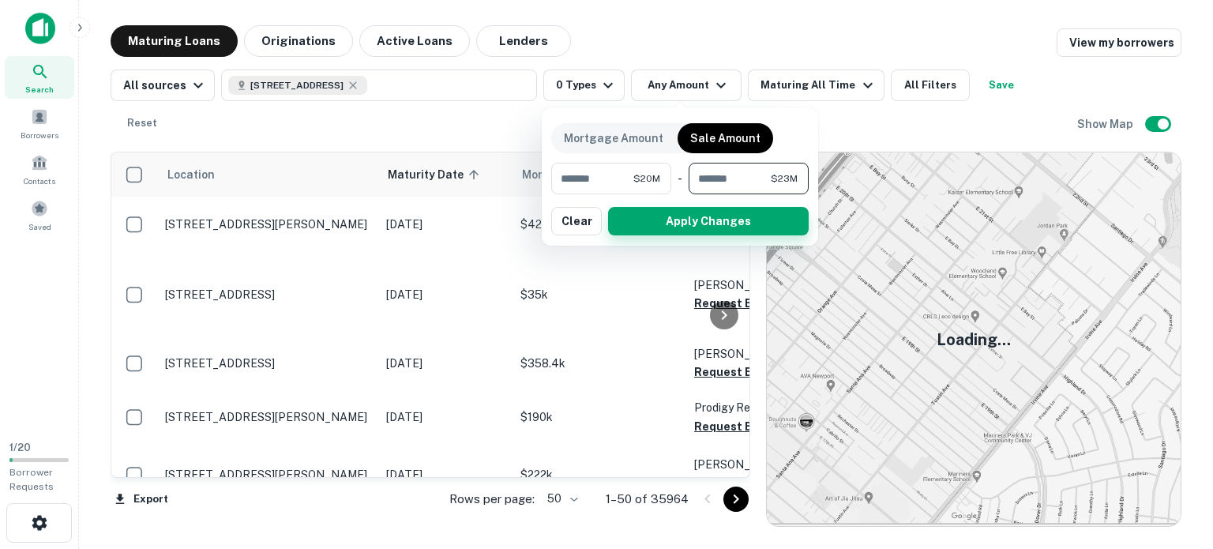
type input "********"
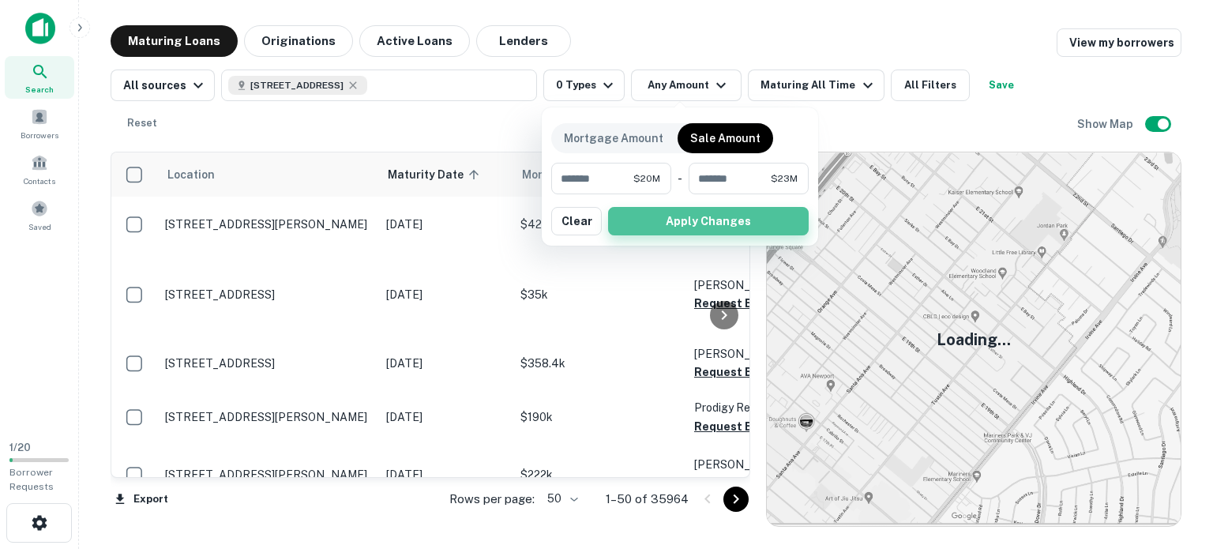
click at [737, 219] on button "Apply Changes" at bounding box center [708, 221] width 201 height 28
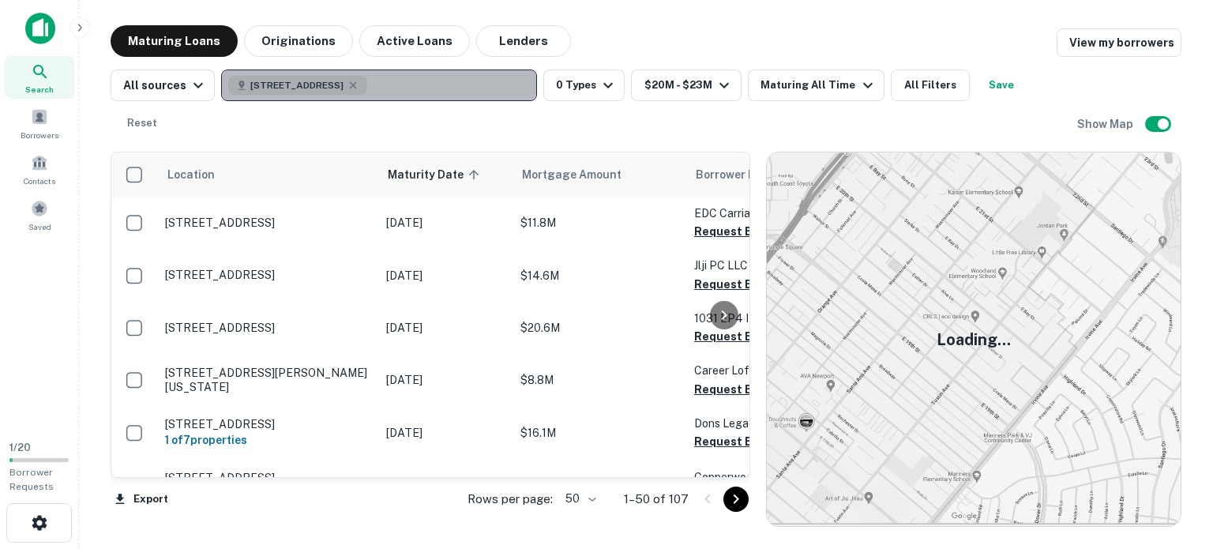
click at [405, 88] on button "4980 Belt Line Rd, Dallas, TX 75254, USA" at bounding box center [379, 86] width 316 height 32
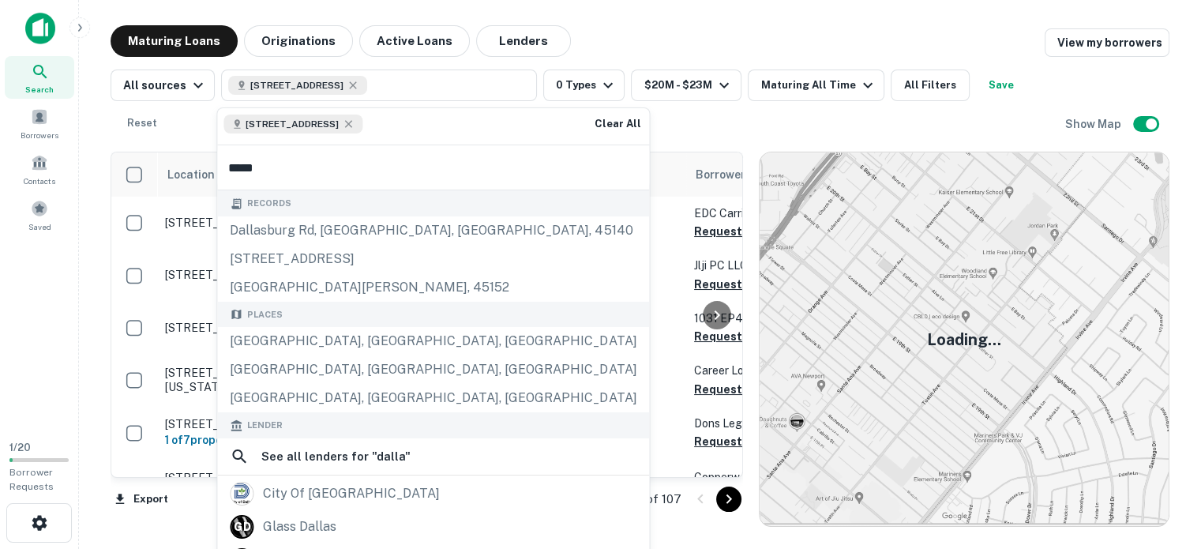
type input "******"
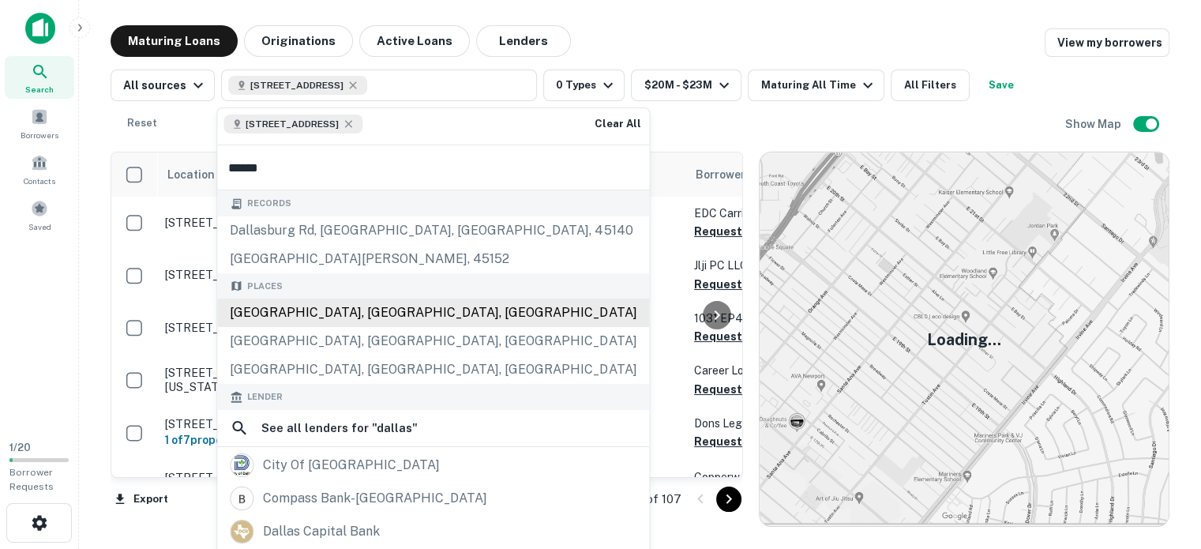
click at [310, 318] on div "Dallas, TX, USA" at bounding box center [433, 313] width 432 height 28
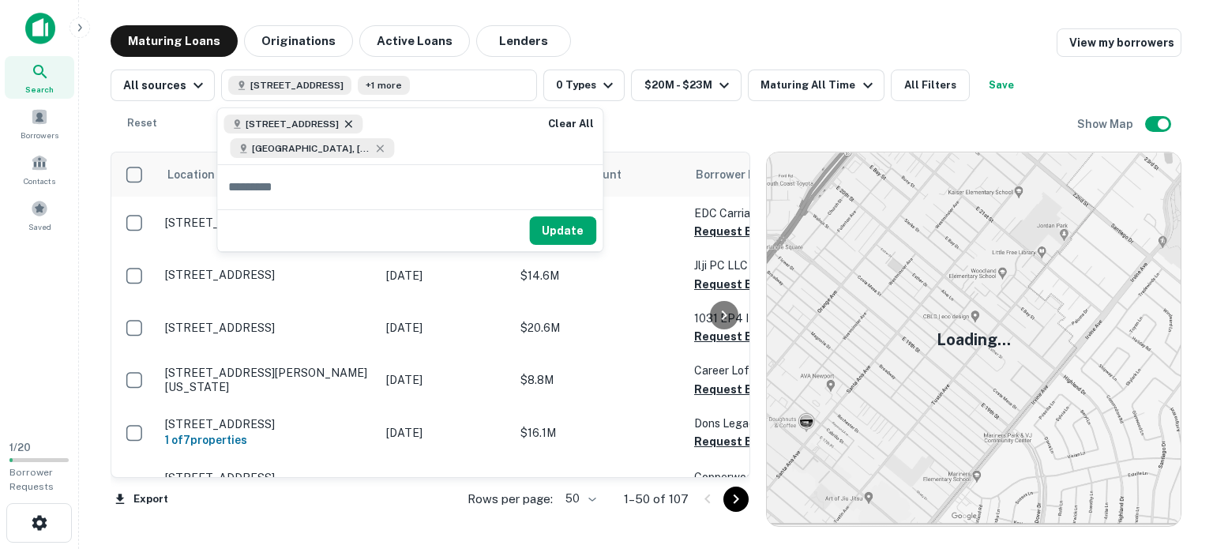
click at [355, 126] on icon at bounding box center [348, 124] width 13 height 13
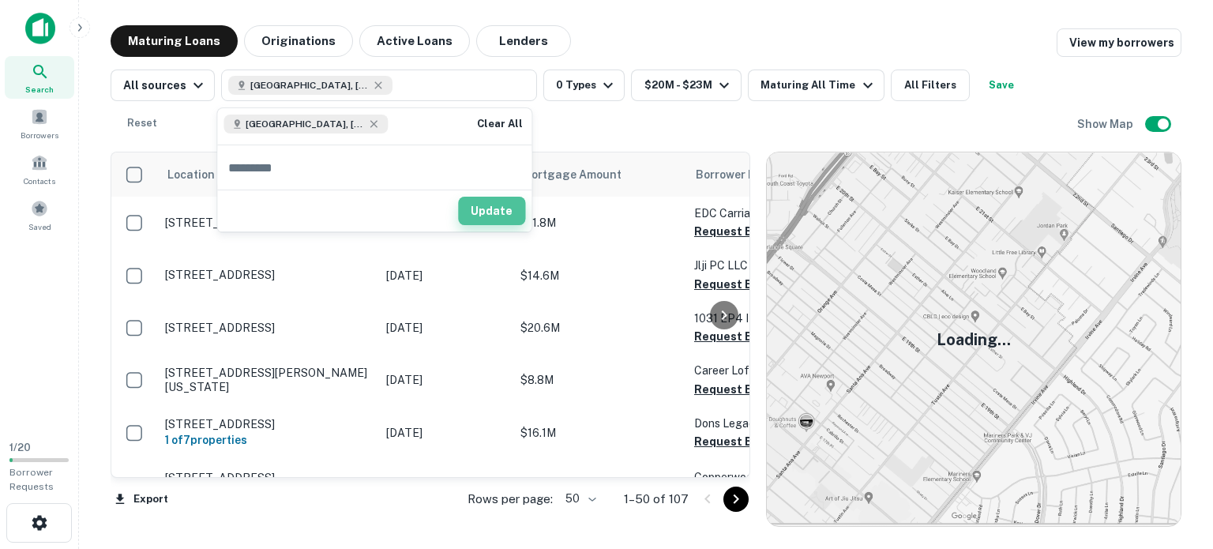
click at [488, 206] on button "Update" at bounding box center [491, 211] width 67 height 28
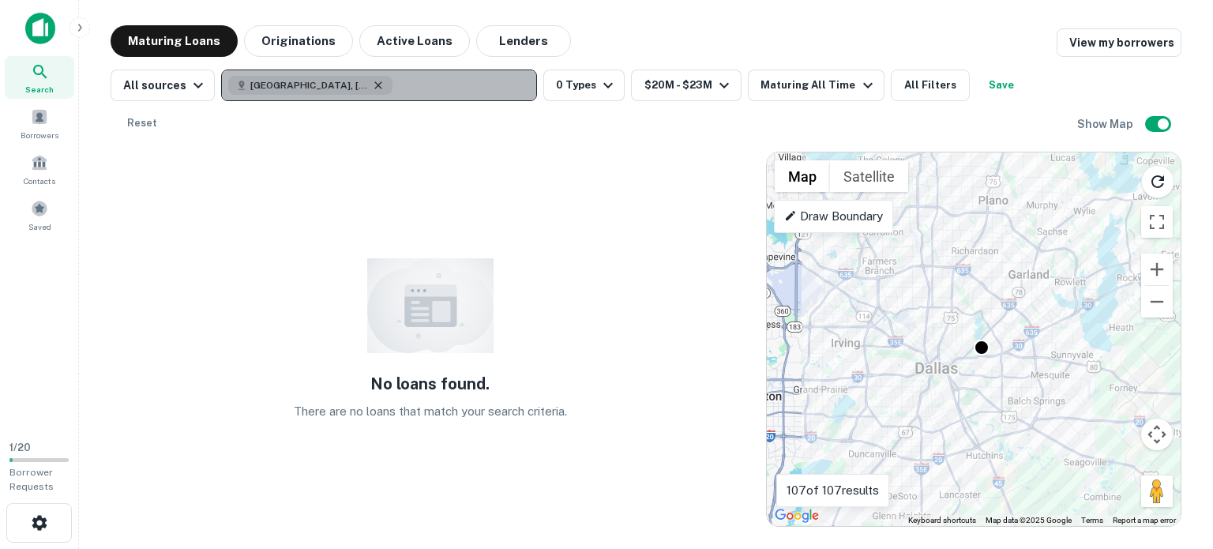
click at [372, 84] on icon "button" at bounding box center [378, 85] width 13 height 13
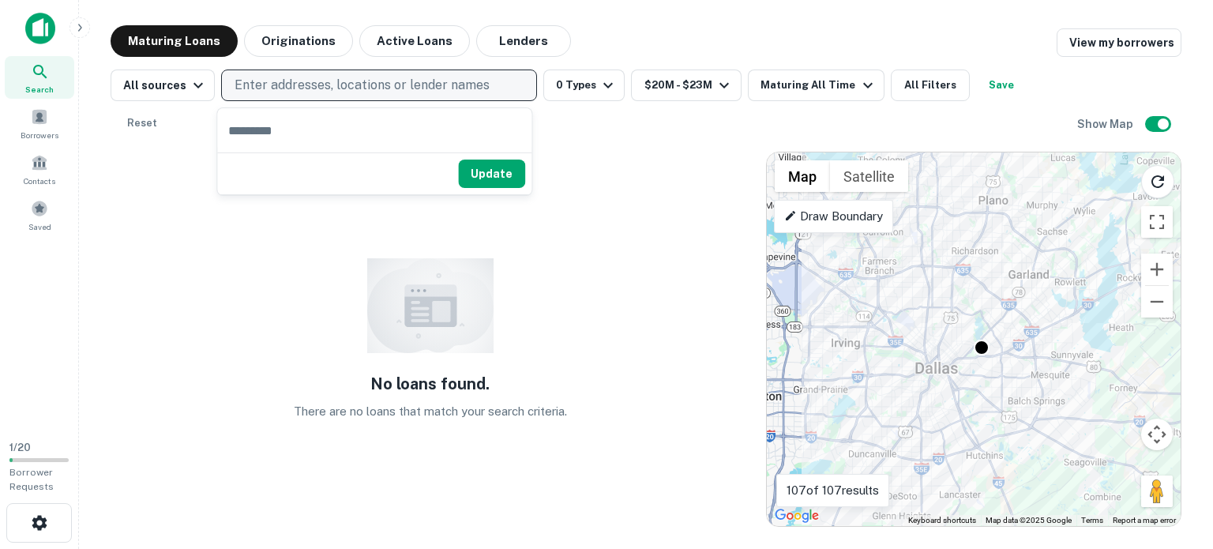
click at [517, 178] on button "Update" at bounding box center [491, 174] width 67 height 28
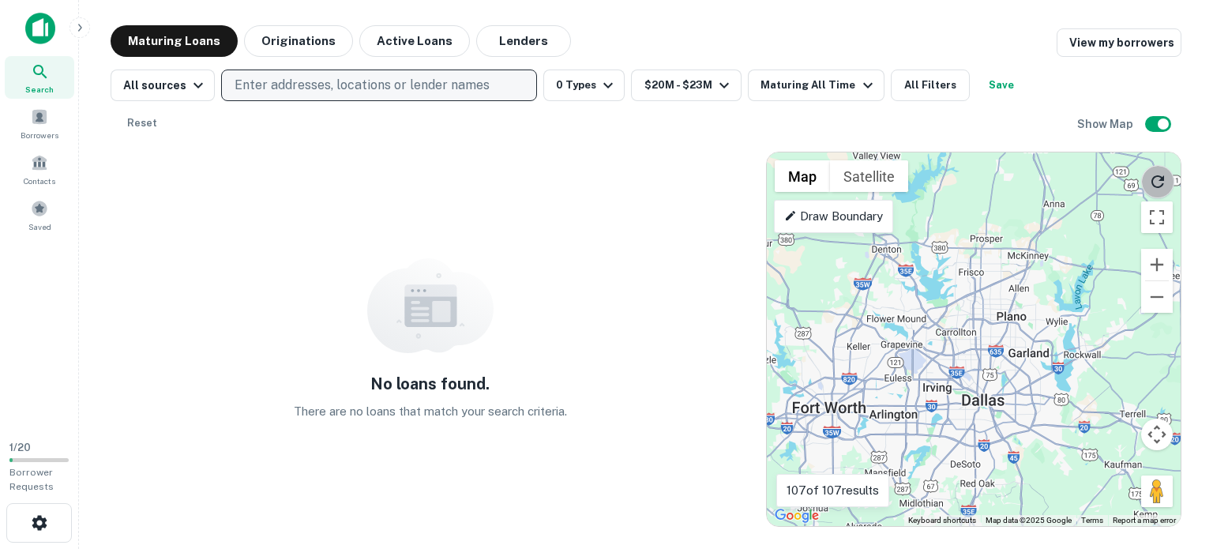
click at [1159, 172] on icon "Reload search area" at bounding box center [1158, 181] width 19 height 19
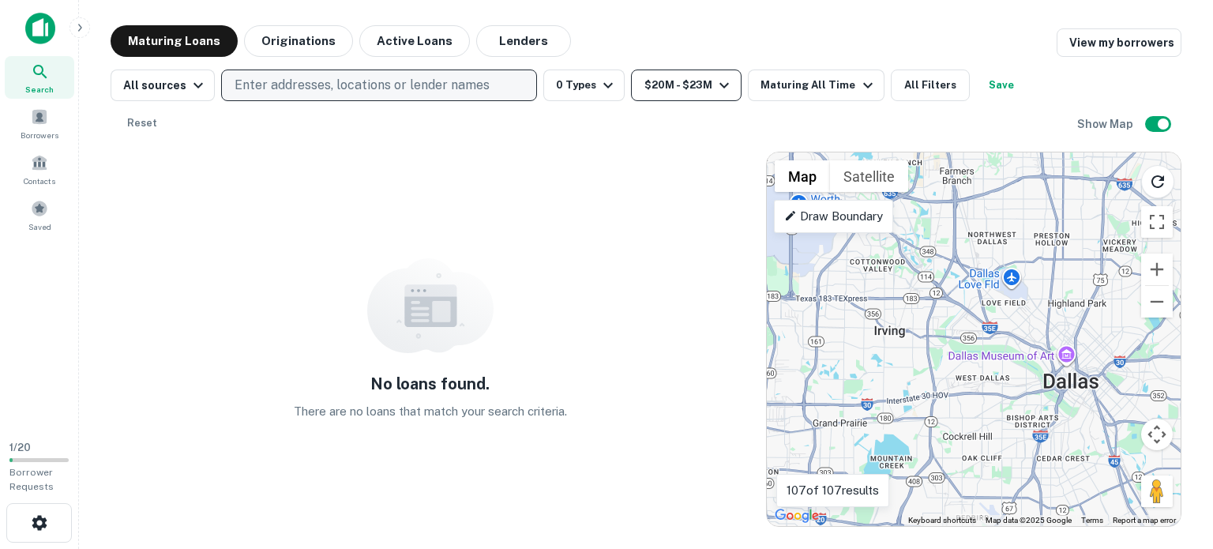
click at [719, 77] on icon "button" at bounding box center [724, 85] width 19 height 19
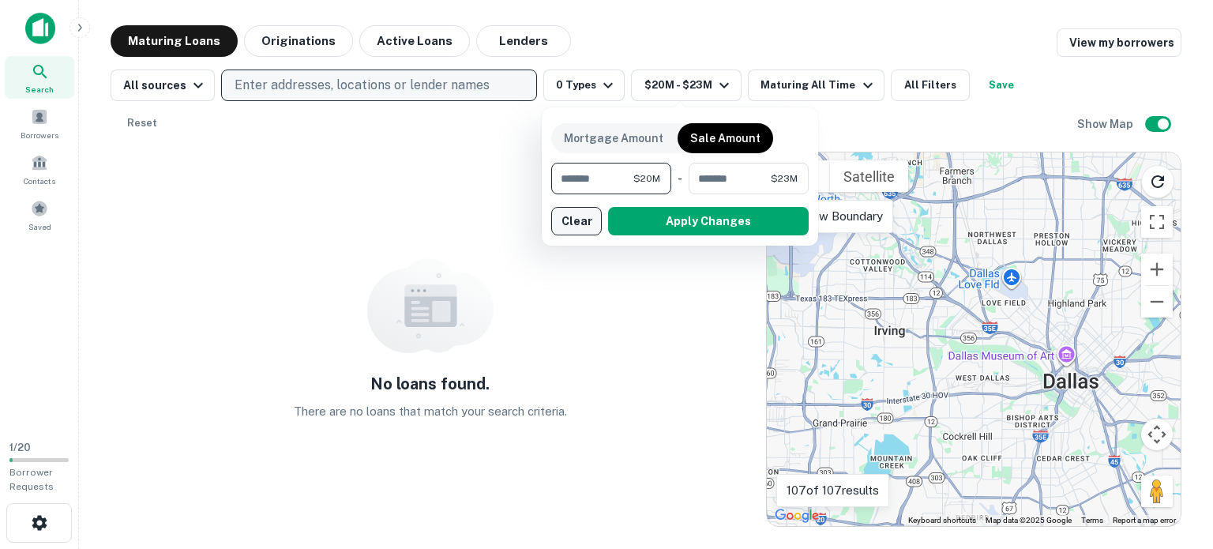
click at [558, 218] on button "Clear" at bounding box center [576, 221] width 51 height 28
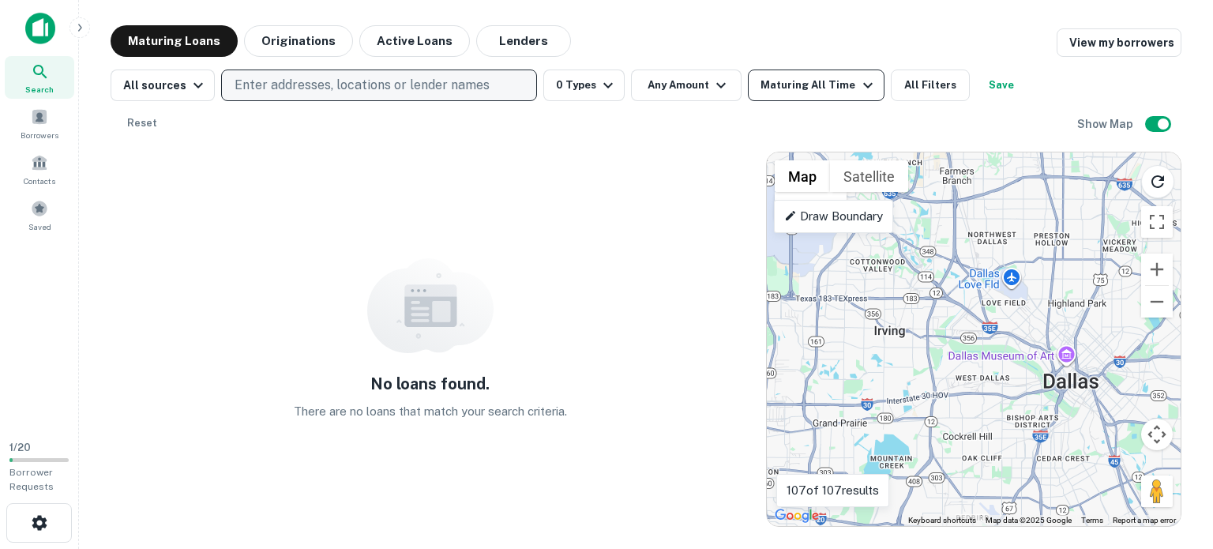
click at [814, 82] on div "Maturing All Time" at bounding box center [819, 85] width 116 height 19
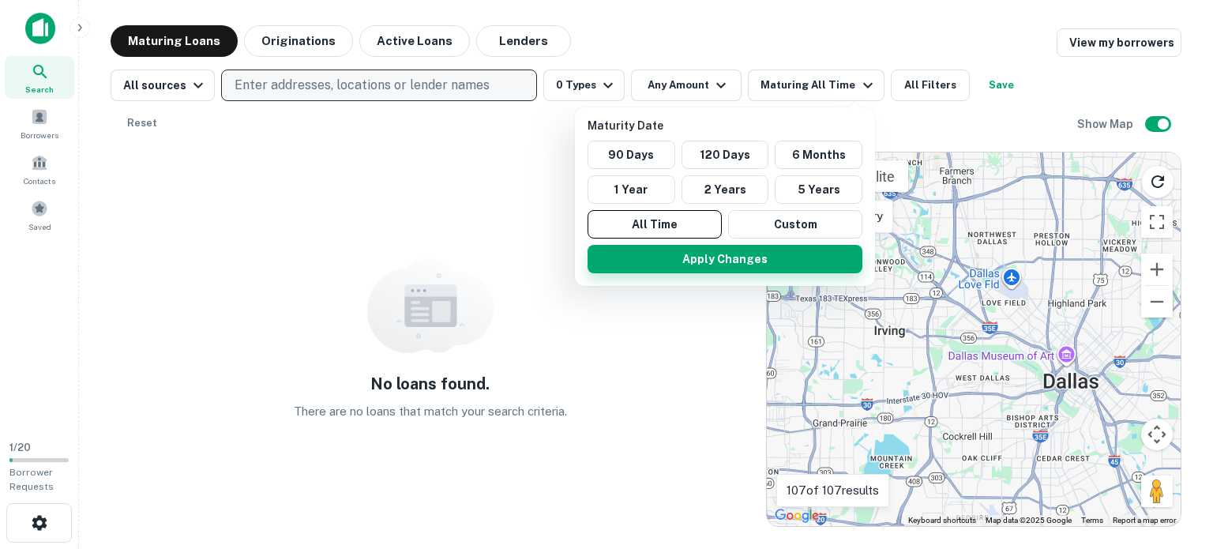
click at [704, 261] on button "Apply Changes" at bounding box center [725, 259] width 275 height 28
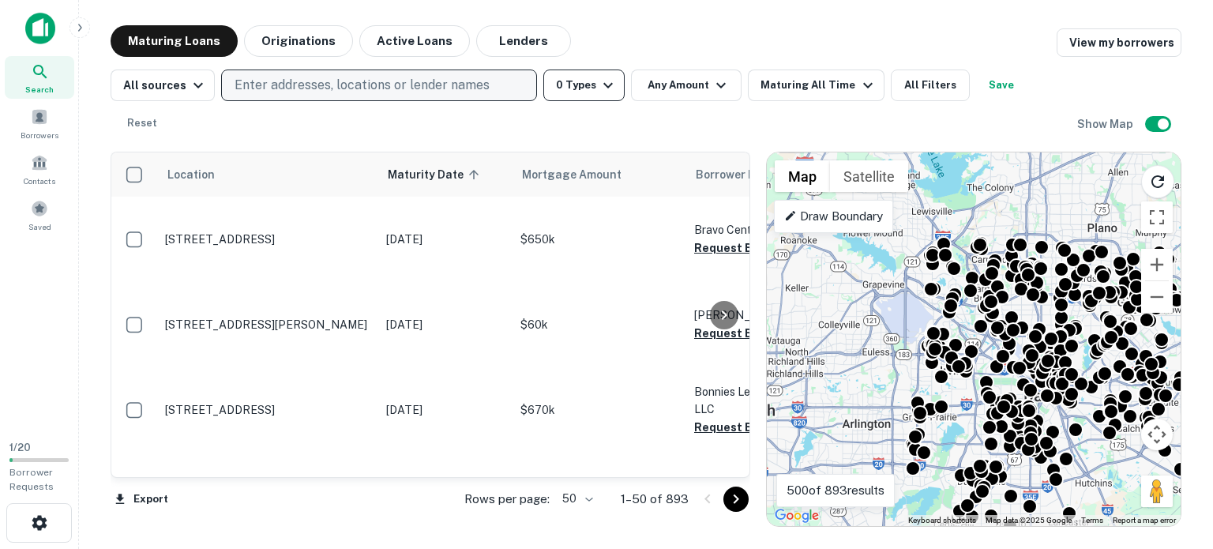
click at [613, 89] on button "0 Types" at bounding box center [583, 86] width 81 height 32
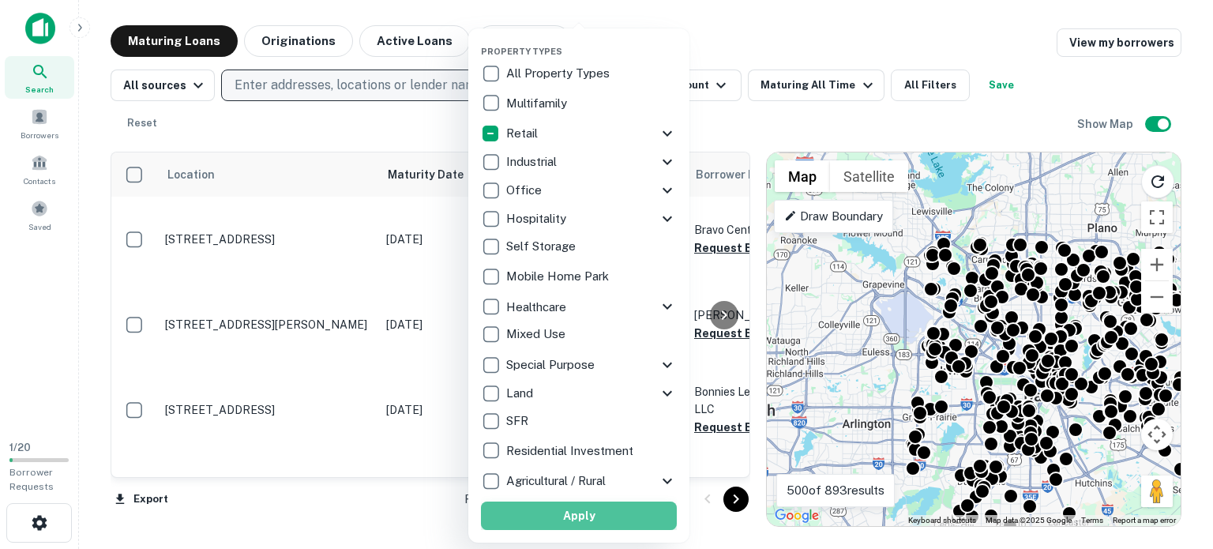
click at [578, 523] on button "Apply" at bounding box center [579, 516] width 196 height 28
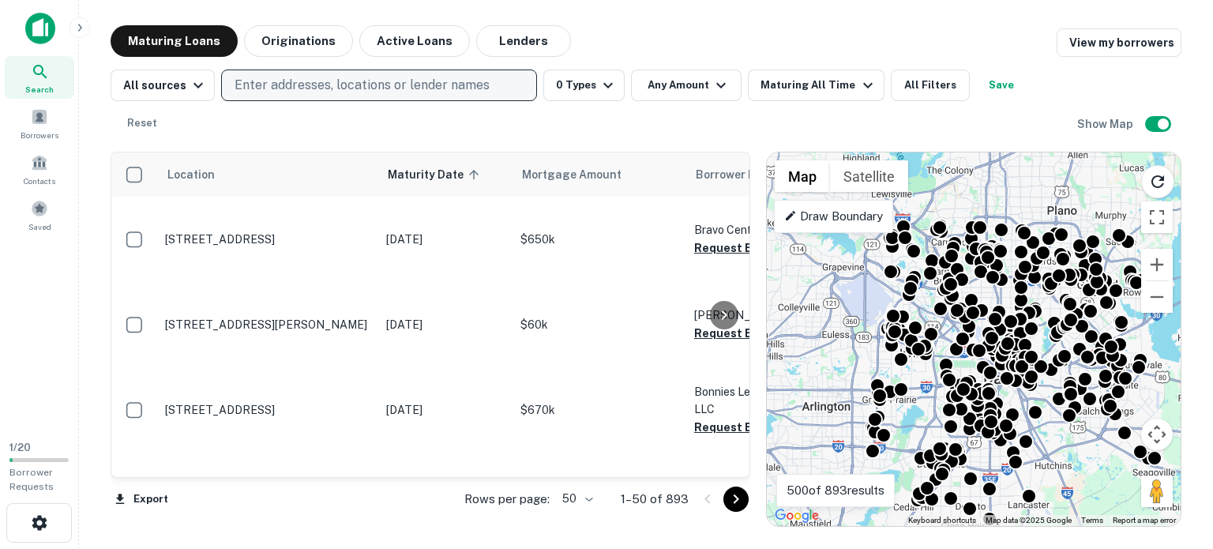
drag, startPoint x: 878, startPoint y: 354, endPoint x: 825, endPoint y: 334, distance: 56.5
click at [825, 334] on div "To activate drag with keyboard, press Alt + Enter. Once in keyboard drag state,…" at bounding box center [974, 339] width 414 height 374
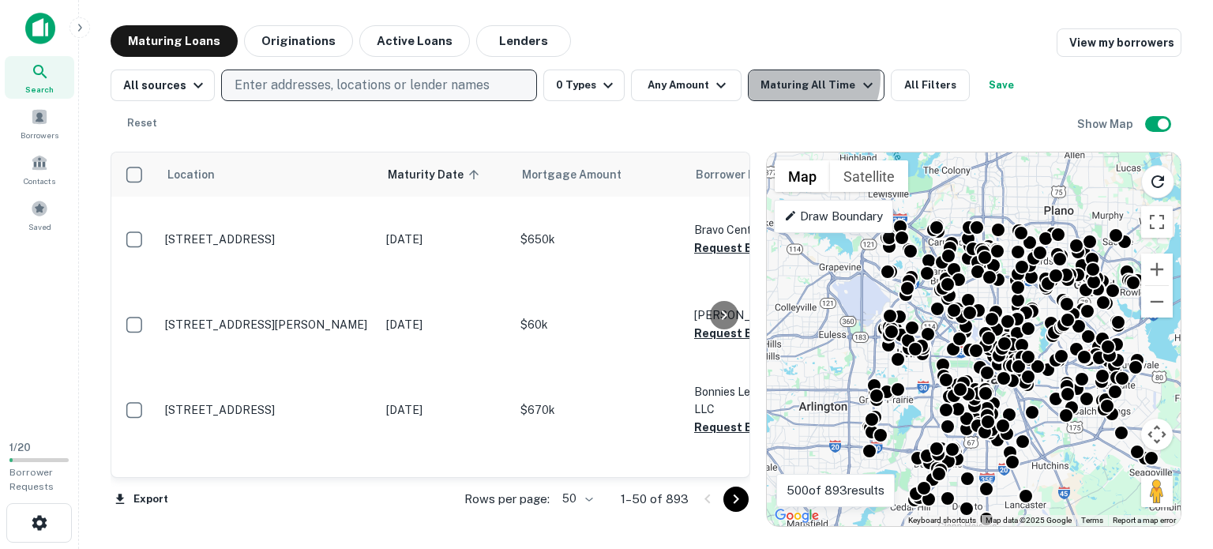
click at [803, 78] on div "Maturing All Time" at bounding box center [819, 85] width 116 height 19
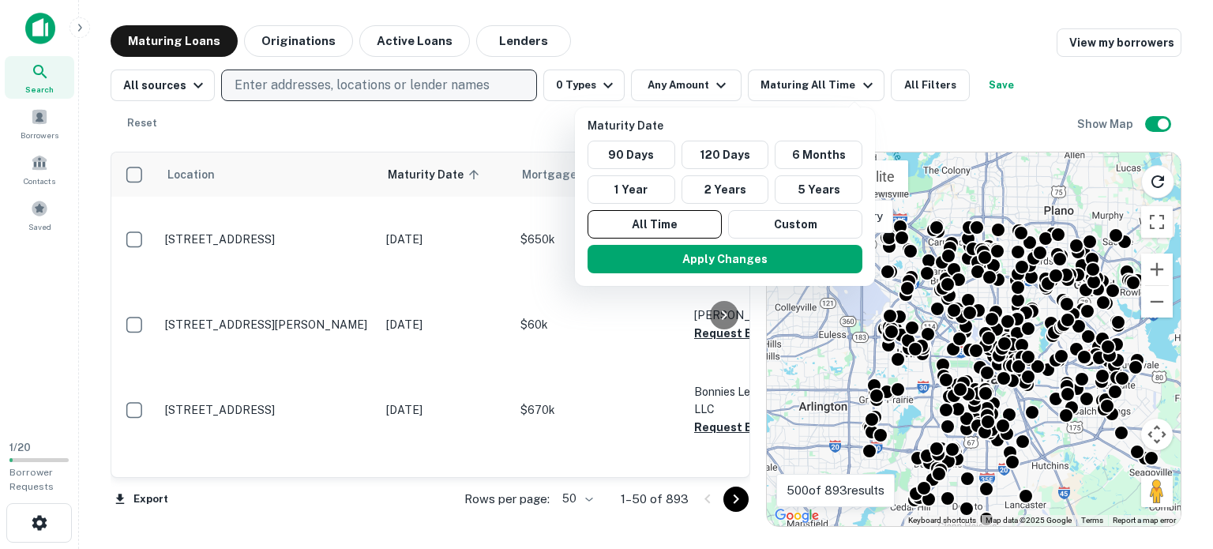
click at [813, 40] on div at bounding box center [606, 274] width 1213 height 549
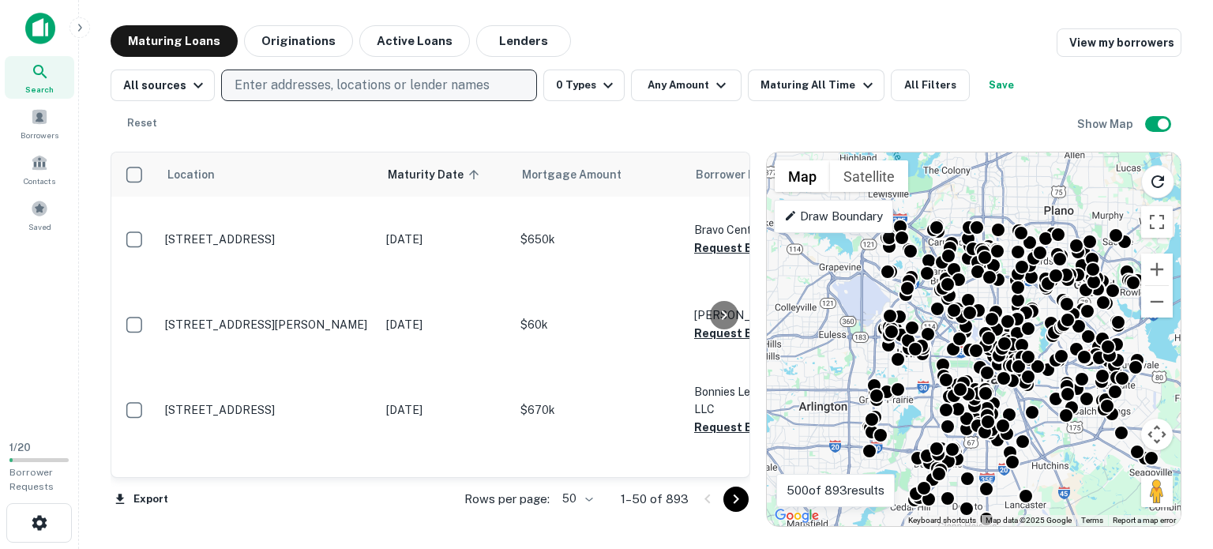
click at [1169, 230] on div "Maturity Date 90 Days 120 Days 6 Months 1 Year 2 Years 5 Years All Time Custom …" at bounding box center [606, 274] width 1213 height 549
click at [1156, 233] on div "Maturity Date 90 Days 120 Days 6 Months 1 Year 2 Years 5 Years All Time Custom …" at bounding box center [606, 274] width 1213 height 549
drag, startPoint x: 1045, startPoint y: 241, endPoint x: 1024, endPoint y: 281, distance: 45.6
click at [1024, 281] on div "Maturity Date 90 Days 120 Days 6 Months 1 Year 2 Years 5 Years All Time Custom …" at bounding box center [606, 274] width 1213 height 549
click at [1157, 231] on div "Maturity Date 90 Days 120 Days 6 Months 1 Year 2 Years 5 Years All Time Custom …" at bounding box center [606, 274] width 1213 height 549
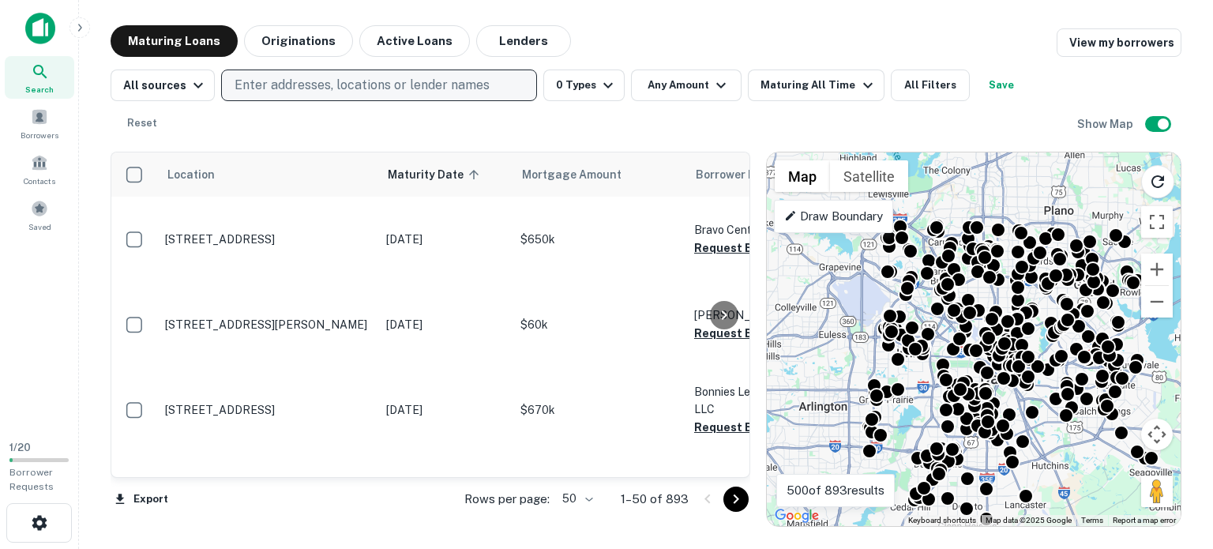
drag, startPoint x: 991, startPoint y: 286, endPoint x: 947, endPoint y: 312, distance: 50.7
click at [947, 312] on div "Maturity Date 90 Days 120 Days 6 Months 1 Year 2 Years 5 Years All Time Custom …" at bounding box center [606, 274] width 1213 height 549
drag, startPoint x: 768, startPoint y: 29, endPoint x: 750, endPoint y: 28, distance: 18.2
click at [750, 28] on div "Maturity Date 90 Days 120 Days 6 Months 1 Year 2 Years 5 Years All Time Custom …" at bounding box center [606, 274] width 1213 height 549
drag, startPoint x: 1094, startPoint y: 224, endPoint x: 1058, endPoint y: 234, distance: 37.8
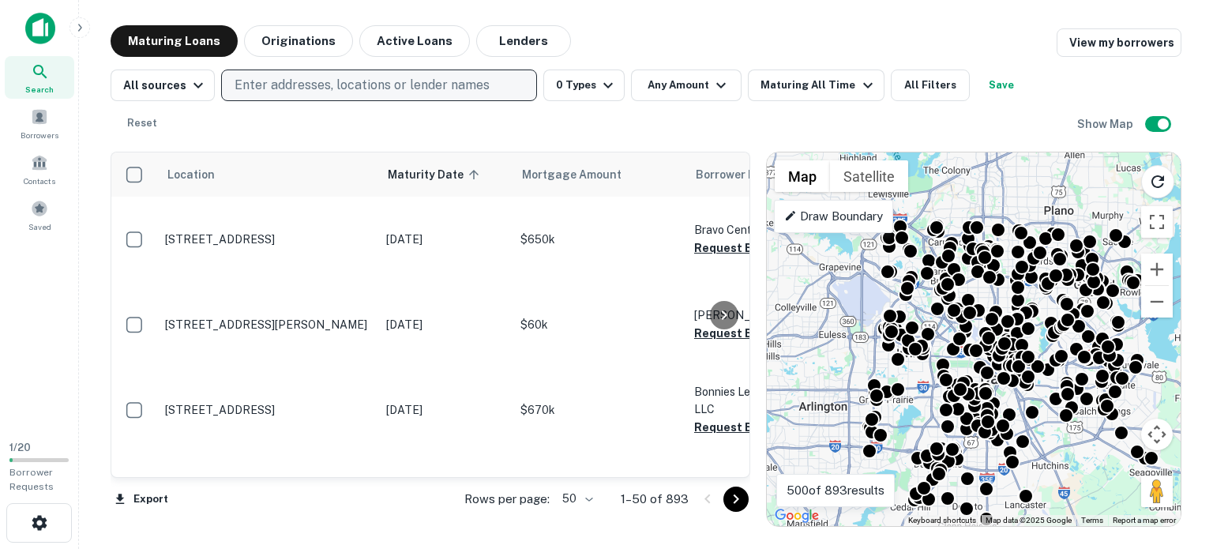
click at [1058, 234] on div "Maturity Date 90 Days 120 Days 6 Months 1 Year 2 Years 5 Years All Time Custom …" at bounding box center [606, 274] width 1213 height 549
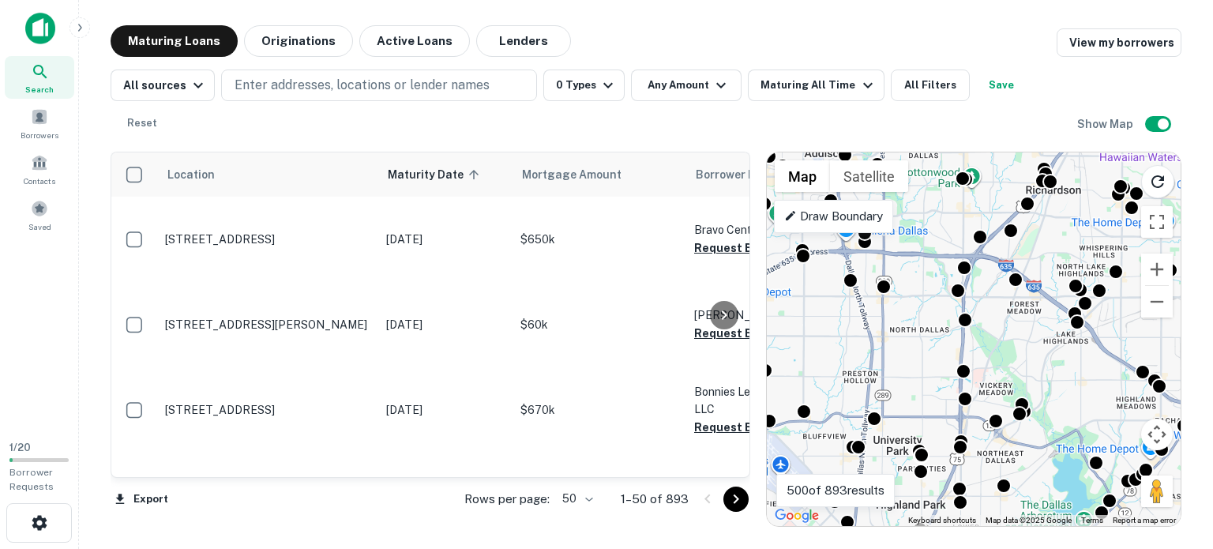
drag, startPoint x: 1001, startPoint y: 375, endPoint x: 1049, endPoint y: 225, distance: 157.6
click at [1049, 225] on div "To activate drag with keyboard, press Alt + Enter. Once in keyboard drag state,…" at bounding box center [974, 339] width 414 height 374
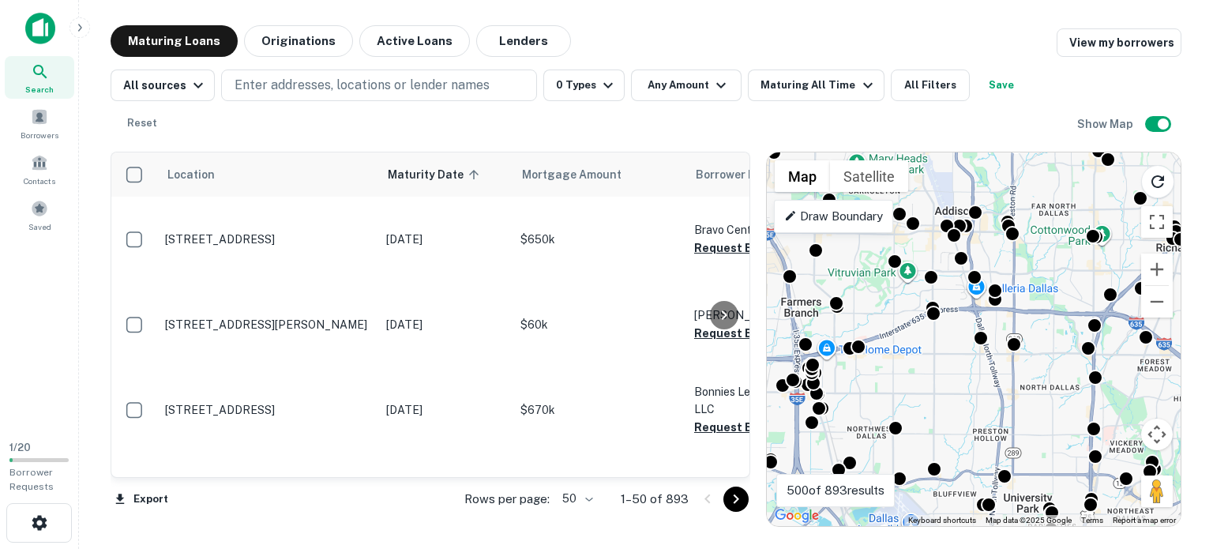
drag, startPoint x: 1020, startPoint y: 334, endPoint x: 1150, endPoint y: 397, distance: 144.5
click at [1150, 397] on div "To activate drag with keyboard, press Alt + Enter. Once in keyboard drag state,…" at bounding box center [974, 339] width 414 height 374
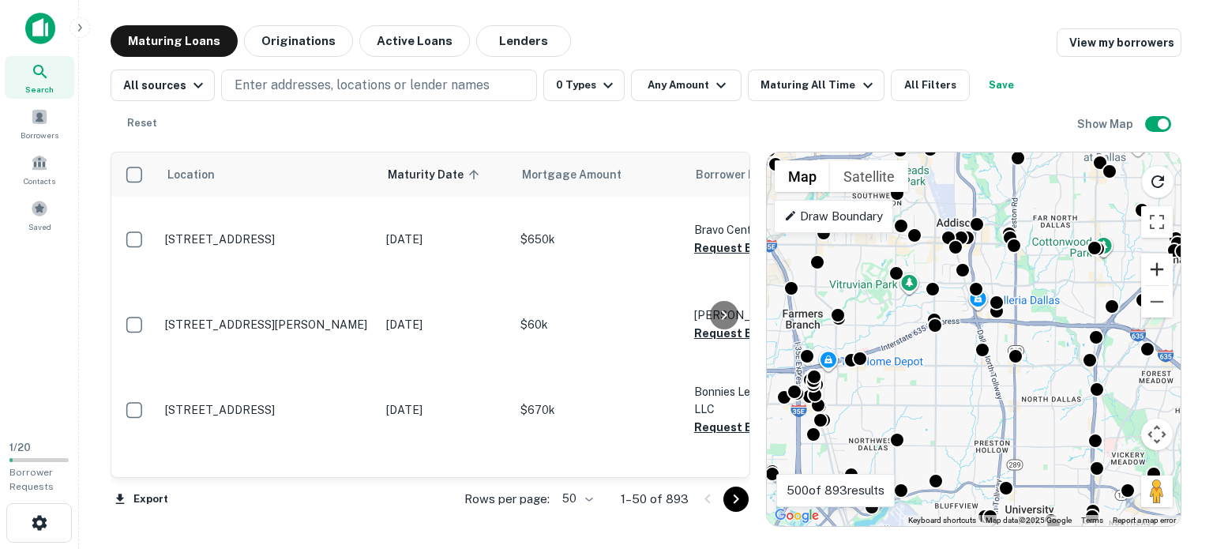
click at [1158, 254] on button "Zoom in" at bounding box center [1157, 270] width 32 height 32
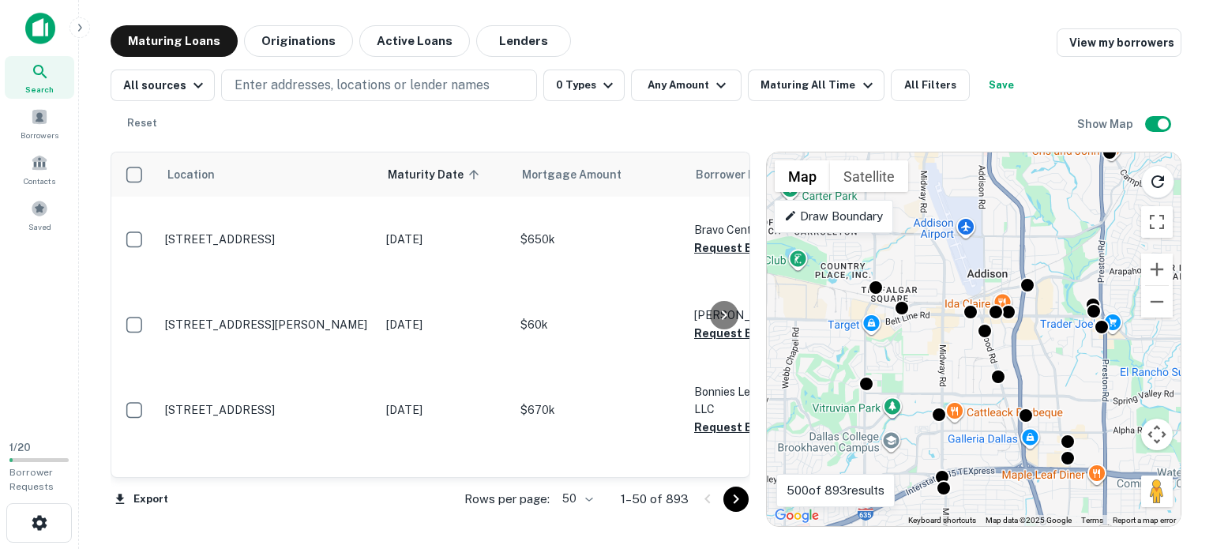
drag, startPoint x: 927, startPoint y: 245, endPoint x: 980, endPoint y: 420, distance: 182.9
click at [980, 420] on div "To activate drag with keyboard, press Alt + Enter. Once in keyboard drag state,…" at bounding box center [974, 339] width 414 height 374
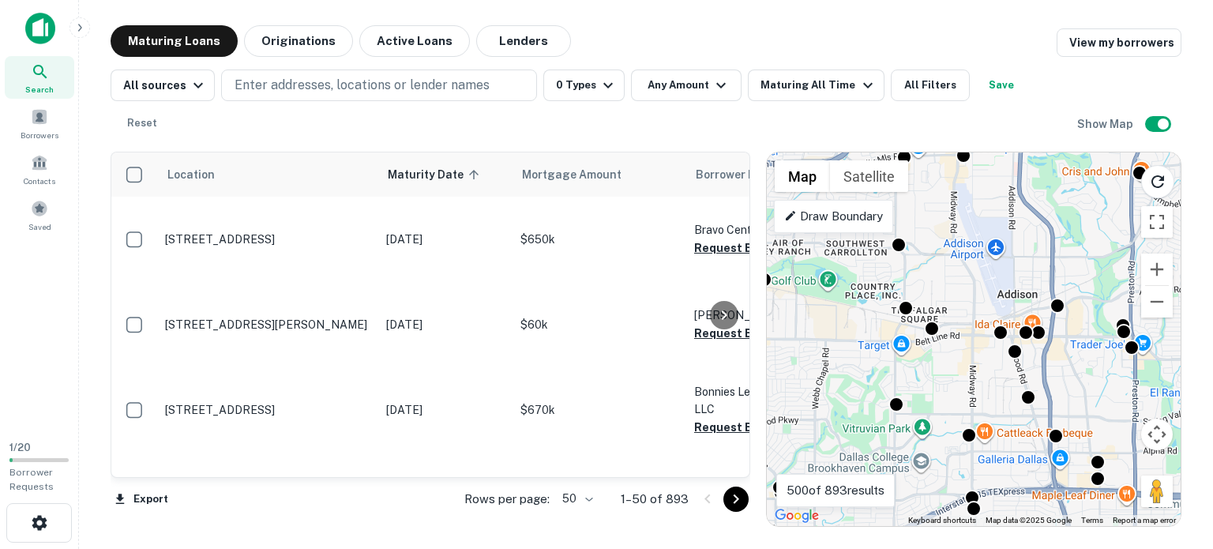
click at [942, 334] on div "To activate drag with keyboard, press Alt + Enter. Once in keyboard drag state,…" at bounding box center [974, 339] width 414 height 374
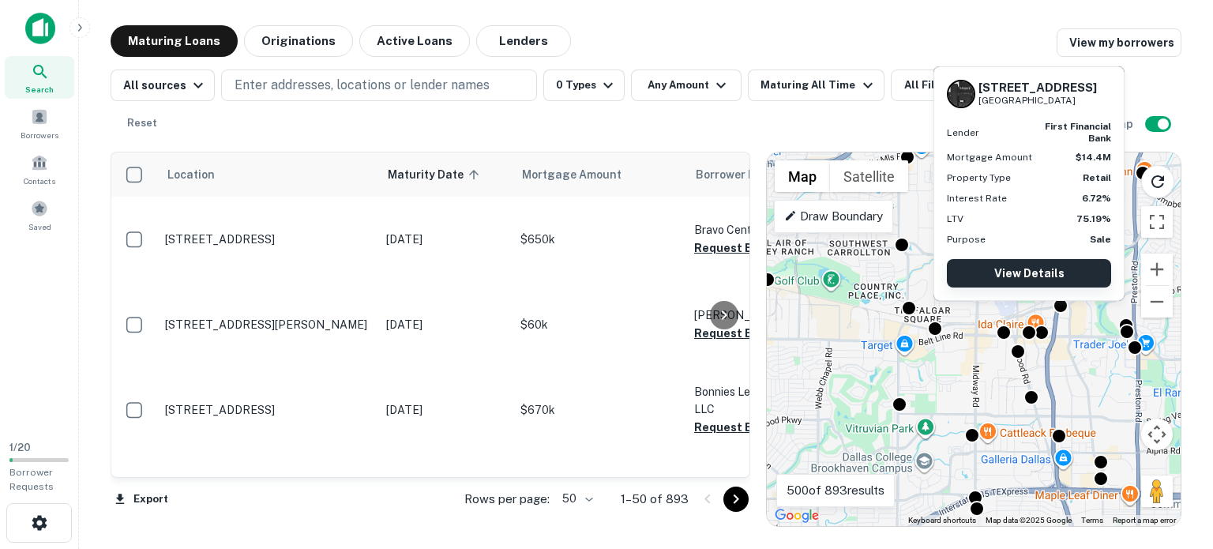
click at [1025, 269] on link "View Details" at bounding box center [1029, 273] width 164 height 28
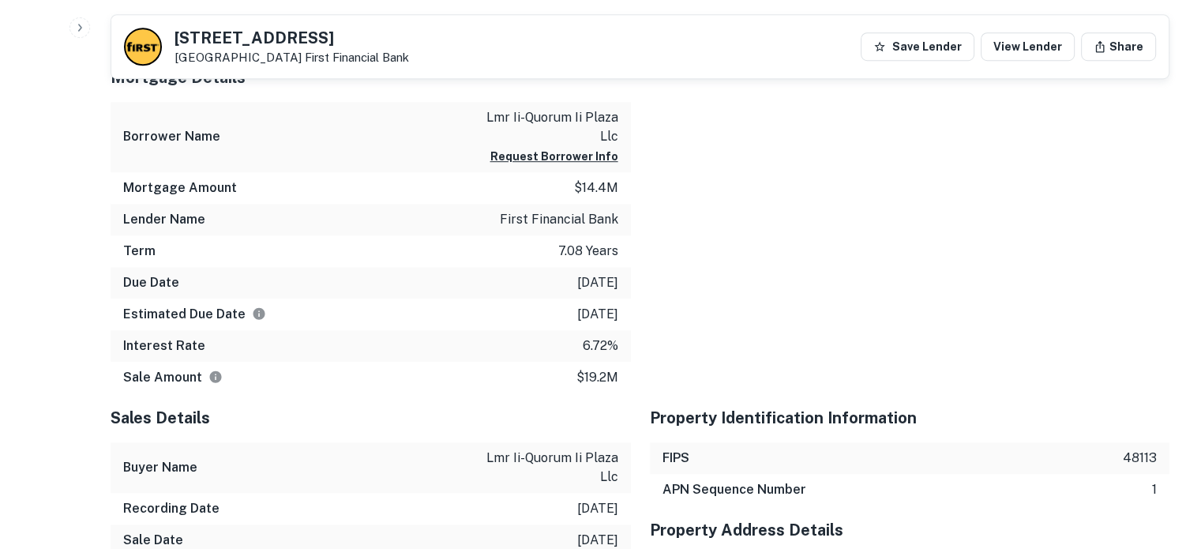
scroll to position [1041, 0]
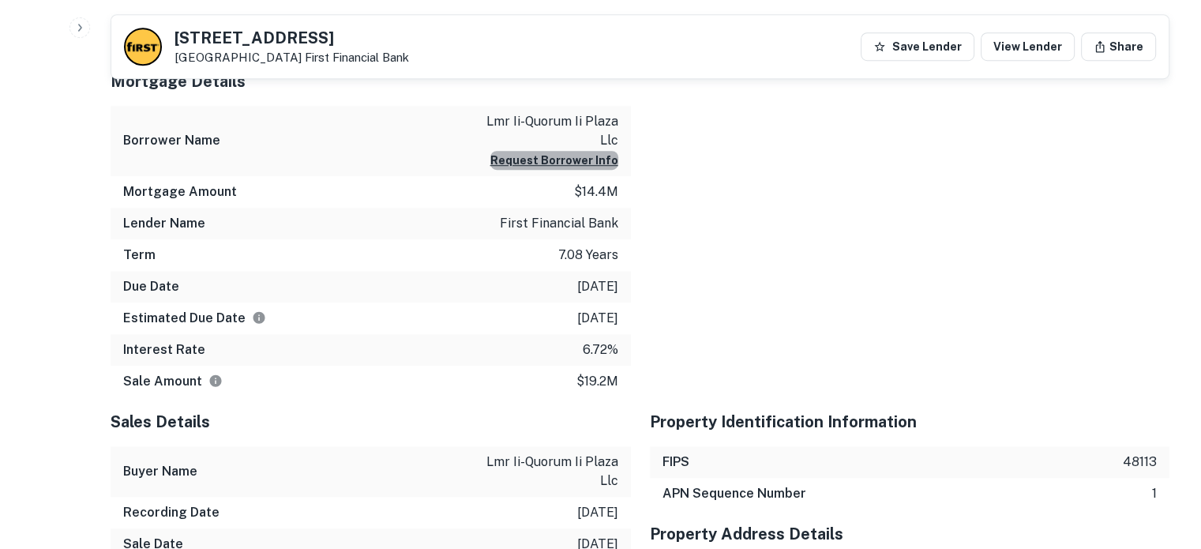
click at [575, 159] on button "Request Borrower Info" at bounding box center [555, 160] width 128 height 19
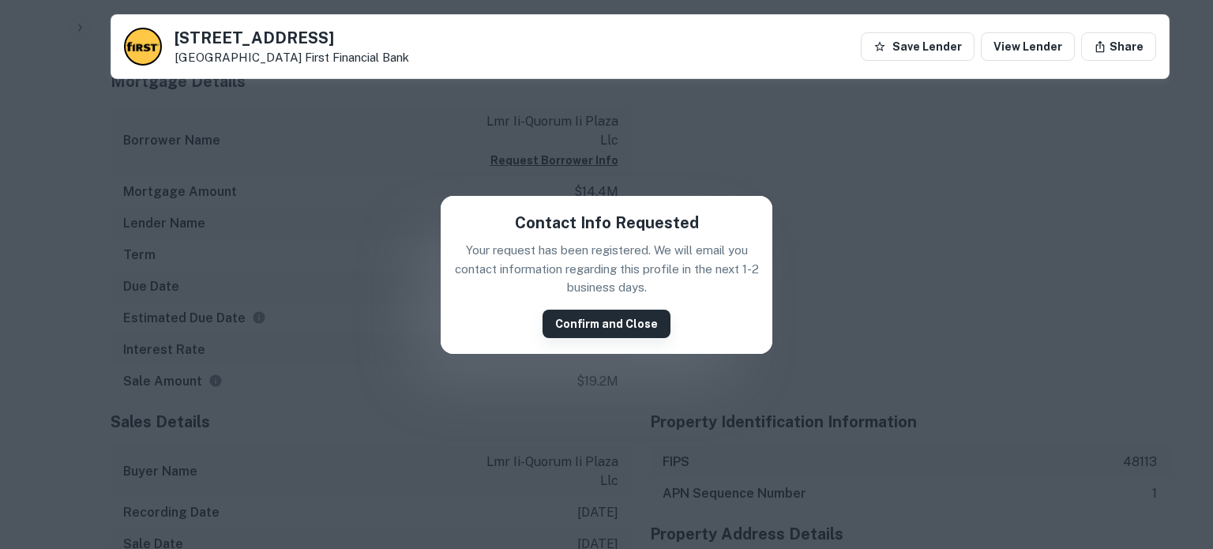
click at [627, 321] on button "Confirm and Close" at bounding box center [607, 324] width 128 height 28
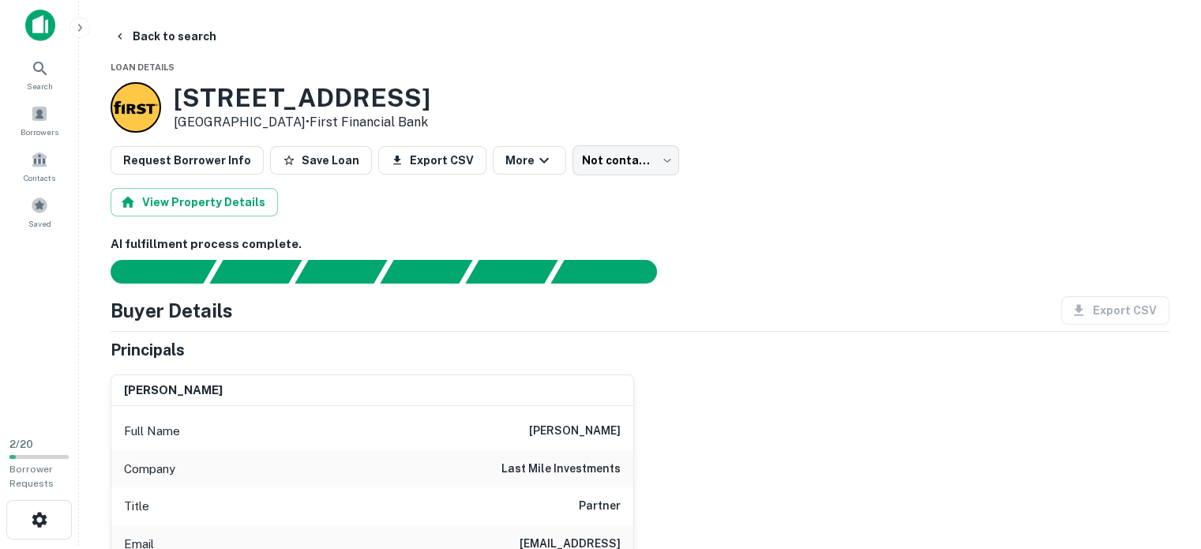
scroll to position [0, 0]
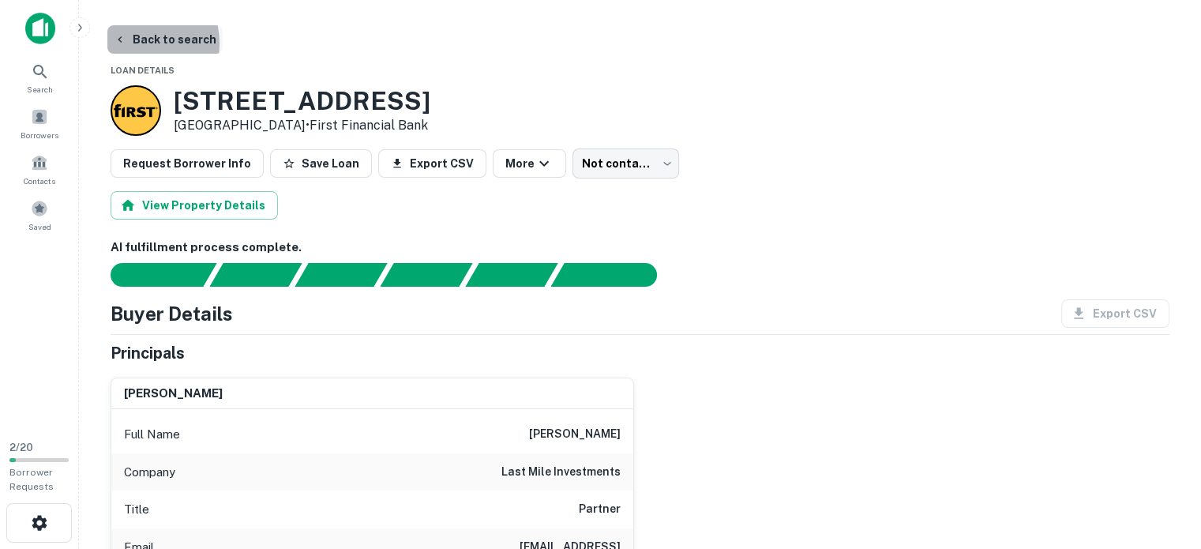
click at [134, 43] on button "Back to search" at bounding box center [164, 39] width 115 height 28
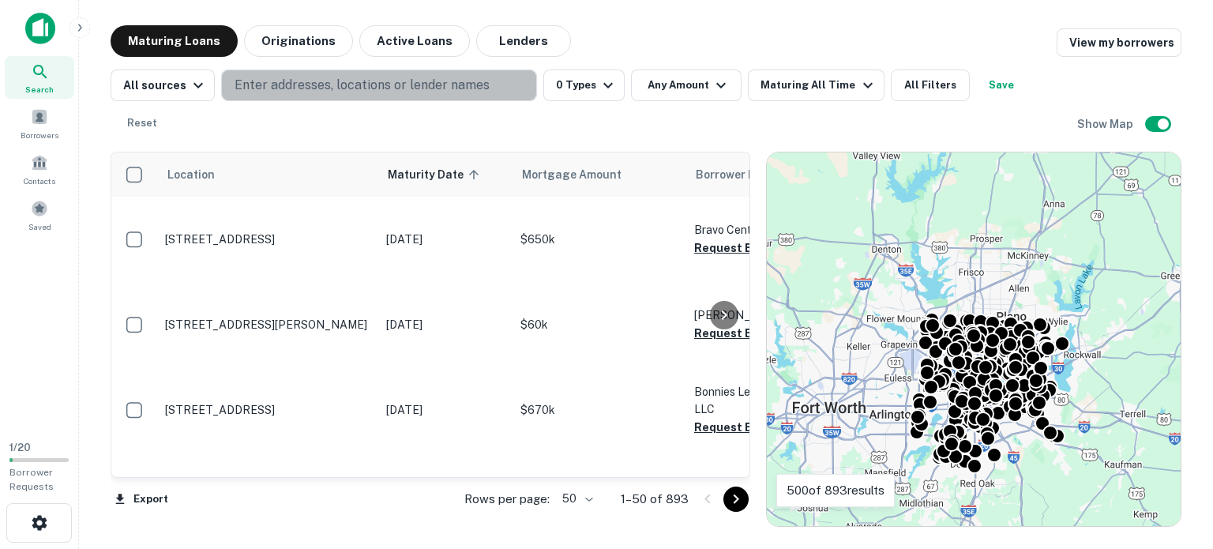
click at [391, 88] on p "Enter addresses, locations or lender names" at bounding box center [362, 85] width 255 height 19
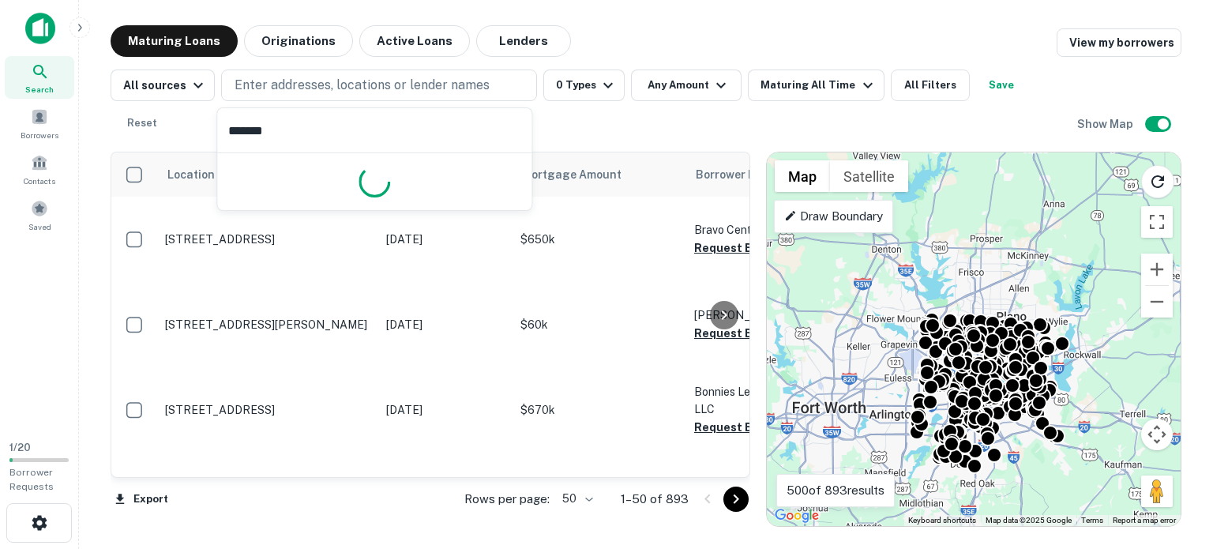
type input "********"
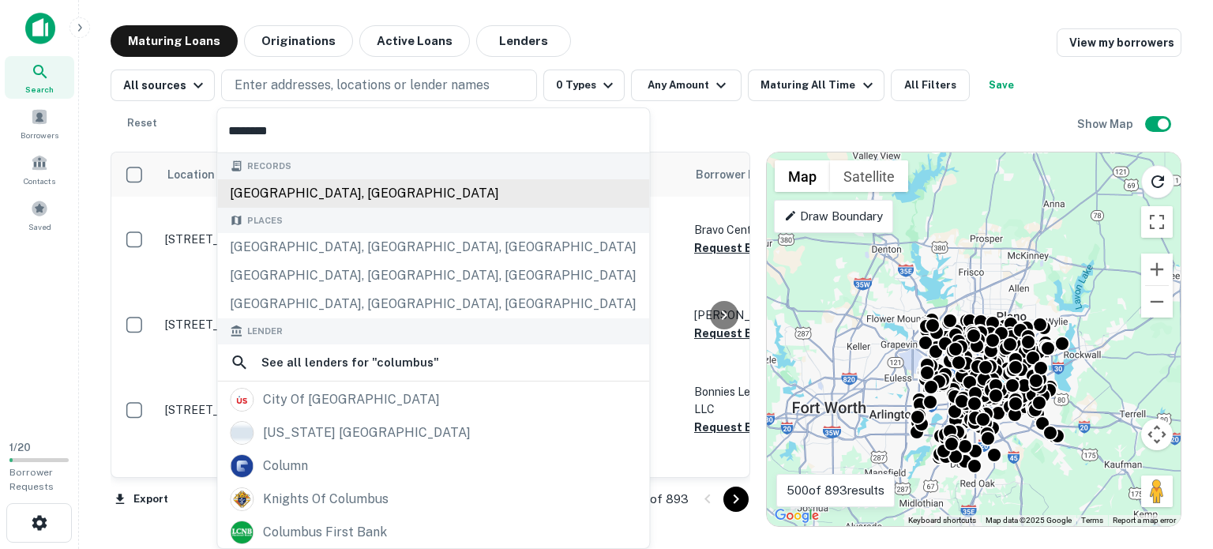
click at [306, 189] on div "[GEOGRAPHIC_DATA], [GEOGRAPHIC_DATA]" at bounding box center [433, 193] width 432 height 28
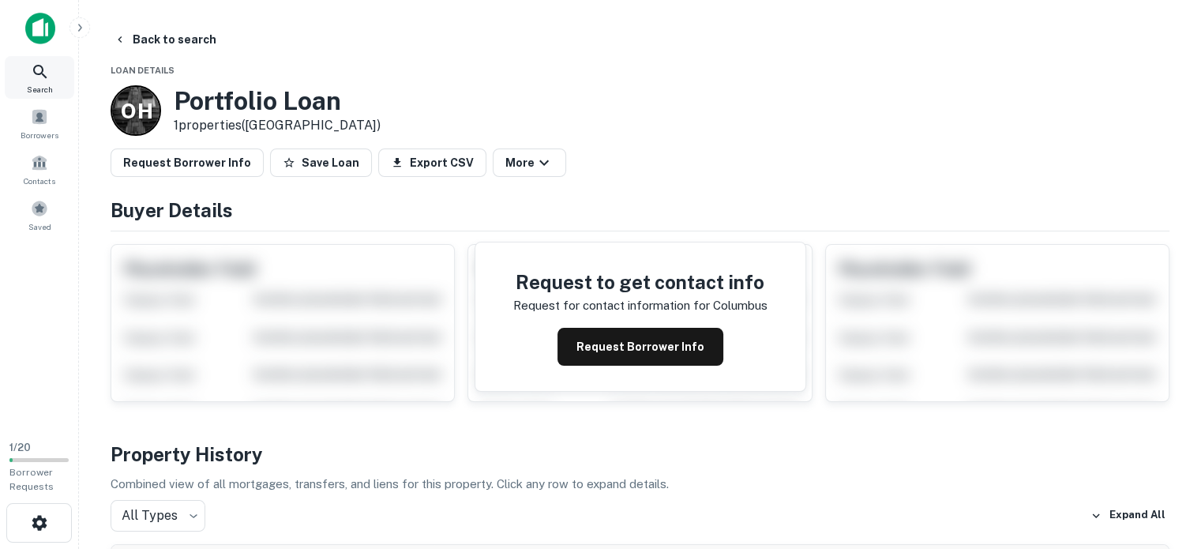
click at [28, 72] on div "Search" at bounding box center [40, 77] width 70 height 43
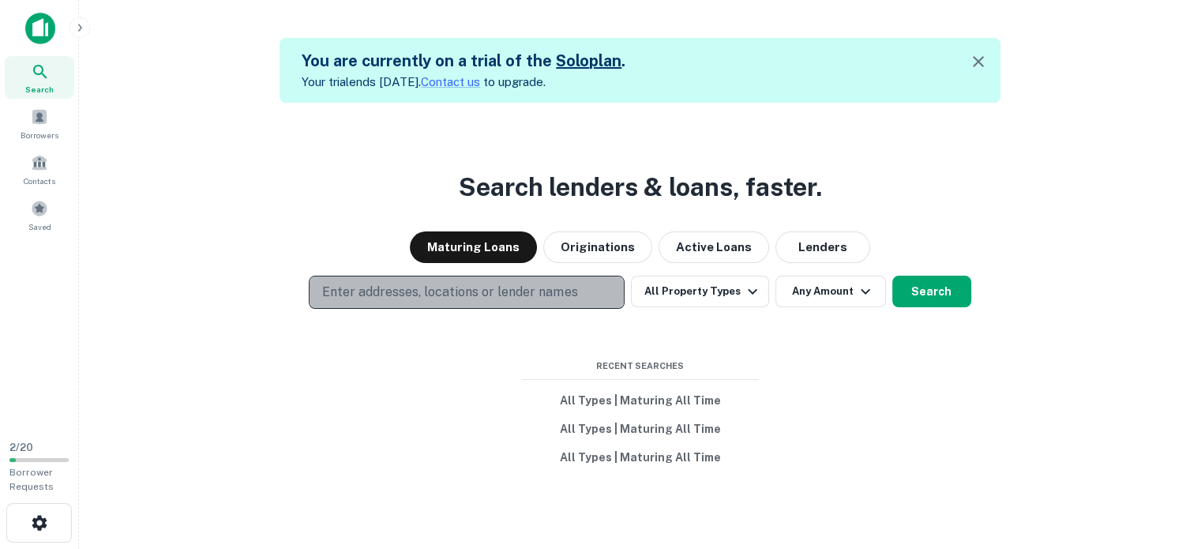
click at [408, 303] on button "Enter addresses, locations or lender names" at bounding box center [467, 292] width 316 height 33
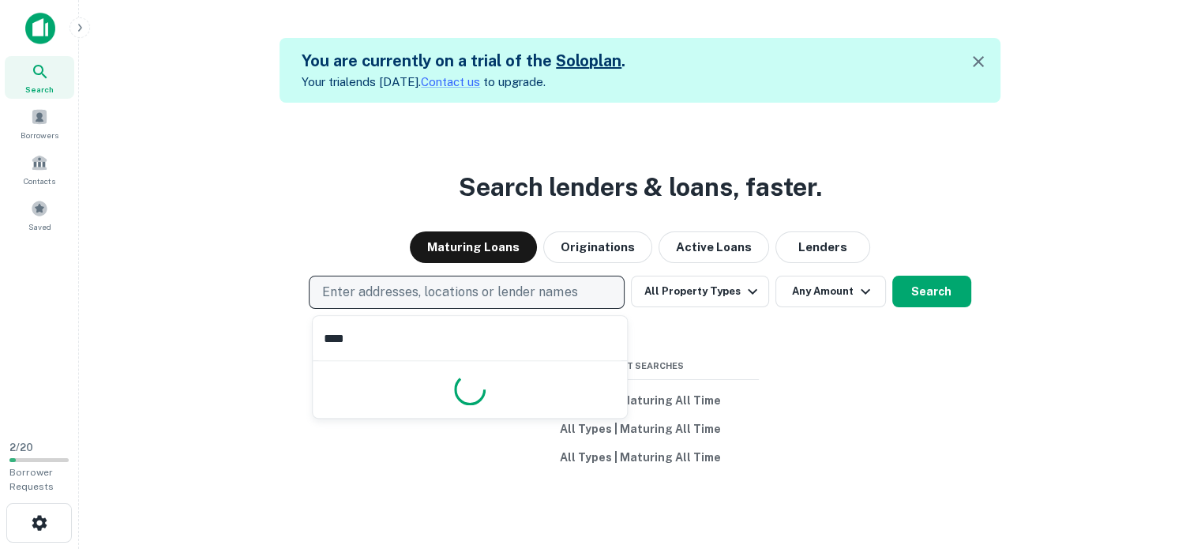
type input "*****"
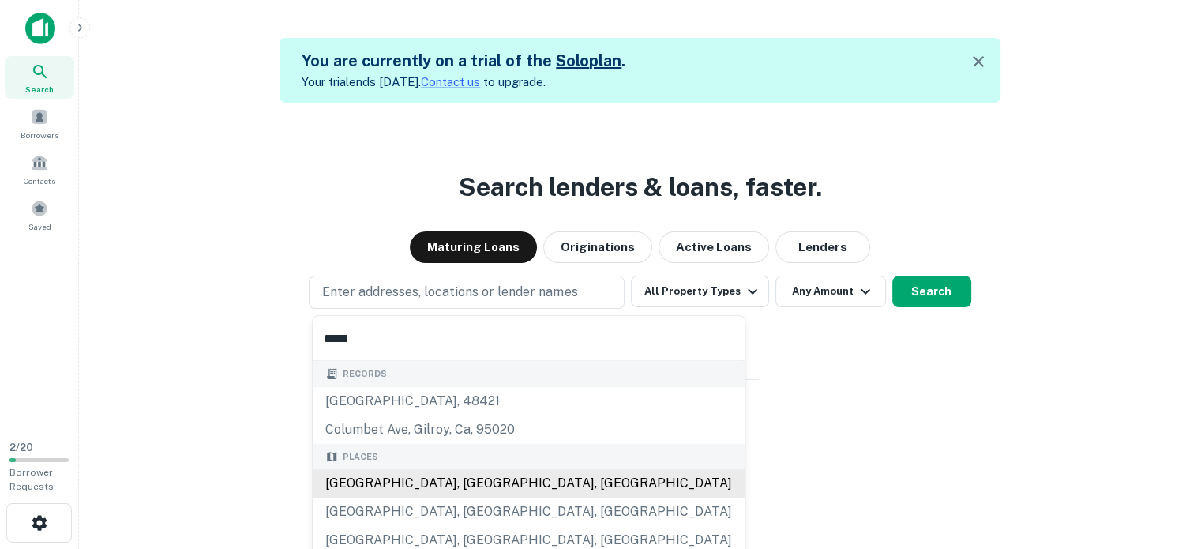
click at [420, 482] on div "Columbus, OH, USA" at bounding box center [529, 483] width 432 height 28
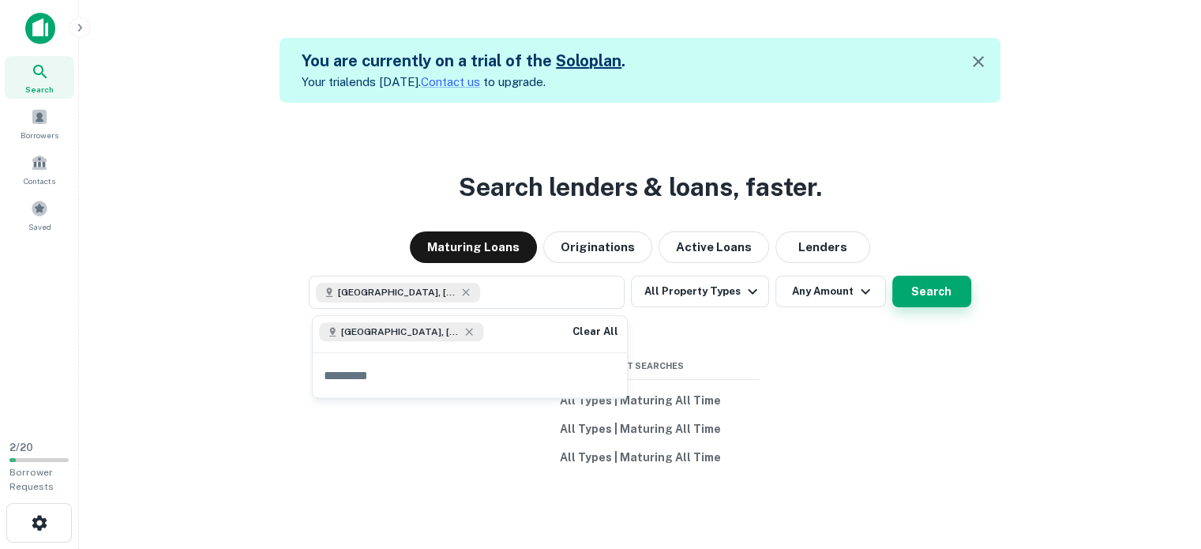
click at [909, 296] on button "Search" at bounding box center [932, 292] width 79 height 32
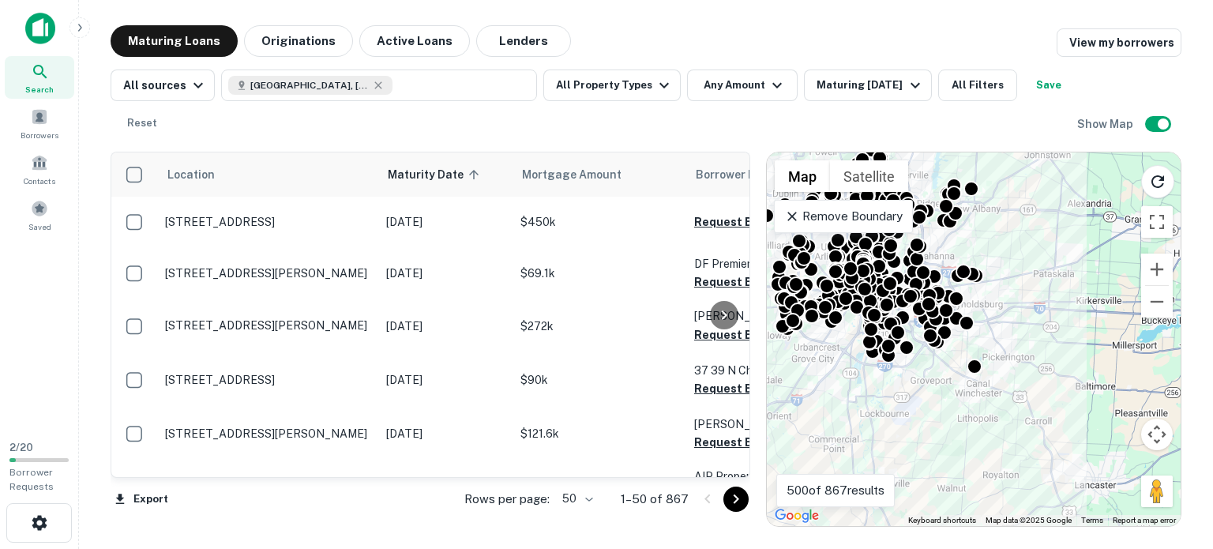
drag, startPoint x: 1070, startPoint y: 481, endPoint x: 956, endPoint y: 419, distance: 129.7
click at [956, 419] on div "To activate drag with keyboard, press Alt + Enter. Once in keyboard drag state,…" at bounding box center [974, 339] width 414 height 374
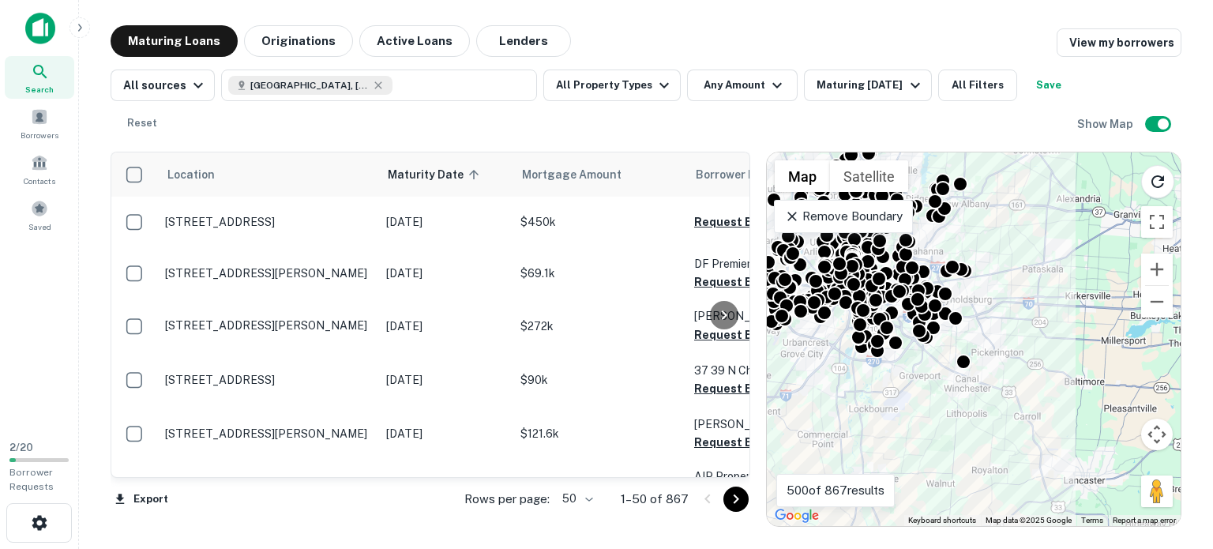
click at [817, 218] on p "Remove Boundary" at bounding box center [843, 216] width 118 height 19
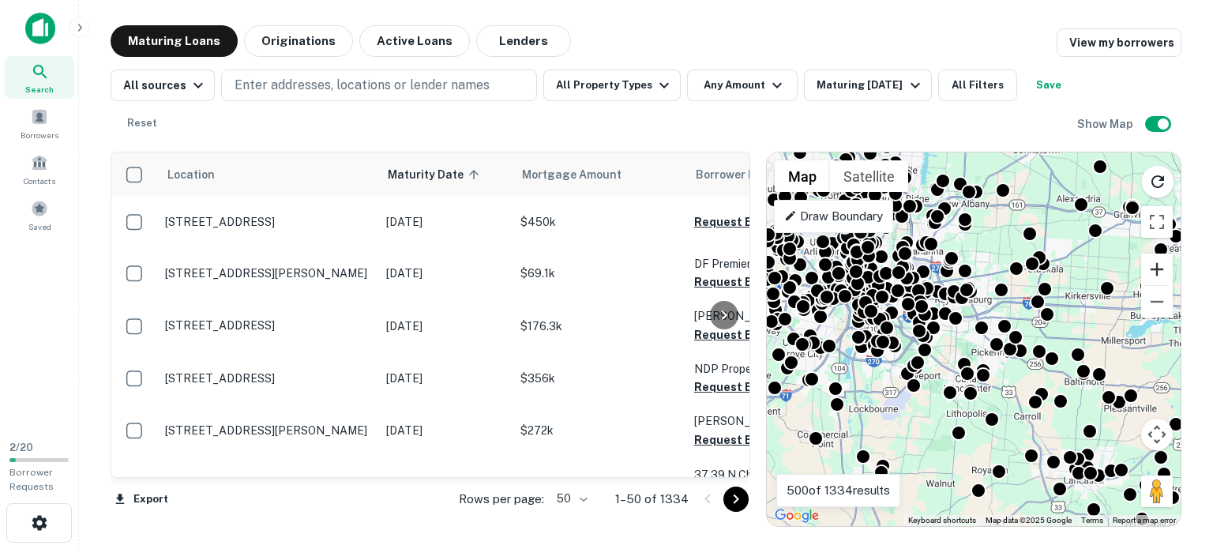
click at [1150, 267] on button "Zoom in" at bounding box center [1157, 270] width 32 height 32
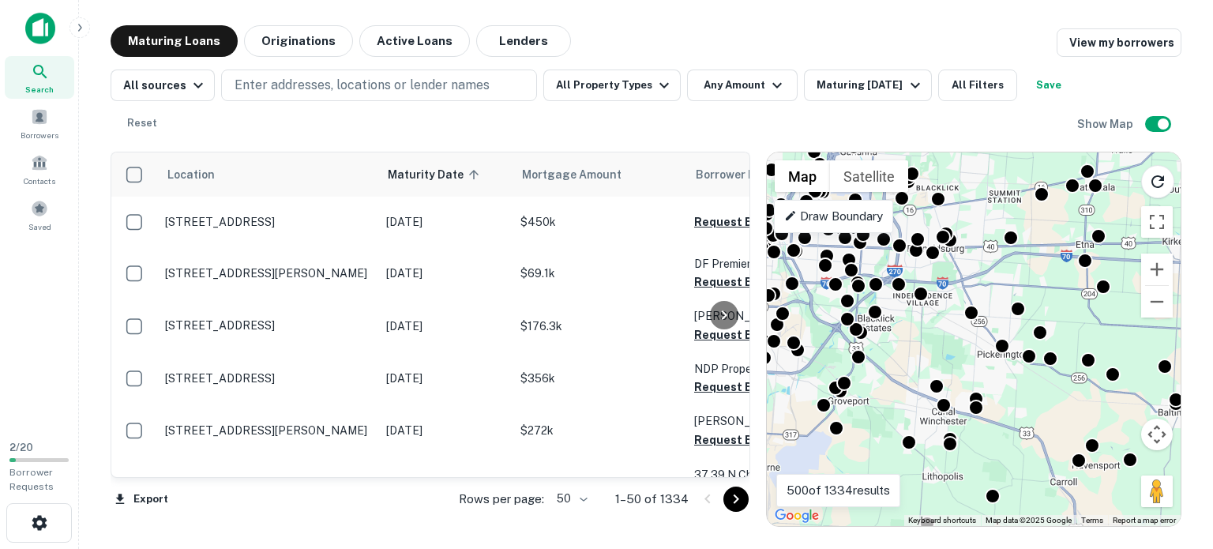
drag, startPoint x: 1042, startPoint y: 409, endPoint x: 1020, endPoint y: 397, distance: 25.5
click at [1020, 397] on div "To activate drag with keyboard, press Alt + Enter. Once in keyboard drag state,…" at bounding box center [974, 339] width 414 height 374
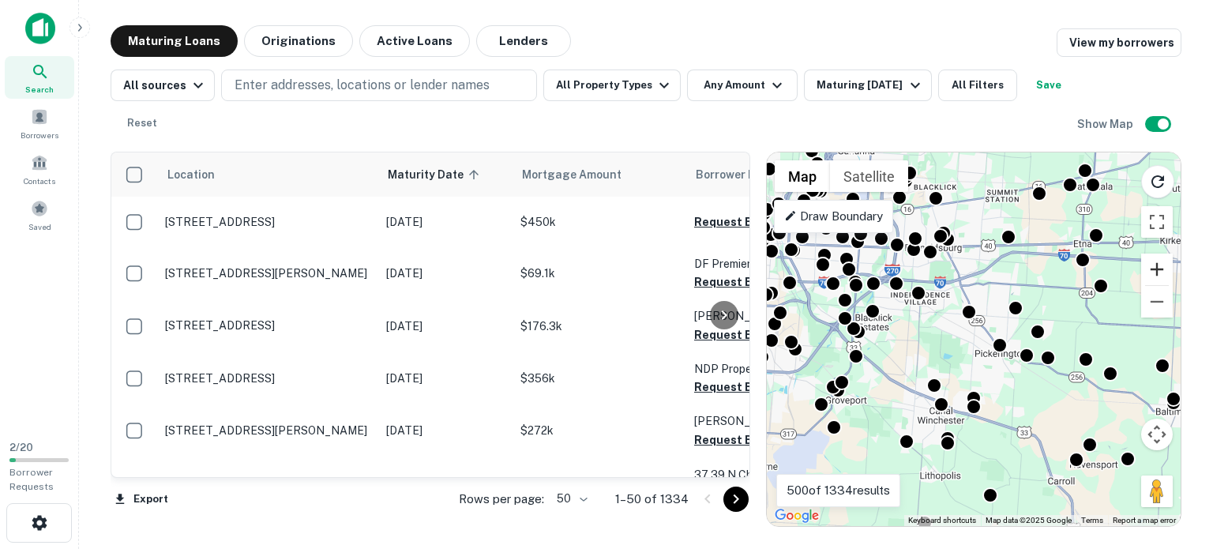
click at [1154, 264] on button "Zoom in" at bounding box center [1157, 270] width 32 height 32
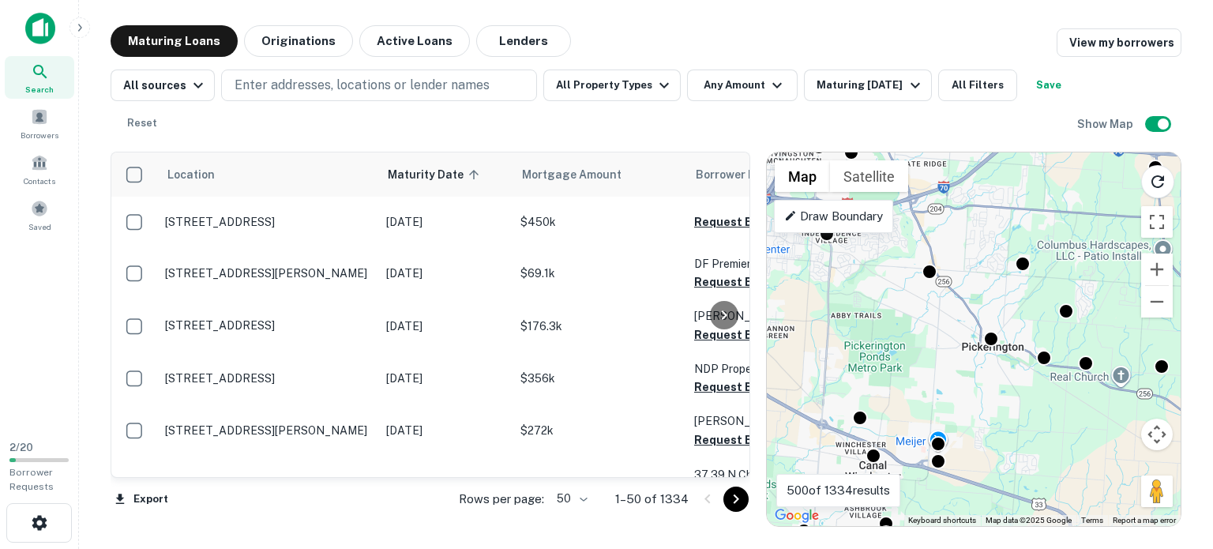
drag, startPoint x: 1040, startPoint y: 419, endPoint x: 1003, endPoint y: 397, distance: 43.2
click at [1003, 397] on div "To activate drag with keyboard, press Alt + Enter. Once in keyboard drag state,…" at bounding box center [974, 339] width 414 height 374
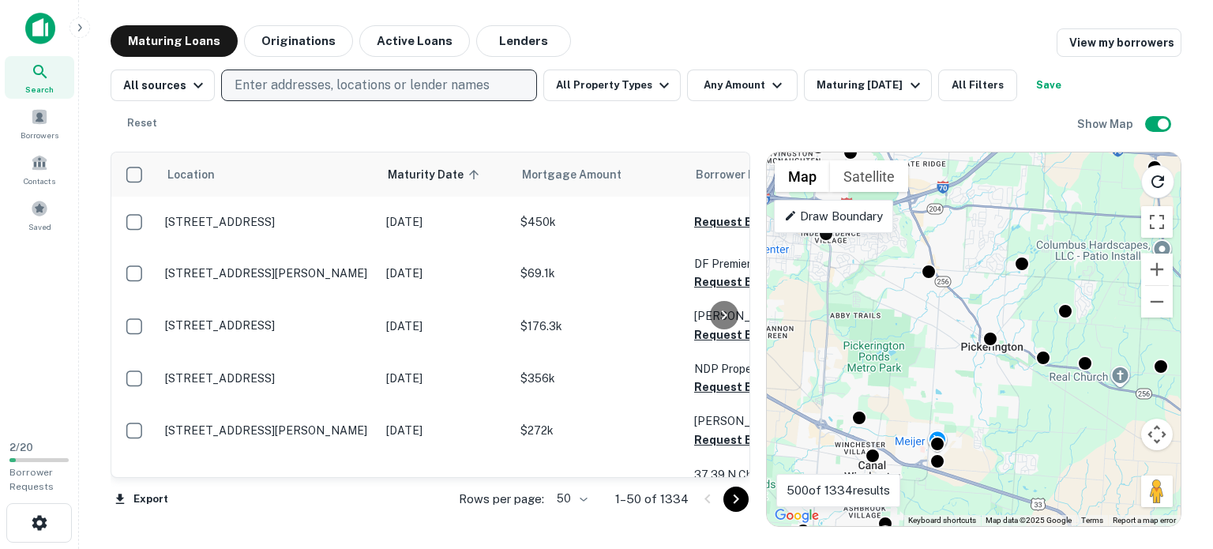
click at [450, 92] on p "Enter addresses, locations or lender names" at bounding box center [362, 85] width 255 height 19
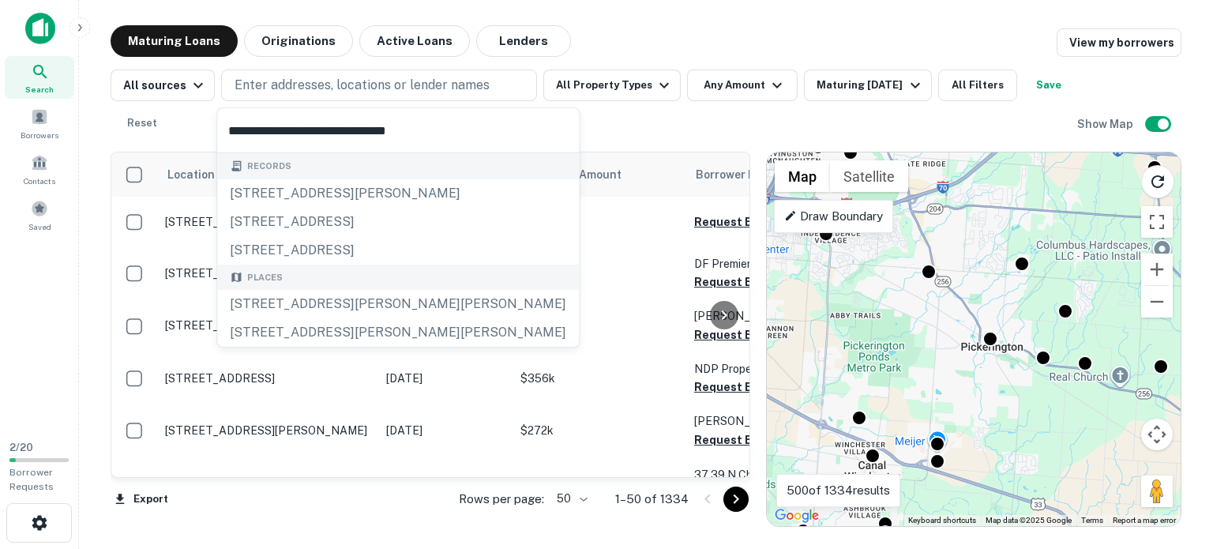
click at [359, 133] on input "**********" at bounding box center [398, 130] width 362 height 44
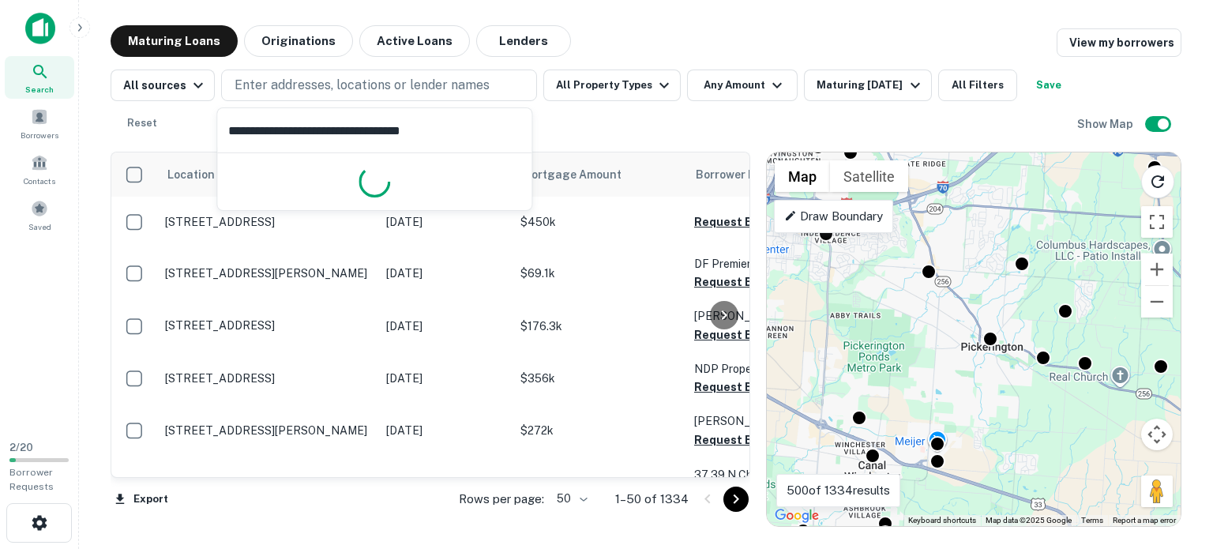
type input "**********"
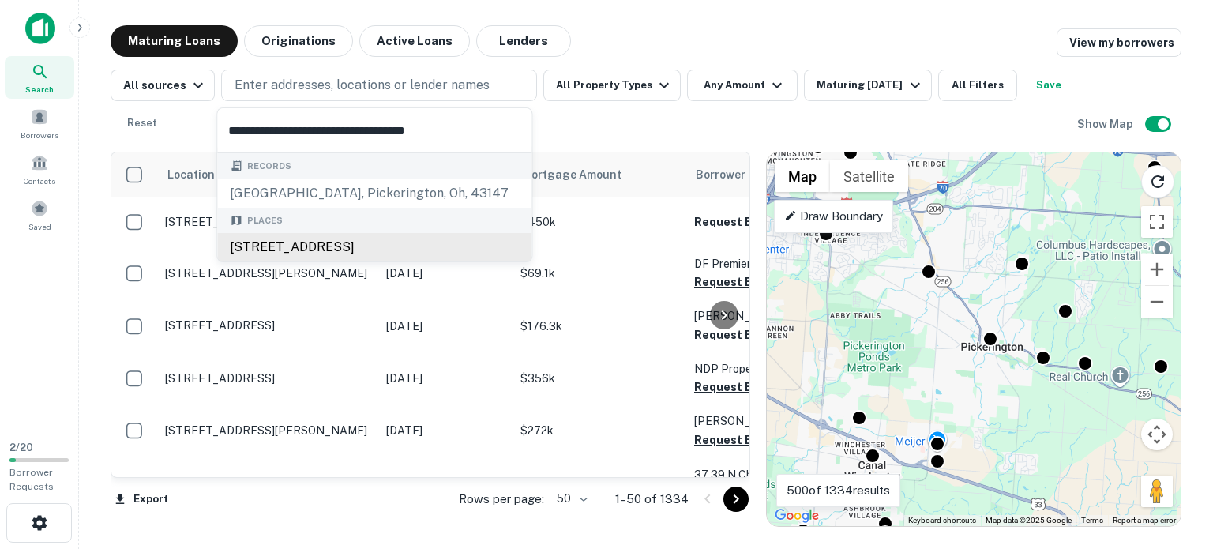
click at [352, 246] on div "1212 Hill Road, Pickerington, OH, USA" at bounding box center [374, 247] width 314 height 28
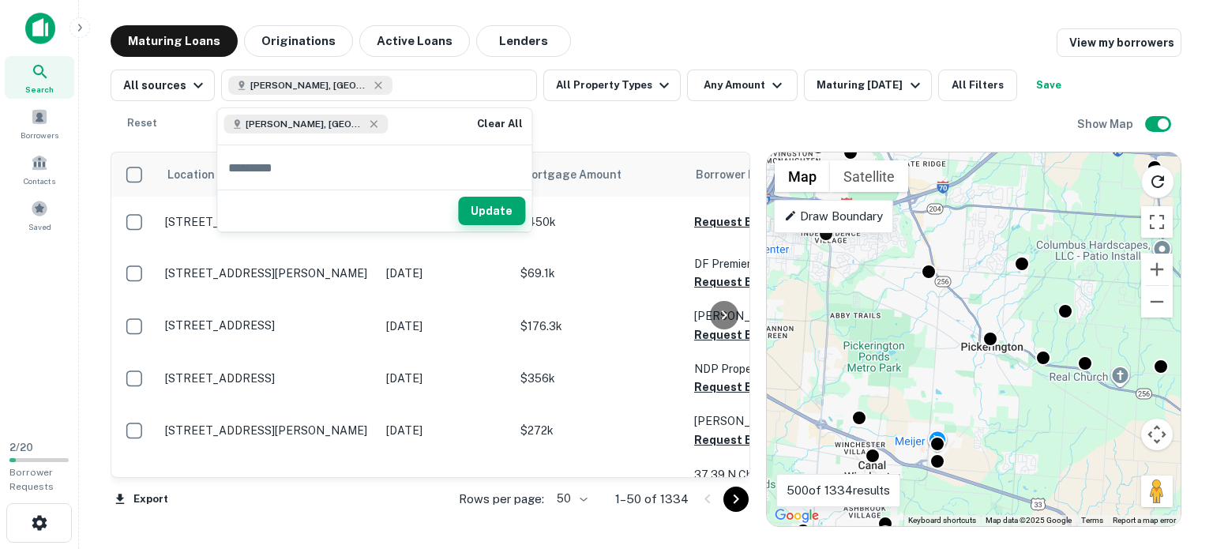
click at [487, 206] on button "Update" at bounding box center [491, 211] width 67 height 28
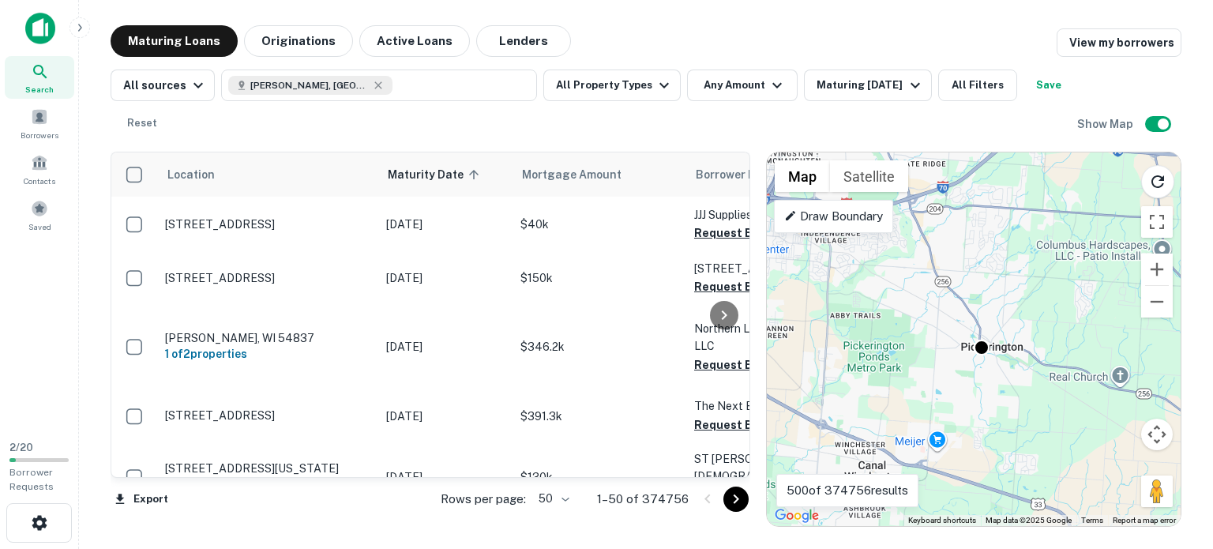
drag, startPoint x: 1213, startPoint y: 393, endPoint x: 893, endPoint y: 234, distance: 357.5
click at [893, 234] on main "Maturing Loans Originations Active Loans Lenders View my borrowers All sources …" at bounding box center [646, 274] width 1134 height 549
click at [642, 85] on button "All Property Types" at bounding box center [611, 86] width 137 height 32
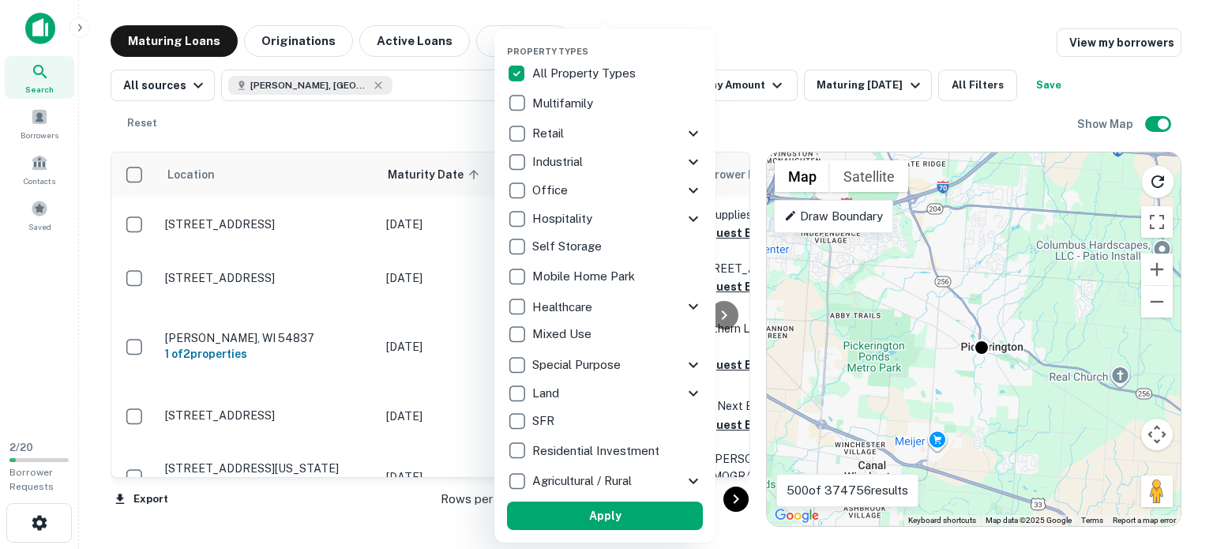
click at [695, 122] on div "Retail" at bounding box center [605, 133] width 196 height 28
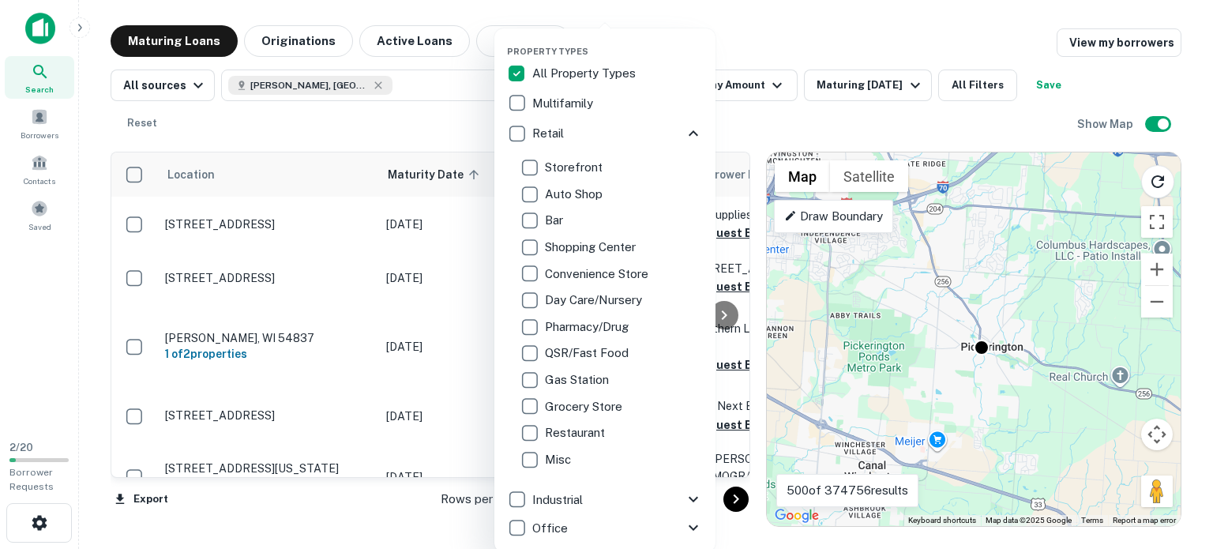
click at [552, 244] on p "Shopping Center" at bounding box center [592, 247] width 94 height 19
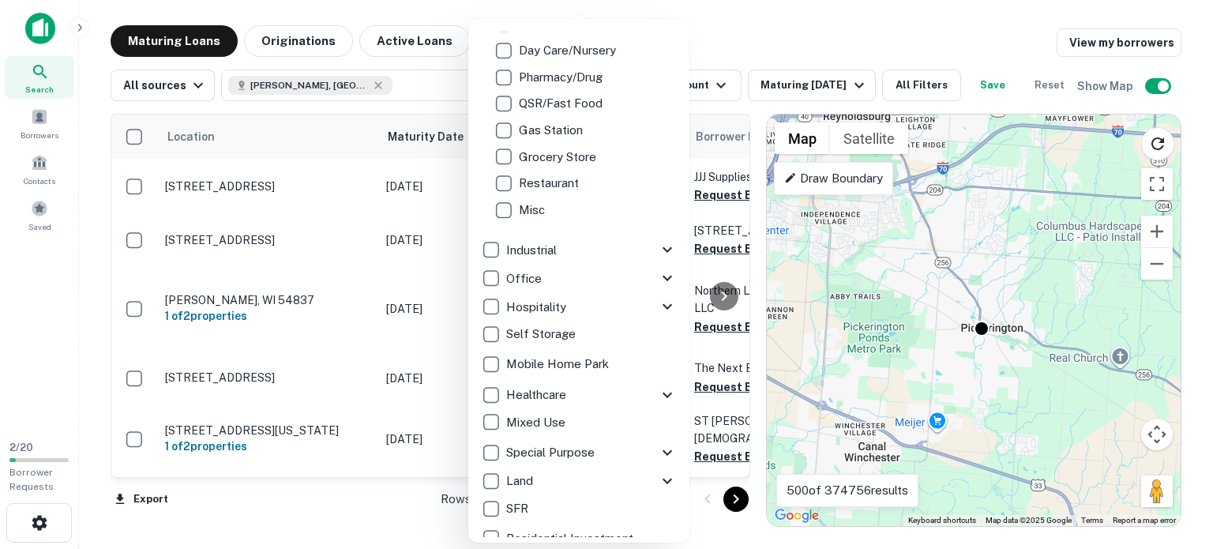
scroll to position [321, 0]
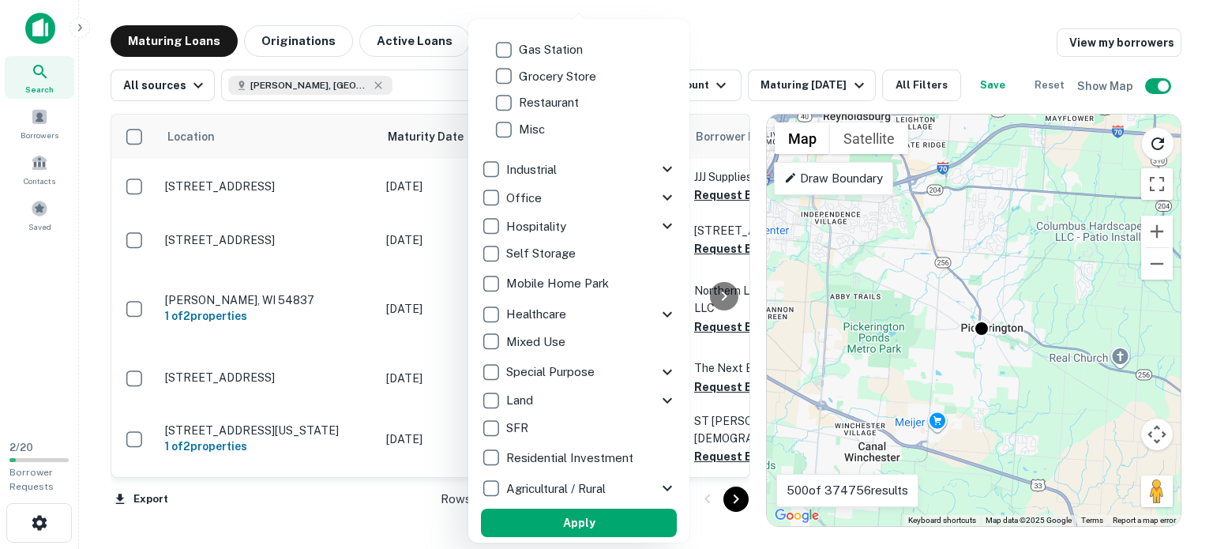
drag, startPoint x: 562, startPoint y: 514, endPoint x: 810, endPoint y: 109, distance: 474.7
click at [562, 514] on button "Apply" at bounding box center [579, 523] width 196 height 28
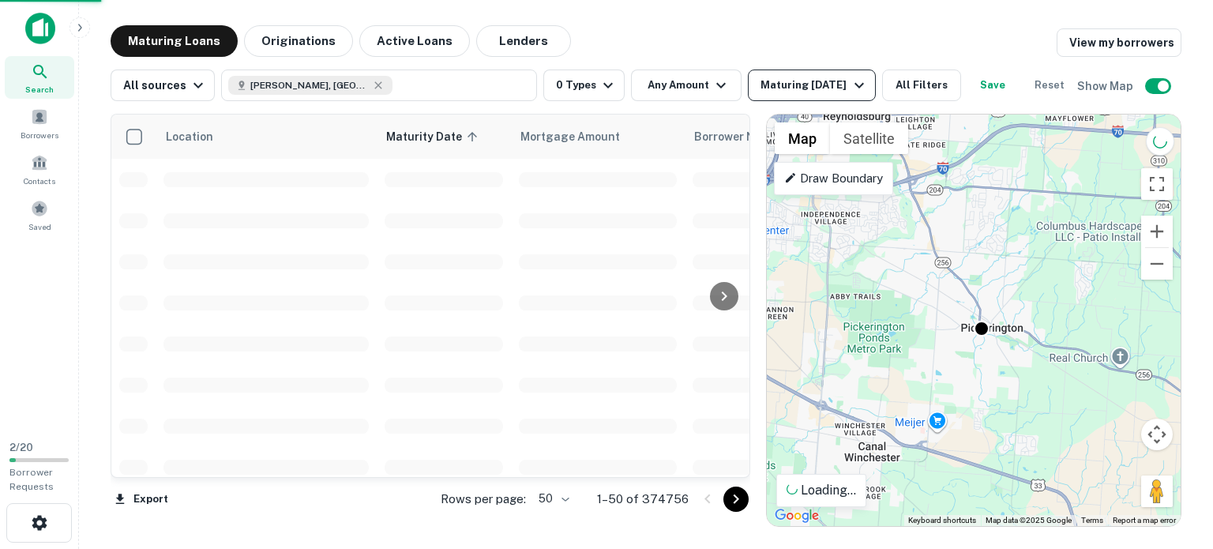
click at [855, 83] on icon "button" at bounding box center [859, 86] width 9 height 6
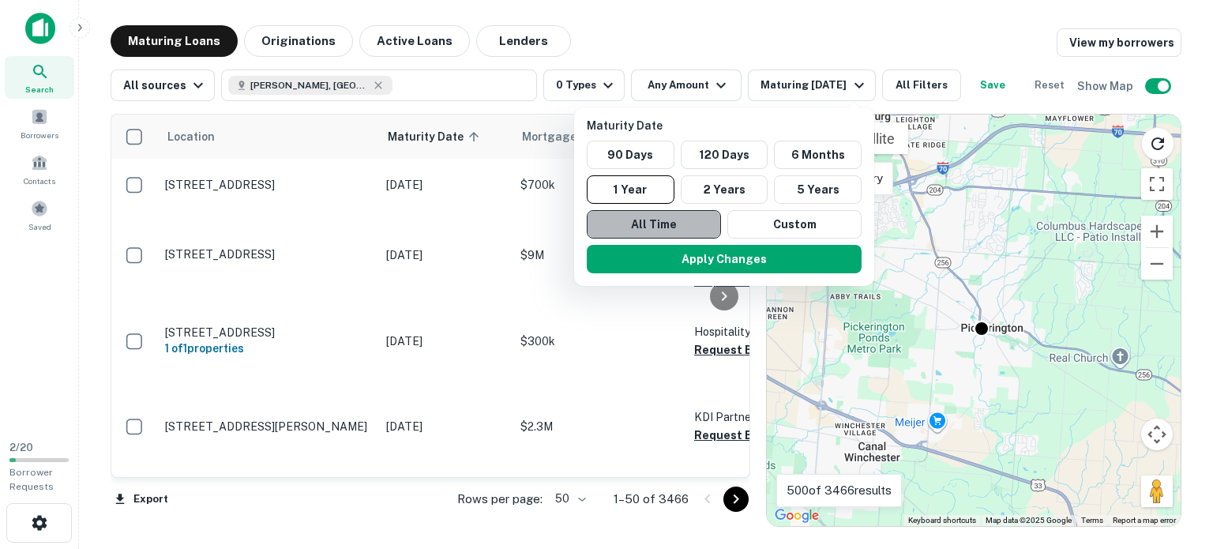
click at [686, 229] on button "All Time" at bounding box center [654, 224] width 134 height 28
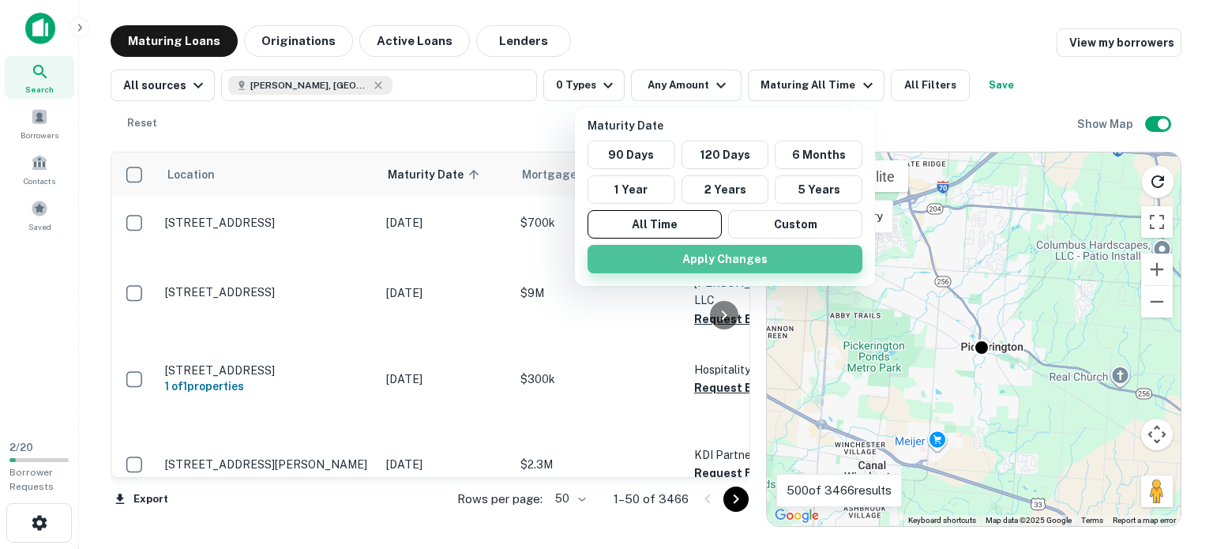
click at [702, 257] on button "Apply Changes" at bounding box center [725, 259] width 275 height 28
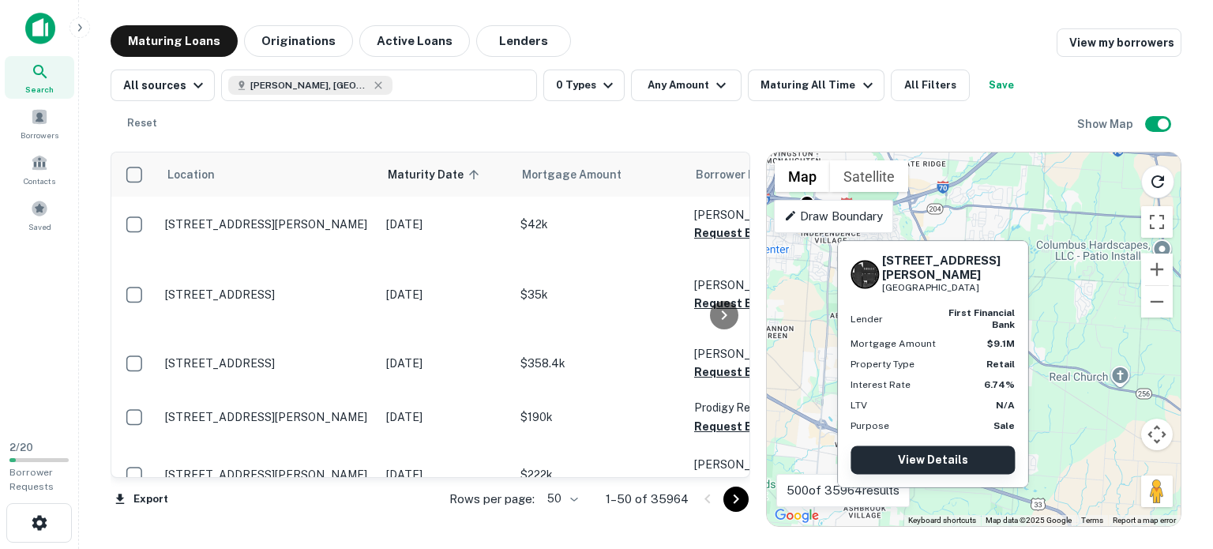
click at [929, 446] on link "View Details" at bounding box center [933, 460] width 164 height 28
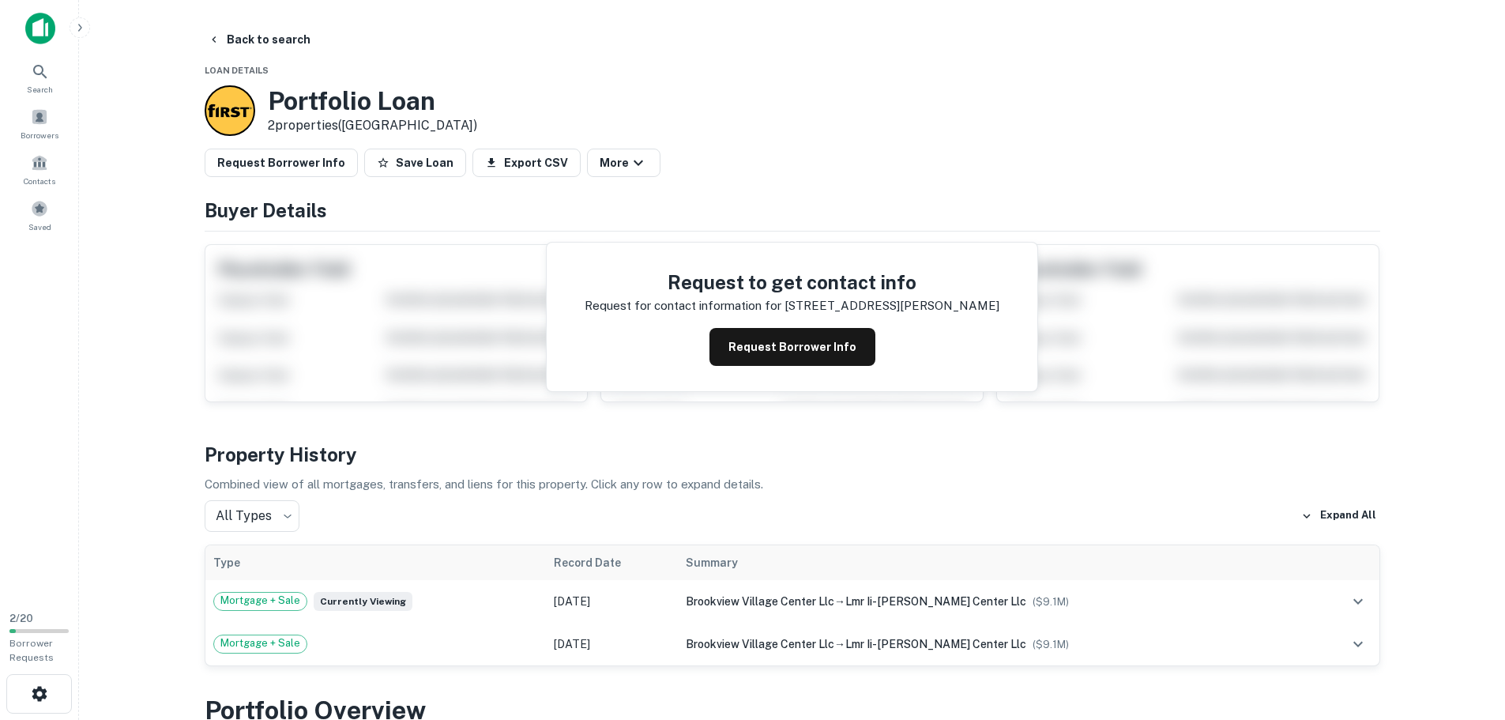
click at [46, 32] on img at bounding box center [40, 29] width 30 height 32
